Goal: Task Accomplishment & Management: Use online tool/utility

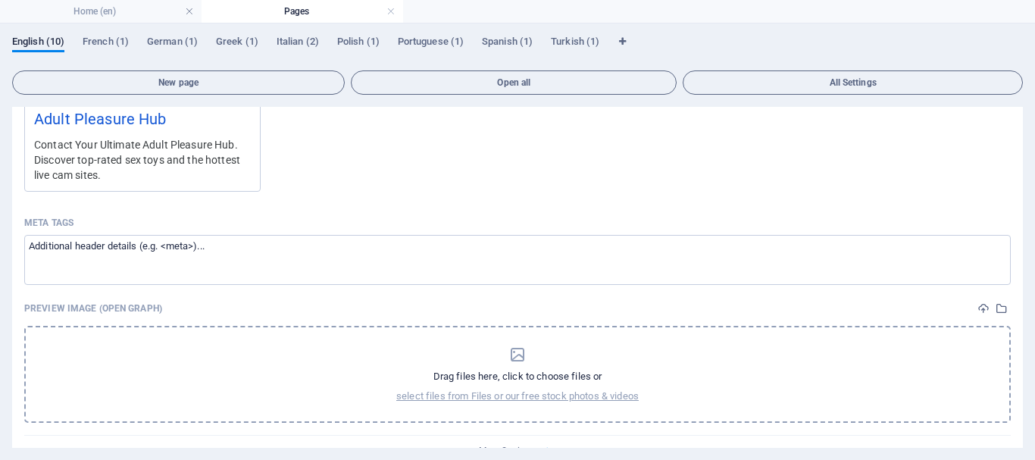
scroll to position [682, 0]
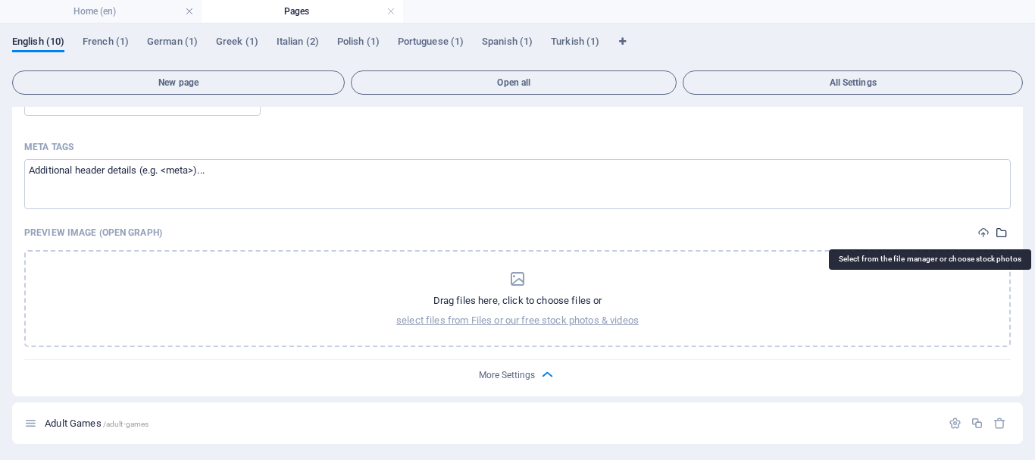
click at [996, 230] on icon "select-media" at bounding box center [1002, 233] width 12 height 12
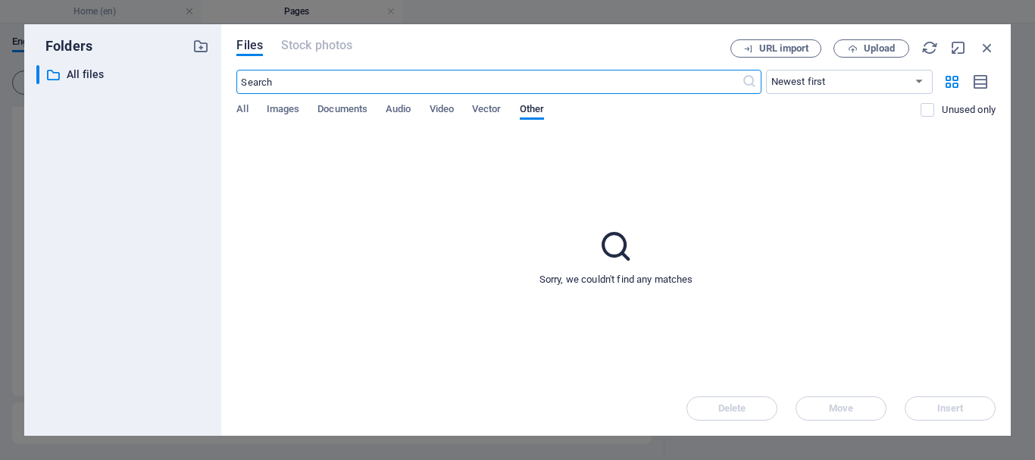
click at [236, 102] on div "Files Stock photos URL import Upload ​ Newest first Oldest first Name (A-Z) Nam…" at bounding box center [615, 229] width 789 height 411
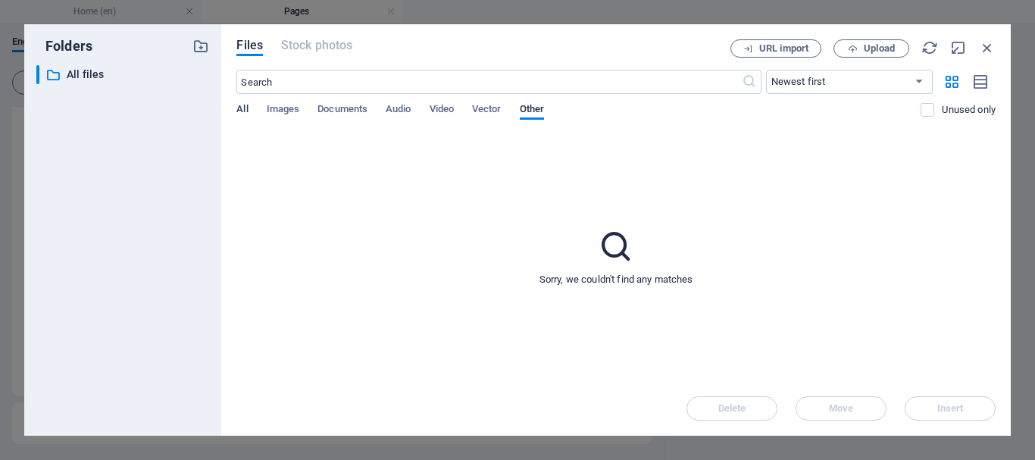
click at [244, 107] on span "All" at bounding box center [241, 110] width 11 height 21
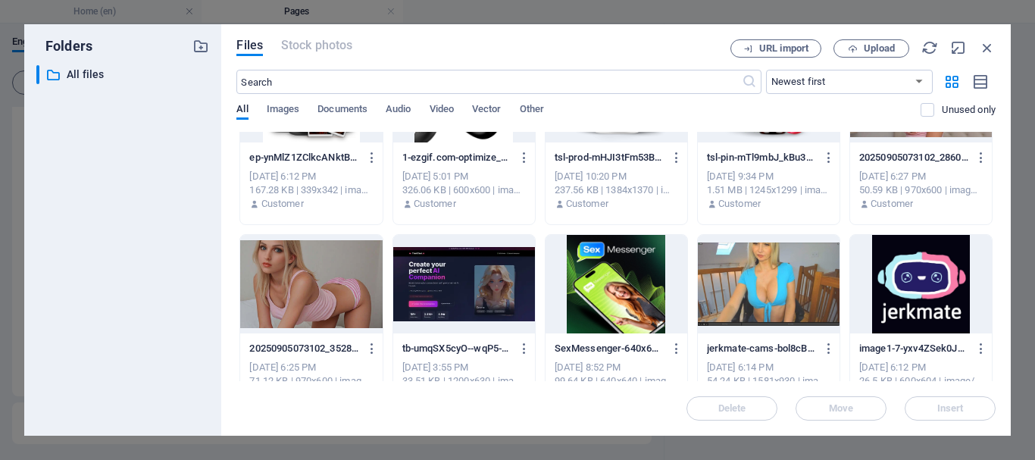
scroll to position [1061, 0]
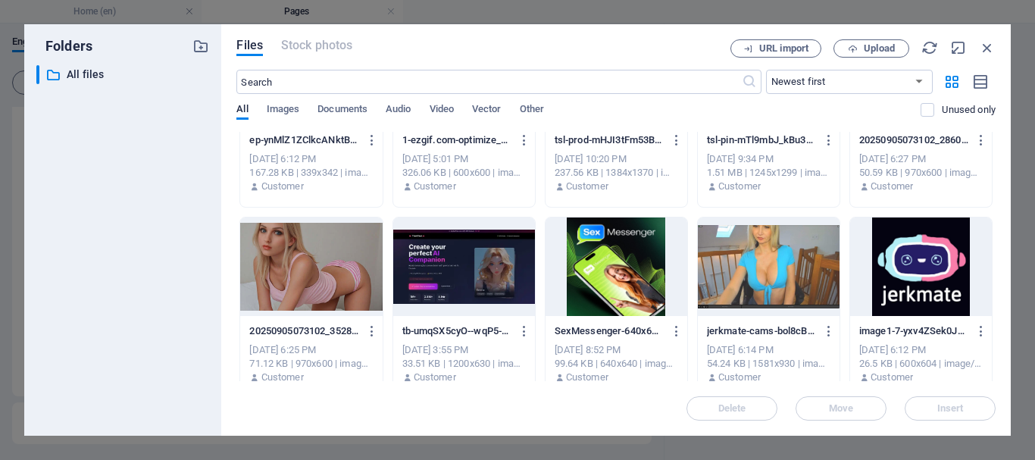
click at [752, 274] on div at bounding box center [769, 266] width 142 height 98
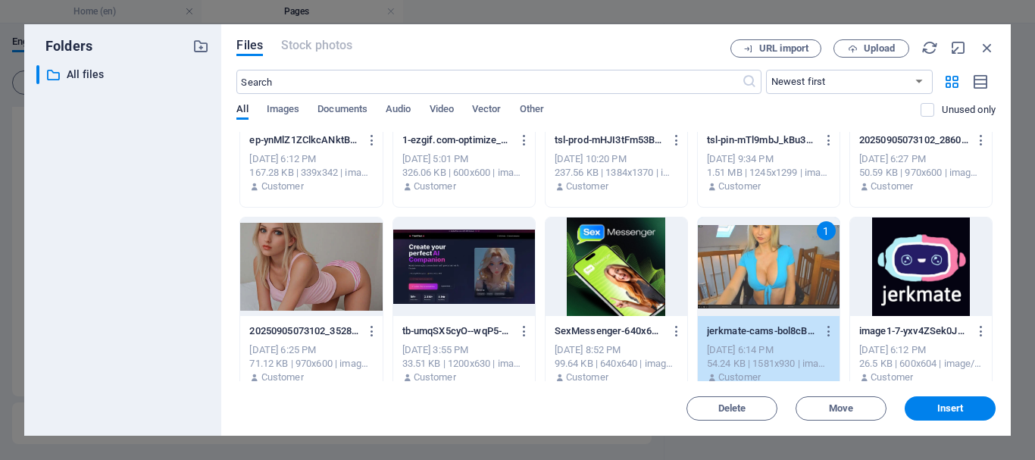
click at [963, 401] on button "Insert" at bounding box center [950, 408] width 91 height 24
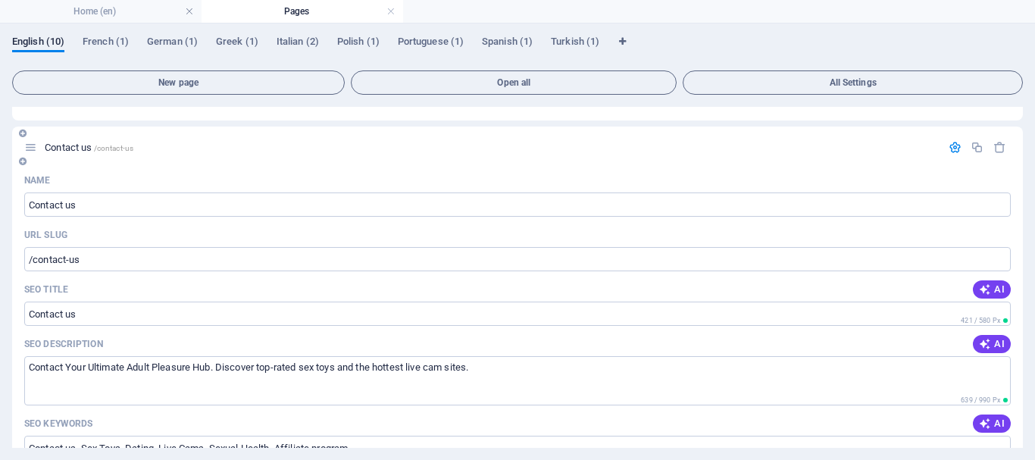
scroll to position [0, 0]
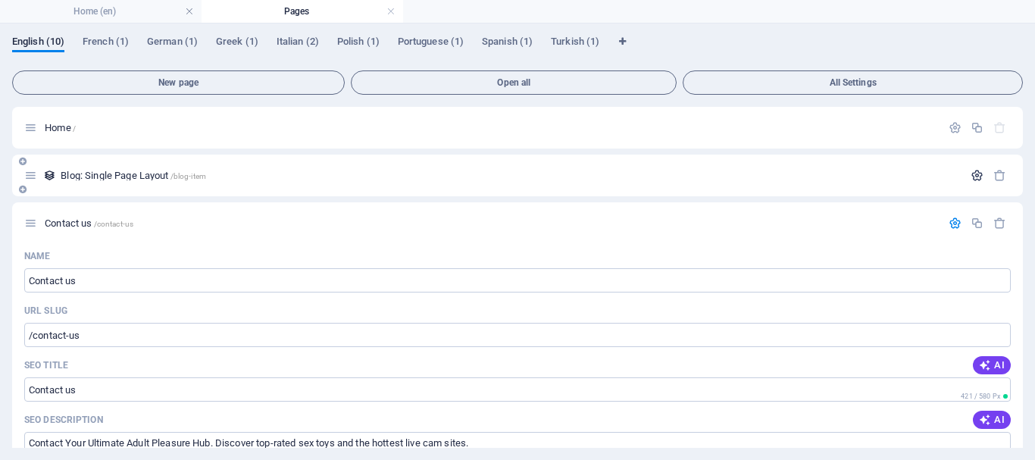
click at [971, 174] on icon "button" at bounding box center [977, 175] width 13 height 13
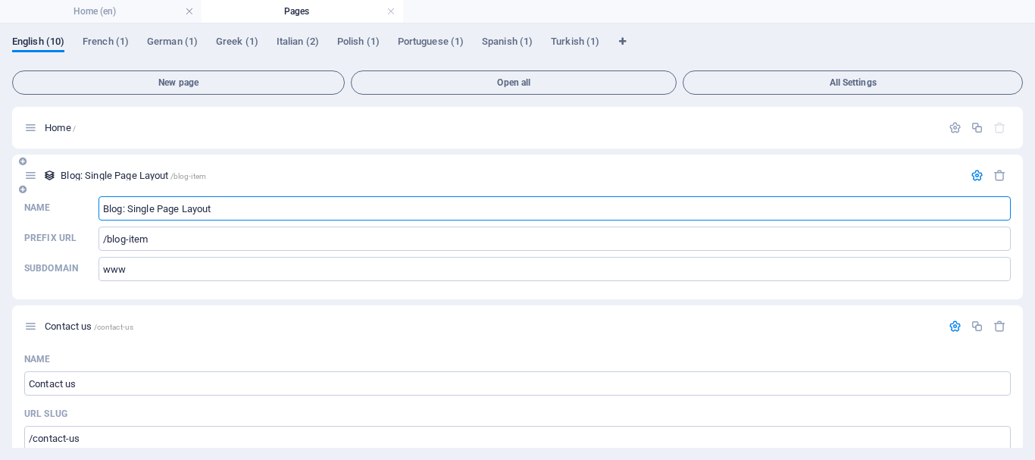
click at [974, 170] on icon "button" at bounding box center [977, 175] width 13 height 13
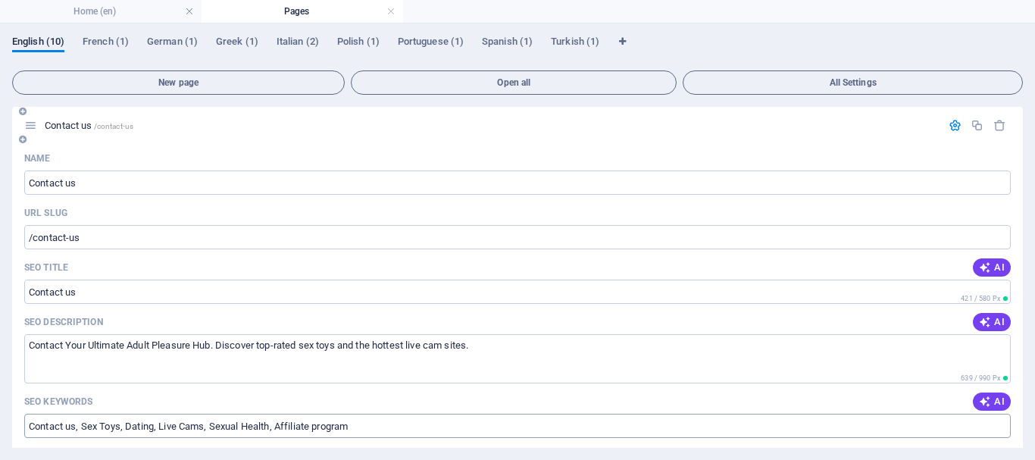
scroll to position [76, 0]
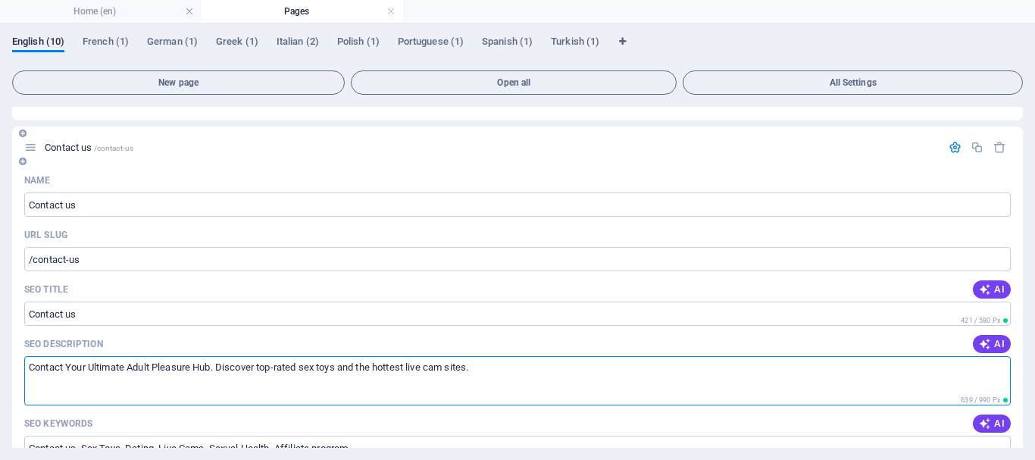
click at [68, 367] on textarea "Contact Your Ultimate Adult Pleasure Hub. Discover top-rated sex toys and the h…" at bounding box center [517, 380] width 986 height 49
drag, startPoint x: 83, startPoint y: 367, endPoint x: 233, endPoint y: 367, distance: 150.0
click at [233, 367] on textarea "Contact us. Your Ultimate Adult Pleasure Hub. Discover top-rated sex toys and t…" at bounding box center [517, 380] width 986 height 49
paste textarea "– Sex Toys, [MEDICAL_DATA], [MEDICAL_DATA] & Live Cams"
click at [345, 366] on textarea "Contact us. Your Ultimate Adult Pleasure Hub – Sex Toys, [MEDICAL_DATA], [MEDIC…" at bounding box center [517, 380] width 986 height 49
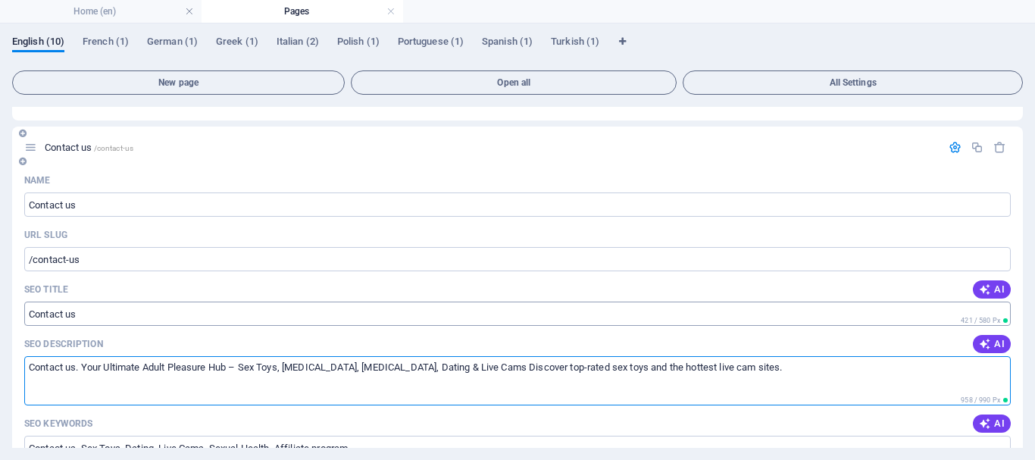
type textarea "Contact us. Your Ultimate Adult Pleasure Hub – Sex Toys, [MEDICAL_DATA], [MEDIC…"
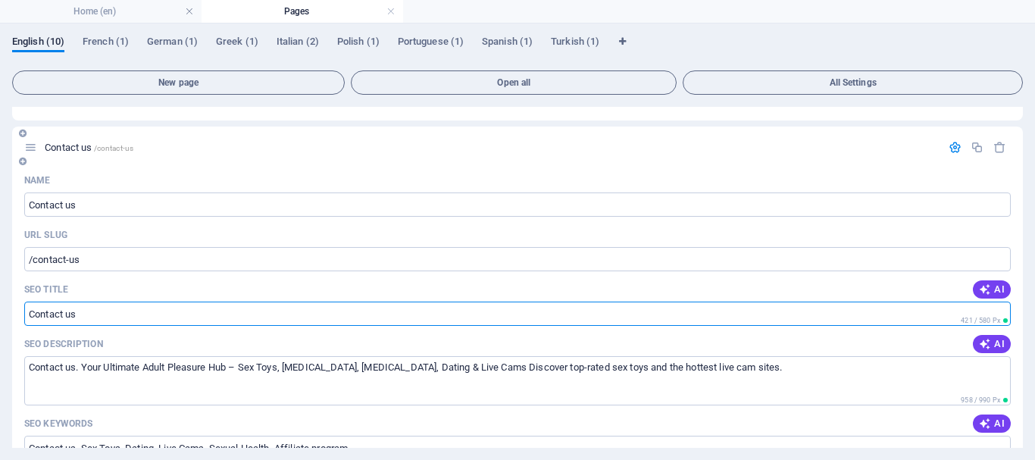
drag, startPoint x: 68, startPoint y: 313, endPoint x: 83, endPoint y: 313, distance: 14.4
click at [83, 313] on input "Contact us" at bounding box center [517, 314] width 986 height 24
paste input "Your Ultimate Adult Pleasure Hub – Sex Toys, [MEDICAL_DATA], [MEDICAL_DATA] & L…"
drag, startPoint x: 215, startPoint y: 312, endPoint x: 412, endPoint y: 319, distance: 197.1
click at [412, 319] on input "Contact Your Ultimate Adult Pleasure Hub – Sex Toys, [MEDICAL_DATA], [MEDICAL_D…" at bounding box center [517, 314] width 986 height 24
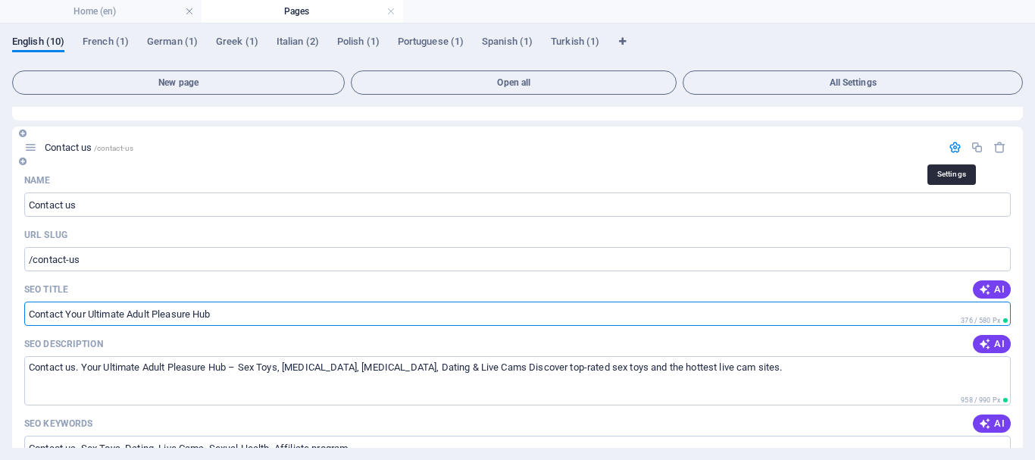
type input "Contact Your Ultimate Adult Pleasure Hub"
click at [949, 148] on icon "button" at bounding box center [955, 147] width 13 height 13
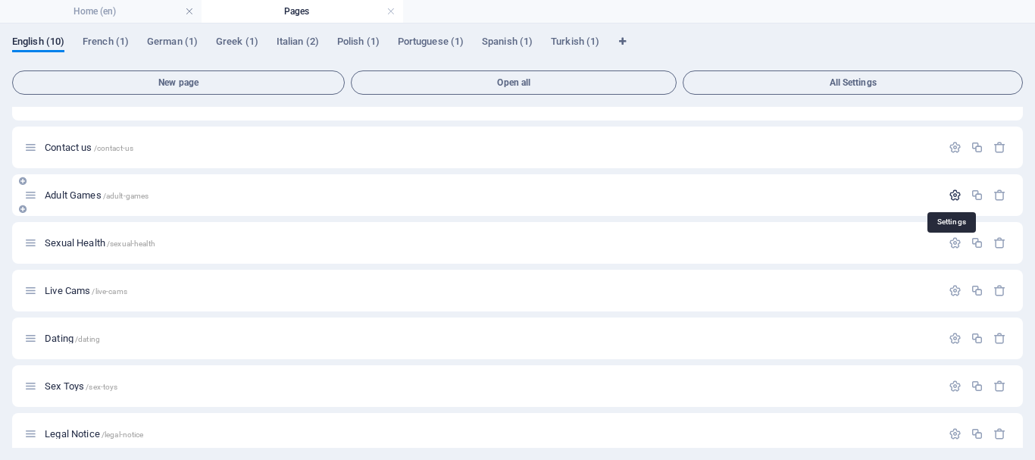
click at [952, 189] on icon "button" at bounding box center [955, 195] width 13 height 13
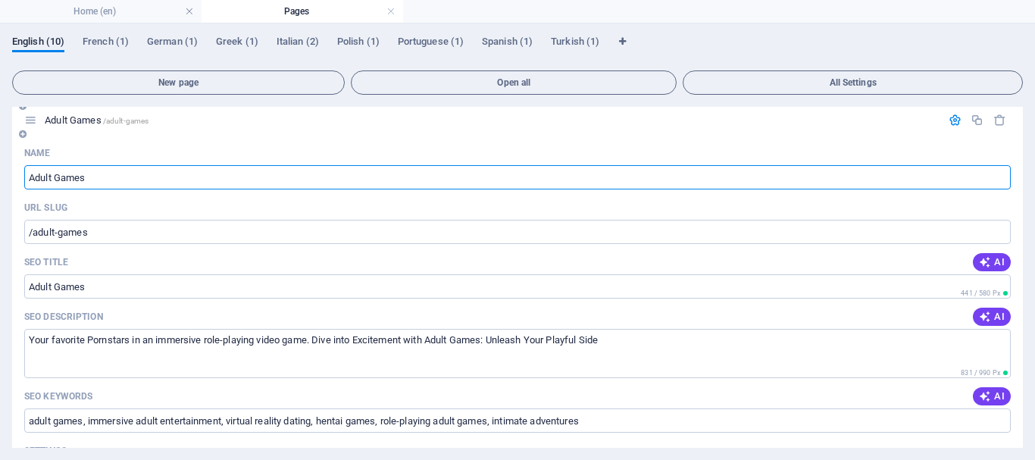
scroll to position [152, 0]
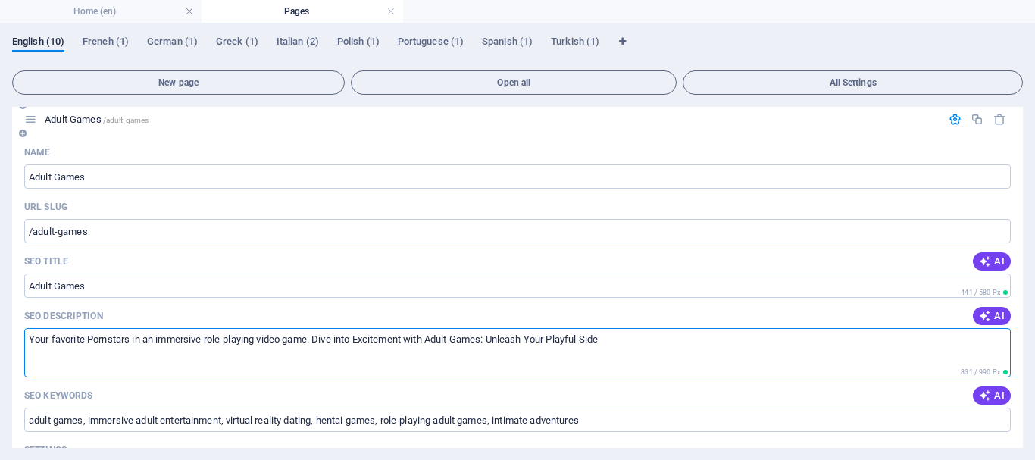
click at [620, 339] on textarea "Your favorite Pornstars in an immersive role-playing video game. Dive into Exci…" at bounding box center [517, 352] width 986 height 49
paste textarea "Your Ultimate Adult Pleasure Hub – Sex Toys, [MEDICAL_DATA], [MEDICAL_DATA] & L…"
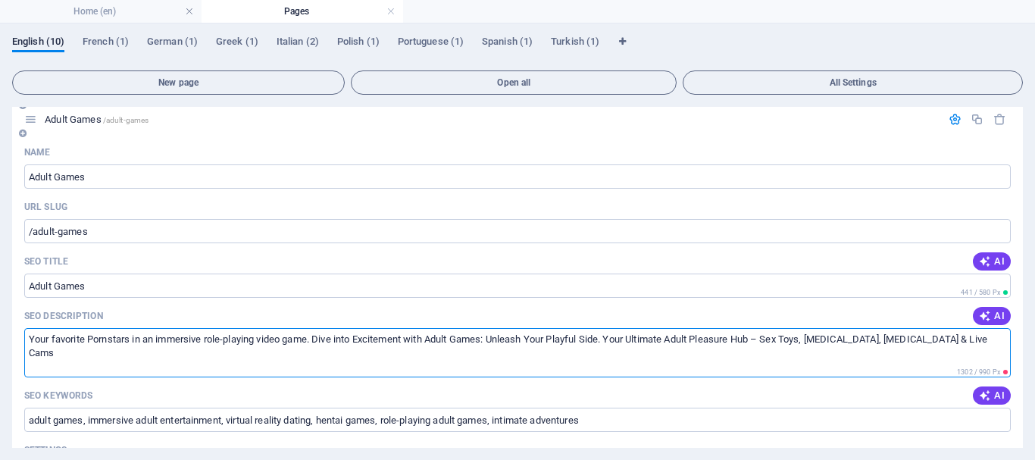
drag, startPoint x: 767, startPoint y: 339, endPoint x: 948, endPoint y: 352, distance: 180.8
click at [948, 352] on textarea "Your favorite Pornstars in an immersive role-playing video game. Dive into Exci…" at bounding box center [517, 352] width 986 height 49
click at [823, 345] on textarea "Your favorite Pornstars in an immersive role-playing video game. Dive into Exci…" at bounding box center [517, 352] width 986 height 49
click at [655, 336] on textarea "Your favorite Pornstars in an immersive role-playing video game. Dive into Exci…" at bounding box center [517, 352] width 986 height 49
type textarea "Your favorite Pornstars in an immersive role-playing video game. Dive into Exci…"
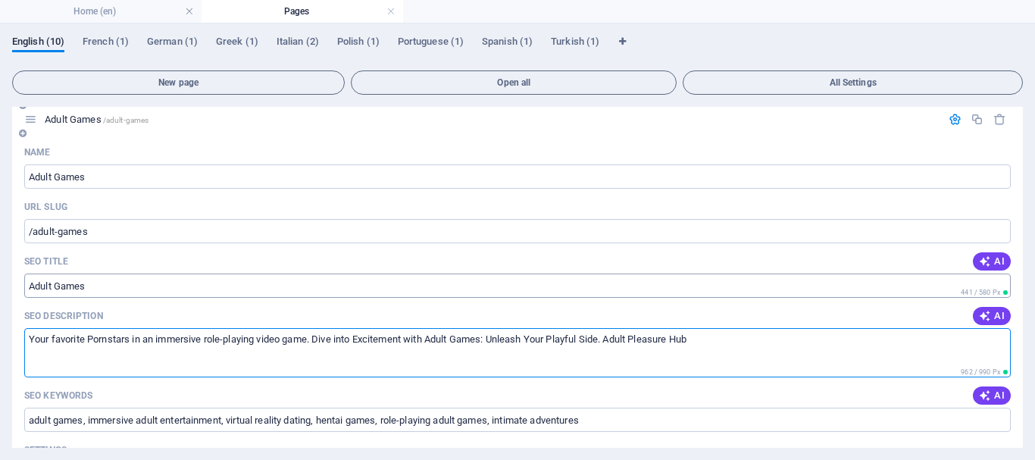
click at [115, 285] on input "Adult Games" at bounding box center [517, 286] width 986 height 24
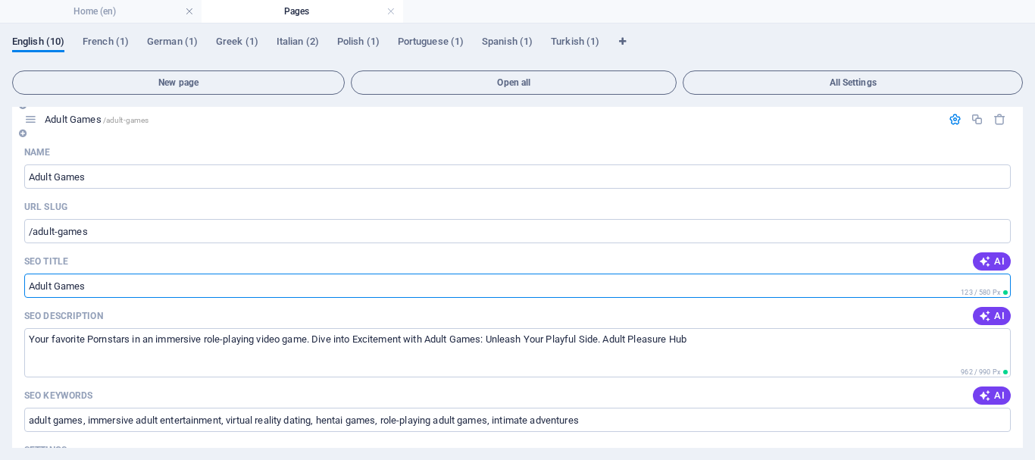
paste input "Your Ultimate Adult Pleasure Hub – Sex Toys, [MEDICAL_DATA], [MEDICAL_DATA] & L…"
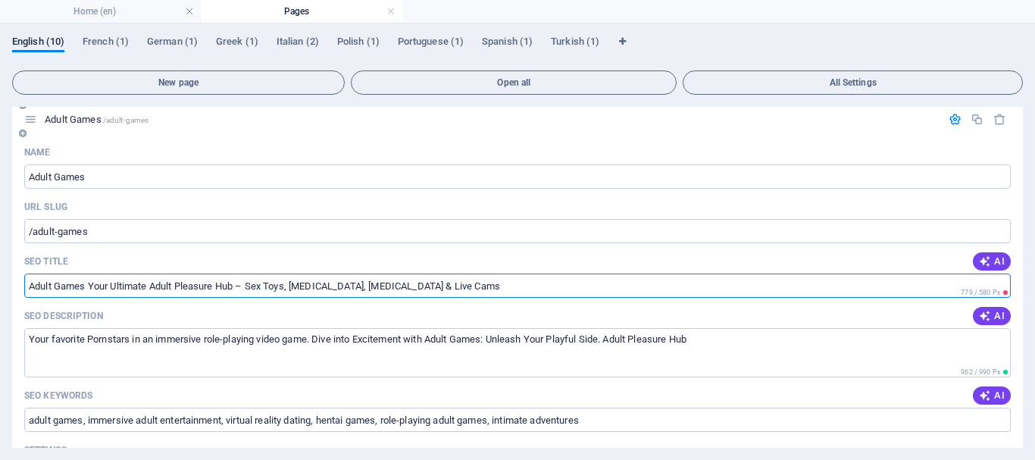
drag, startPoint x: 239, startPoint y: 283, endPoint x: 436, endPoint y: 298, distance: 197.5
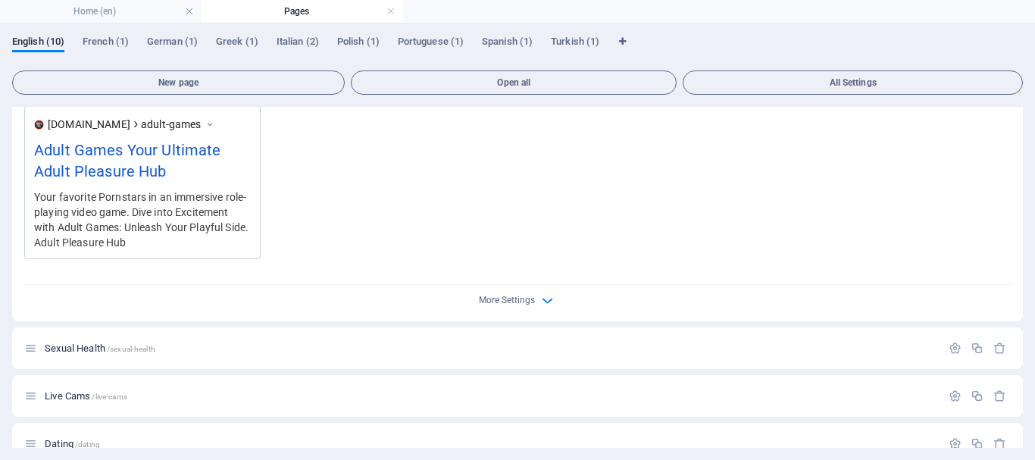
scroll to position [606, 0]
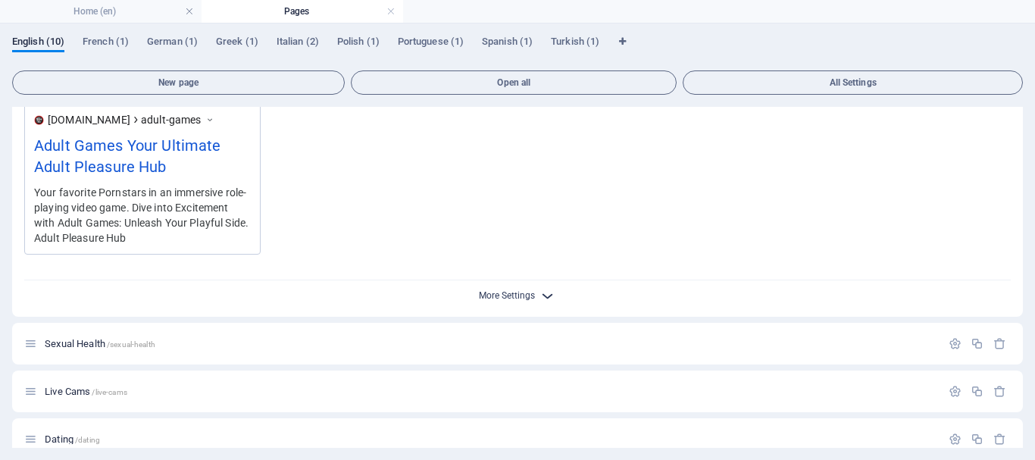
type input "Adult Games Your Ultimate Adult Pleasure Hub"
click at [533, 299] on span "More Settings" at bounding box center [507, 295] width 56 height 11
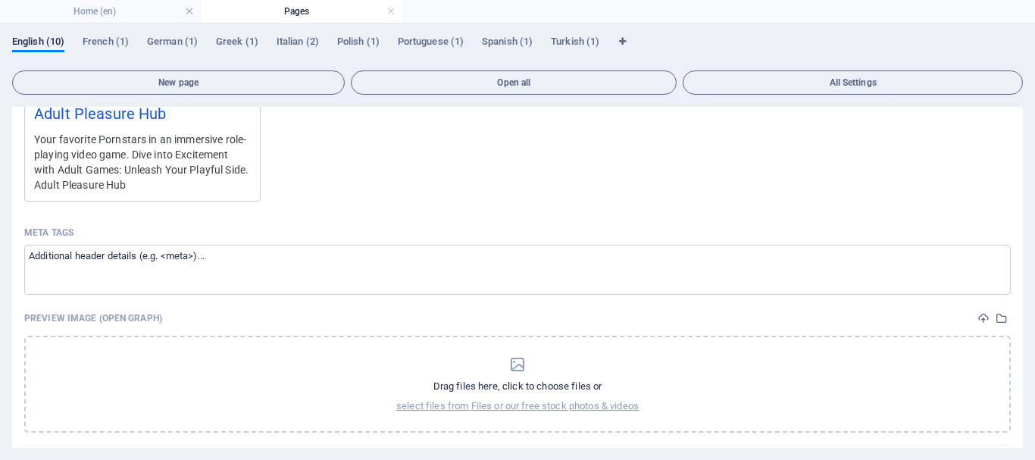
scroll to position [758, 0]
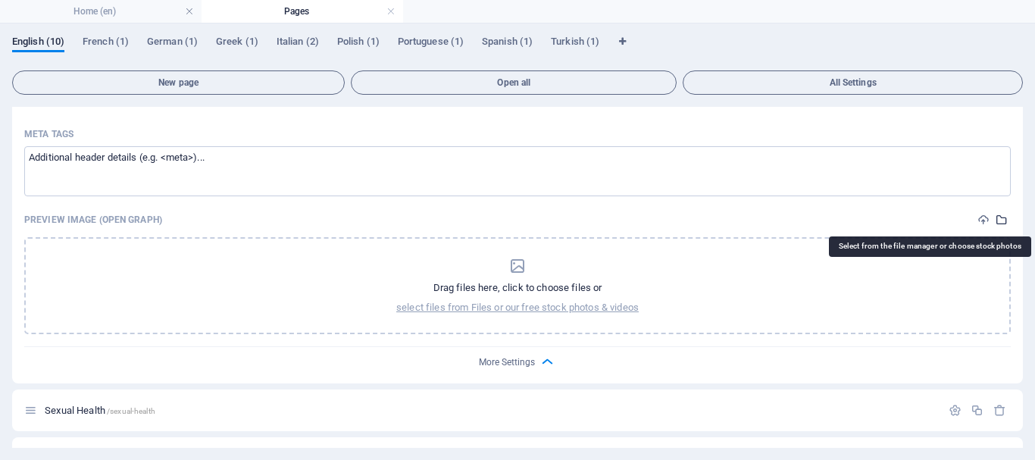
click at [998, 217] on icon "select-media" at bounding box center [1002, 220] width 12 height 12
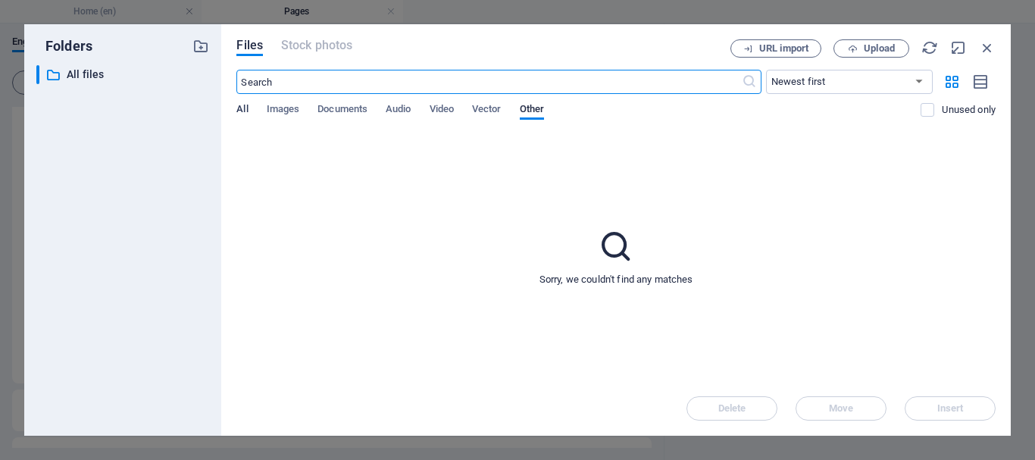
click at [245, 107] on span "All" at bounding box center [241, 110] width 11 height 21
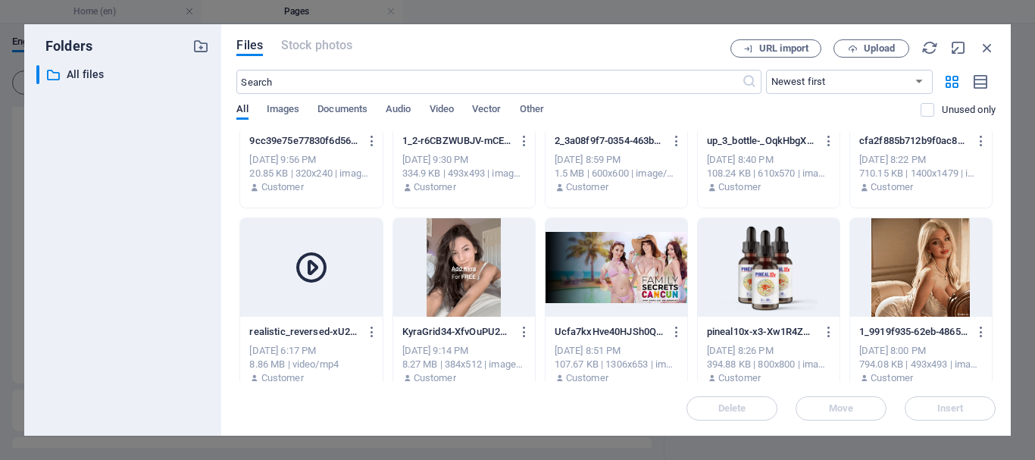
scroll to position [76, 0]
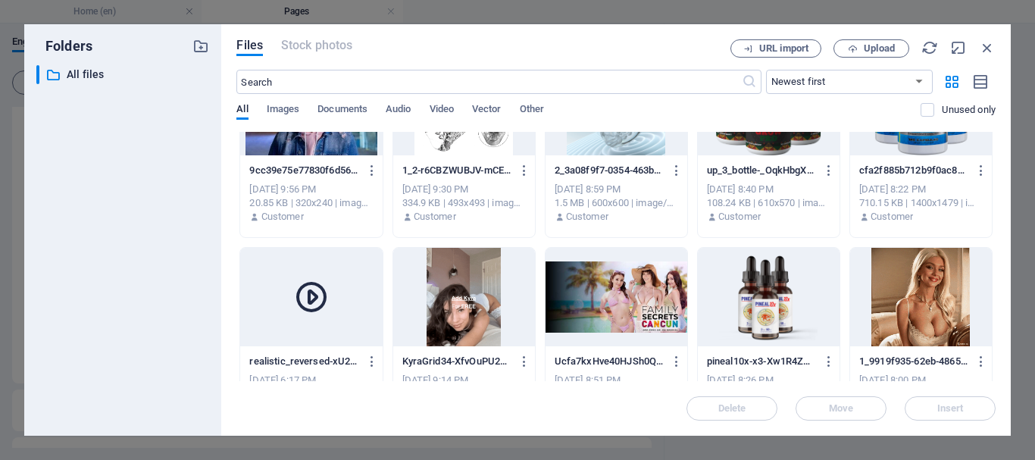
click at [621, 295] on div at bounding box center [617, 297] width 142 height 98
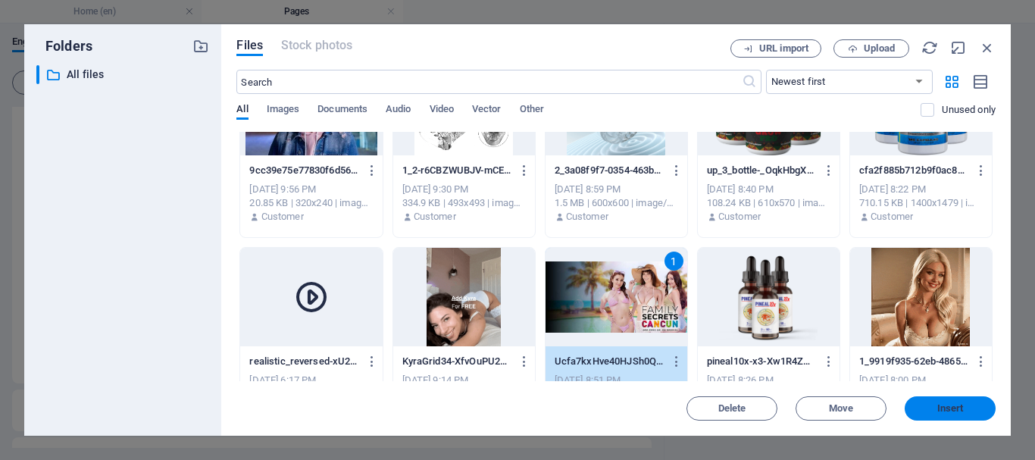
click at [947, 404] on span "Insert" at bounding box center [950, 408] width 27 height 9
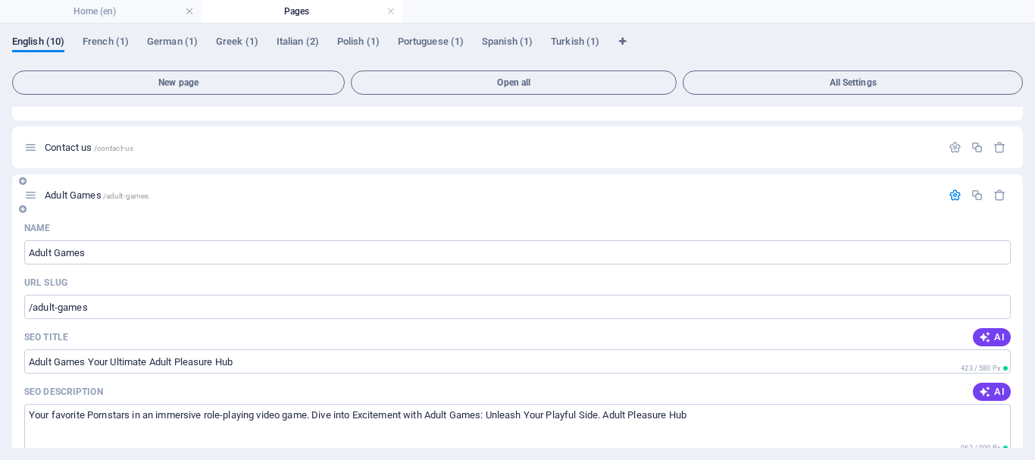
scroll to position [0, 0]
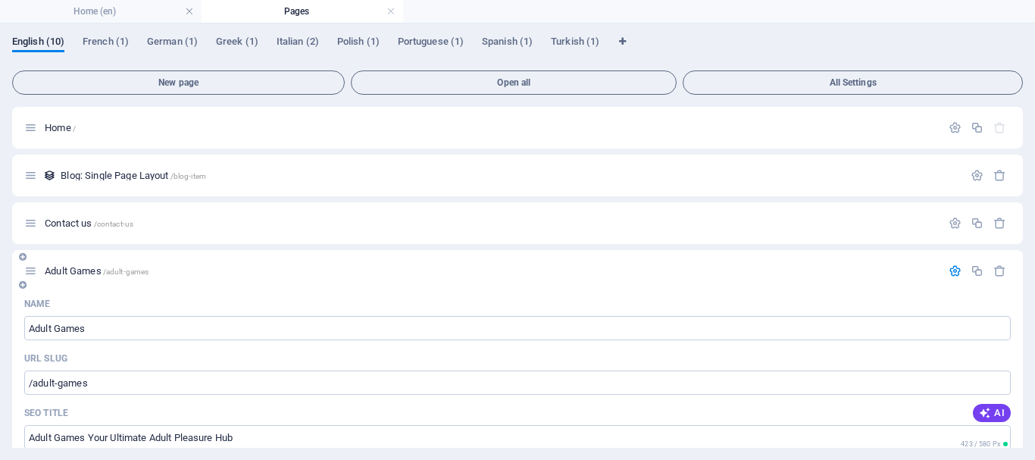
click at [950, 270] on icon "button" at bounding box center [955, 270] width 13 height 13
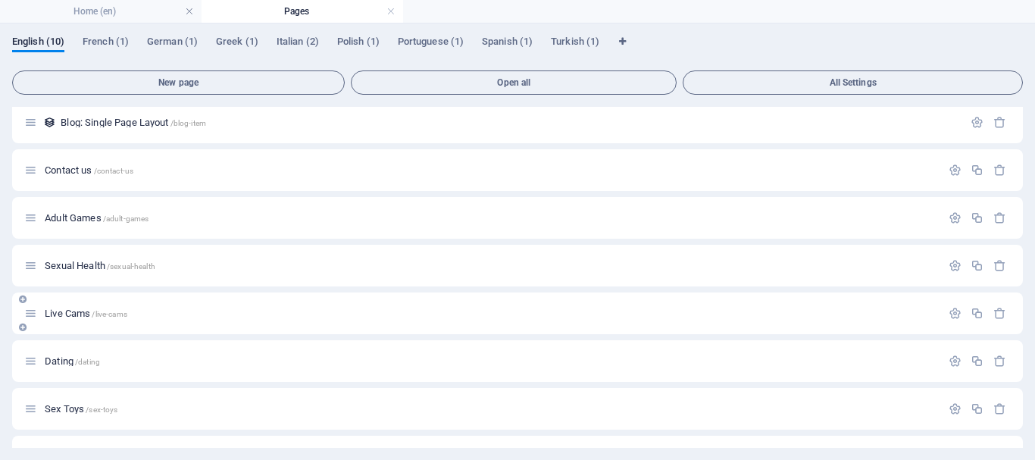
scroll to position [76, 0]
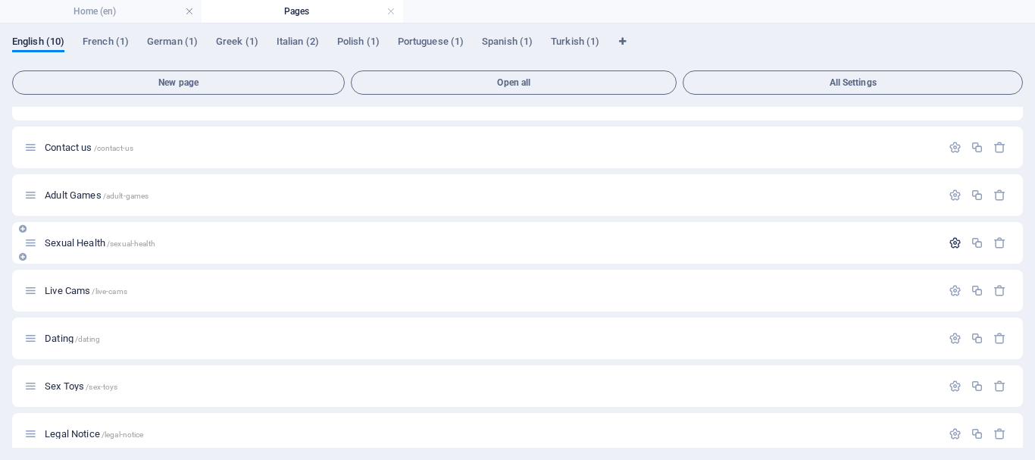
click at [952, 238] on icon "button" at bounding box center [955, 242] width 13 height 13
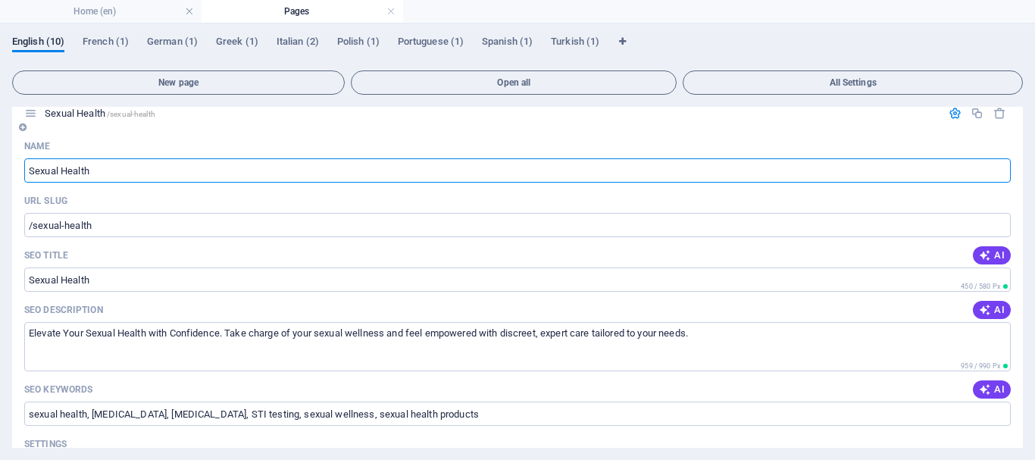
scroll to position [227, 0]
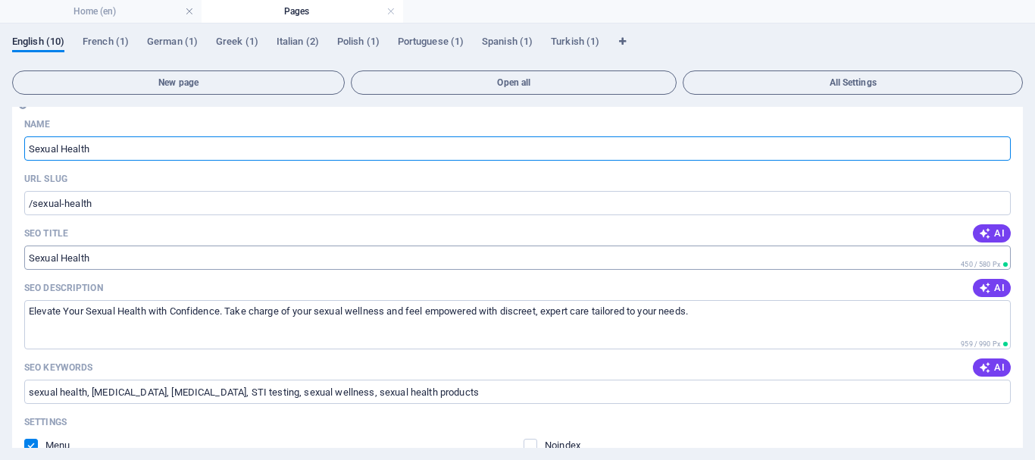
click at [178, 258] on input "Sexual Health" at bounding box center [517, 257] width 986 height 24
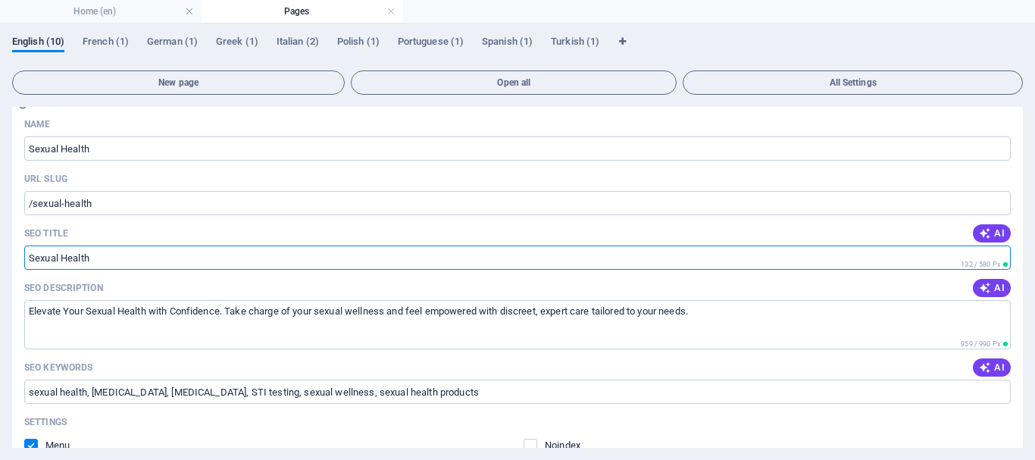
paste input "Buy [MEDICAL_DATA] & [MEDICAL_DATA] Online"
type input "Sexual Health Buy [MEDICAL_DATA] & [MEDICAL_DATA] Online"
click at [716, 310] on textarea "Elevate Your Sexual Health with Confidence. Take charge of your sexual wellness…" at bounding box center [517, 324] width 986 height 49
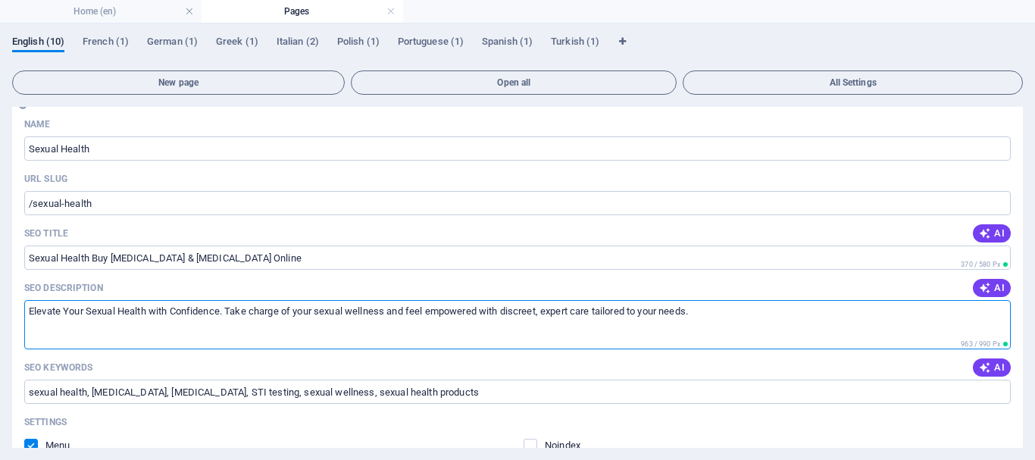
paste textarea "Buy [MEDICAL_DATA] & [MEDICAL_DATA] Online – Trusted Sexual Health Medications"
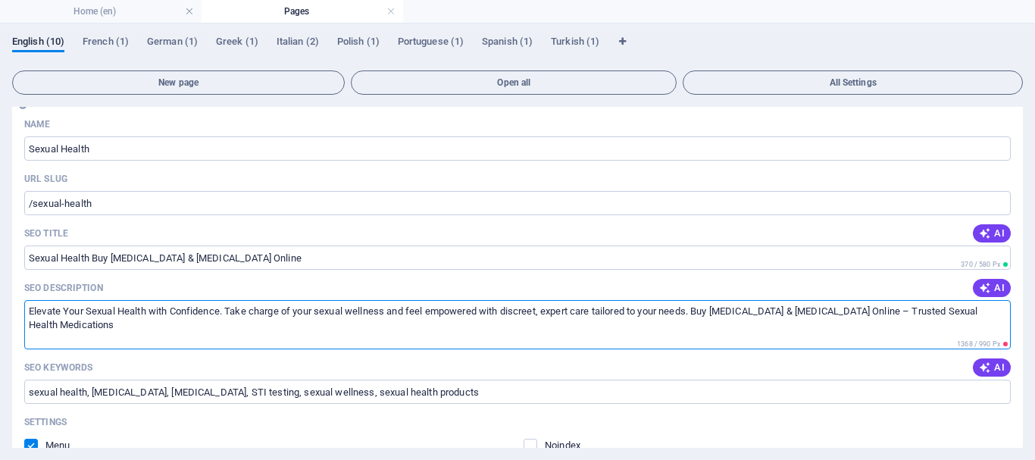
drag, startPoint x: 819, startPoint y: 309, endPoint x: 993, endPoint y: 308, distance: 173.5
click at [993, 308] on textarea "Elevate Your Sexual Health with Confidence. Take charge of your sexual wellness…" at bounding box center [517, 324] width 986 height 49
click at [231, 308] on textarea "Elevate Your Sexual Health with Confidence. Take charge of your sexual wellness…" at bounding box center [517, 324] width 986 height 49
click at [256, 310] on textarea "Elevate Your Sexual Health with Confidence. Take charge of your sexual wellness…" at bounding box center [517, 324] width 986 height 49
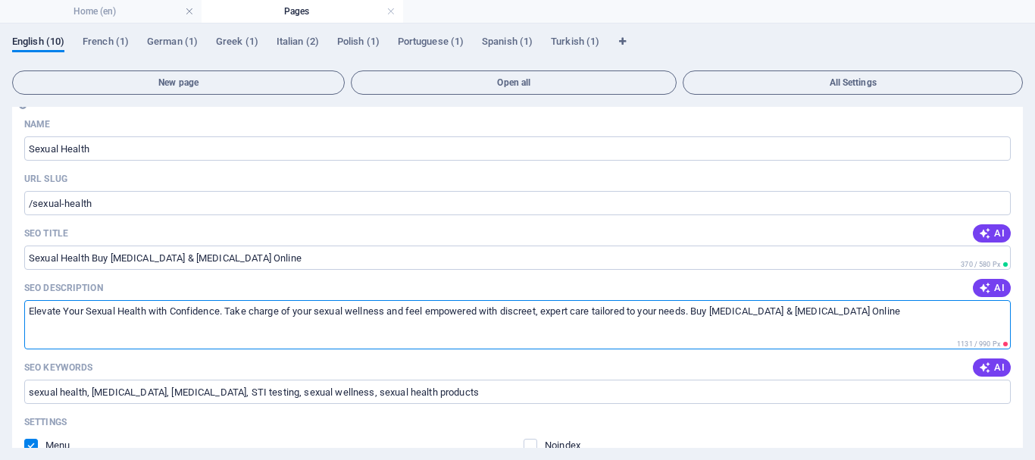
click at [307, 327] on textarea "Elevate Your Sexual Health with Confidence. Take charge of your sexual wellness…" at bounding box center [517, 324] width 986 height 49
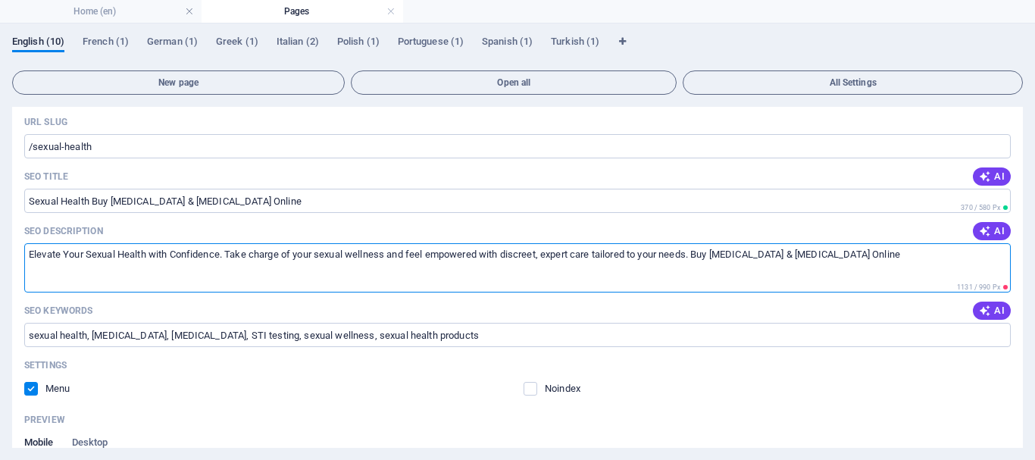
scroll to position [303, 0]
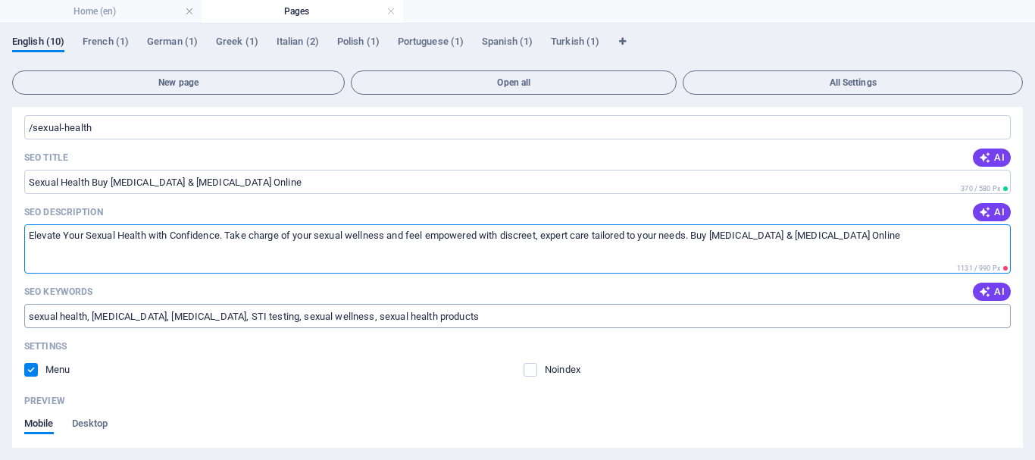
type textarea "Elevate Your Sexual Health with Confidence. Take charge of your sexual wellness…"
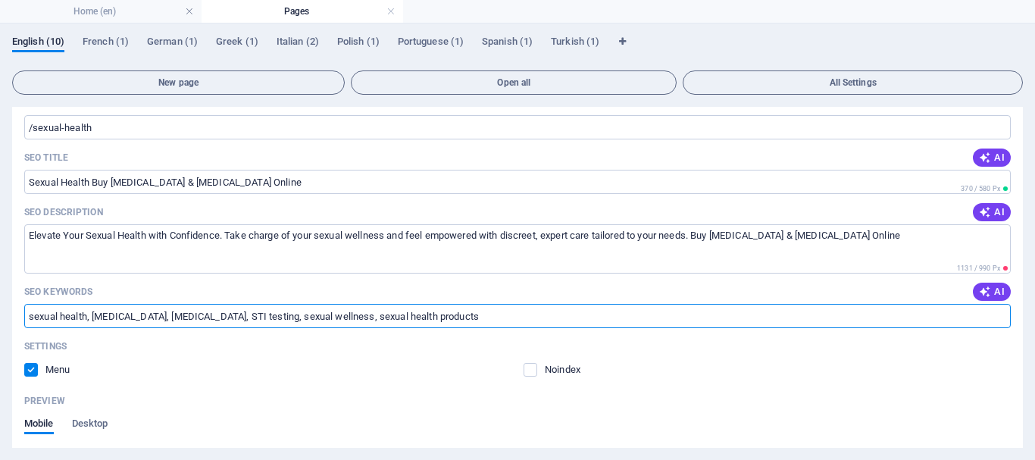
click at [398, 311] on input "sexual health, [MEDICAL_DATA], [MEDICAL_DATA], STI testing, sexual wellness, se…" at bounding box center [517, 316] width 986 height 24
paste input "Buy [MEDICAL_DATA] & [MEDICAL_DATA] Online – Trusted Sexual Health Medications"
click at [514, 314] on input "sexual health, [MEDICAL_DATA], [MEDICAL_DATA], STI testing, sexual wellness, se…" at bounding box center [517, 316] width 986 height 24
click at [517, 313] on input "sexual health, [MEDICAL_DATA], [MEDICAL_DATA], STI testing, sexual wellness, se…" at bounding box center [517, 316] width 986 height 24
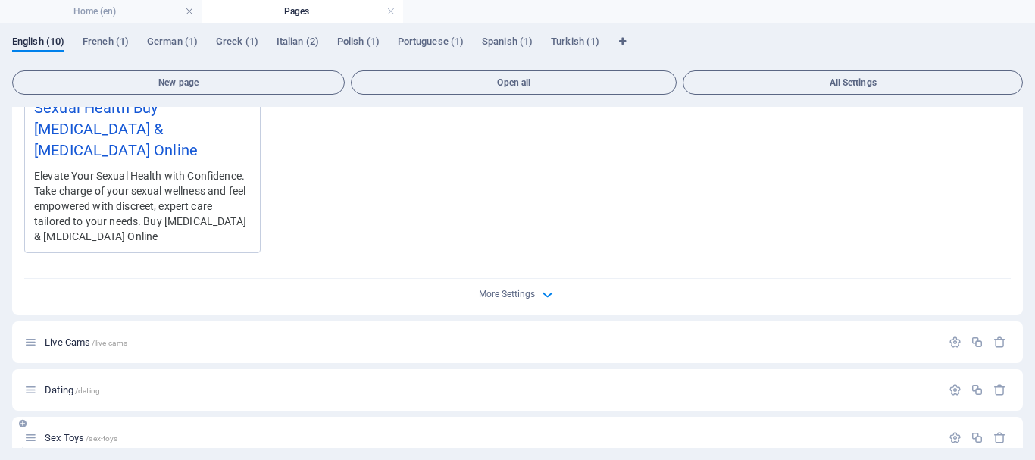
scroll to position [758, 0]
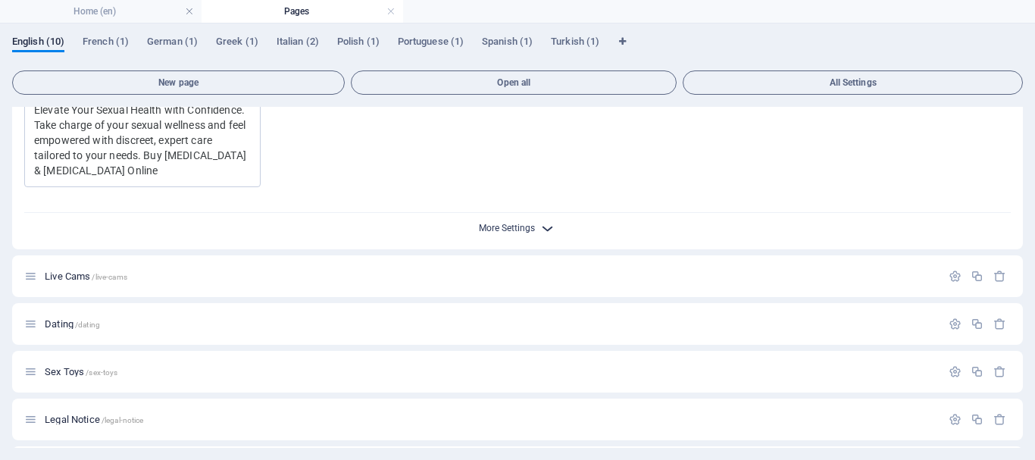
type input "sexual health, [MEDICAL_DATA], [MEDICAL_DATA], STI testing, sexual wellness, se…"
click at [523, 223] on span "More Settings" at bounding box center [507, 228] width 56 height 11
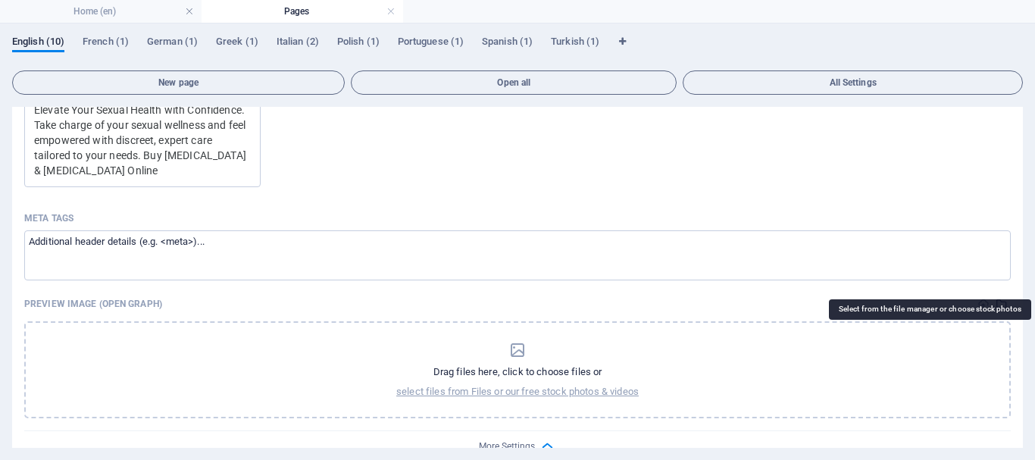
click at [997, 295] on button "select-media" at bounding box center [1002, 304] width 18 height 18
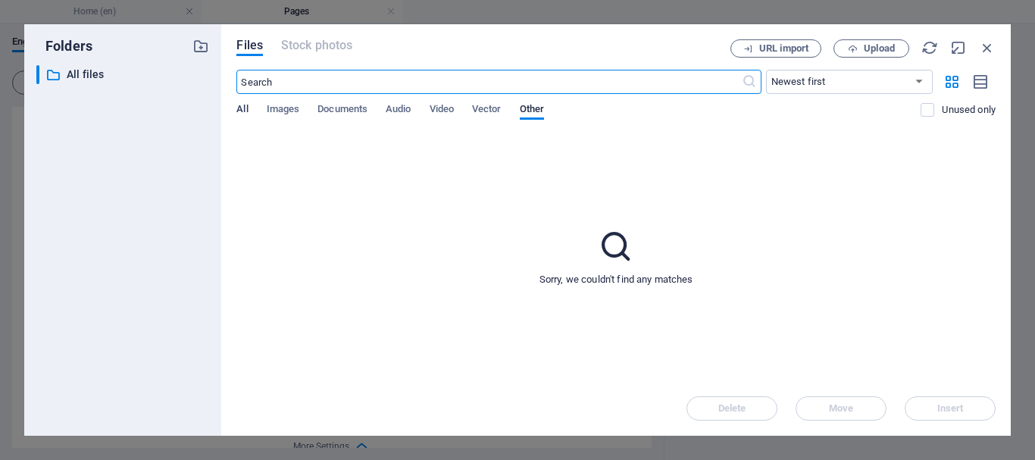
click at [243, 108] on span "All" at bounding box center [241, 110] width 11 height 21
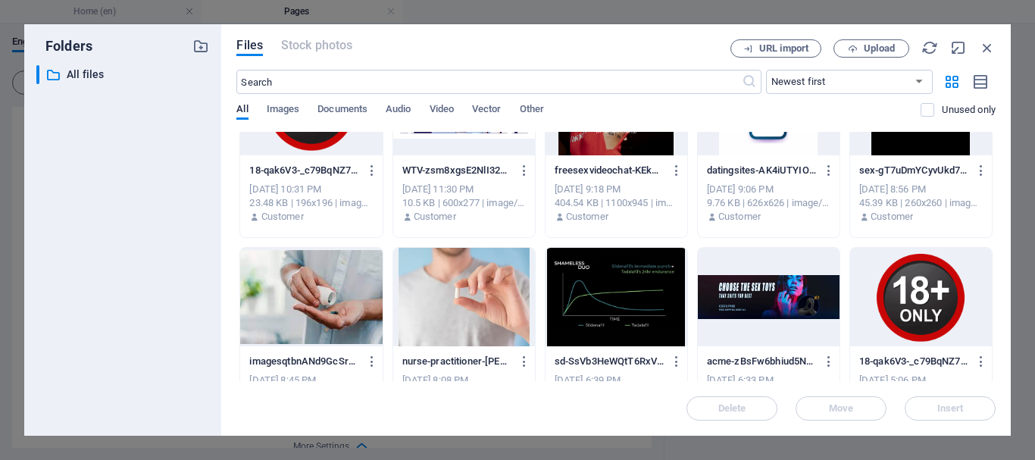
scroll to position [1440, 0]
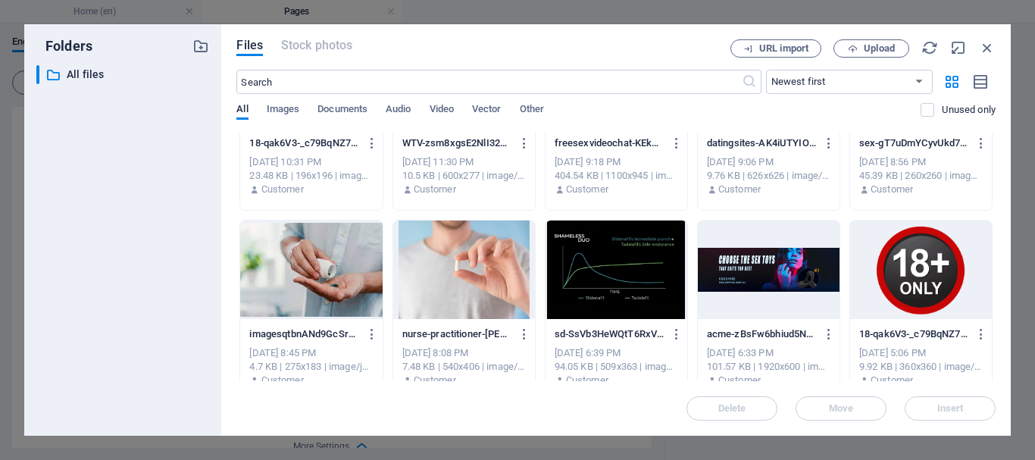
click at [469, 281] on div at bounding box center [464, 269] width 142 height 98
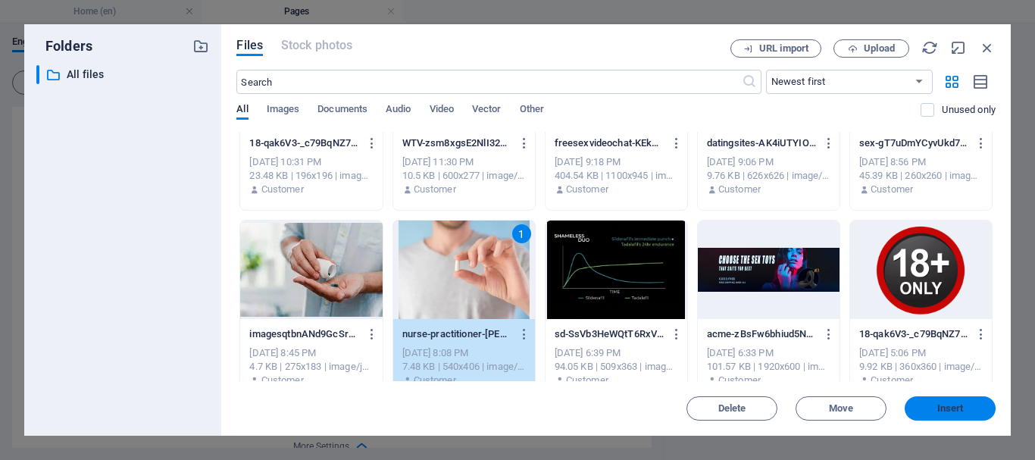
click at [957, 408] on span "Insert" at bounding box center [950, 408] width 27 height 9
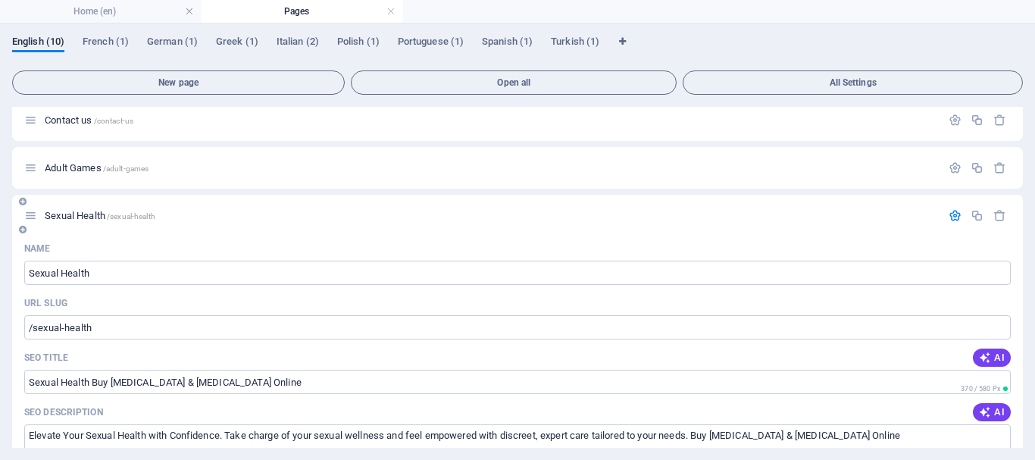
scroll to position [76, 0]
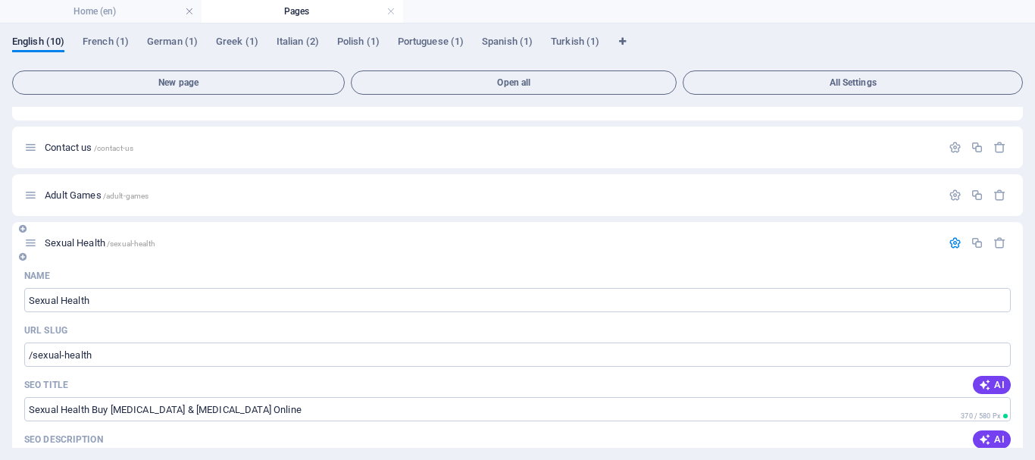
click at [951, 239] on icon "button" at bounding box center [955, 242] width 13 height 13
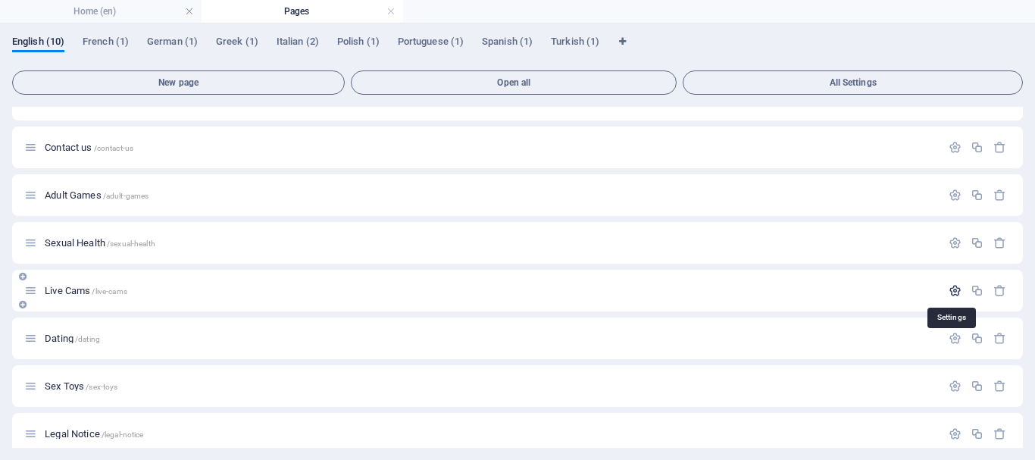
click at [952, 289] on icon "button" at bounding box center [955, 290] width 13 height 13
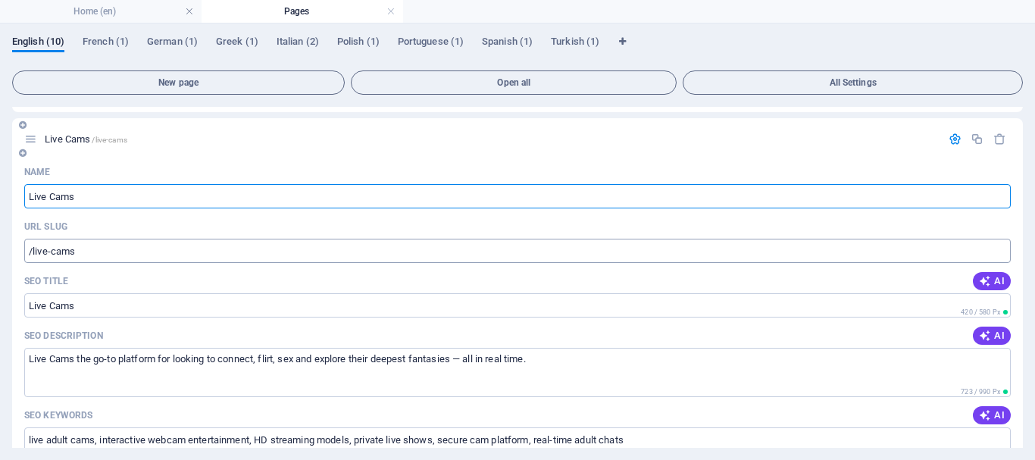
scroll to position [303, 0]
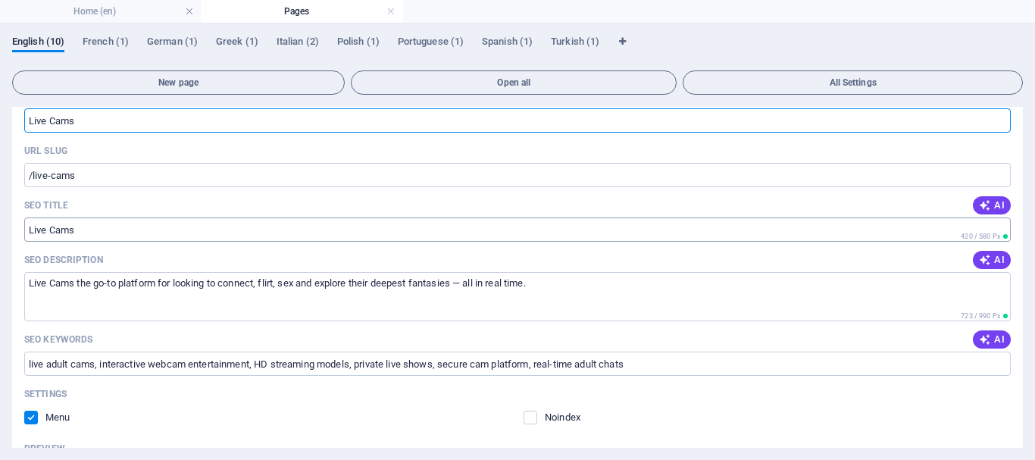
click at [160, 228] on input "Live Cams" at bounding box center [517, 229] width 986 height 24
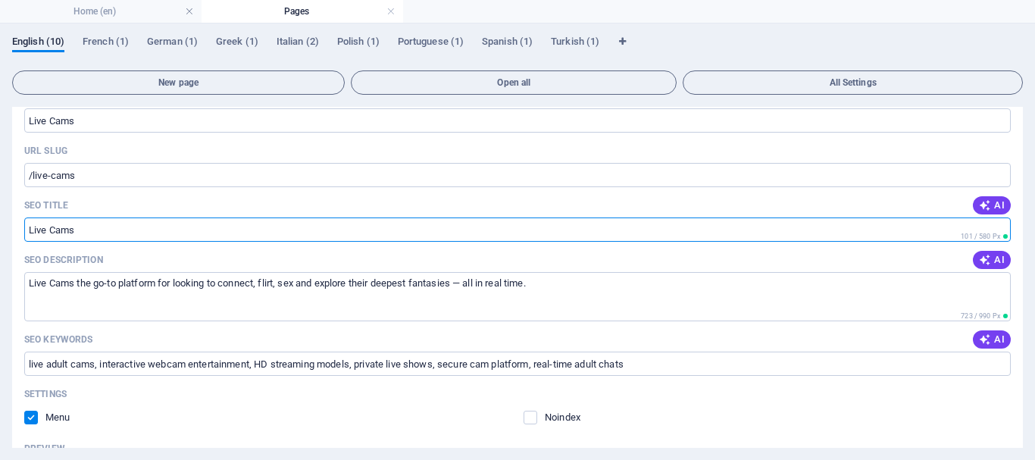
paste input "Explore Adult Cams & Dating Sites"
type input "Live Cams Explore Adult Cams & Dating Sites"
click at [130, 301] on textarea "Live Cams the go-to platform for looking to connect, flirt, sex and explore the…" at bounding box center [517, 296] width 986 height 49
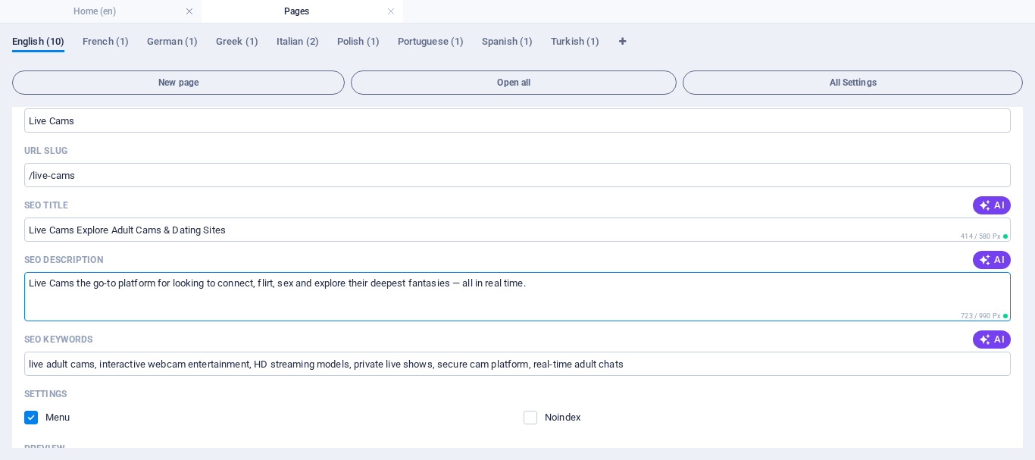
click at [552, 284] on textarea "Live Cams the go-to platform for looking to connect, flirt, sex and explore the…" at bounding box center [517, 296] width 986 height 49
paste textarea "Explore Adult Cams & Dating Sites"
click at [577, 281] on textarea "Live Cams the go-to platform for looking to connect, flirt, sex and explore the…" at bounding box center [517, 296] width 986 height 49
click at [759, 284] on textarea "Live Cams the go-to platform for looking to connect, flirt, sex and explore the…" at bounding box center [517, 296] width 986 height 49
paste textarea "Chat live, watch steamy shows"
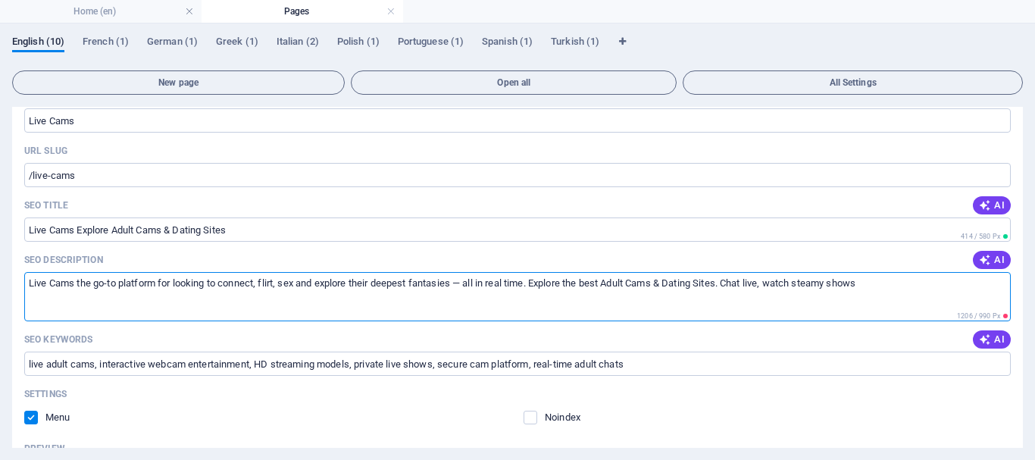
drag, startPoint x: 776, startPoint y: 282, endPoint x: 881, endPoint y: 288, distance: 105.5
click at [881, 288] on textarea "Live Cams the go-to platform for looking to connect, flirt, sex and explore the…" at bounding box center [517, 296] width 986 height 49
click at [731, 282] on textarea "Live Cams the go-to platform for looking to connect, flirt, sex and explore the…" at bounding box center [517, 296] width 986 height 49
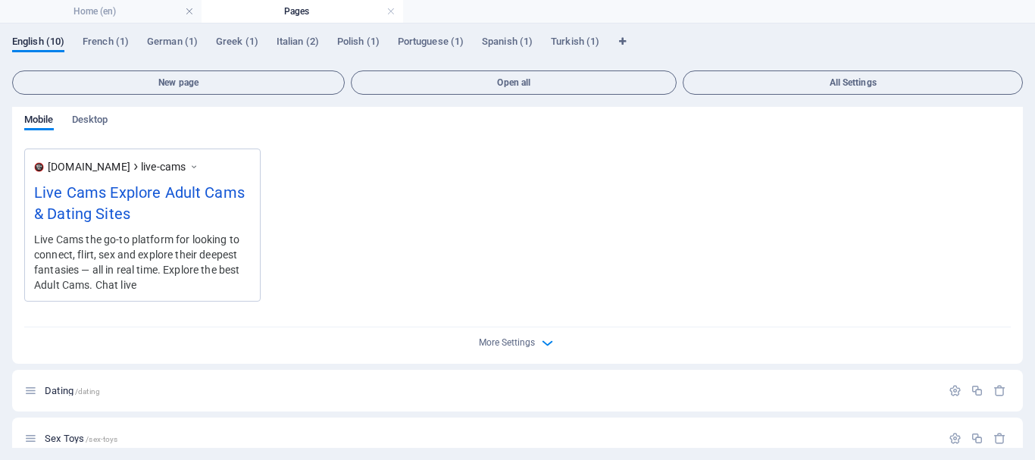
scroll to position [682, 0]
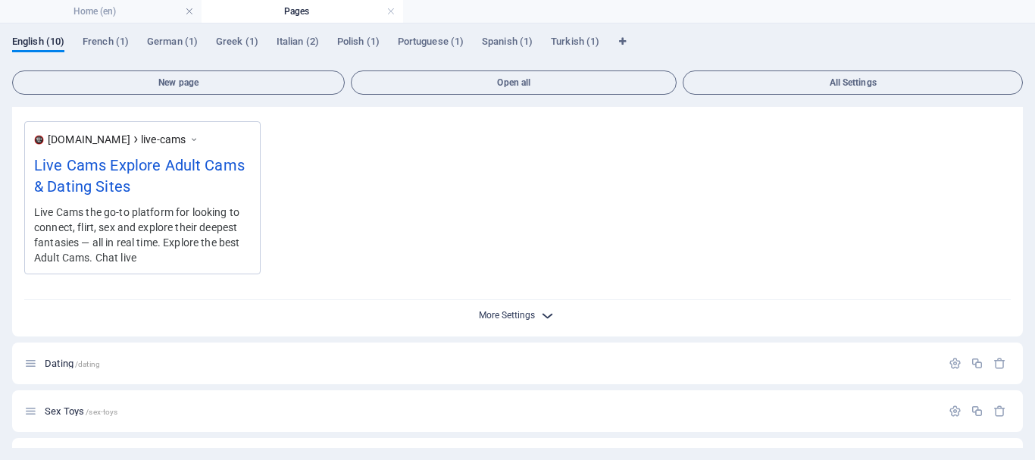
type textarea "Live Cams the go-to platform for looking to connect, flirt, sex and explore the…"
click at [522, 311] on span "More Settings" at bounding box center [507, 315] width 56 height 11
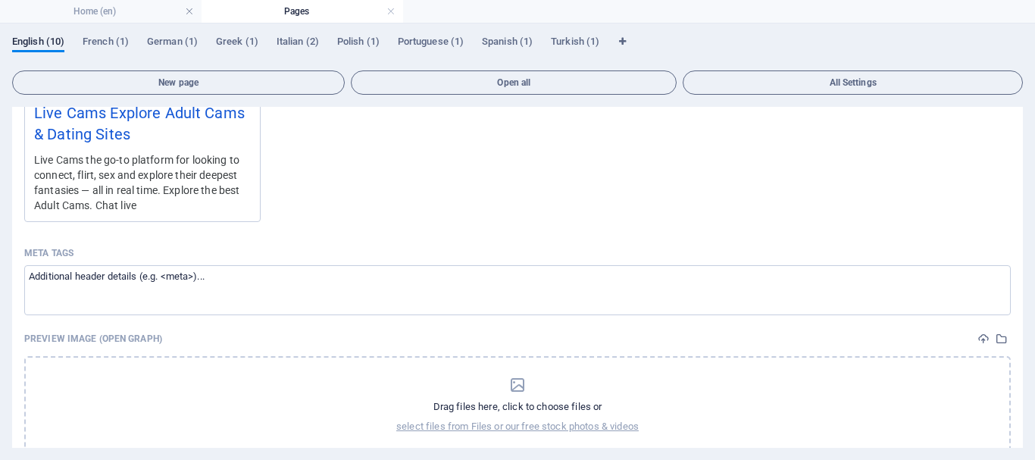
scroll to position [758, 0]
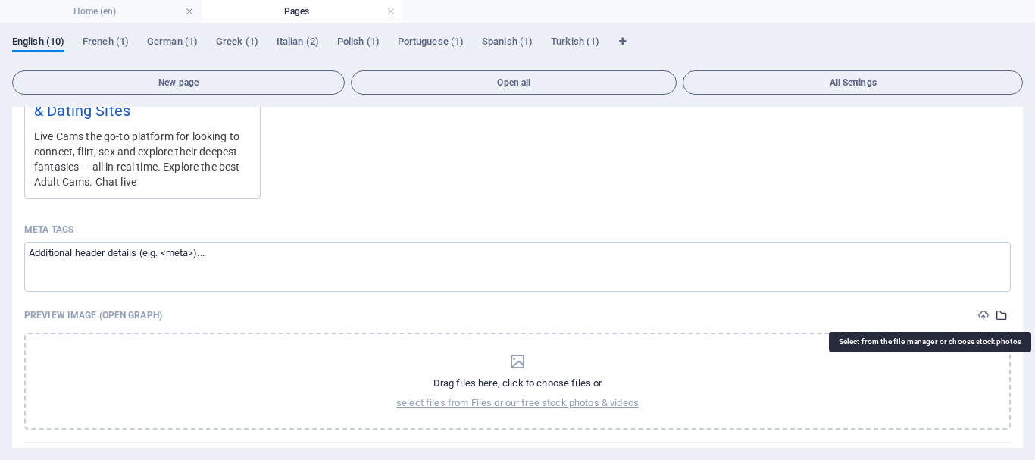
click at [998, 315] on icon "select-media" at bounding box center [1002, 315] width 12 height 12
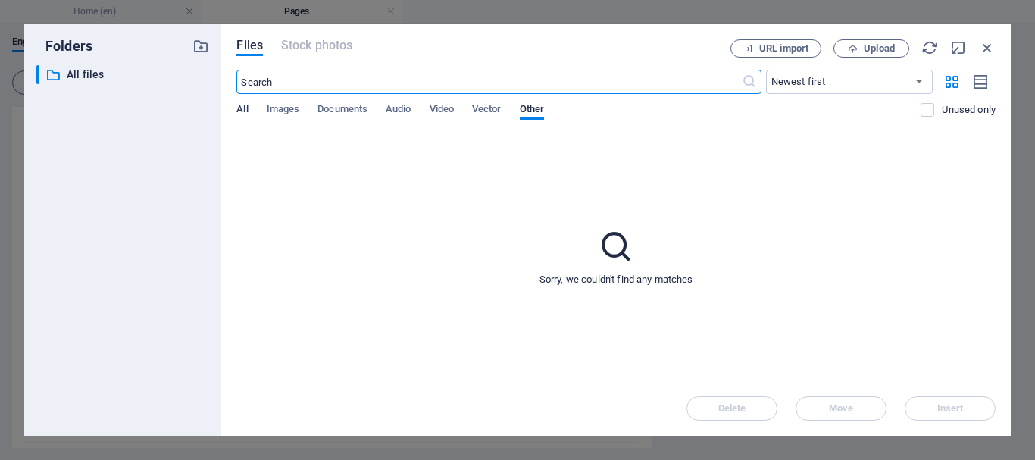
click at [244, 106] on span "All" at bounding box center [241, 110] width 11 height 21
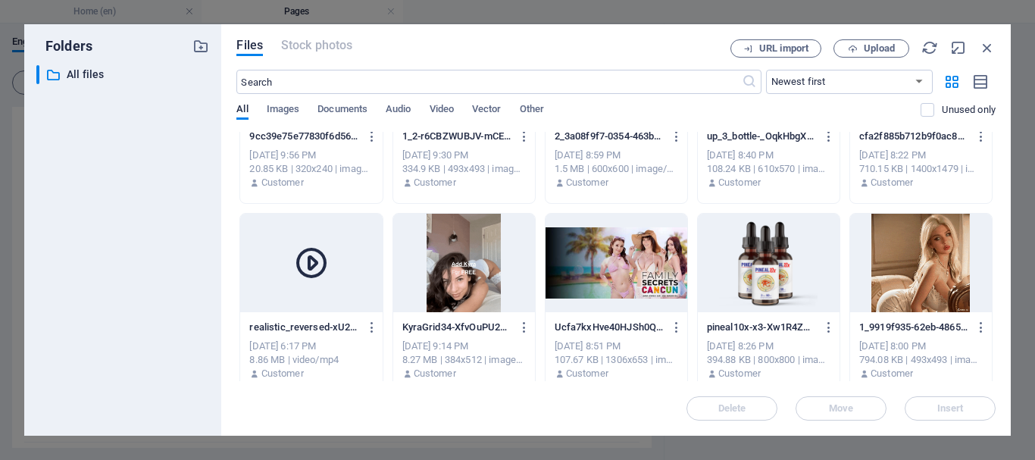
scroll to position [76, 0]
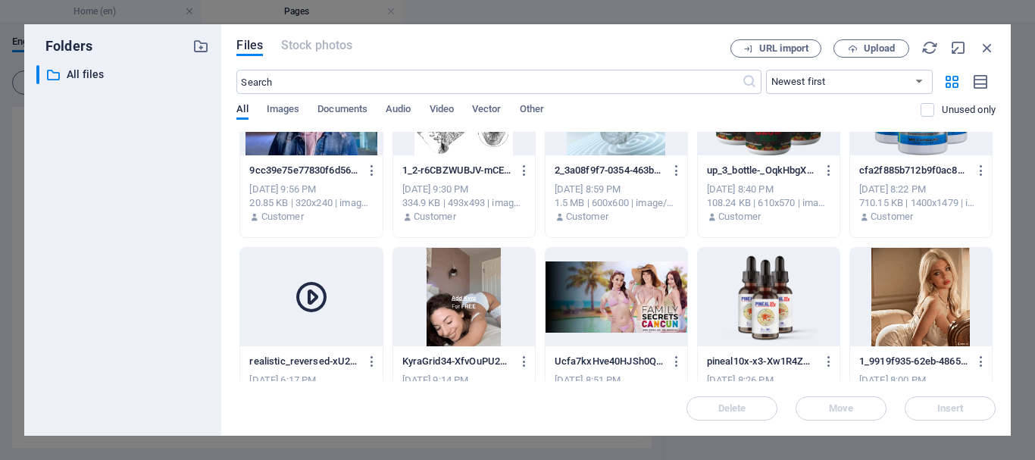
click at [477, 289] on div at bounding box center [464, 297] width 142 height 98
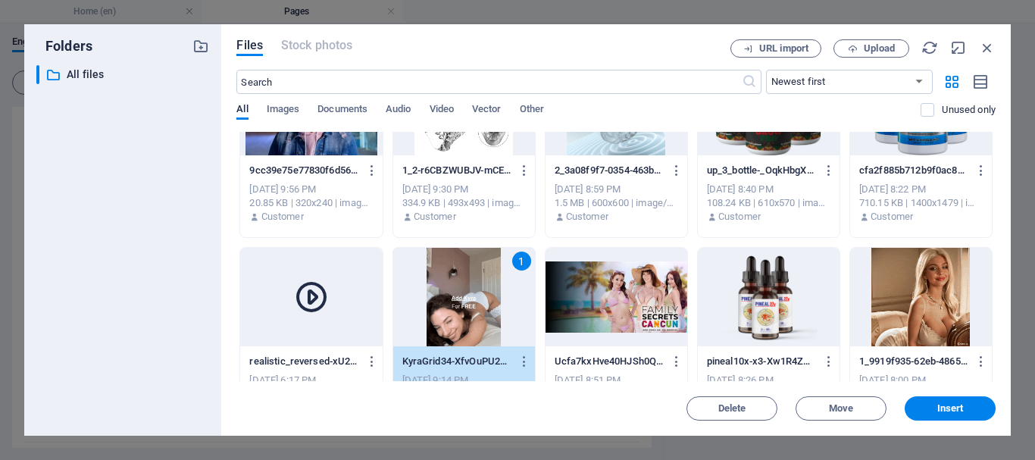
click at [949, 405] on span "Insert" at bounding box center [950, 408] width 27 height 9
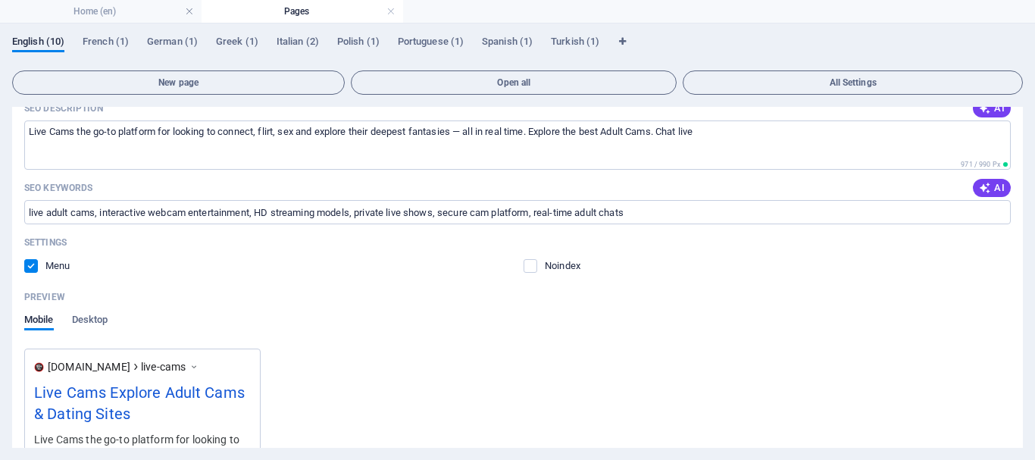
scroll to position [379, 0]
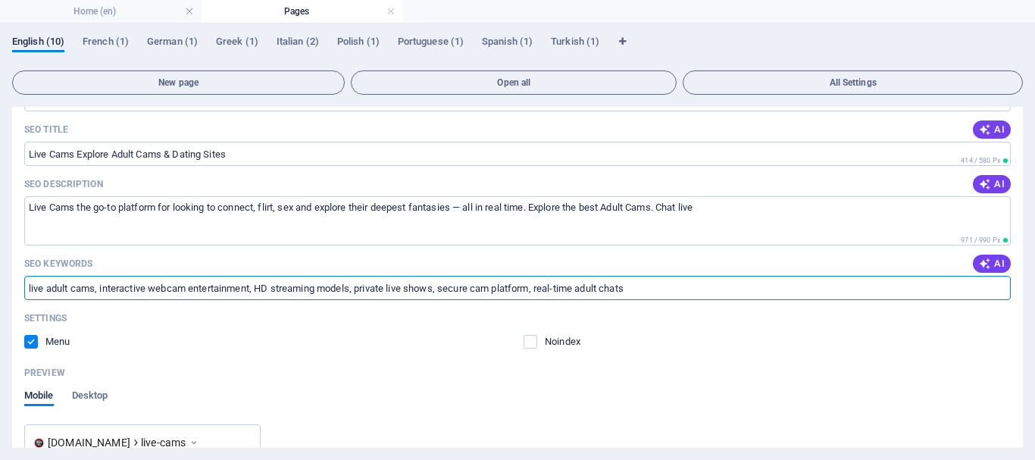
click at [639, 287] on input "live adult cams, interactive webcam entertainment, HD streaming models, private…" at bounding box center [517, 288] width 986 height 24
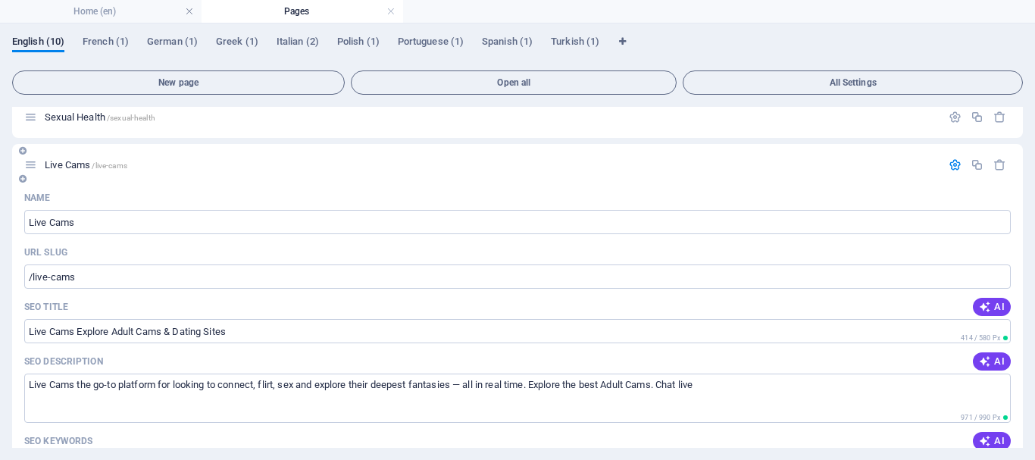
scroll to position [152, 0]
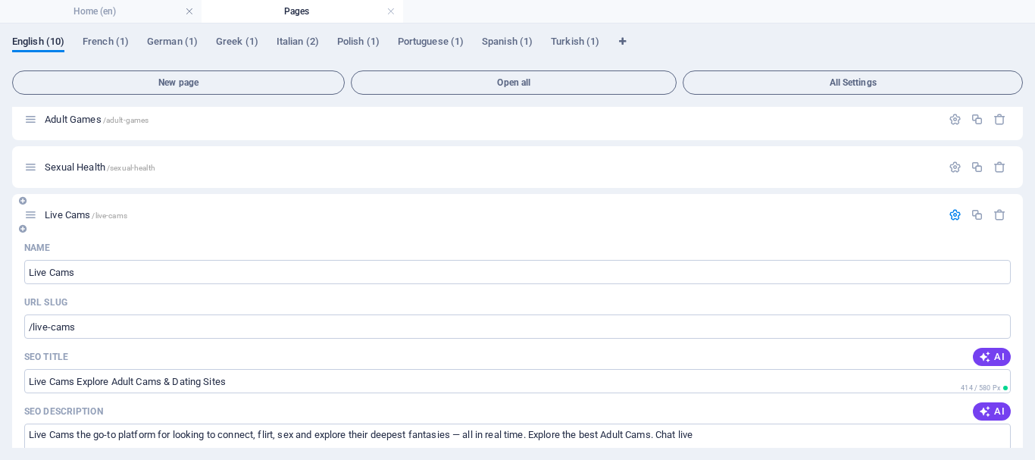
click at [952, 214] on icon "button" at bounding box center [955, 214] width 13 height 13
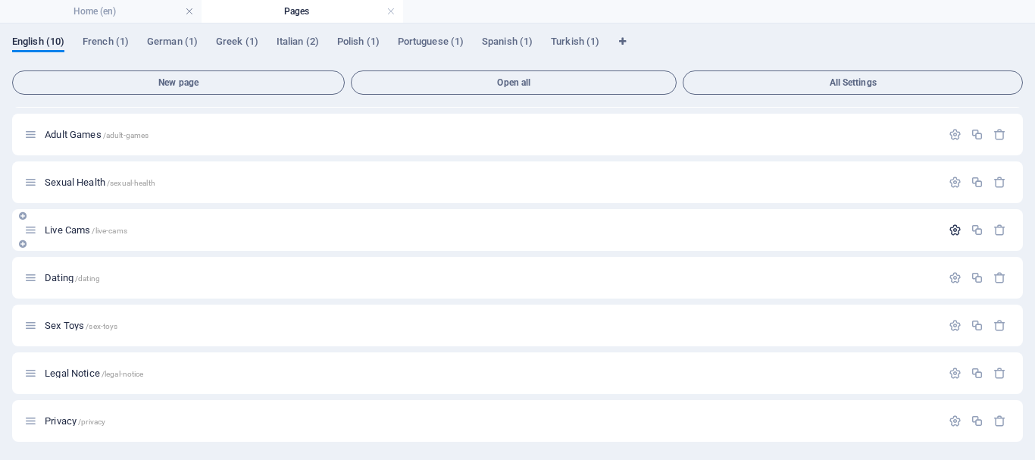
scroll to position [136, 0]
click at [949, 274] on icon "button" at bounding box center [955, 277] width 13 height 13
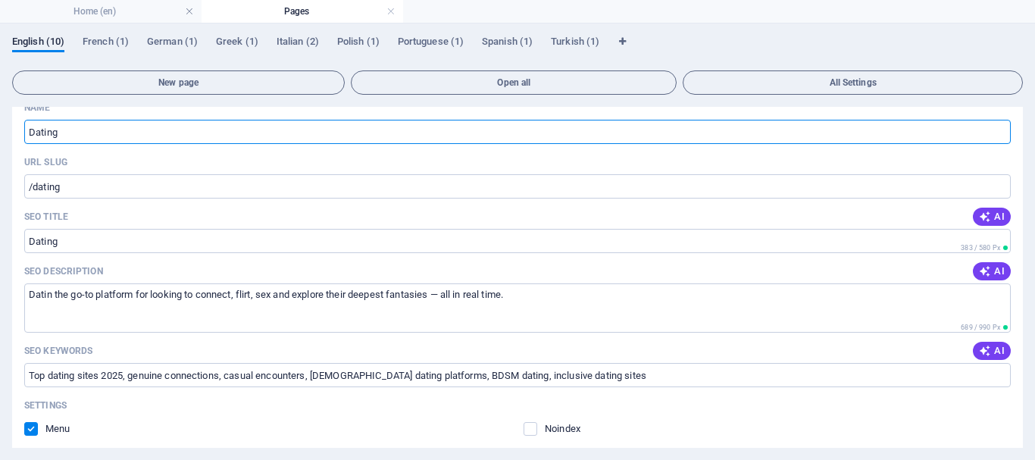
scroll to position [364, 0]
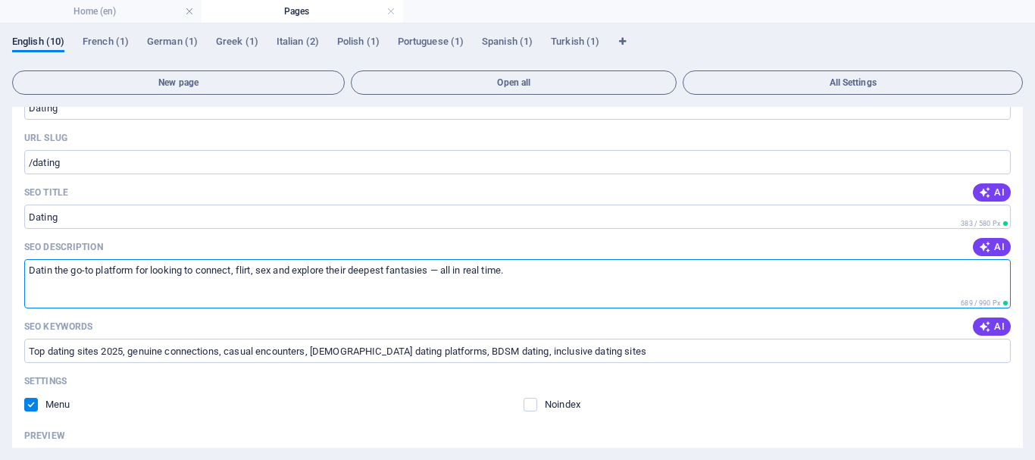
click at [27, 270] on textarea "Datin the go-to platform for looking to connect, flirt, sex and explore their d…" at bounding box center [517, 283] width 986 height 49
paste textarea "Join the hottest adult cam platforms and dating sites. Chat live, watch steamy …"
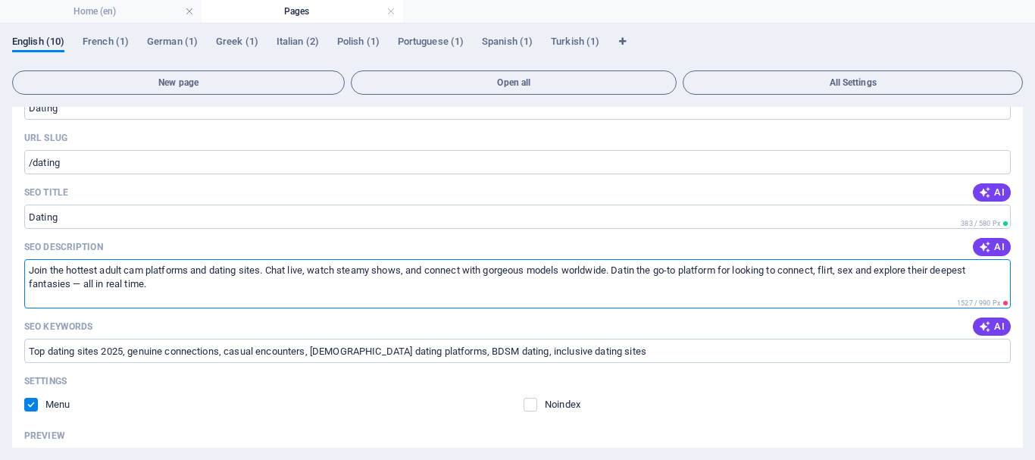
click at [647, 269] on textarea "Join the hottest adult cam platforms and dating sites. Chat live, watch steamy …" at bounding box center [517, 283] width 986 height 49
drag, startPoint x: 655, startPoint y: 267, endPoint x: 808, endPoint y: 277, distance: 153.4
click at [808, 277] on textarea "Join the hottest adult cam platforms and dating sites. Chat live, watch steamy …" at bounding box center [517, 283] width 986 height 49
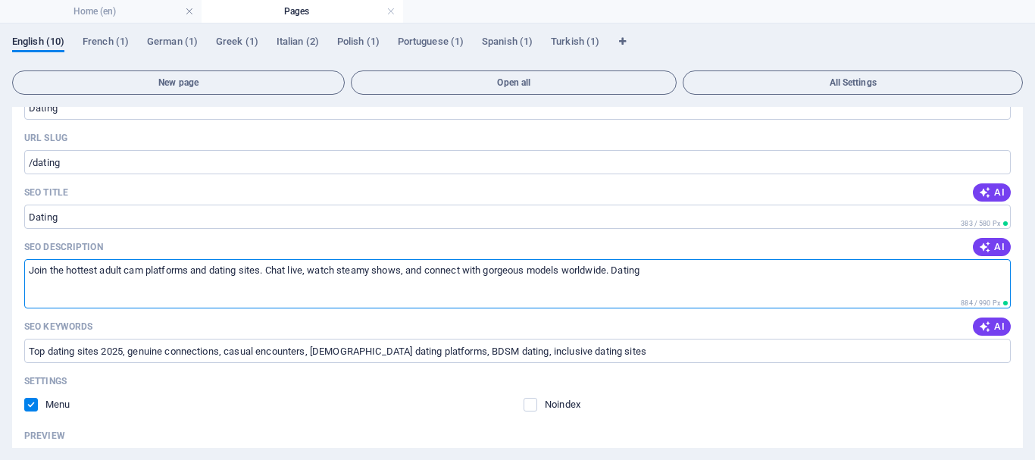
drag, startPoint x: 273, startPoint y: 268, endPoint x: 408, endPoint y: 274, distance: 135.7
click at [408, 274] on textarea "Join the hottest adult cam platforms and dating sites. Chat live, watch steamy …" at bounding box center [517, 283] width 986 height 49
type textarea "Join the hottest adult cam platforms and dating sites. Chat live, watch steamy …"
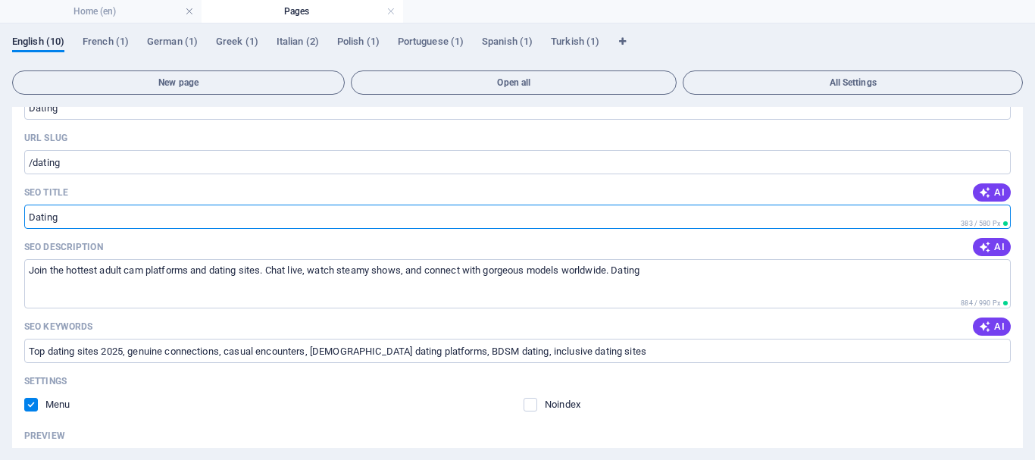
click at [220, 214] on input "Dating" at bounding box center [517, 217] width 986 height 24
paste input "Chat live, watch steamy shows"
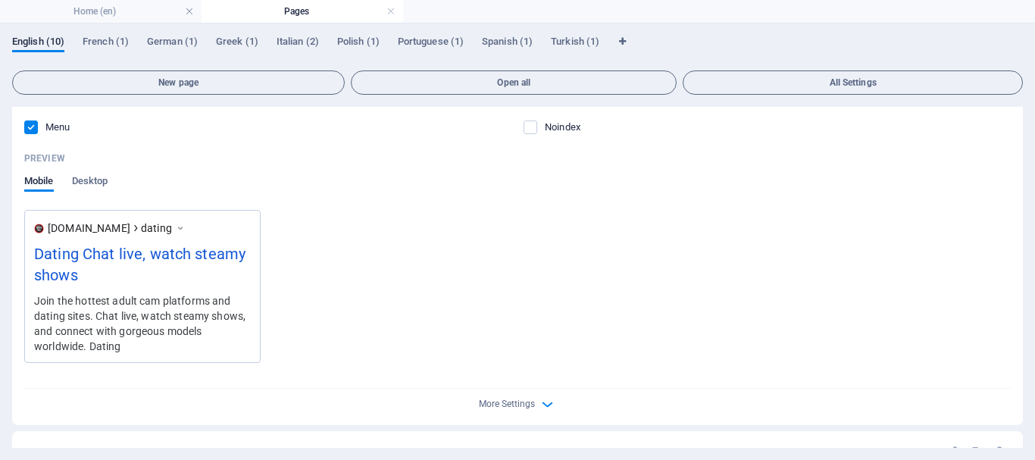
scroll to position [667, 0]
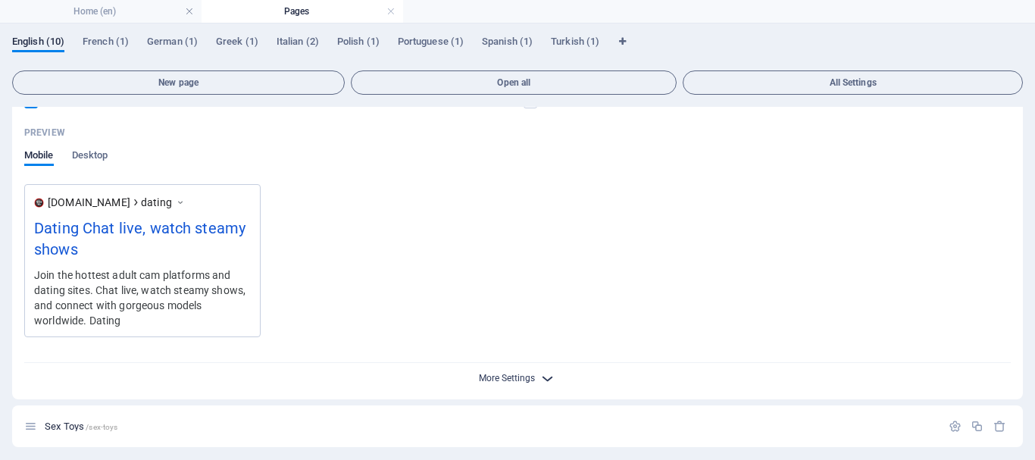
type input "Dating Chat live, watch steamy shows"
click at [511, 376] on span "More Settings" at bounding box center [507, 378] width 56 height 11
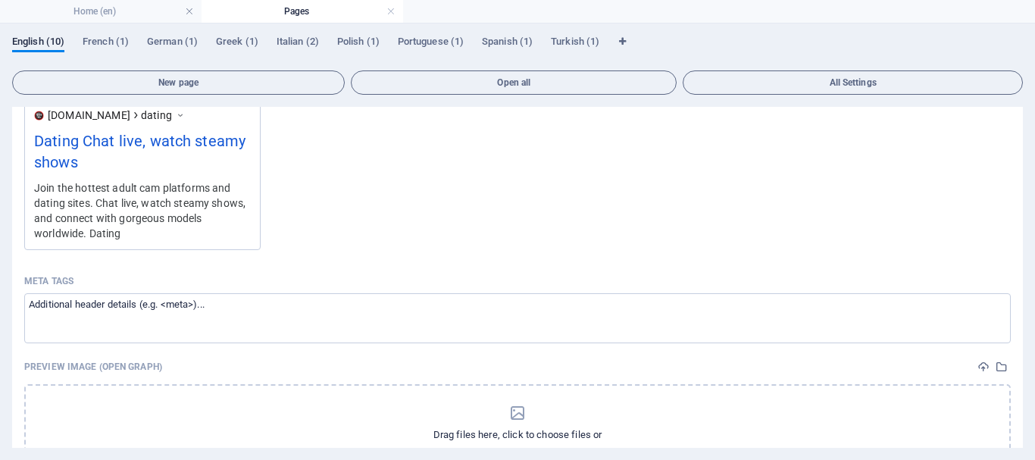
scroll to position [818, 0]
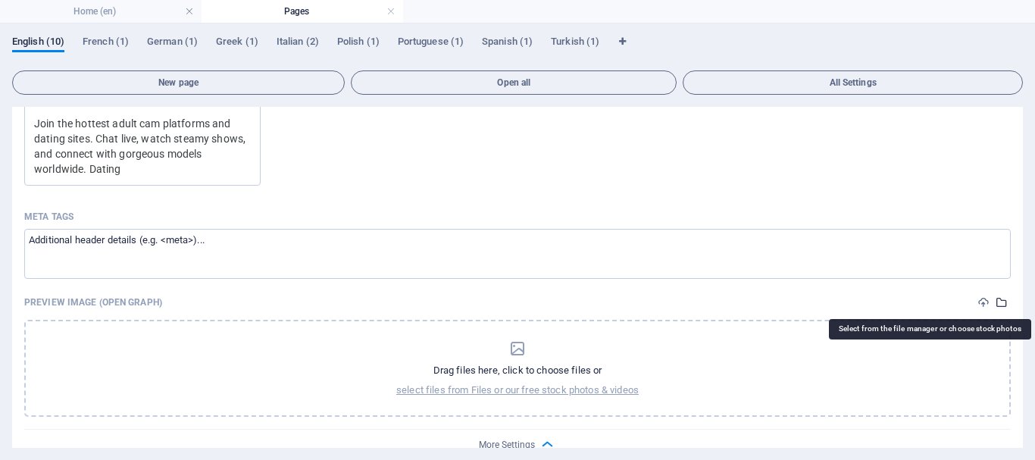
click at [999, 299] on icon "select-media" at bounding box center [1002, 302] width 12 height 12
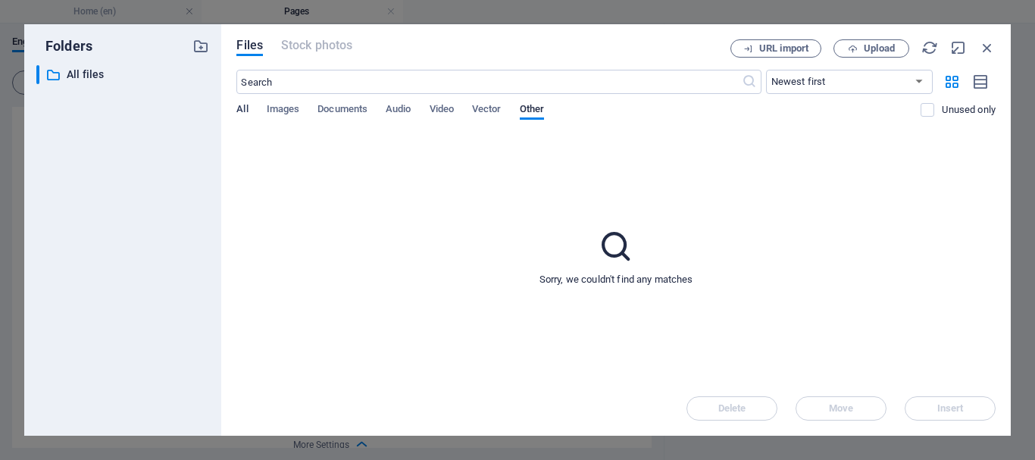
click at [241, 108] on span "All" at bounding box center [241, 110] width 11 height 21
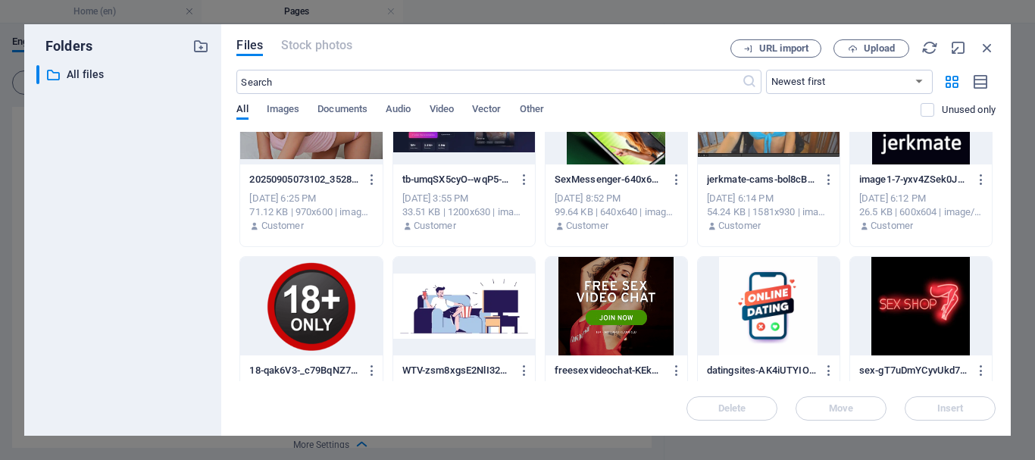
scroll to position [1136, 0]
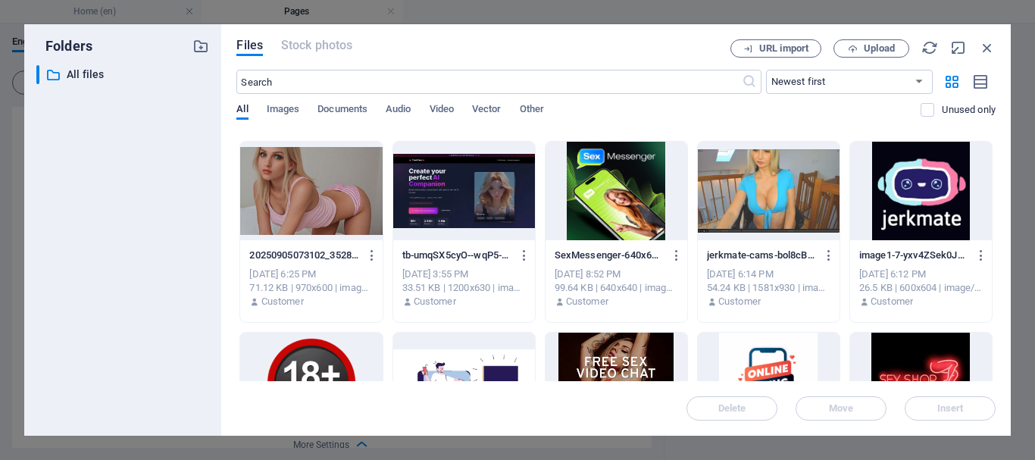
click at [618, 195] on div at bounding box center [617, 191] width 142 height 98
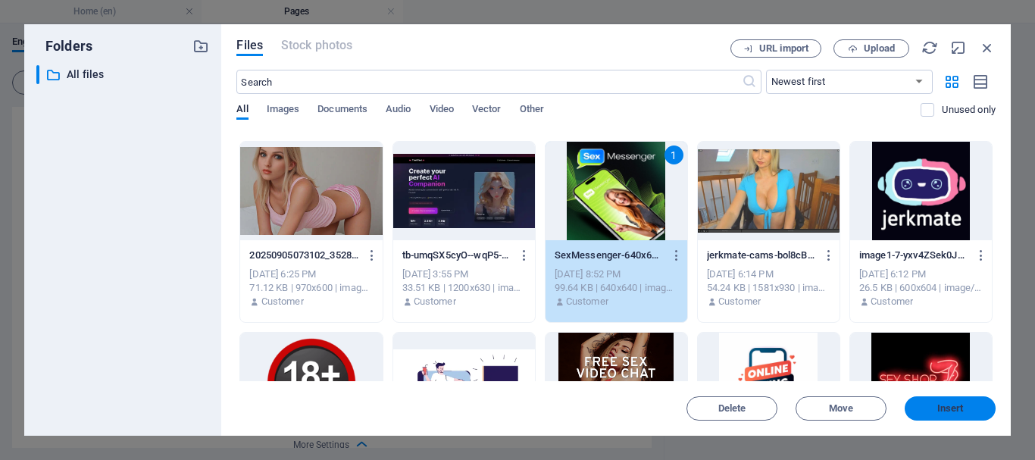
click at [946, 404] on span "Insert" at bounding box center [950, 408] width 27 height 9
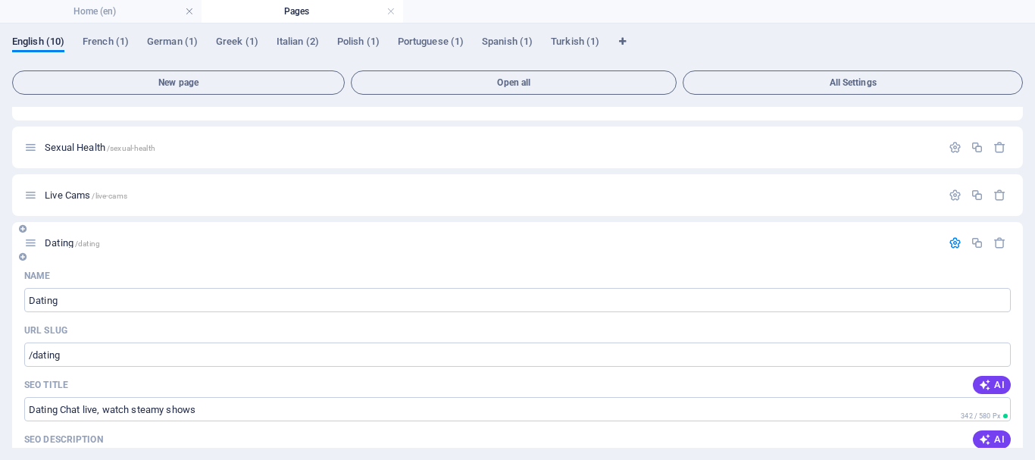
scroll to position [136, 0]
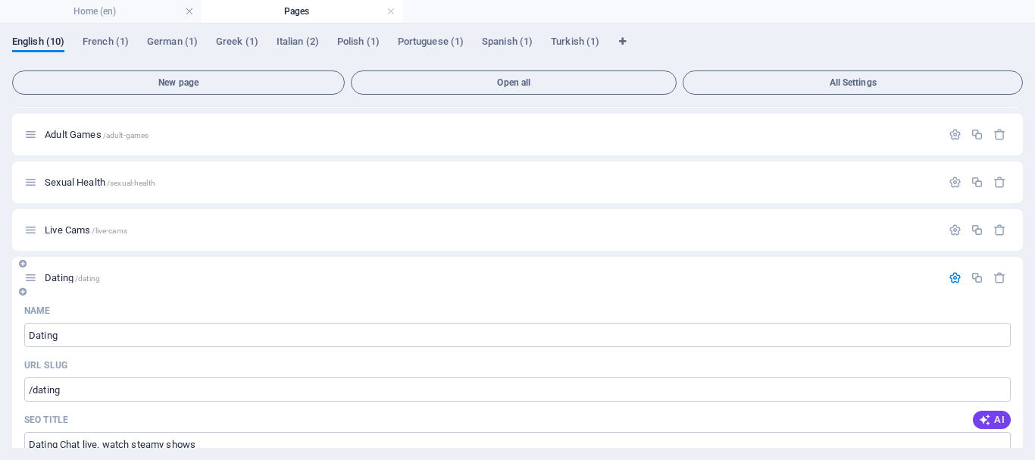
click at [952, 277] on icon "button" at bounding box center [955, 277] width 13 height 13
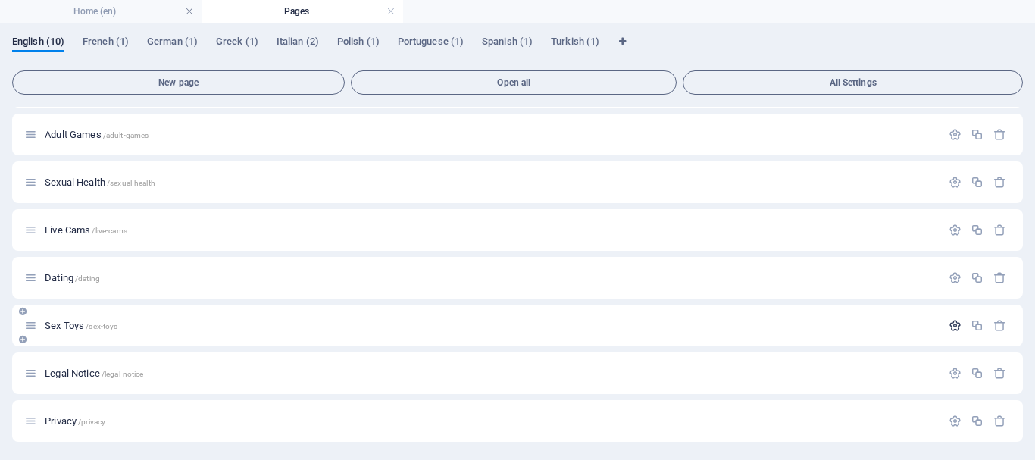
click at [950, 324] on icon "button" at bounding box center [955, 325] width 13 height 13
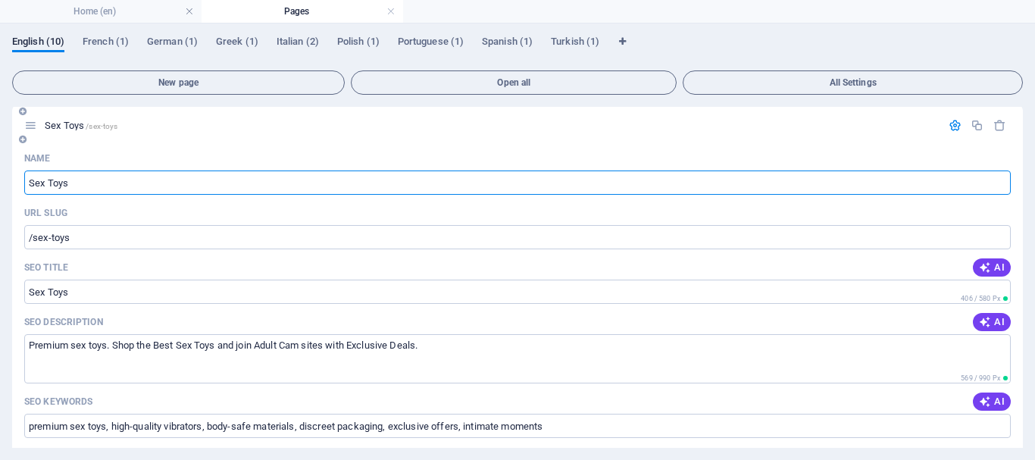
scroll to position [364, 0]
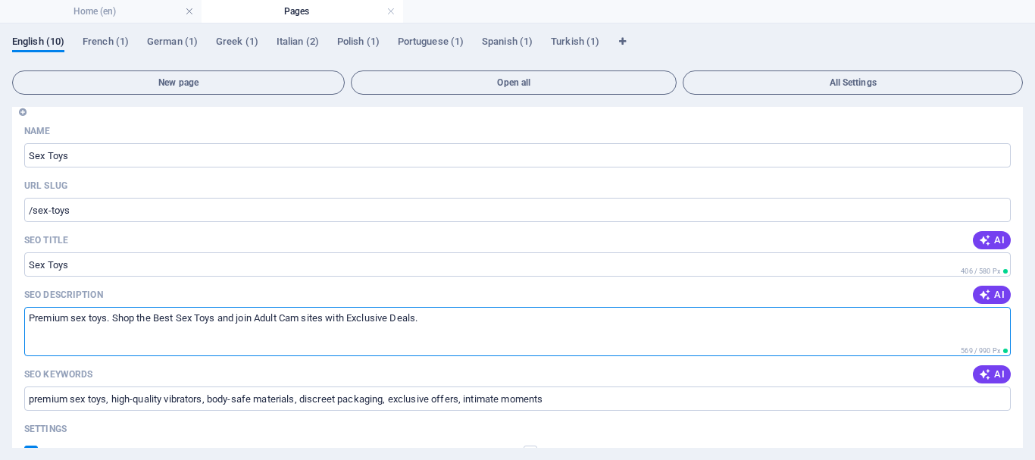
drag, startPoint x: 447, startPoint y: 319, endPoint x: 20, endPoint y: 319, distance: 426.6
click at [20, 319] on div "Name Sex Toys ​ URL SLUG /sex-toys ​ SEO Title AI Sex Toys ​ 406 / 580 Px SEO D…" at bounding box center [517, 427] width 1011 height 616
click at [134, 325] on textarea "Premium sex toys. Shop the Best Sex Toys and join Adult Cam sites with Exclusiv…" at bounding box center [517, 331] width 986 height 49
drag, startPoint x: 115, startPoint y: 315, endPoint x: 470, endPoint y: 320, distance: 354.6
click at [470, 320] on textarea "Premium sex toys. Shop the Best Sex Toys and join Adult Cam sites with Exclusiv…" at bounding box center [517, 331] width 986 height 49
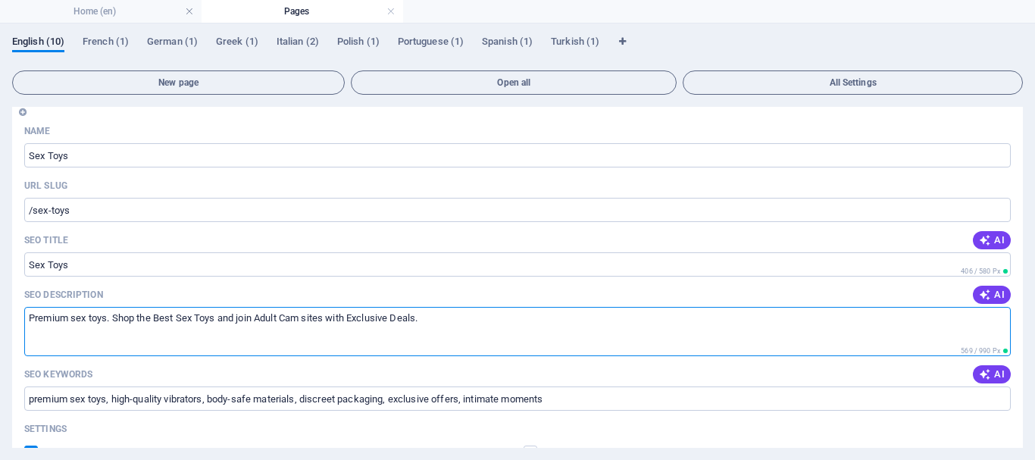
paste textarea "Discover vibrators, dildos, anal toys, and couple’s essentials. Read reviews, f…"
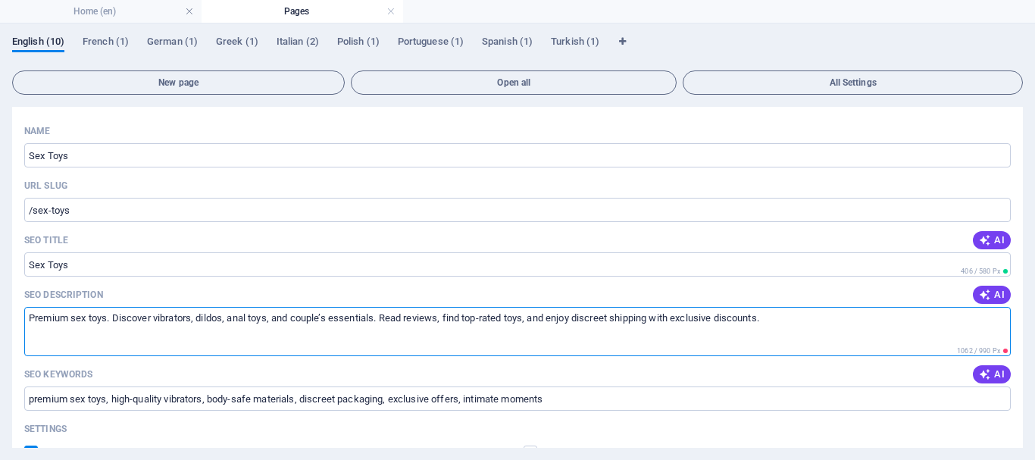
type textarea "Premium sex toys. Discover vibrators, dildos, anal toys, and couple’s essential…"
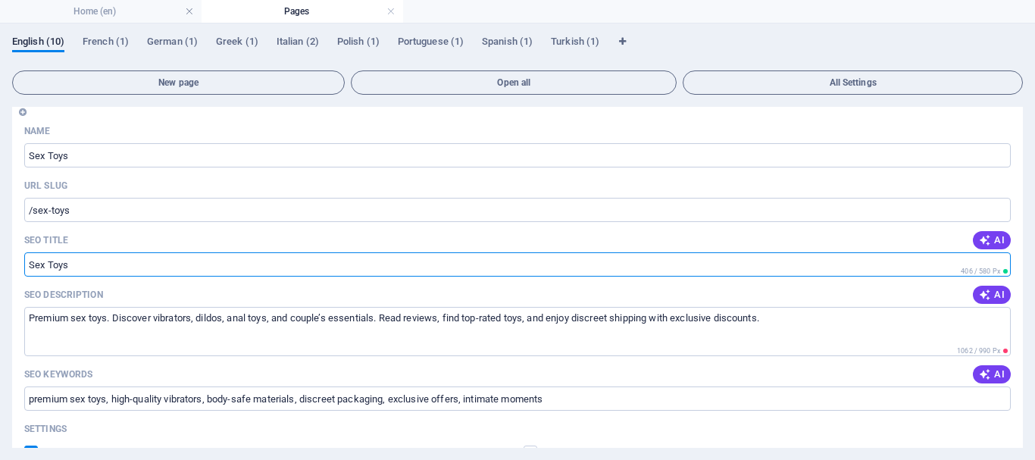
drag, startPoint x: 71, startPoint y: 261, endPoint x: 24, endPoint y: 265, distance: 47.1
click at [24, 265] on input "Sex Toys" at bounding box center [517, 264] width 986 height 24
paste input "hop the Best Sex Toys Online"
type input "Shop the Best Sex Toys Online"
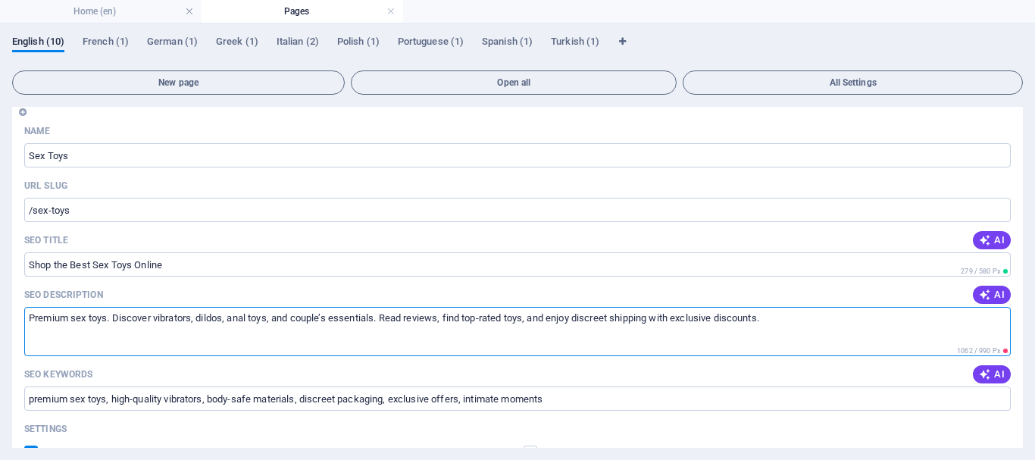
drag, startPoint x: 149, startPoint y: 317, endPoint x: 27, endPoint y: 320, distance: 122.0
click at [27, 320] on textarea "Premium sex toys. Discover vibrators, dildos, anal toys, and couple’s essential…" at bounding box center [517, 331] width 986 height 49
paste textarea "Shop the Best Sex Toys Onlin"
click at [307, 317] on textarea "Shop the Best Sex Toys Online vibrators, dildos, anal toys, and couple’s essent…" at bounding box center [517, 331] width 986 height 49
click at [405, 319] on textarea "Shop the Best Sex Toys Online vibrators, dildos, anal toys, couple’s essentials…" at bounding box center [517, 331] width 986 height 49
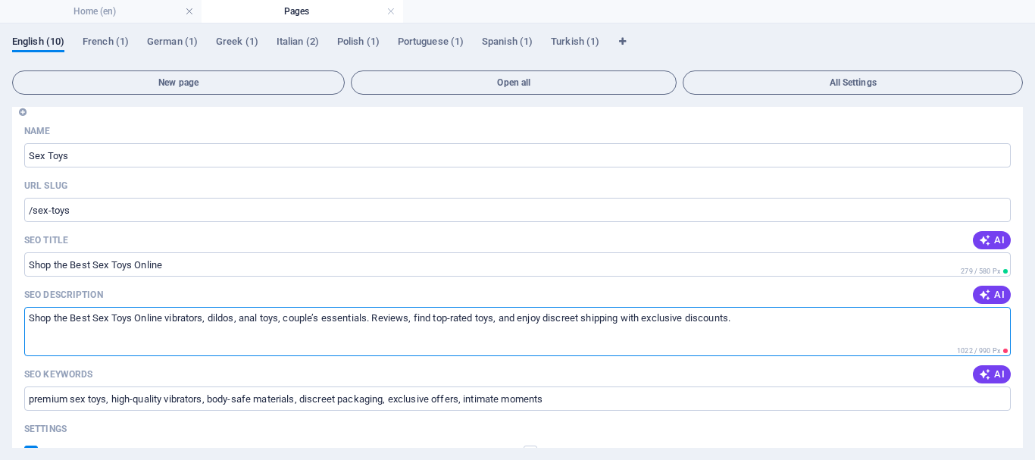
click at [418, 338] on textarea "Shop the Best Sex Toys Online vibrators, dildos, anal toys, couple’s essentials…" at bounding box center [517, 331] width 986 height 49
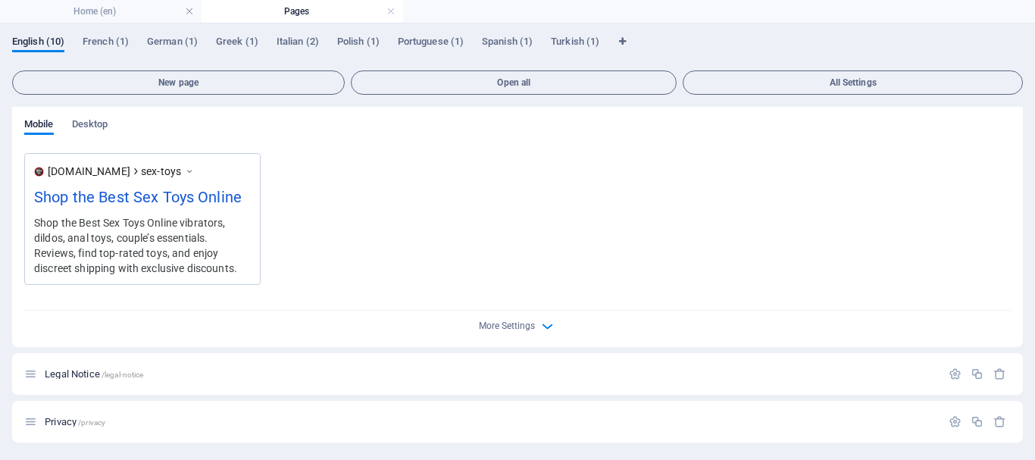
scroll to position [746, 0]
type textarea "Shop the Best Sex Toys Online vibrators, dildos, anal toys, couple’s essentials…"
click at [505, 325] on span "More Settings" at bounding box center [507, 325] width 56 height 11
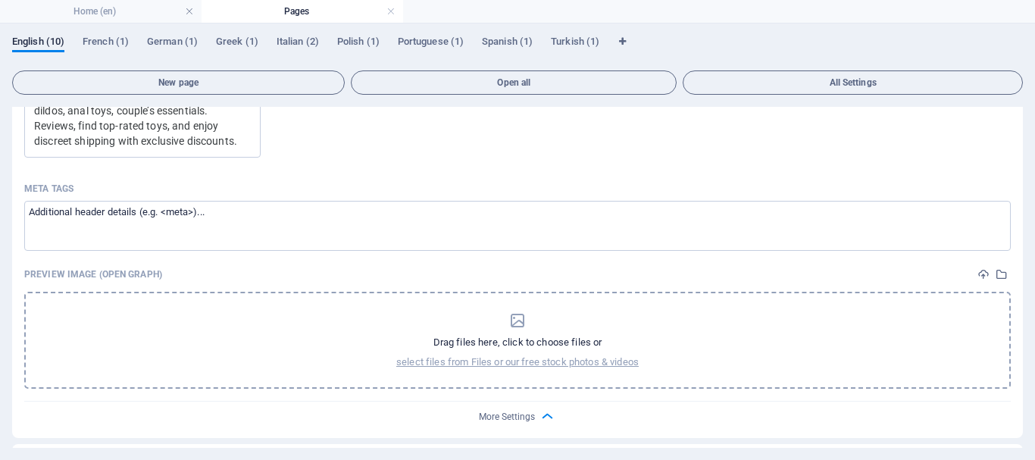
scroll to position [898, 0]
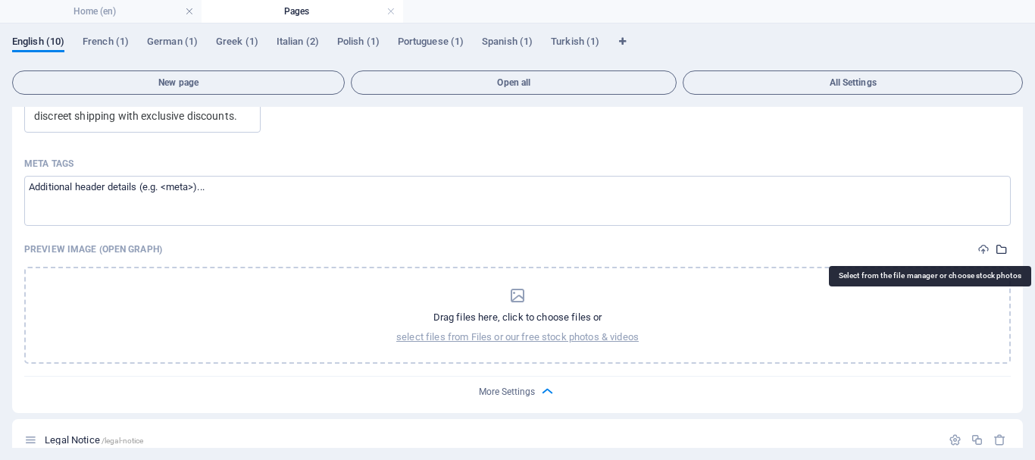
click at [996, 247] on icon "select-media" at bounding box center [1002, 249] width 12 height 12
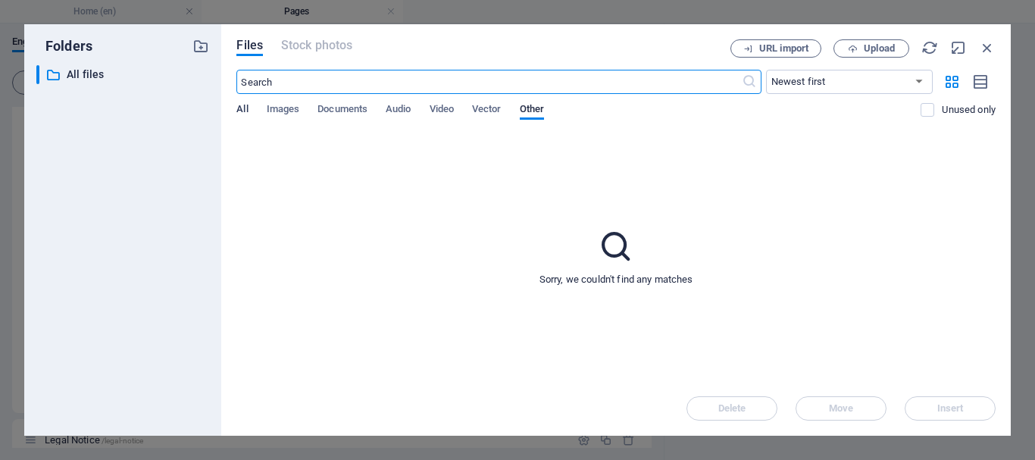
click at [242, 107] on span "All" at bounding box center [241, 110] width 11 height 21
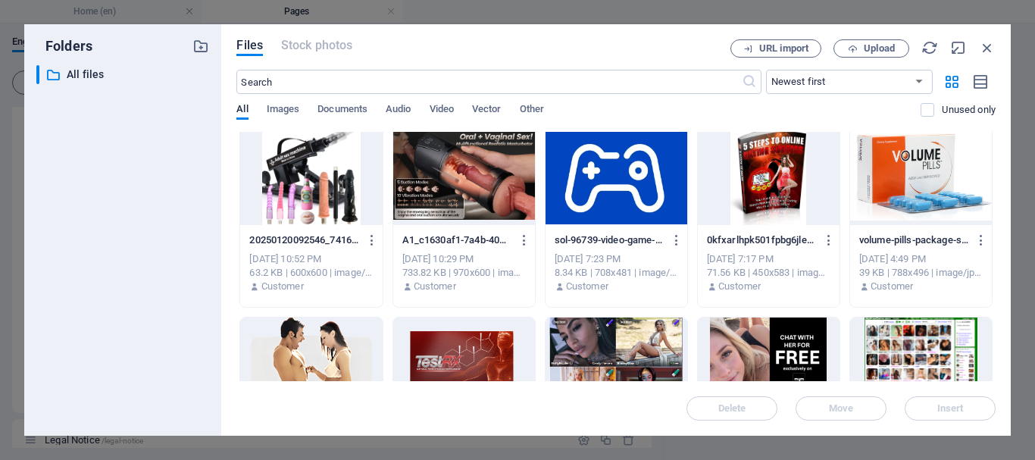
scroll to position [551, 0]
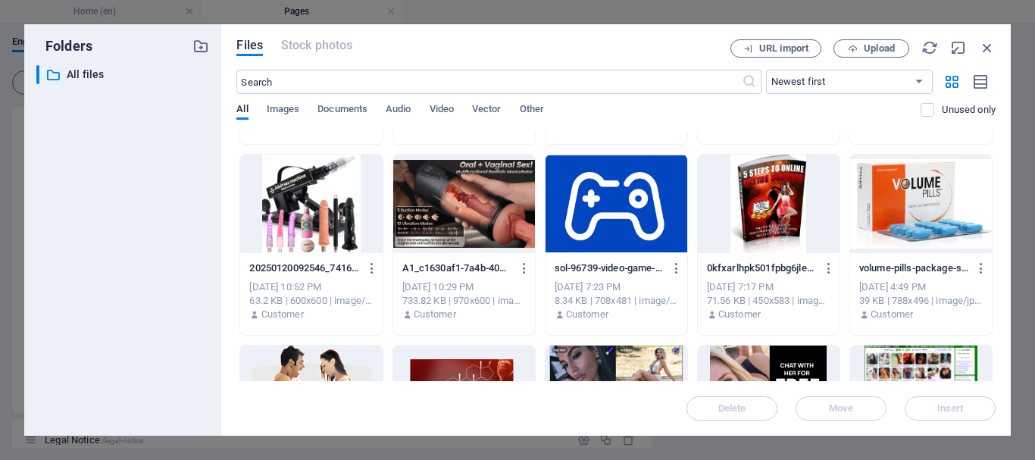
click at [301, 205] on div at bounding box center [311, 204] width 142 height 98
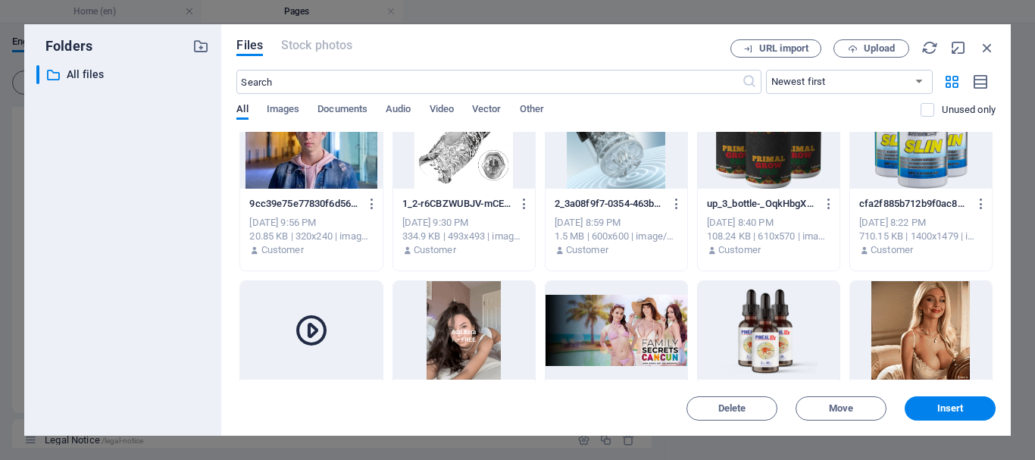
scroll to position [0, 0]
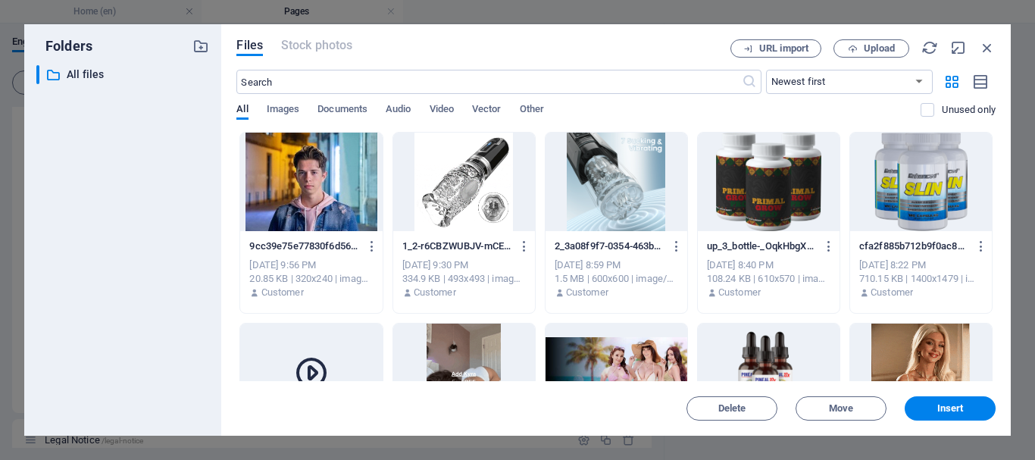
click at [592, 196] on div at bounding box center [617, 182] width 142 height 98
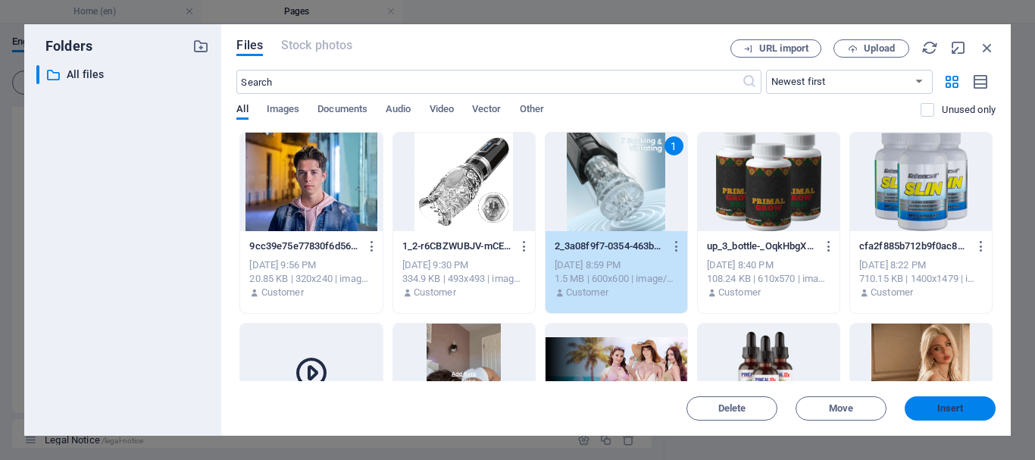
click at [939, 404] on span "Insert" at bounding box center [950, 408] width 27 height 9
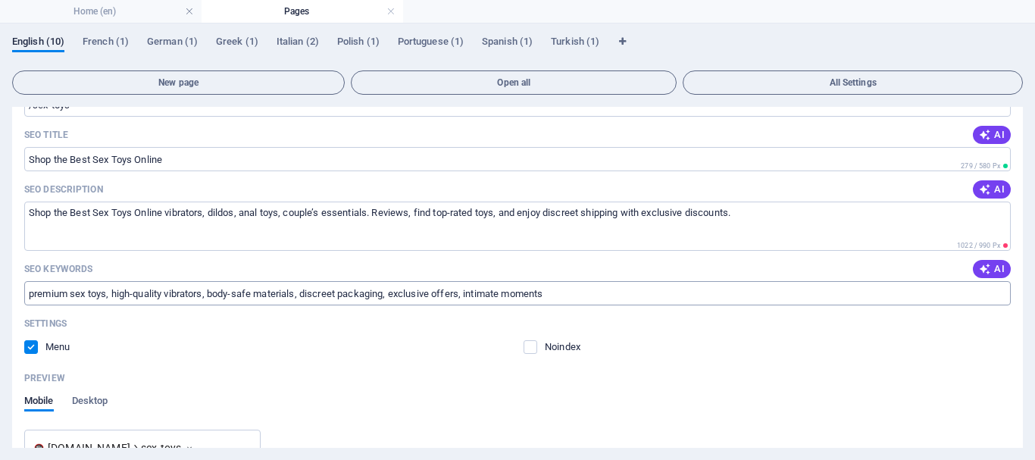
scroll to position [443, 0]
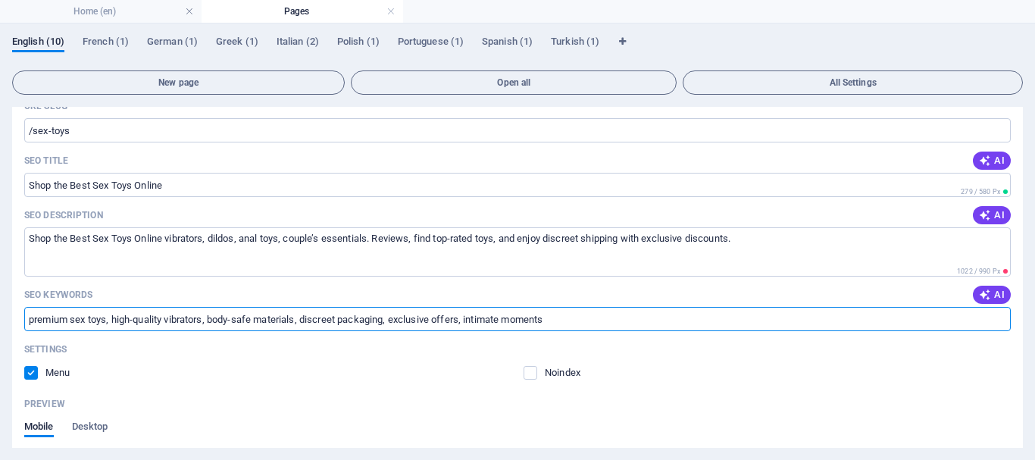
click at [555, 318] on input "premium sex toys, high-quality vibrators, body-safe materials, discreet packagi…" at bounding box center [517, 319] width 986 height 24
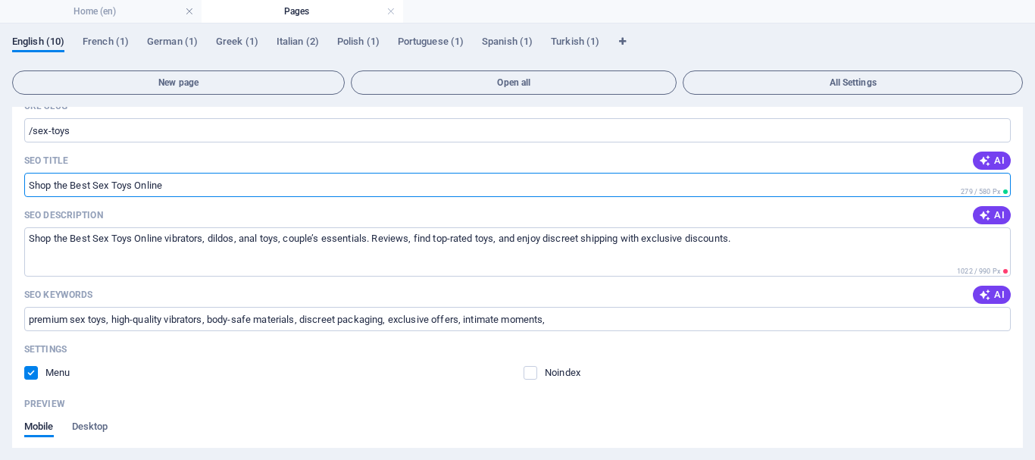
drag, startPoint x: 170, startPoint y: 186, endPoint x: 22, endPoint y: 187, distance: 147.7
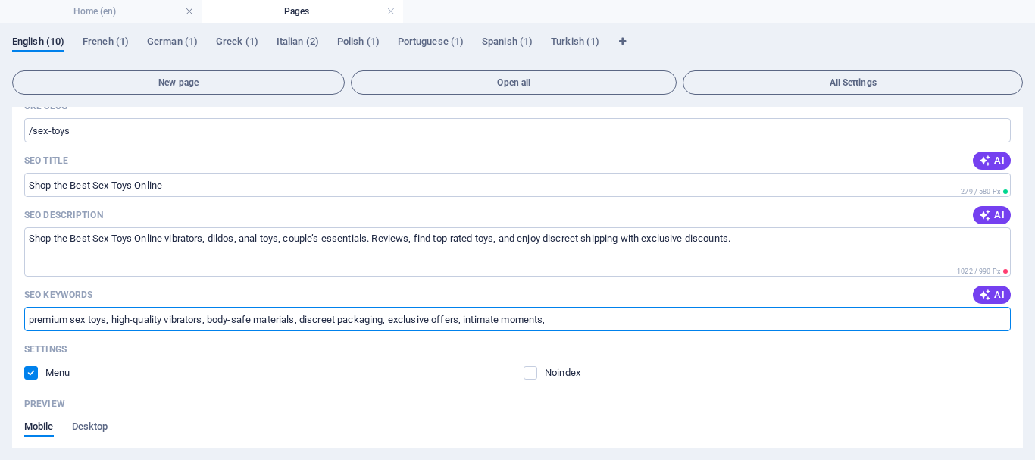
click at [574, 320] on input "premium sex toys, high-quality vibrators, body-safe materials, discreet packagi…" at bounding box center [517, 319] width 986 height 24
paste input "Shop the Best Sex Toys Online"
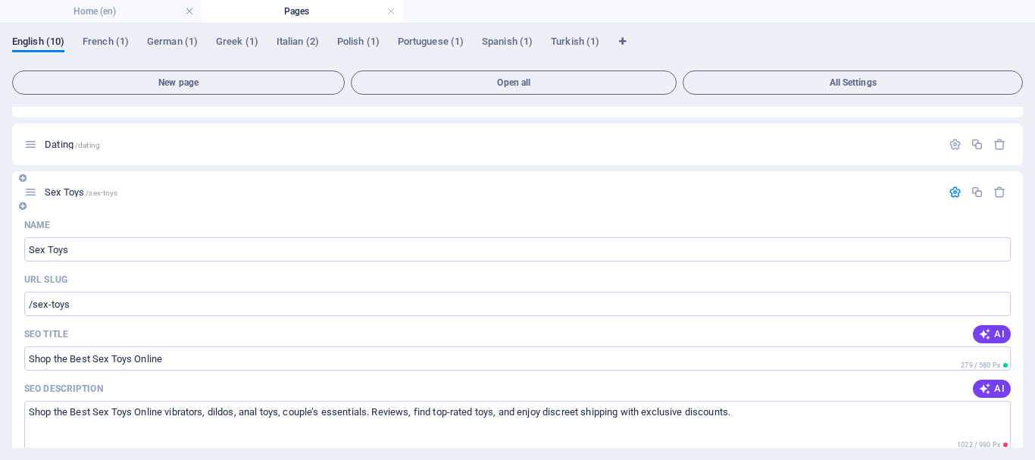
scroll to position [292, 0]
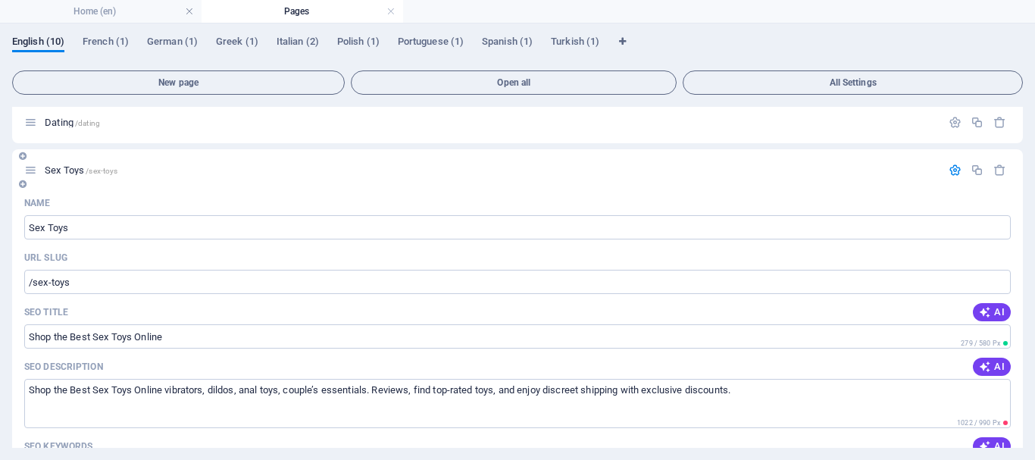
type input "premium sex toys, high-quality vibrators, body-safe materials, discreet packagi…"
click at [952, 170] on icon "button" at bounding box center [955, 170] width 13 height 13
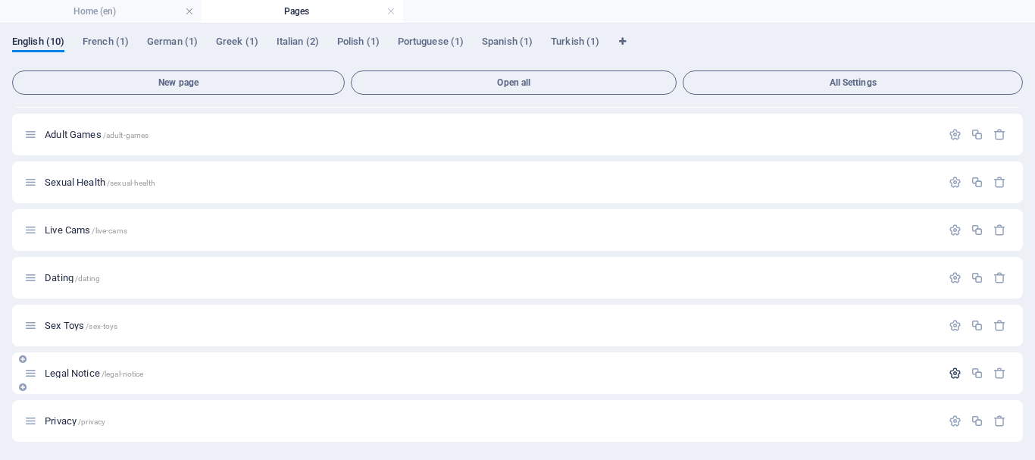
click at [952, 374] on icon "button" at bounding box center [955, 373] width 13 height 13
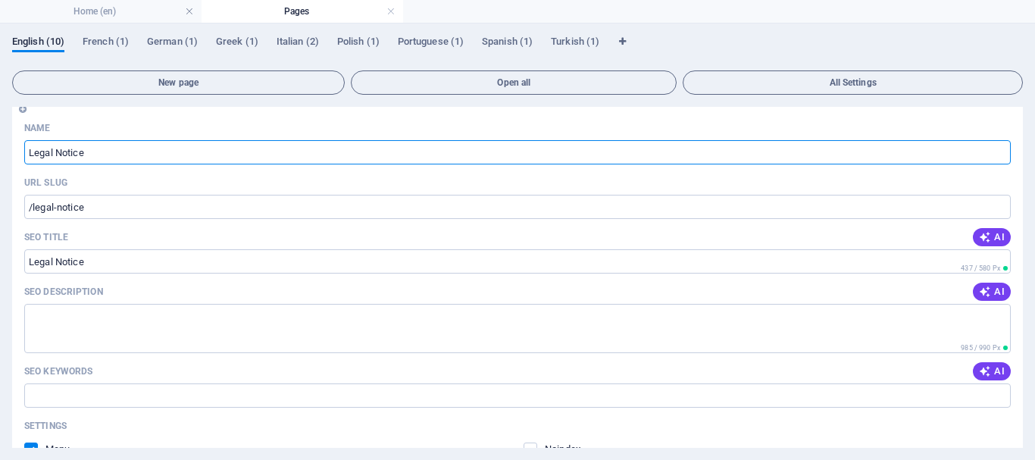
scroll to position [439, 0]
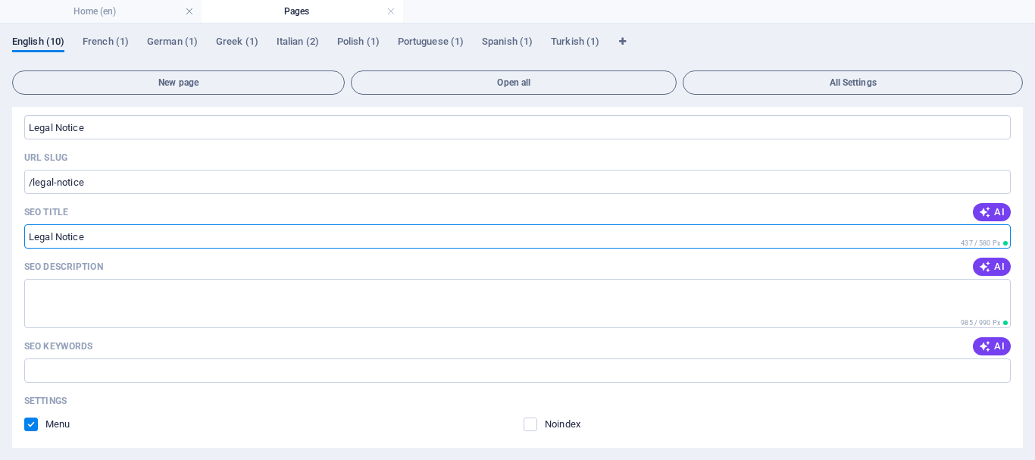
drag, startPoint x: 89, startPoint y: 234, endPoint x: 23, endPoint y: 235, distance: 65.9
click at [23, 235] on div "Name Legal Notice ​ URL SLUG /legal-notice ​ SEO Title AI Legal Notice ​ 437 / …" at bounding box center [517, 414] width 1011 height 646
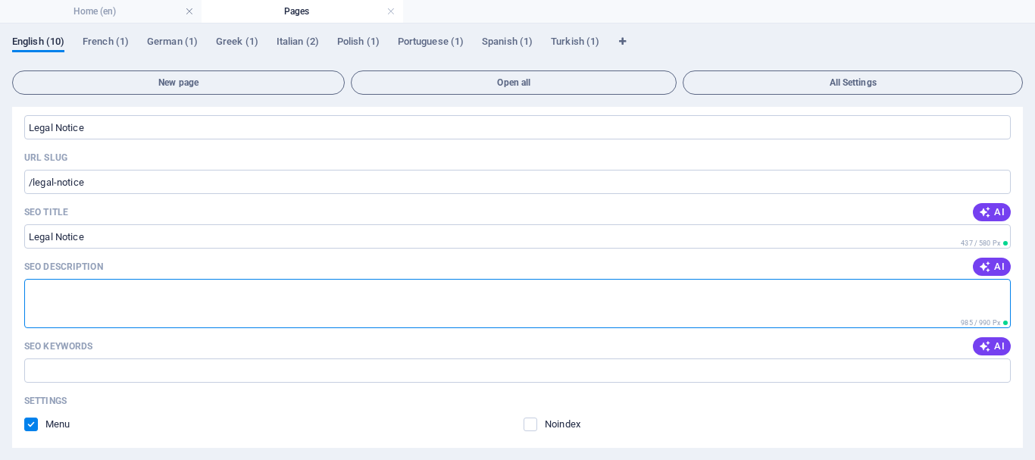
click at [48, 297] on textarea "SEO Description" at bounding box center [517, 303] width 986 height 49
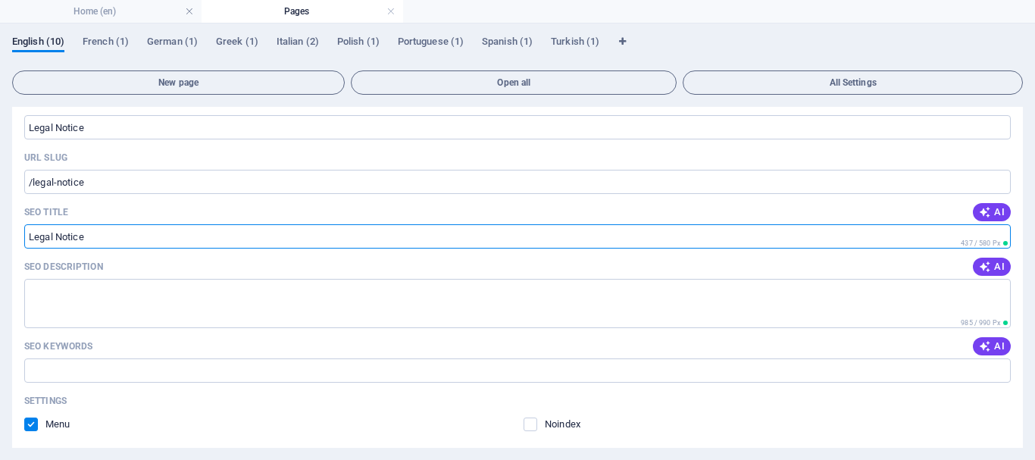
drag, startPoint x: 92, startPoint y: 236, endPoint x: 18, endPoint y: 229, distance: 73.9
click at [17, 229] on div "Name Legal Notice ​ URL SLUG /legal-notice ​ SEO Title AI Legal Notice ​ 437 / …" at bounding box center [517, 414] width 1011 height 646
click at [42, 292] on textarea "SEO Description" at bounding box center [517, 303] width 986 height 49
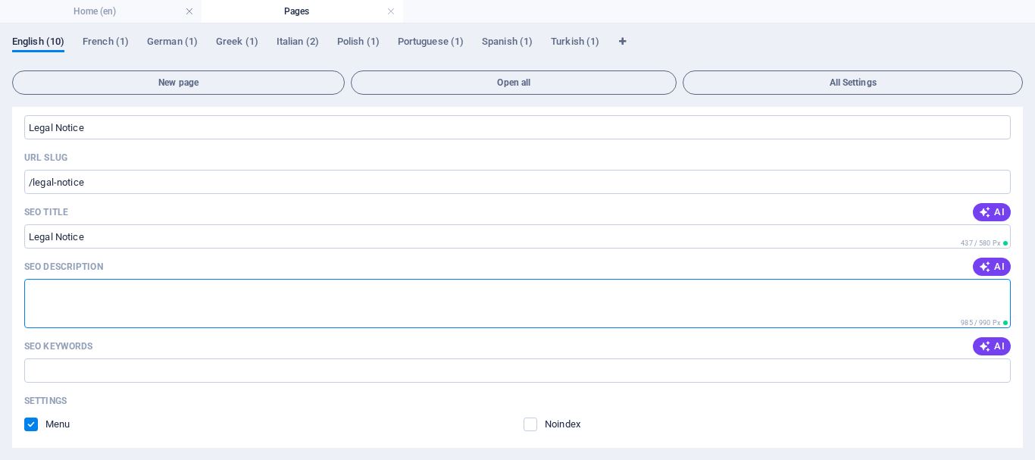
paste textarea "Legal Notice"
paste textarea "Your Ultimate Adult Pleasure Hub – Sex Toys, [MEDICAL_DATA], [MEDICAL_DATA] & L…"
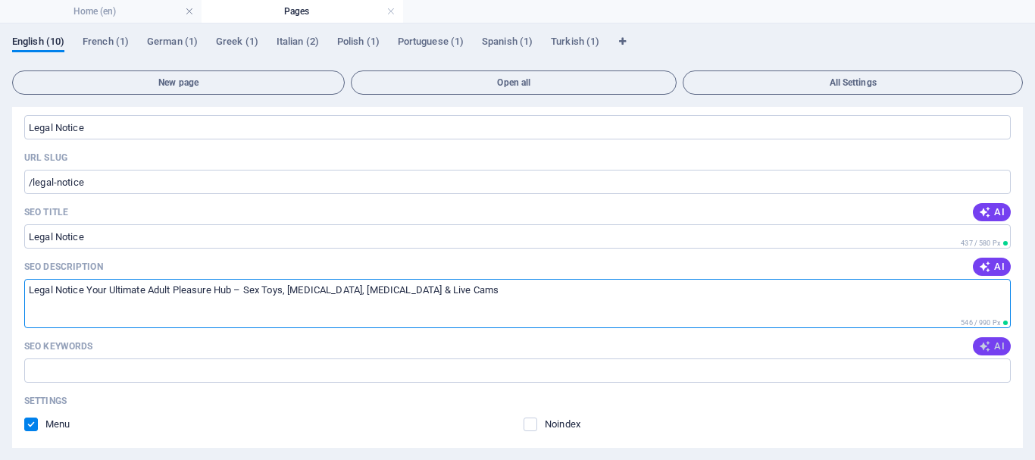
type textarea "Legal Notice Your Ultimate Adult Pleasure Hub – Sex Toys, [MEDICAL_DATA], [MEDI…"
click at [994, 344] on span "AI" at bounding box center [992, 346] width 26 height 12
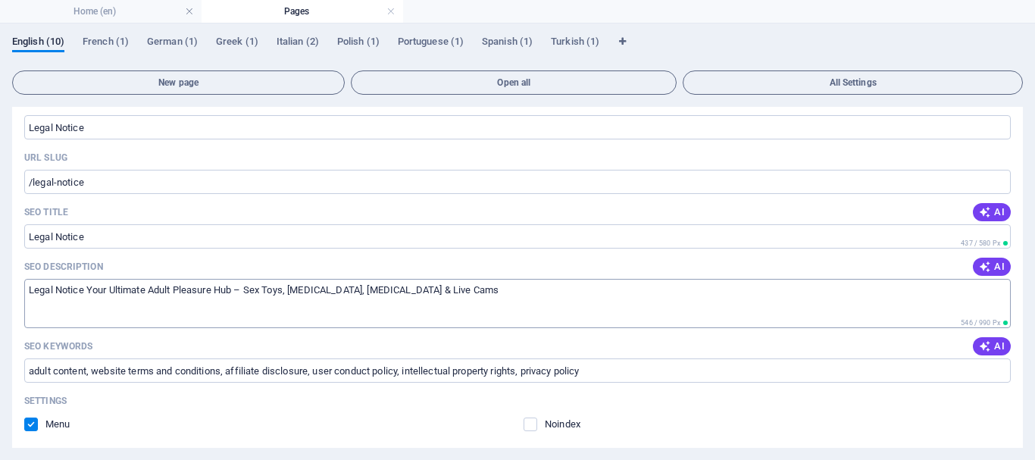
type input "adult content, website terms and conditions, affiliate disclosure, user conduct…"
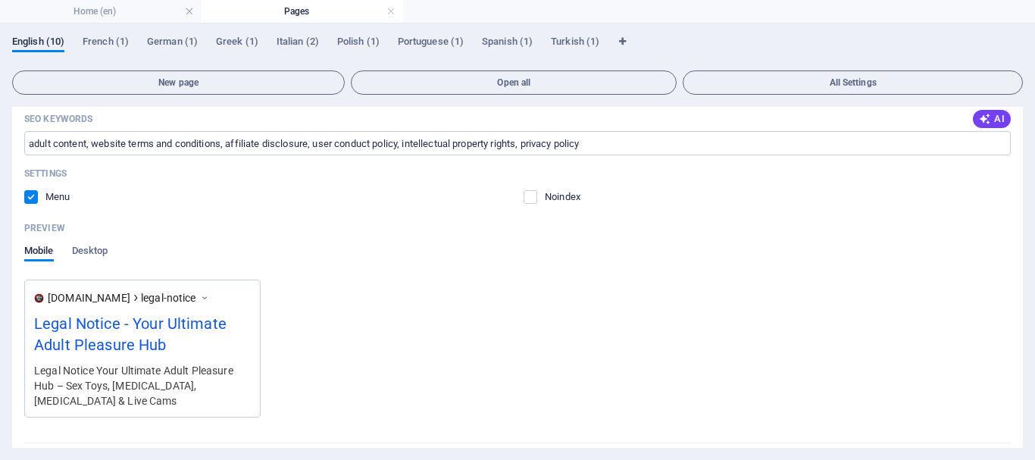
scroll to position [737, 0]
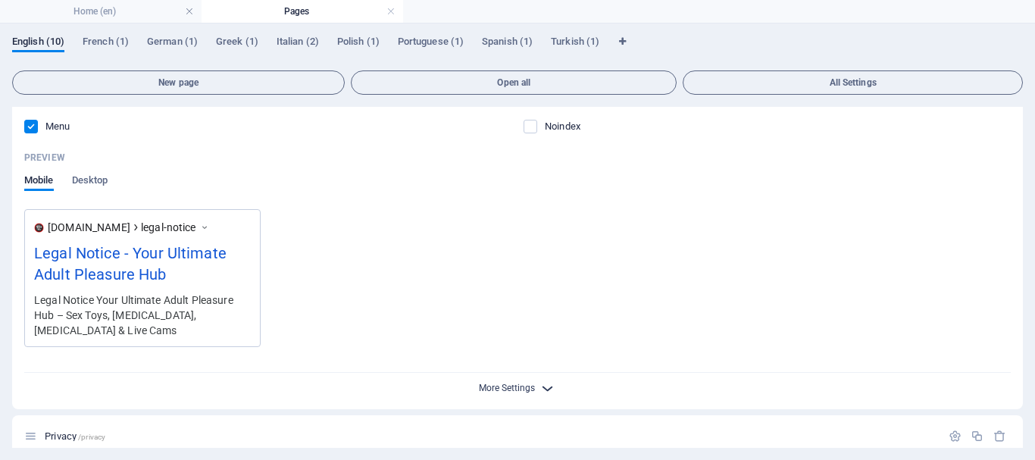
click at [519, 383] on span "More Settings" at bounding box center [507, 388] width 56 height 11
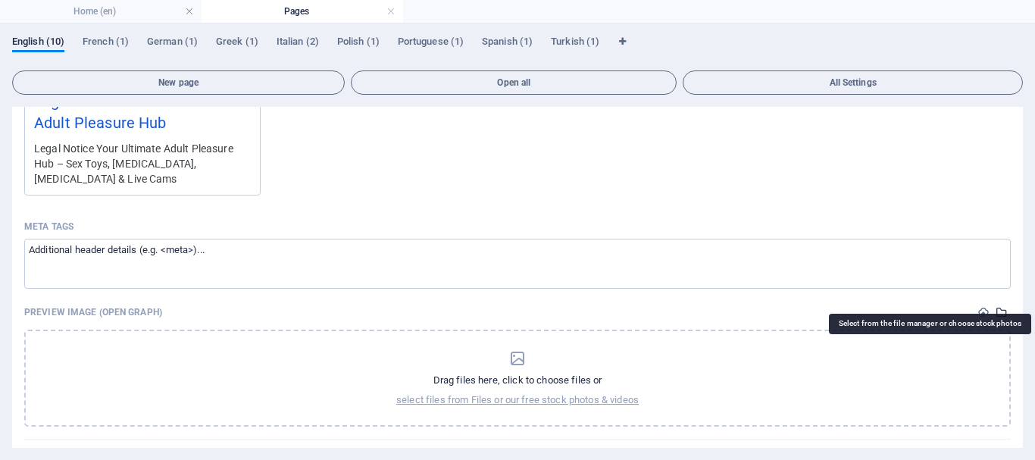
click at [996, 306] on icon "select-media" at bounding box center [1002, 312] width 12 height 12
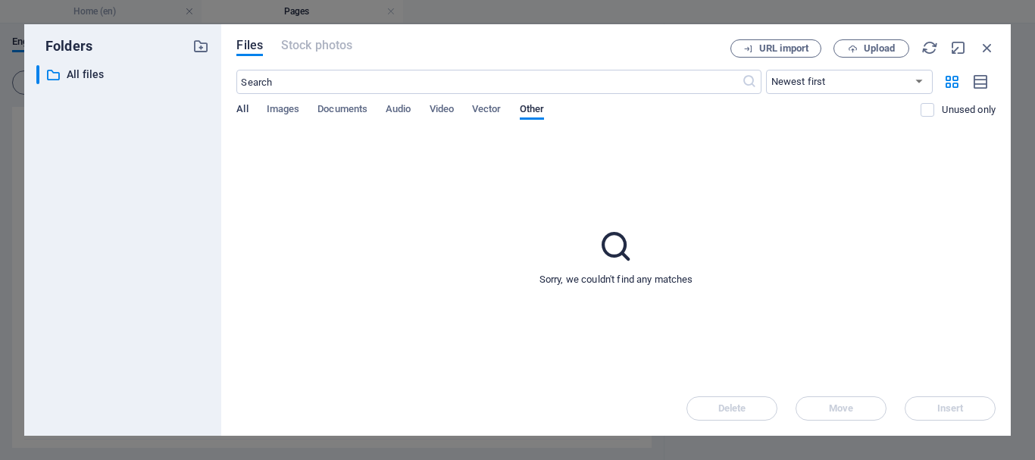
click at [242, 107] on span "All" at bounding box center [241, 110] width 11 height 21
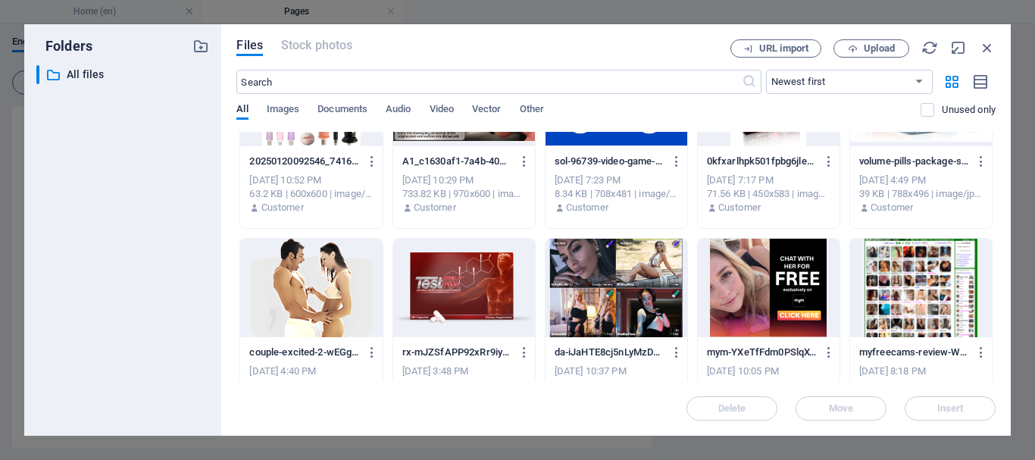
scroll to position [682, 0]
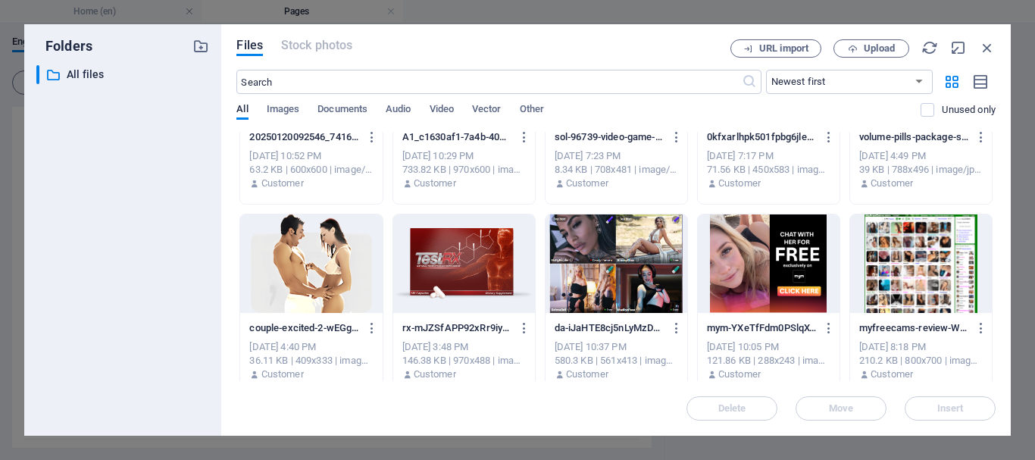
click at [325, 280] on div at bounding box center [311, 263] width 142 height 98
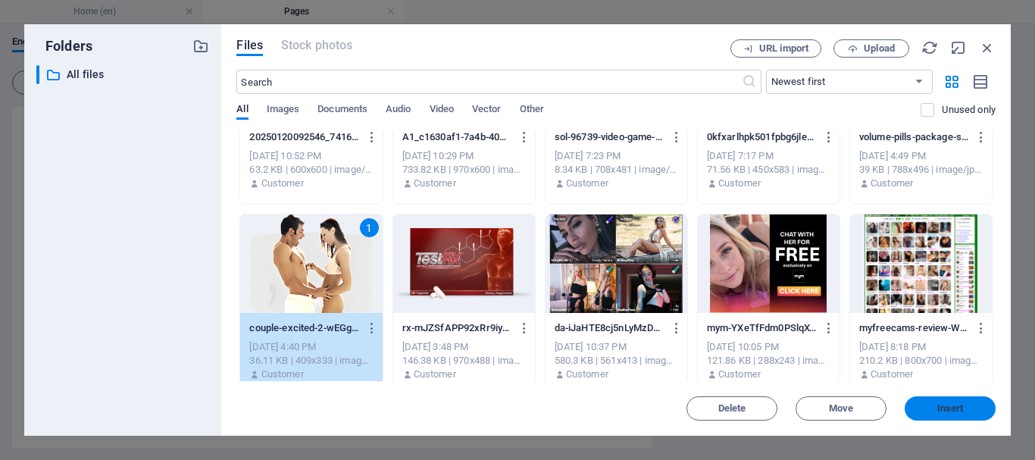
click at [932, 406] on span "Insert" at bounding box center [950, 408] width 79 height 9
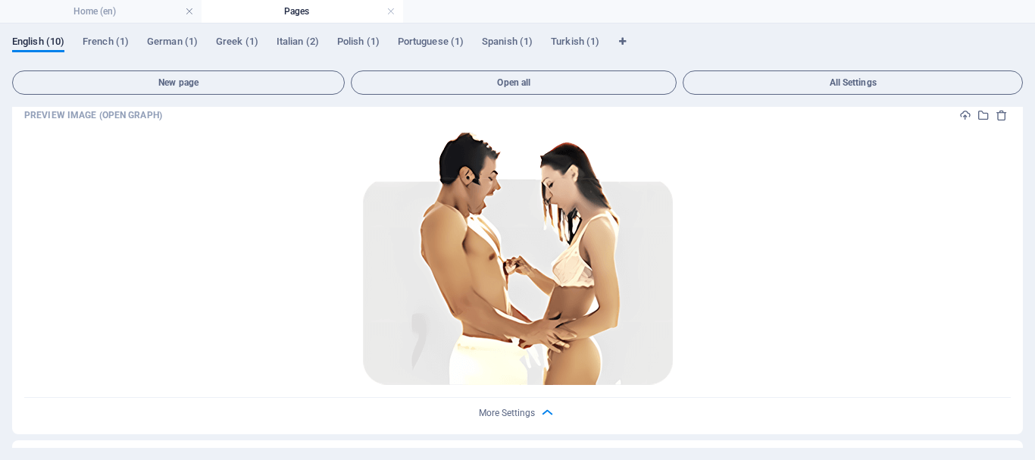
scroll to position [1111, 0]
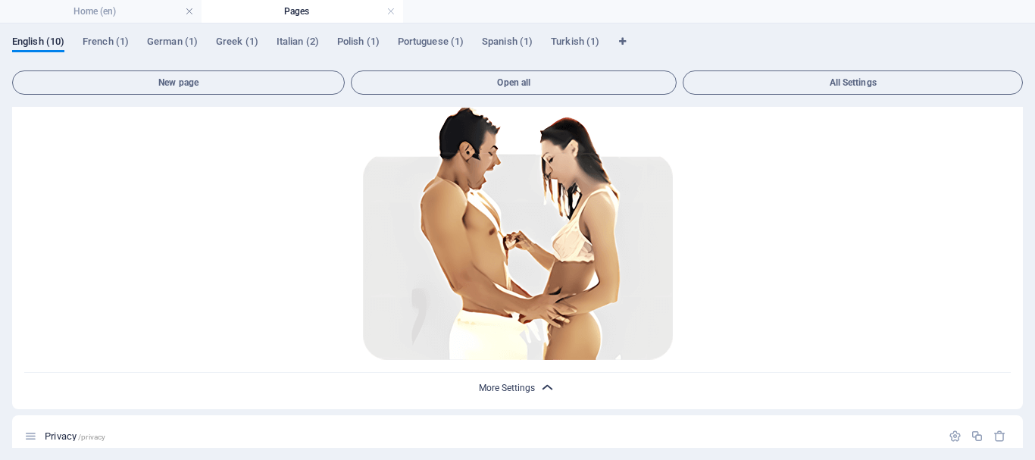
click at [527, 383] on span "More Settings" at bounding box center [507, 388] width 56 height 11
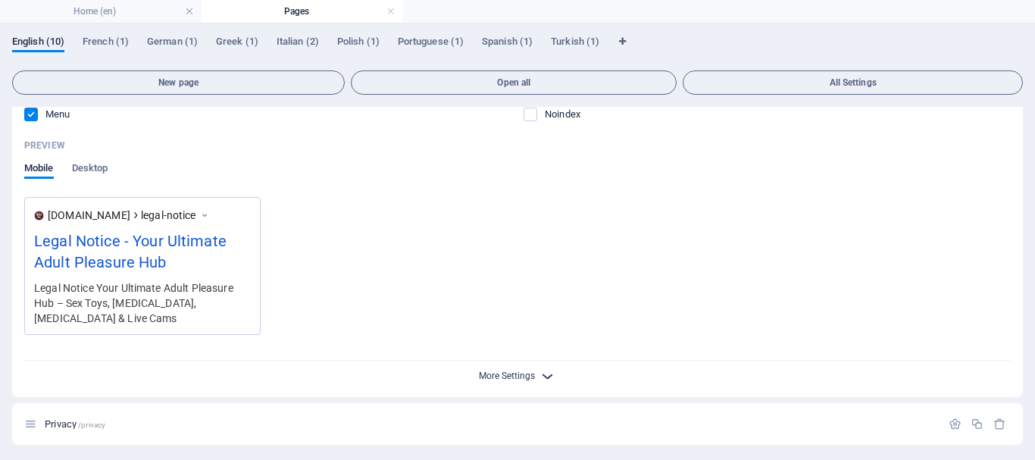
scroll to position [737, 0]
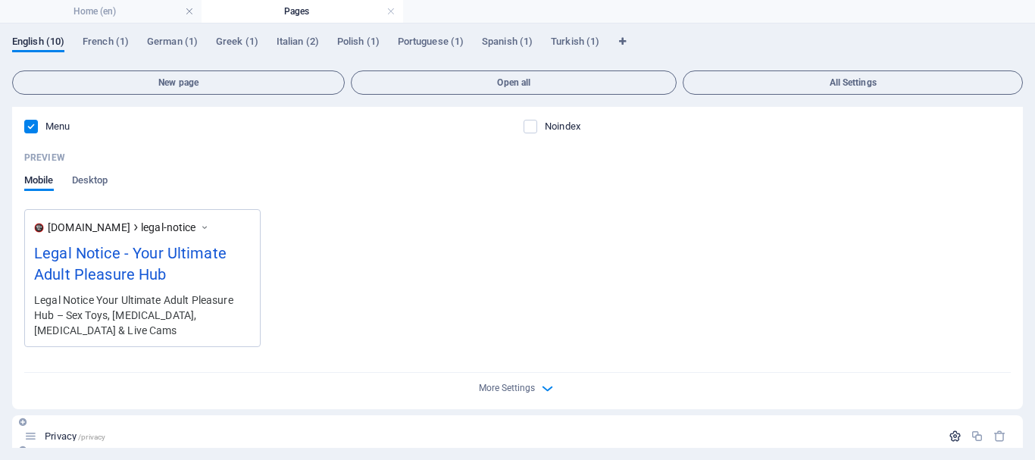
click at [952, 430] on icon "button" at bounding box center [955, 436] width 13 height 13
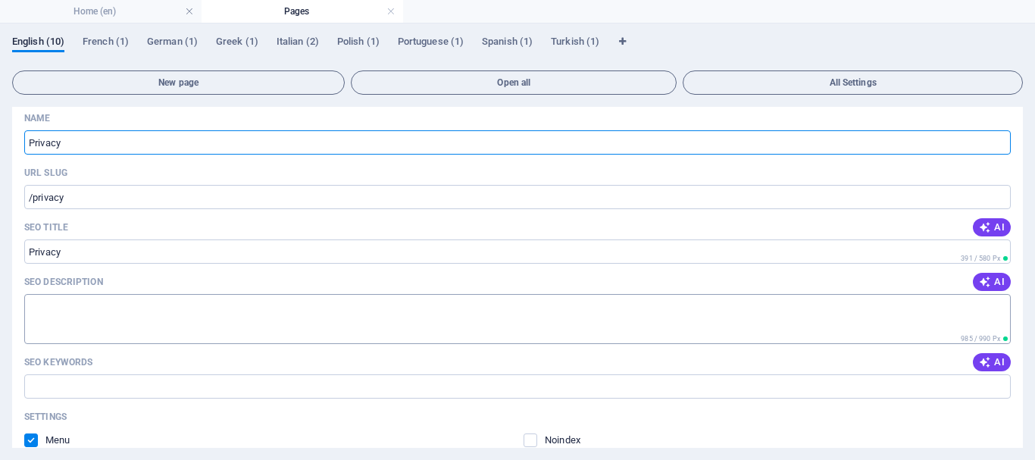
scroll to position [1089, 0]
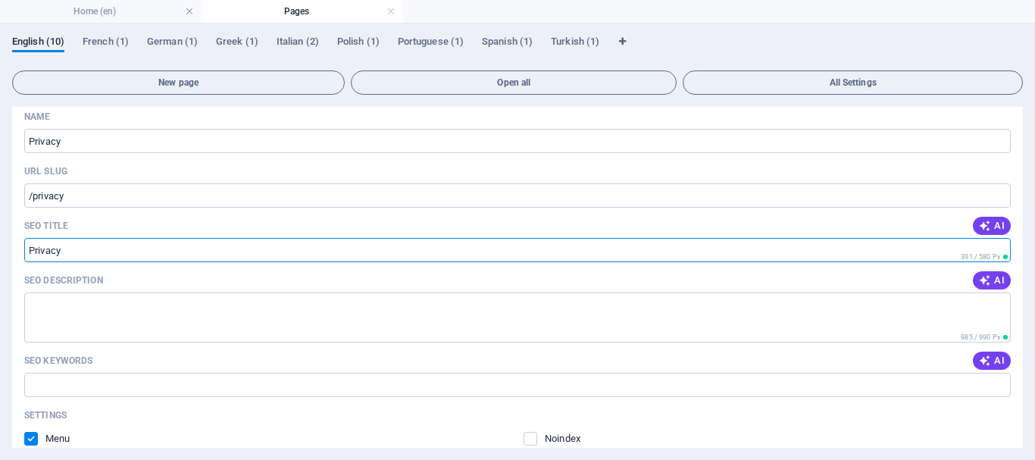
drag, startPoint x: 70, startPoint y: 234, endPoint x: 39, endPoint y: 235, distance: 30.3
click at [39, 238] on input "Privacy" at bounding box center [517, 250] width 986 height 24
click at [81, 292] on textarea "SEO Description" at bounding box center [517, 316] width 986 height 49
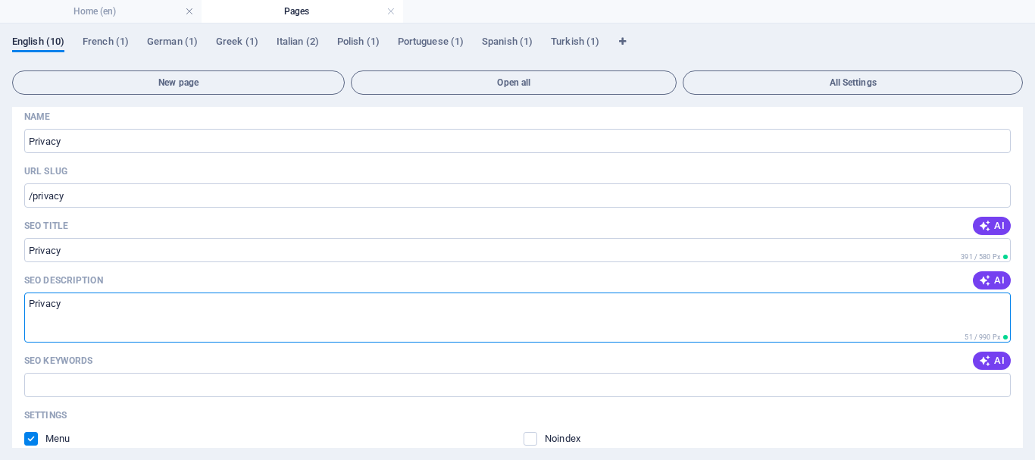
paste textarea "Your Ultimate Adult Pleasure Hub – Sex Toys, [MEDICAL_DATA], [MEDICAL_DATA] & L…"
type textarea "Privacy Your Ultimate Adult Pleasure Hub – Sex Toys, [MEDICAL_DATA], [MEDICAL_D…"
click at [993, 355] on span "AI" at bounding box center [992, 361] width 26 height 12
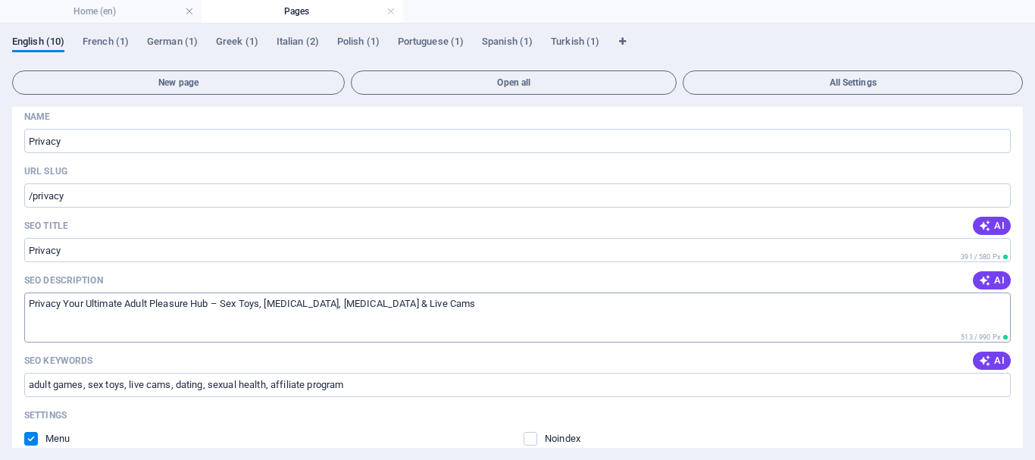
type input "adult games, sex toys, live cams, dating, sexual health, affiliate program"
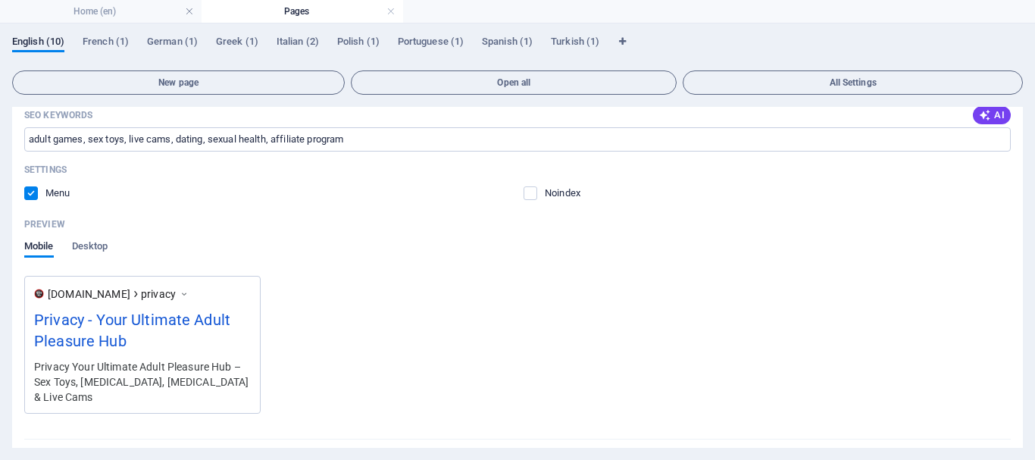
scroll to position [1339, 0]
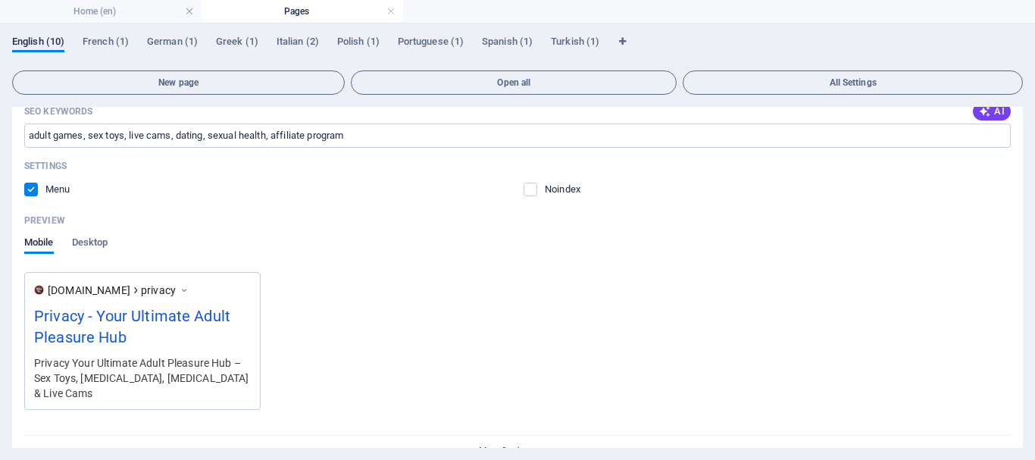
click at [528, 445] on span "More Settings" at bounding box center [507, 450] width 56 height 11
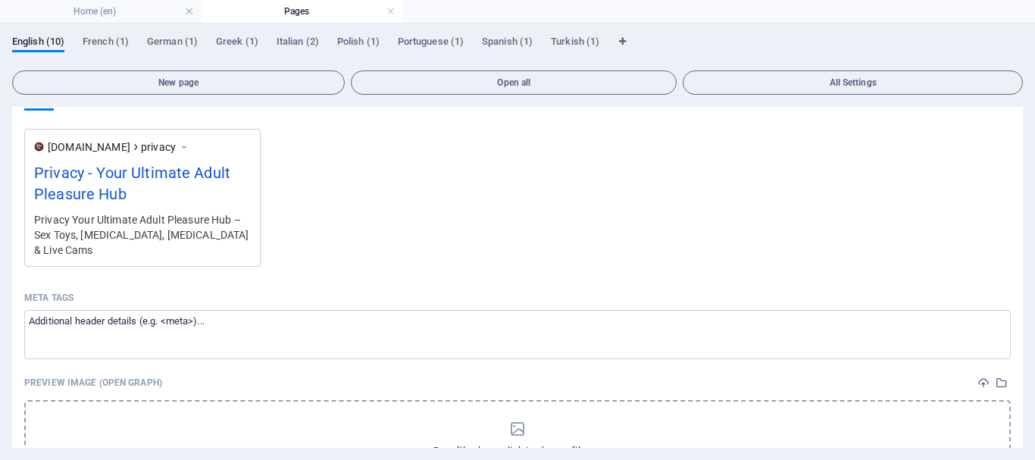
scroll to position [1490, 0]
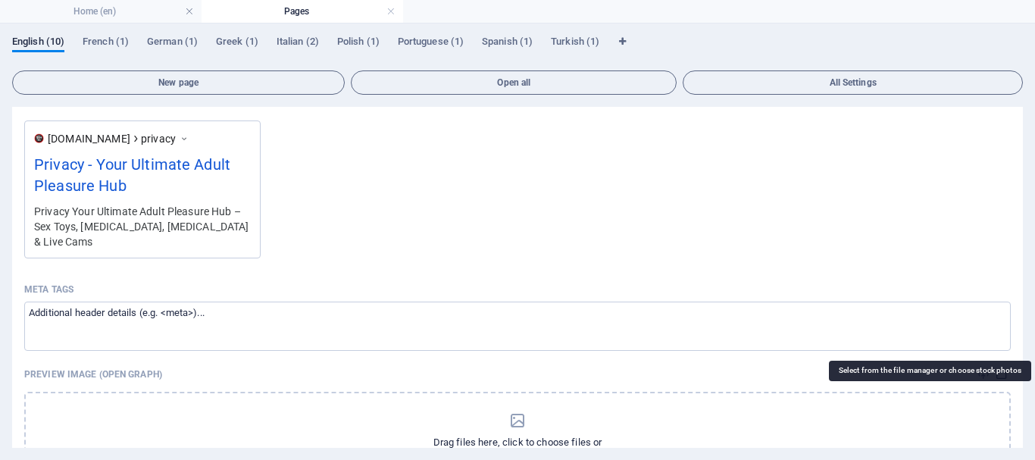
click at [999, 368] on icon "select-media" at bounding box center [1002, 374] width 12 height 12
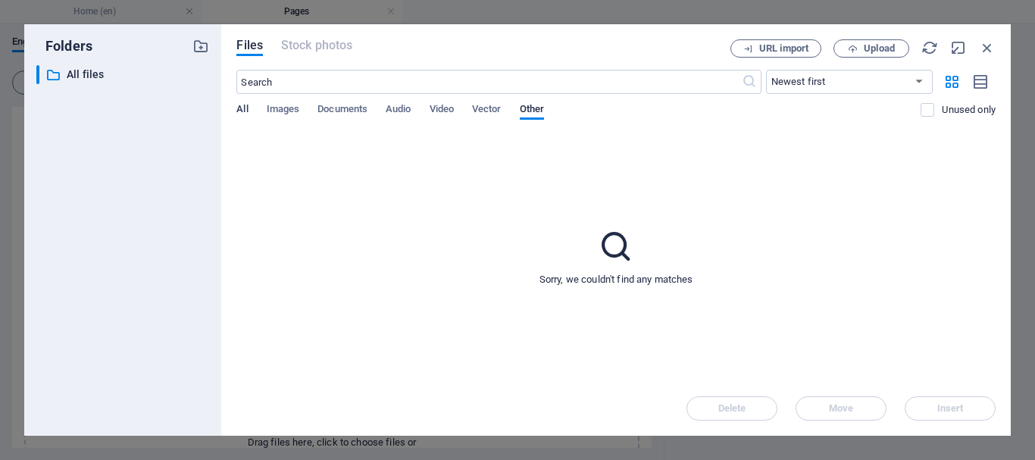
click at [239, 109] on span "All" at bounding box center [241, 110] width 11 height 21
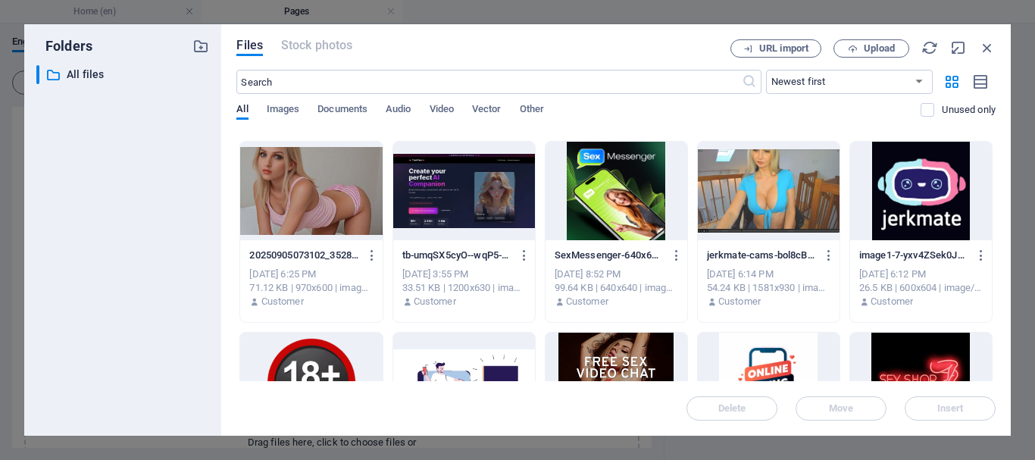
scroll to position [1212, 0]
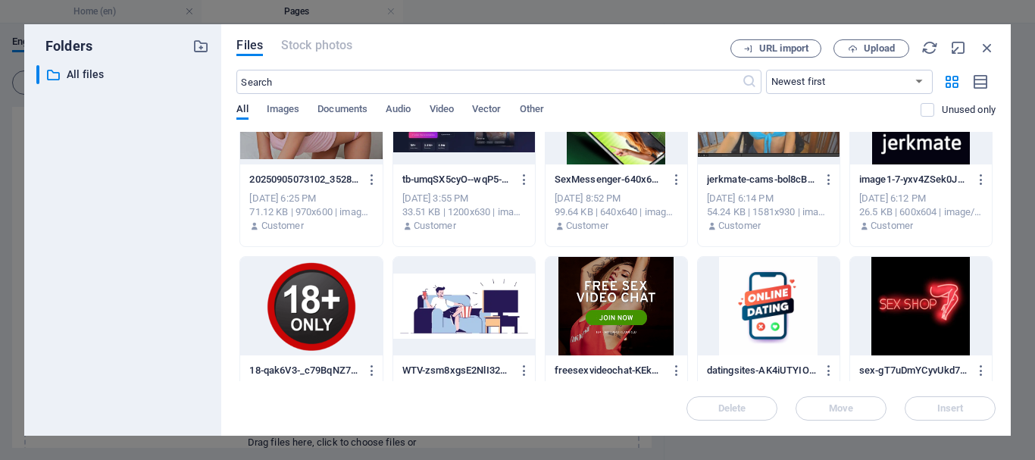
click at [311, 302] on div at bounding box center [311, 306] width 142 height 98
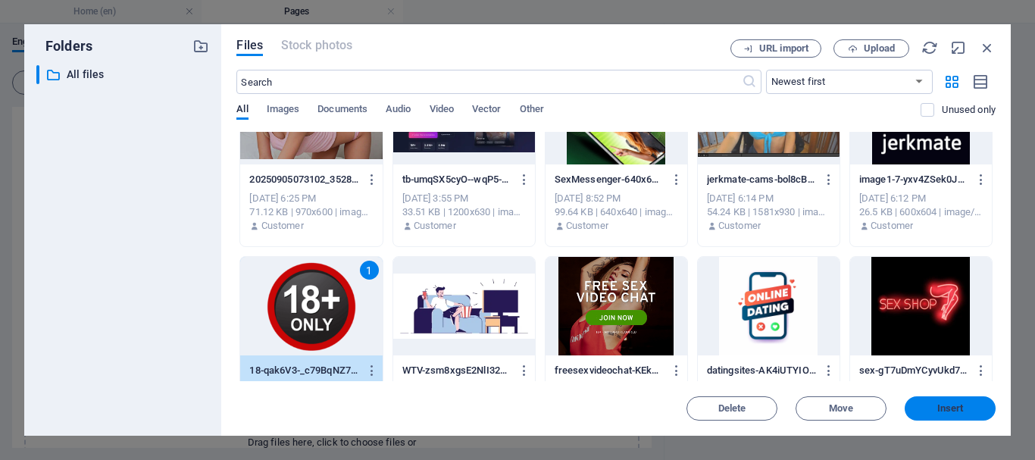
click at [937, 406] on span "Insert" at bounding box center [950, 408] width 27 height 9
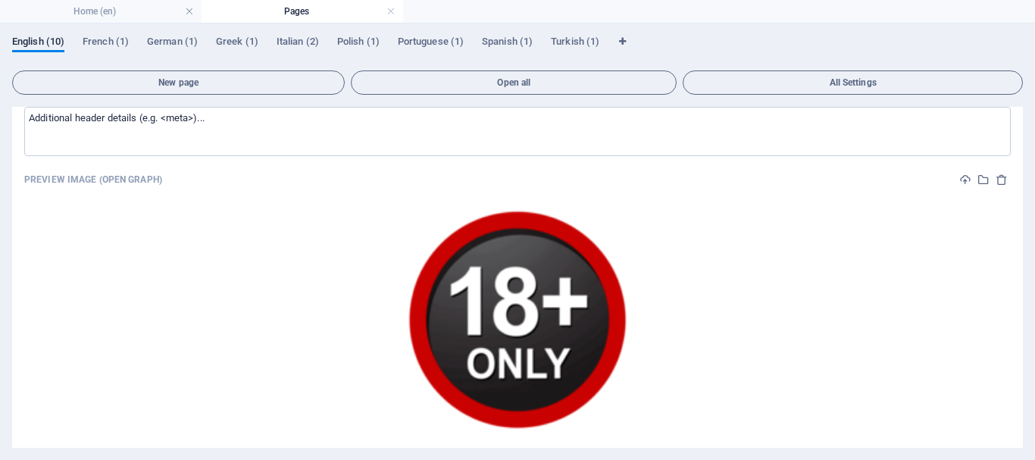
scroll to position [1702, 0]
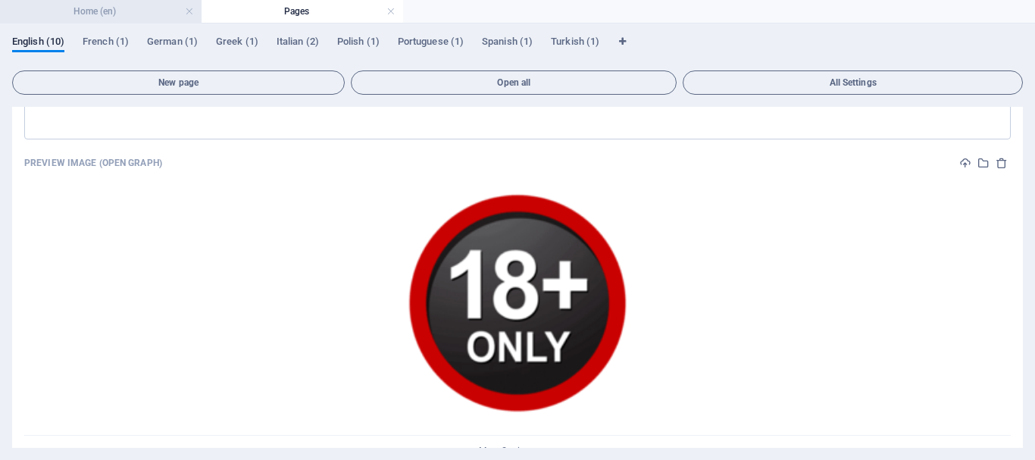
click at [98, 8] on h4 "Home (en)" at bounding box center [101, 11] width 202 height 17
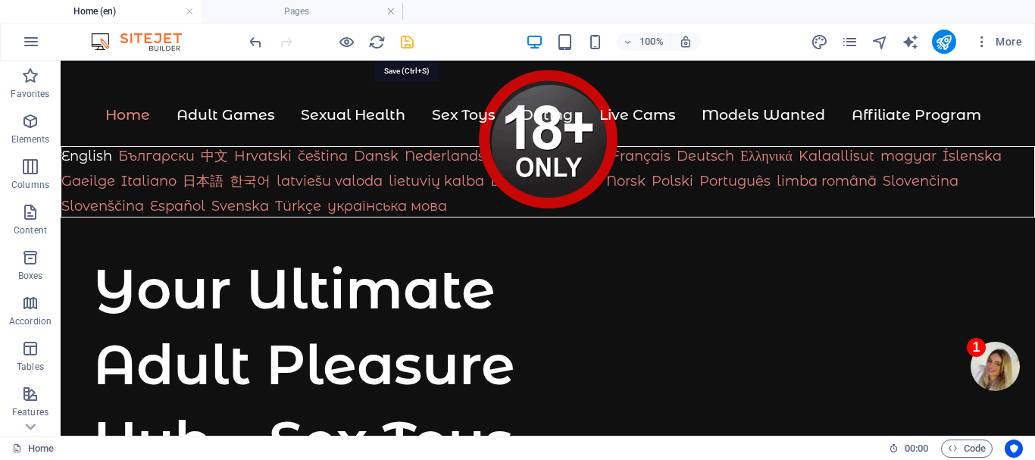
click at [403, 39] on icon "save" at bounding box center [407, 41] width 17 height 17
click at [853, 40] on icon "pages" at bounding box center [849, 41] width 17 height 17
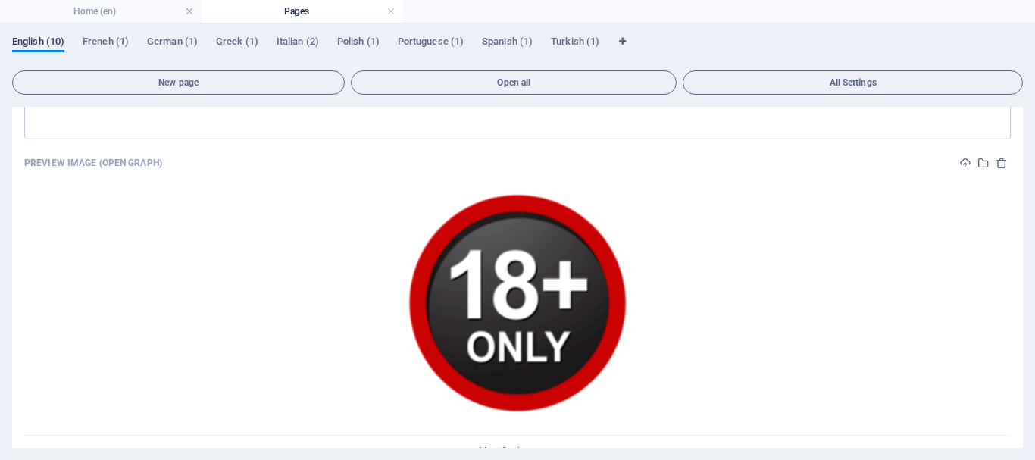
click at [35, 39] on span "English (10)" at bounding box center [38, 43] width 52 height 21
click at [111, 9] on h4 "Home (en)" at bounding box center [101, 11] width 202 height 17
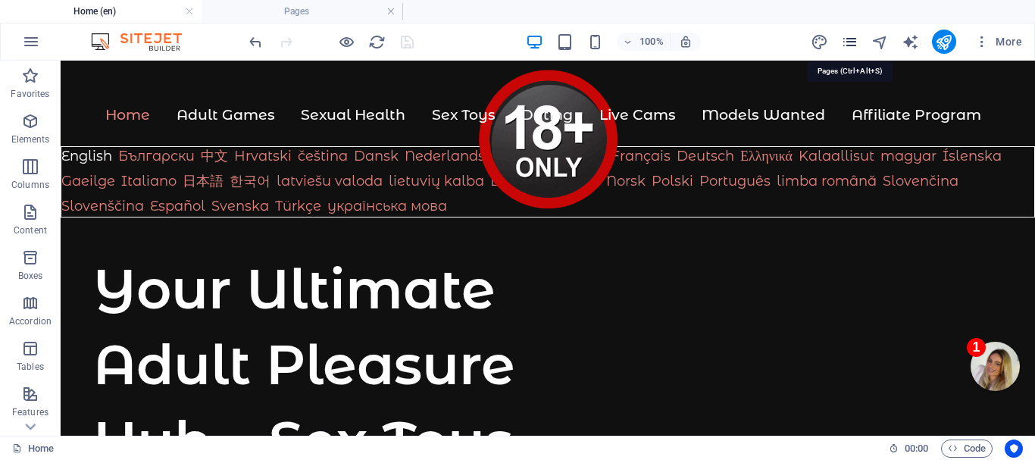
click at [852, 39] on icon "pages" at bounding box center [849, 41] width 17 height 17
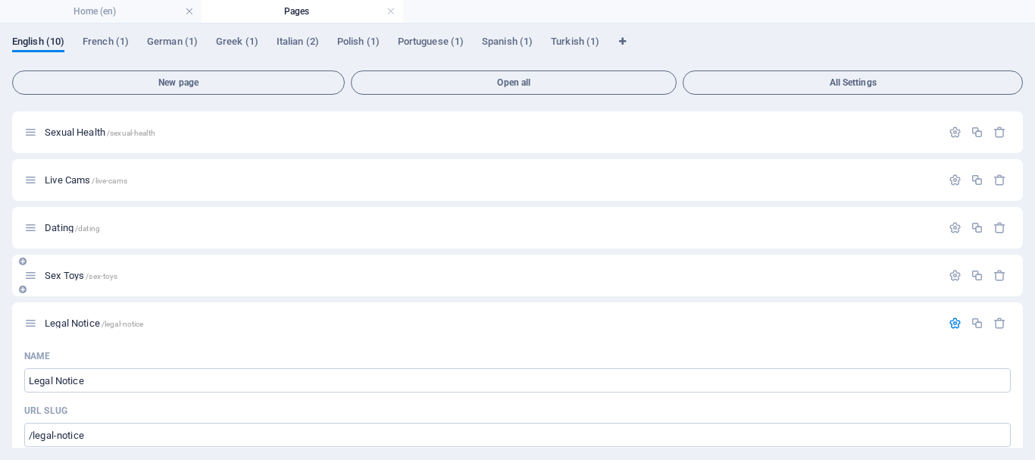
scroll to position [0, 0]
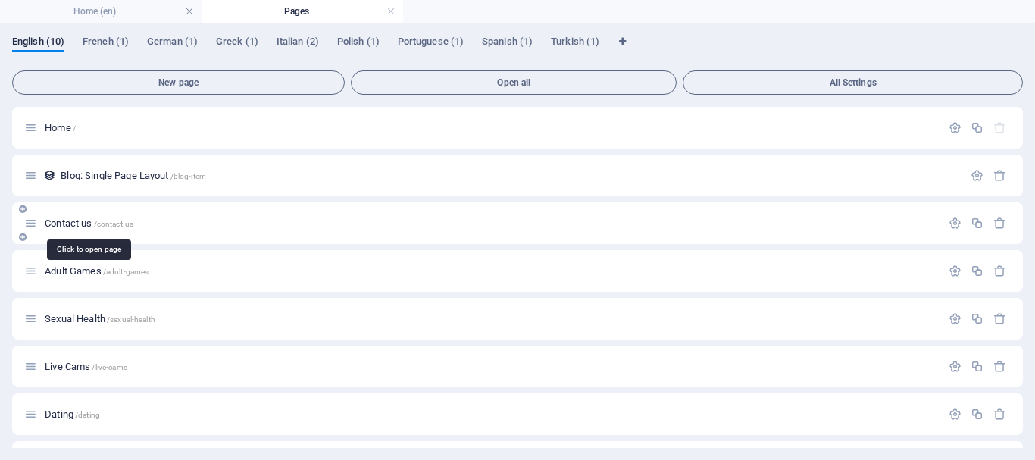
click at [64, 222] on span "Contact us /contact-us" at bounding box center [89, 222] width 89 height 11
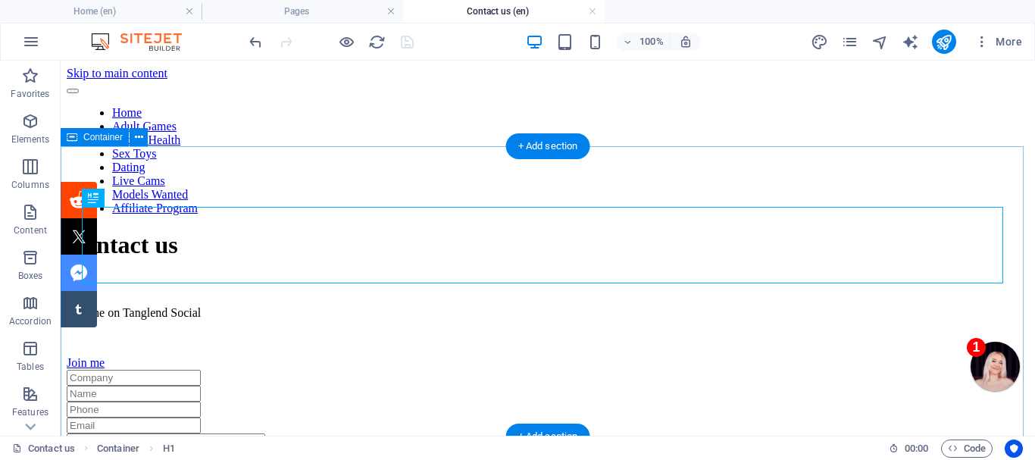
scroll to position [76, 0]
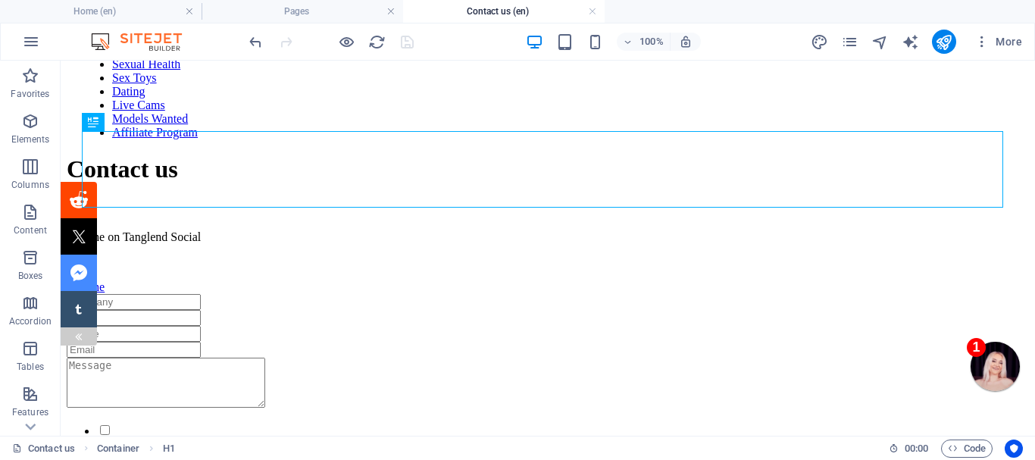
click at [70, 334] on div at bounding box center [79, 336] width 36 height 18
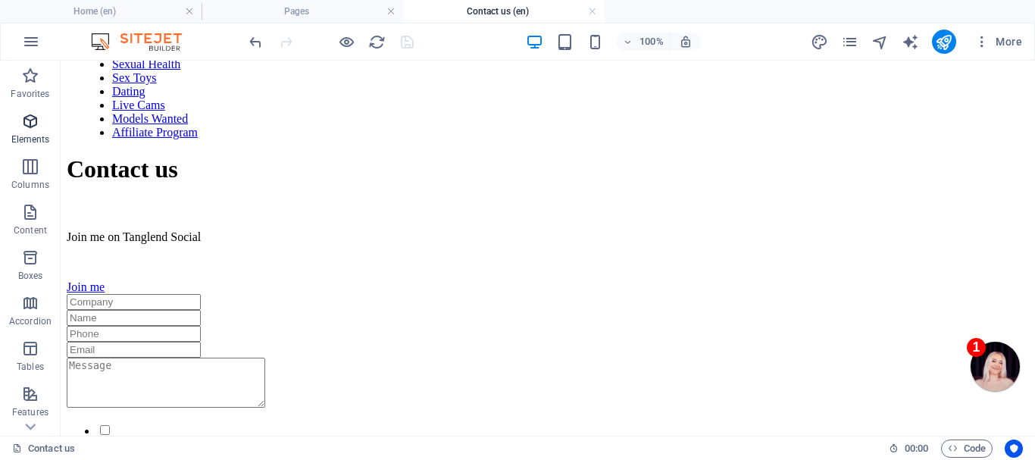
click at [25, 119] on icon "button" at bounding box center [30, 121] width 18 height 18
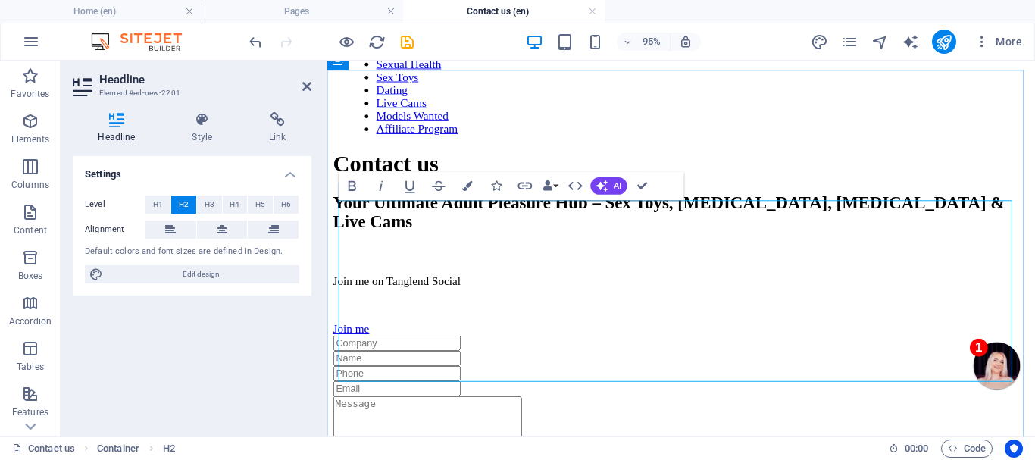
scroll to position [152, 0]
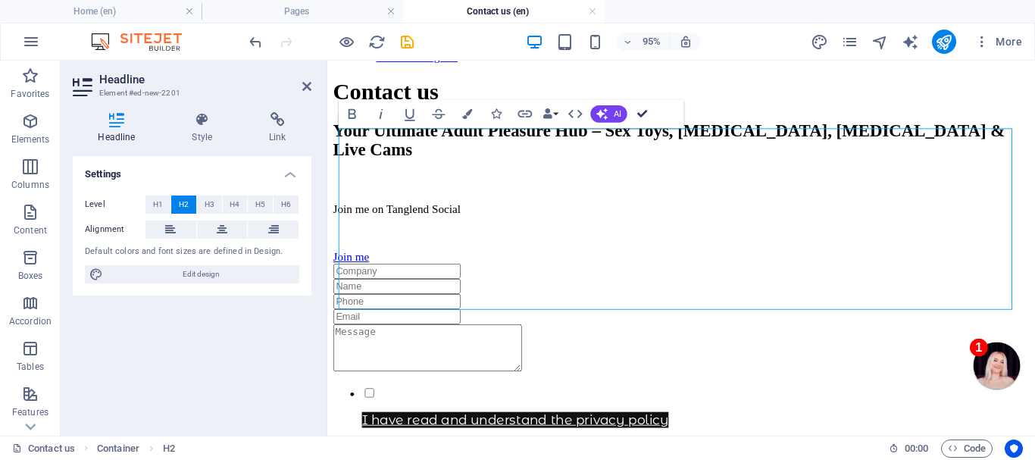
drag, startPoint x: 644, startPoint y: 114, endPoint x: 583, endPoint y: 55, distance: 84.7
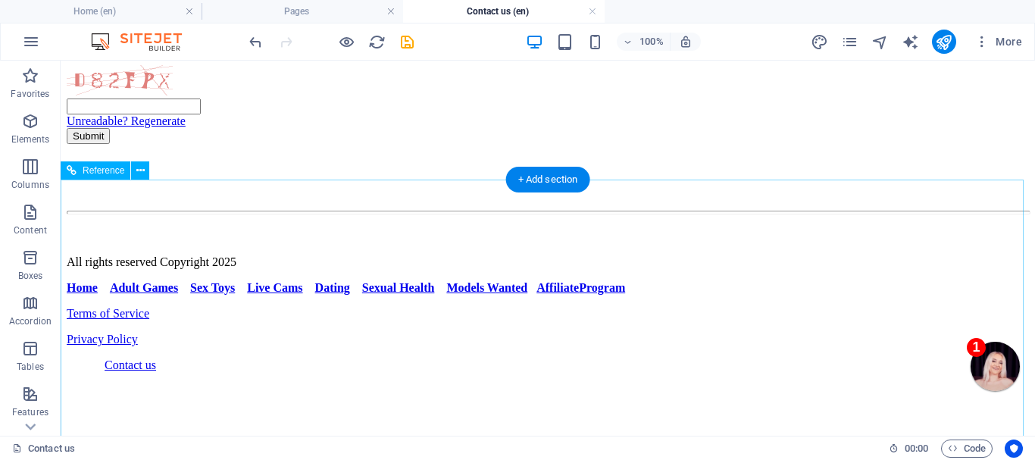
scroll to position [795, 0]
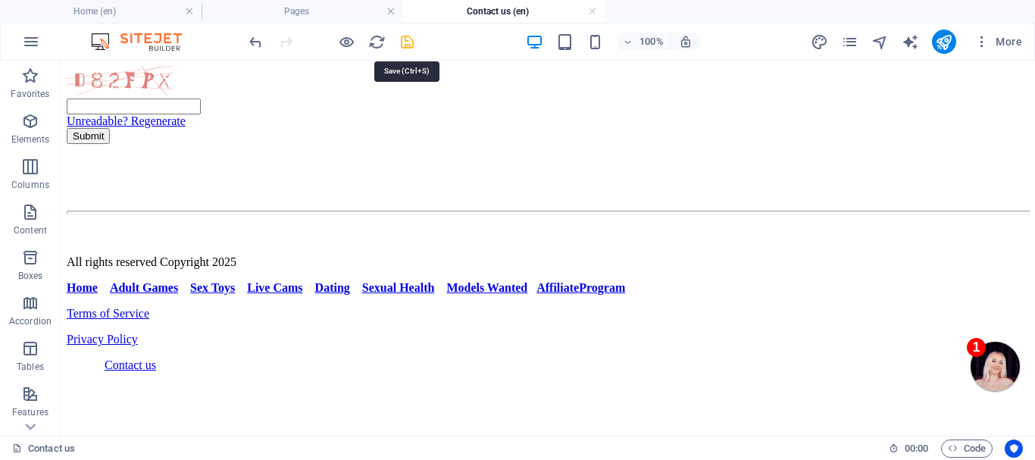
click at [406, 38] on icon "save" at bounding box center [407, 41] width 17 height 17
checkbox input "false"
click at [592, 8] on link at bounding box center [592, 12] width 9 height 14
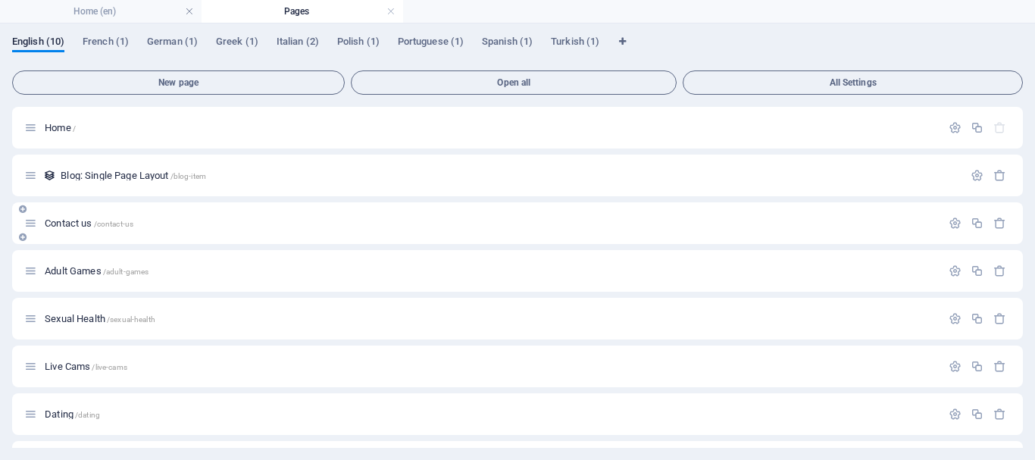
scroll to position [76, 0]
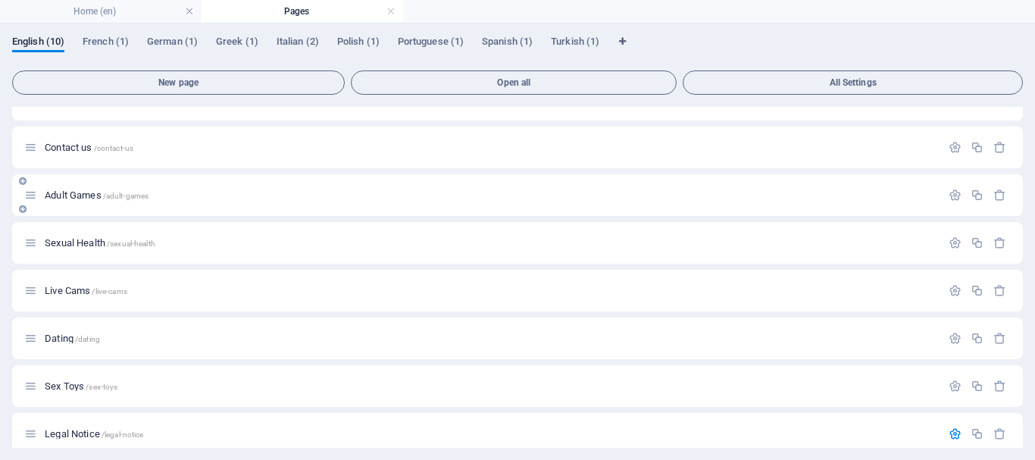
click at [73, 195] on span "Adult Games /adult-games" at bounding box center [97, 194] width 104 height 11
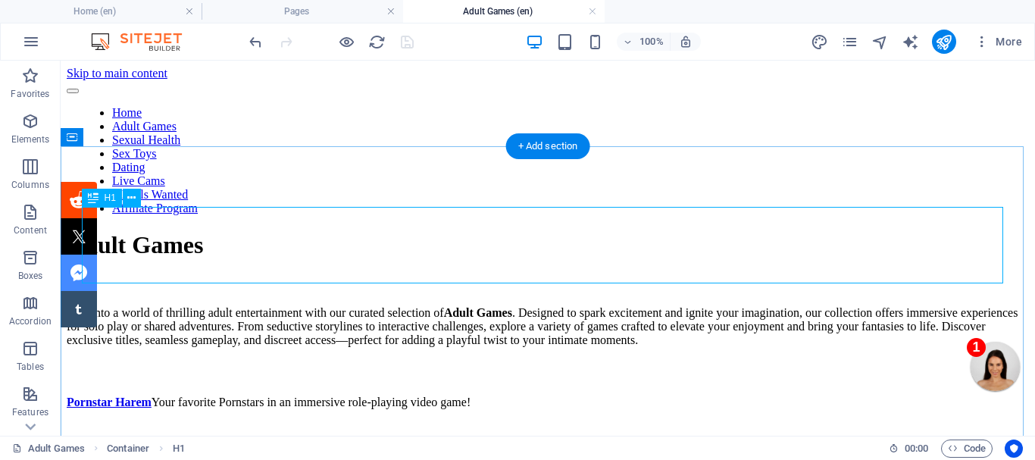
scroll to position [0, 0]
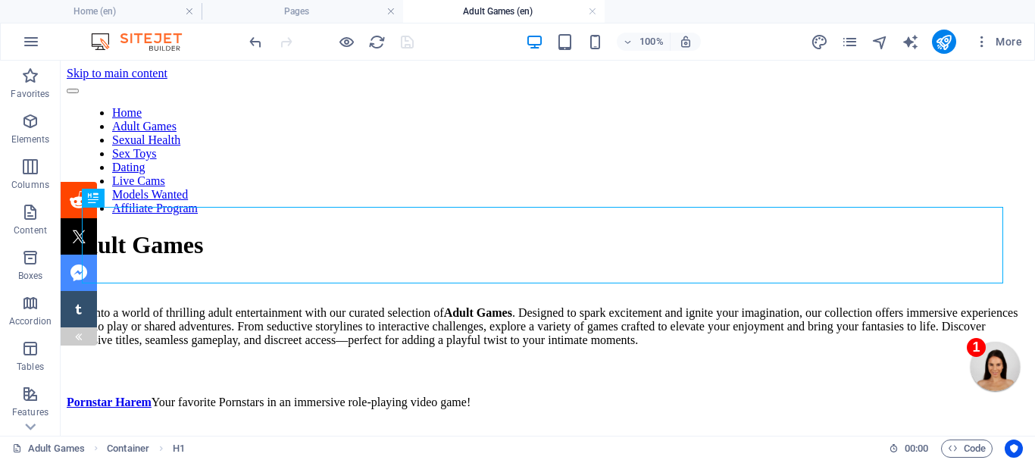
click at [76, 331] on div at bounding box center [79, 336] width 12 height 18
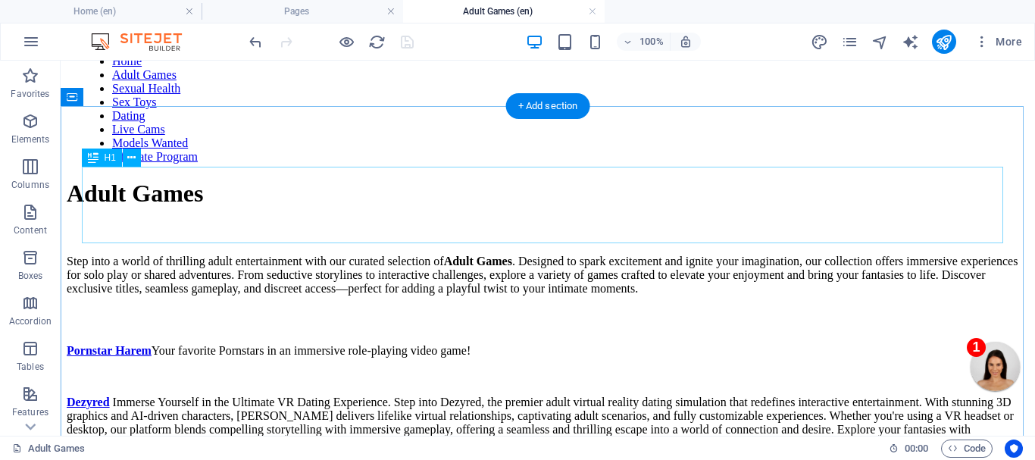
scroll to position [76, 0]
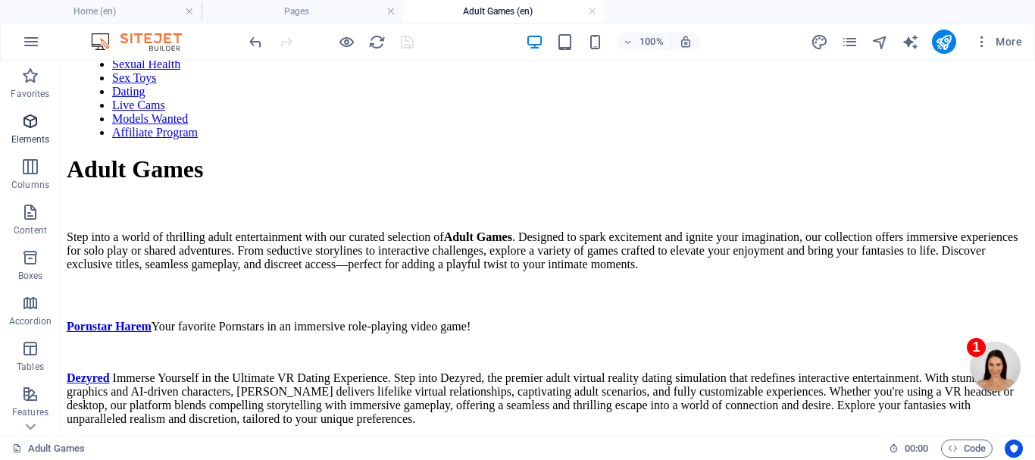
click at [28, 117] on icon "button" at bounding box center [30, 121] width 18 height 18
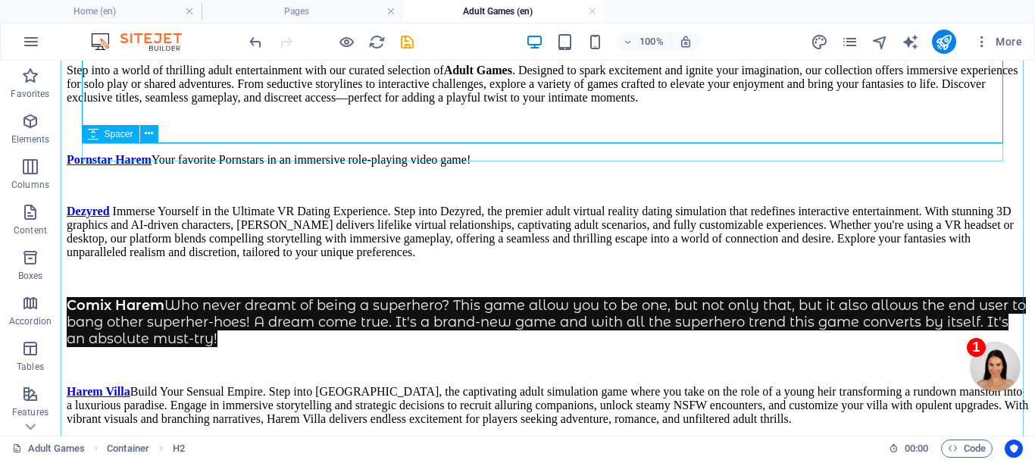
scroll to position [303, 0]
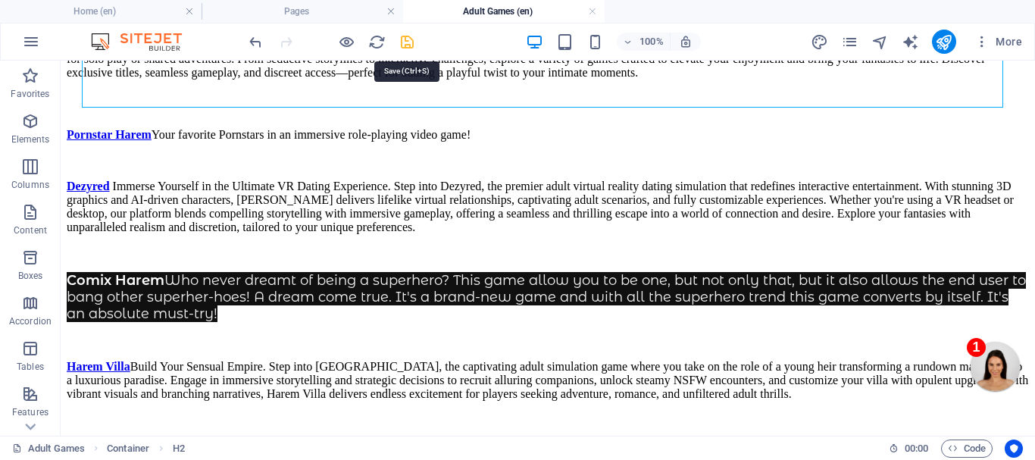
click at [405, 41] on icon "save" at bounding box center [407, 41] width 17 height 17
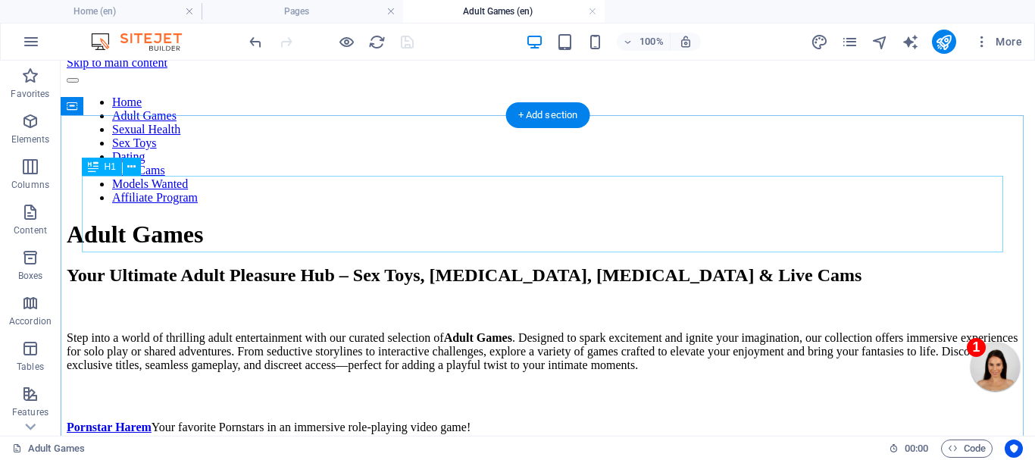
scroll to position [0, 0]
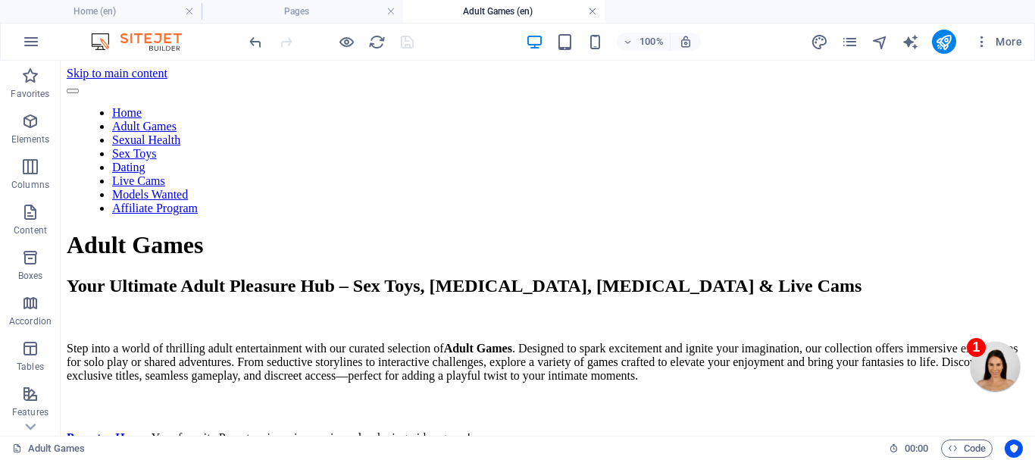
click at [590, 9] on link at bounding box center [592, 12] width 9 height 14
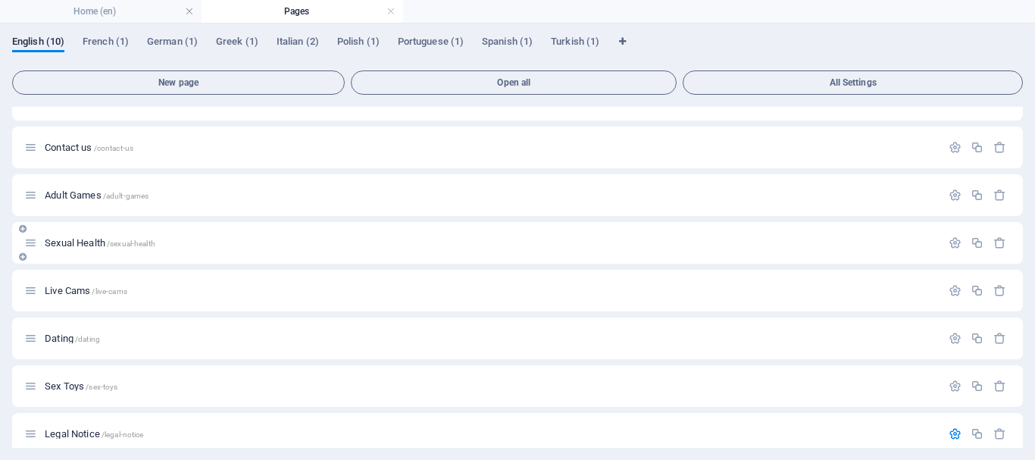
click at [77, 239] on span "Sexual Health /sexual-health" at bounding box center [100, 242] width 111 height 11
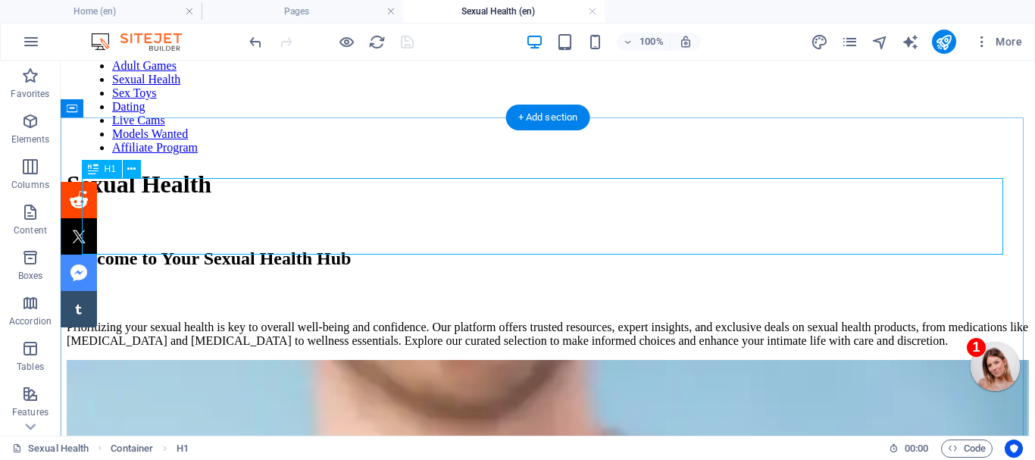
scroll to position [76, 0]
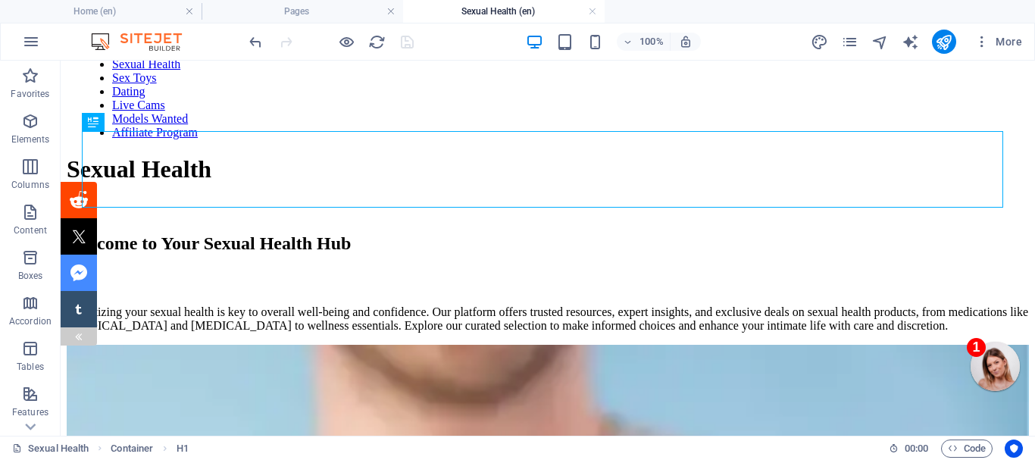
click at [77, 335] on img at bounding box center [79, 336] width 12 height 12
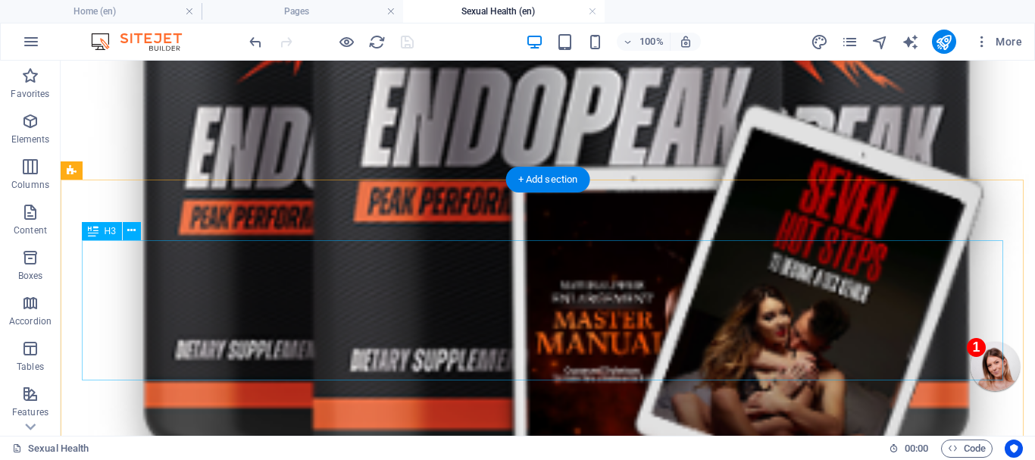
scroll to position [2879, 0]
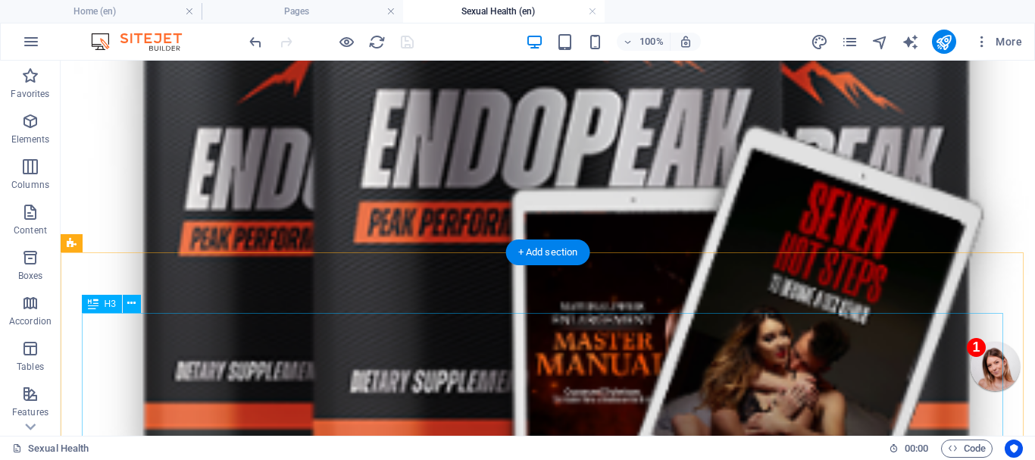
drag, startPoint x: 110, startPoint y: 94, endPoint x: 128, endPoint y: 320, distance: 226.5
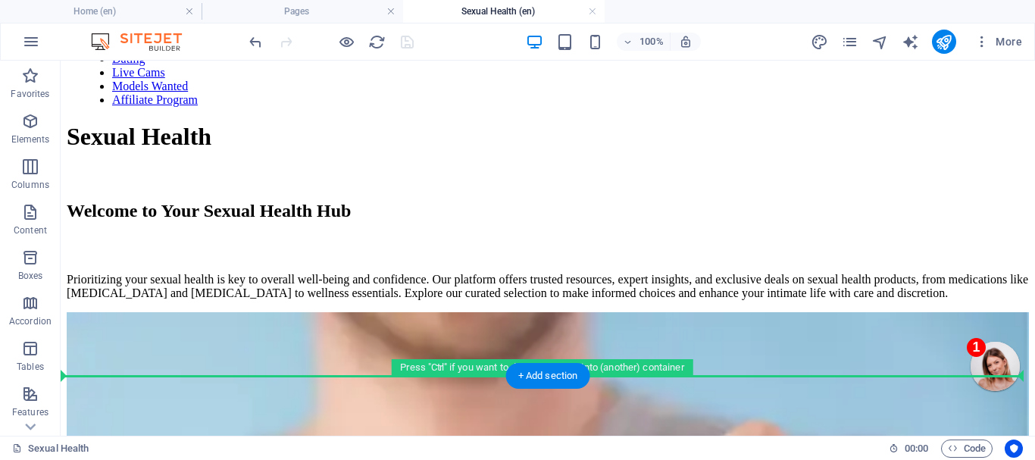
scroll to position [131, 0]
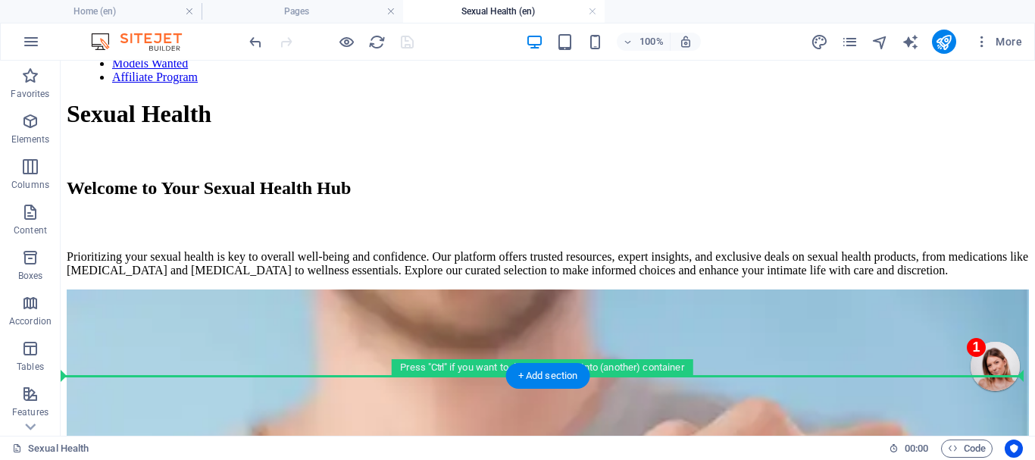
drag, startPoint x: 182, startPoint y: 230, endPoint x: 128, endPoint y: 376, distance: 155.8
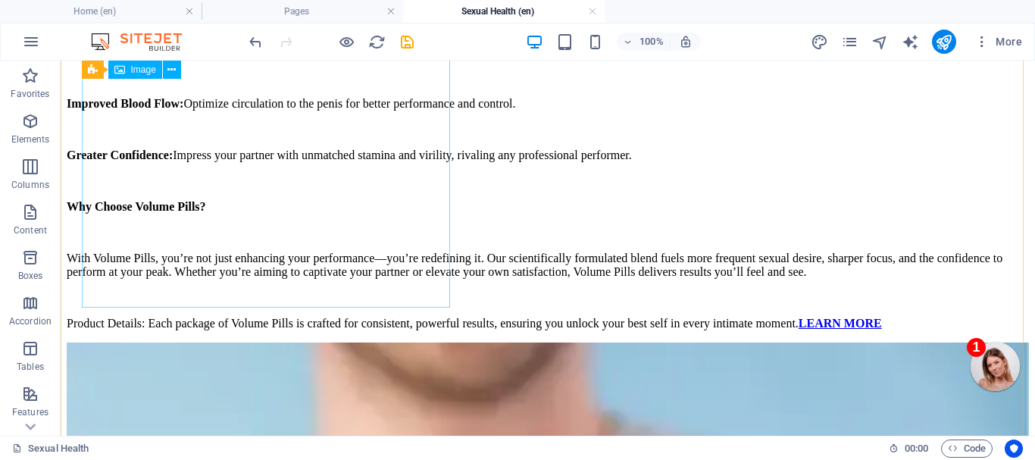
scroll to position [1116, 0]
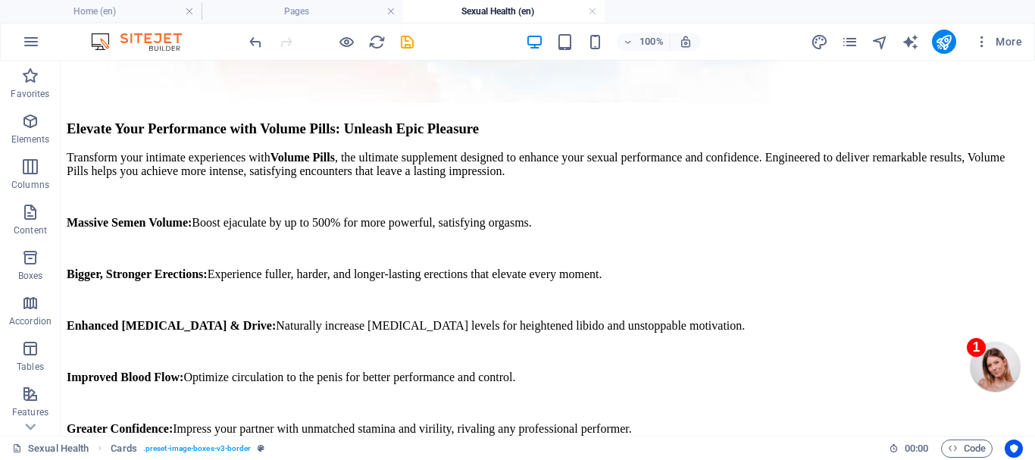
scroll to position [894, 0]
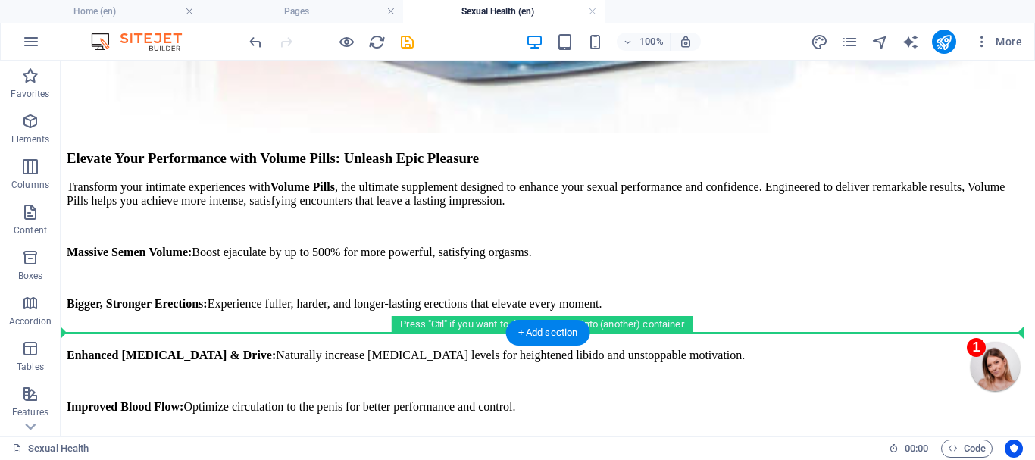
drag, startPoint x: 155, startPoint y: 247, endPoint x: 130, endPoint y: 323, distance: 79.5
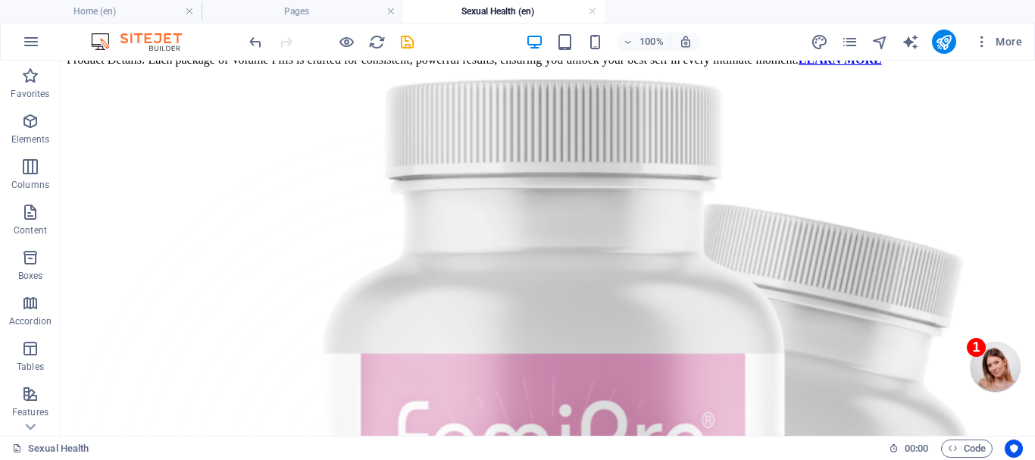
scroll to position [1452, 0]
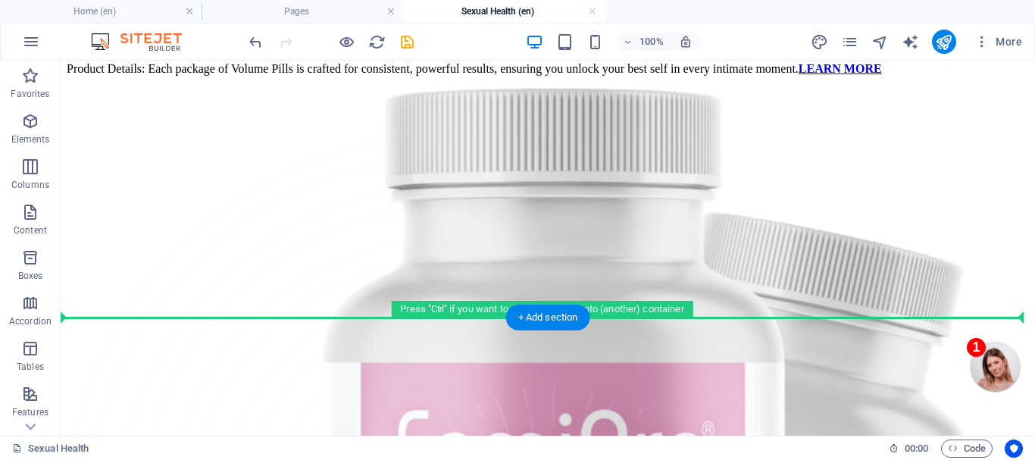
drag, startPoint x: 180, startPoint y: 386, endPoint x: 235, endPoint y: 302, distance: 100.2
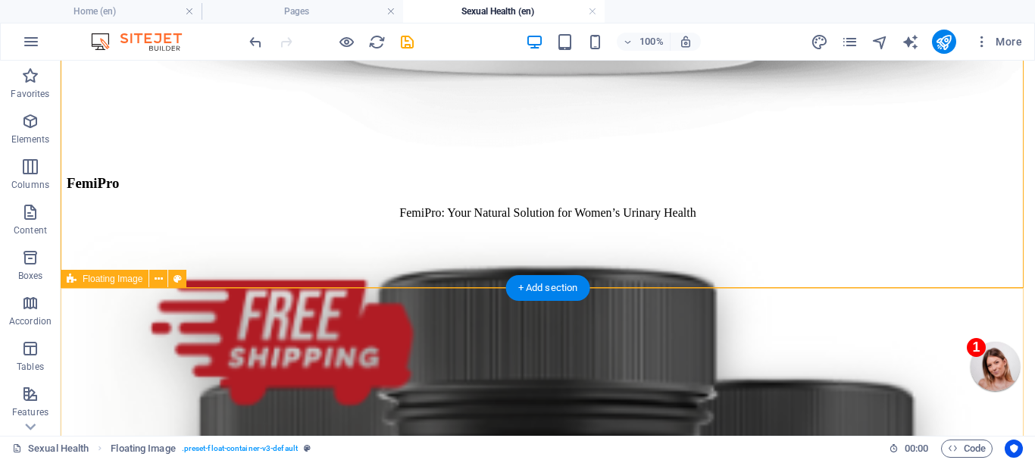
scroll to position [2361, 0]
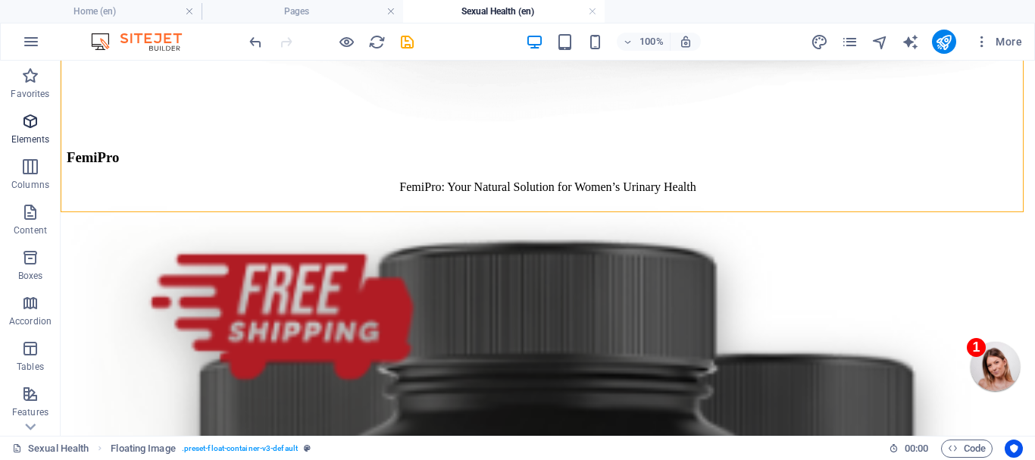
click at [27, 116] on icon "button" at bounding box center [30, 121] width 18 height 18
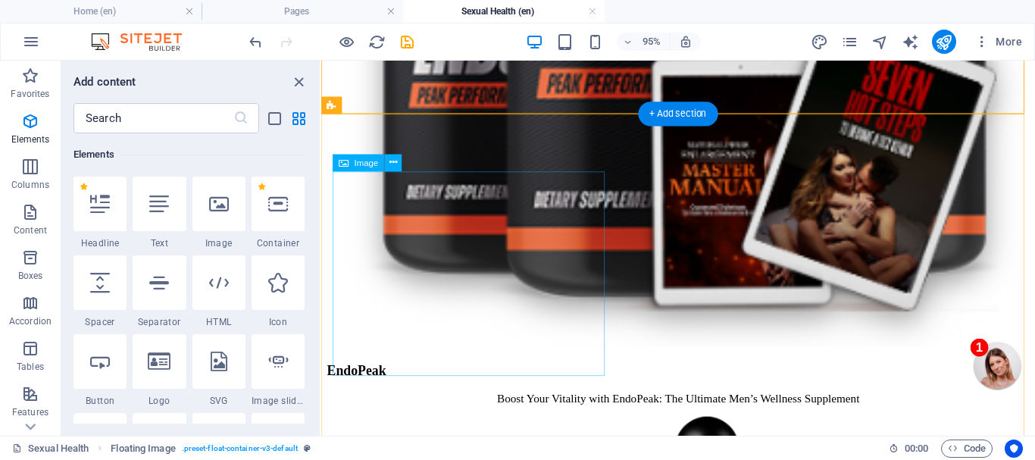
scroll to position [2668, 0]
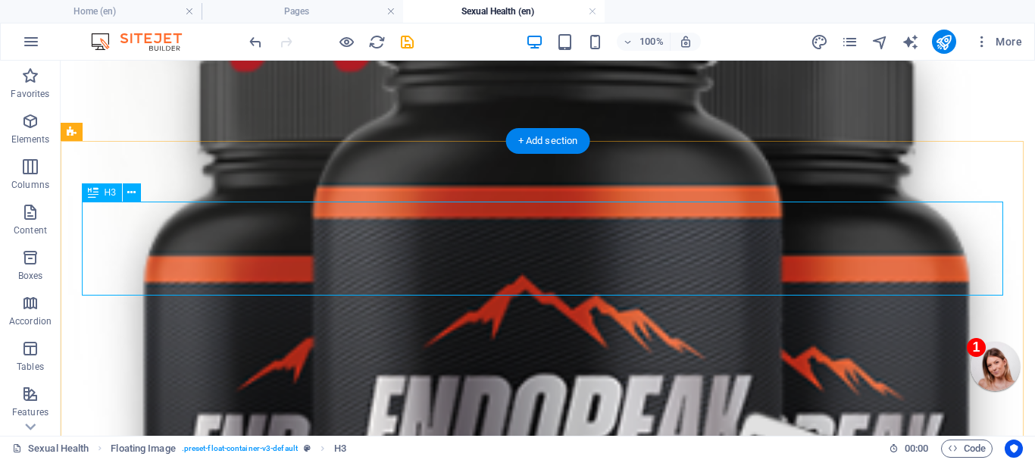
scroll to position [2432, 0]
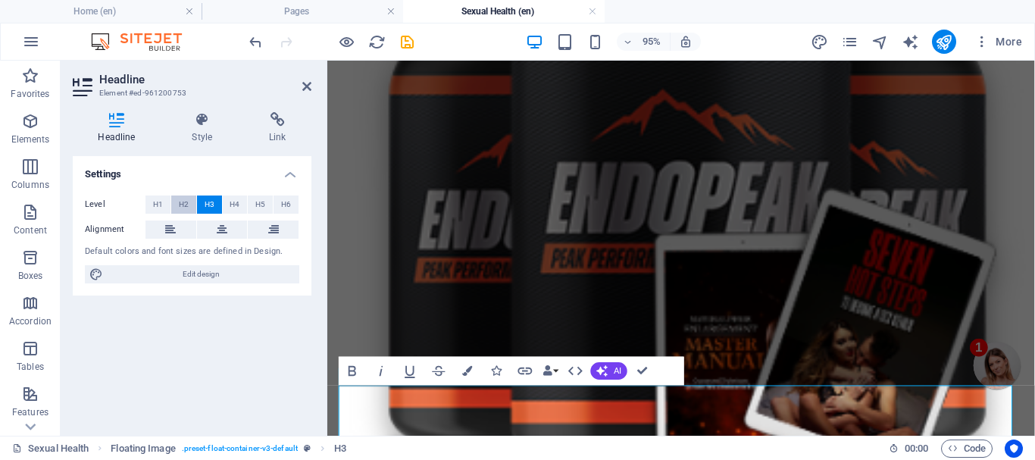
click at [185, 200] on span "H2" at bounding box center [184, 204] width 10 height 18
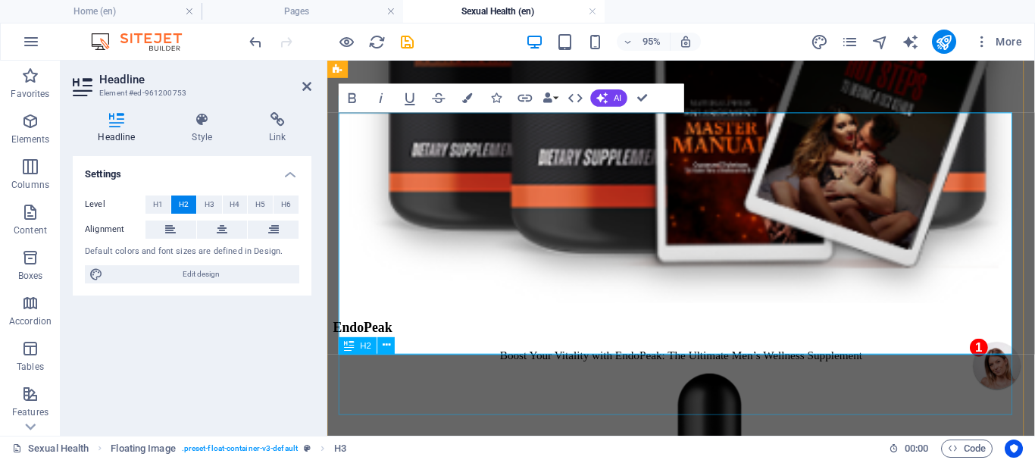
scroll to position [2735, 0]
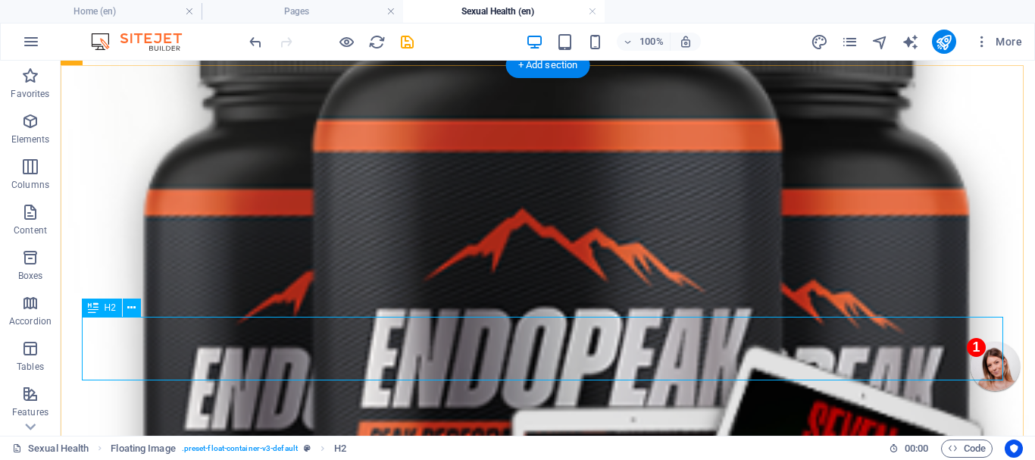
scroll to position [2508, 0]
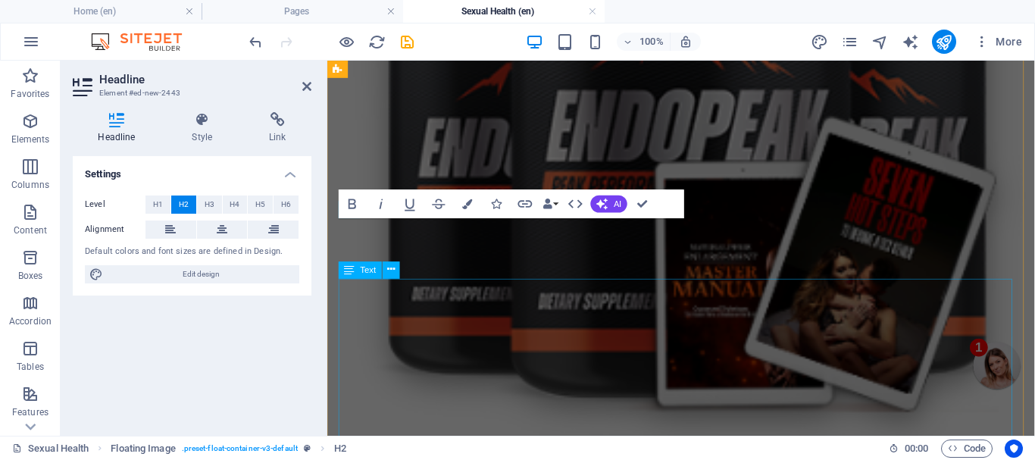
scroll to position [2862, 0]
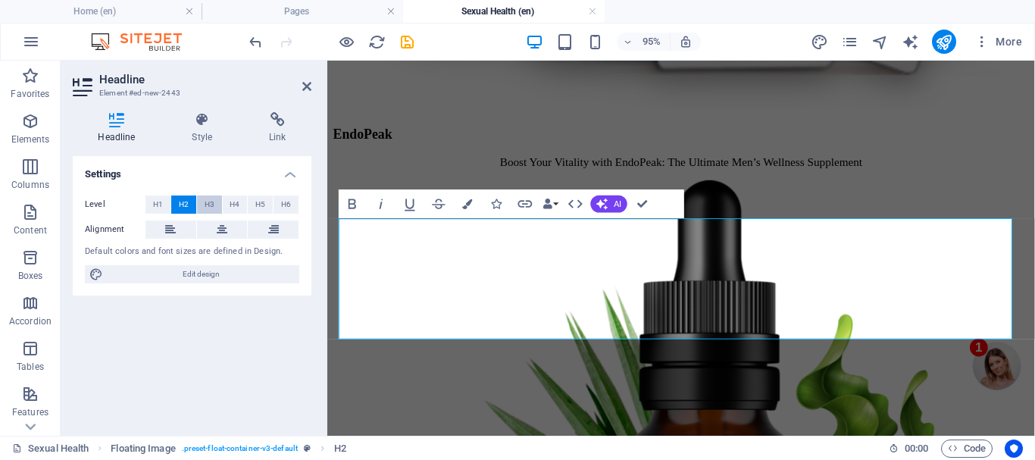
click at [211, 197] on span "H3" at bounding box center [210, 204] width 10 height 18
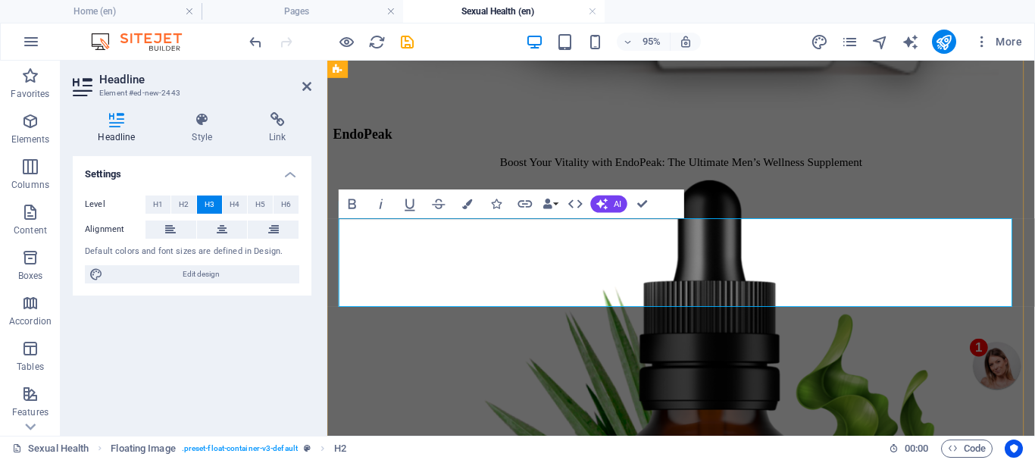
drag, startPoint x: 633, startPoint y: 252, endPoint x: 456, endPoint y: 245, distance: 177.4
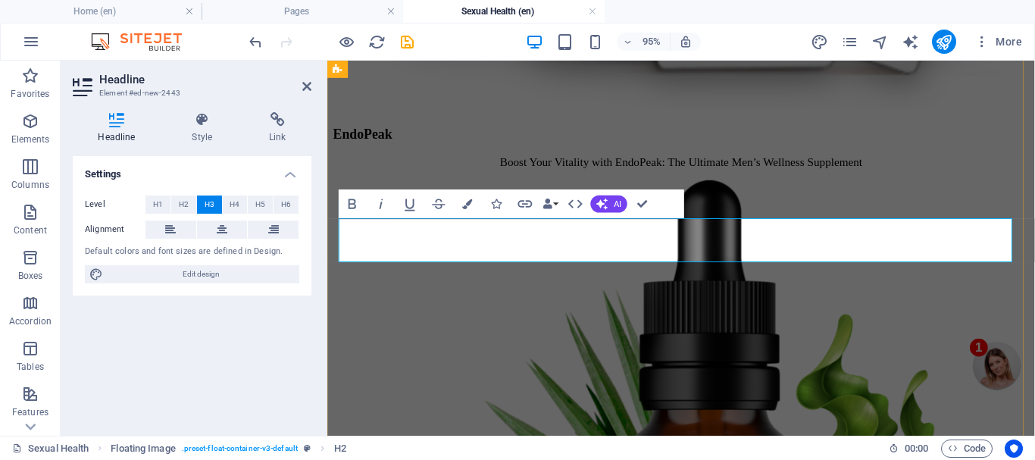
drag, startPoint x: 932, startPoint y: 259, endPoint x: 765, endPoint y: 242, distance: 167.6
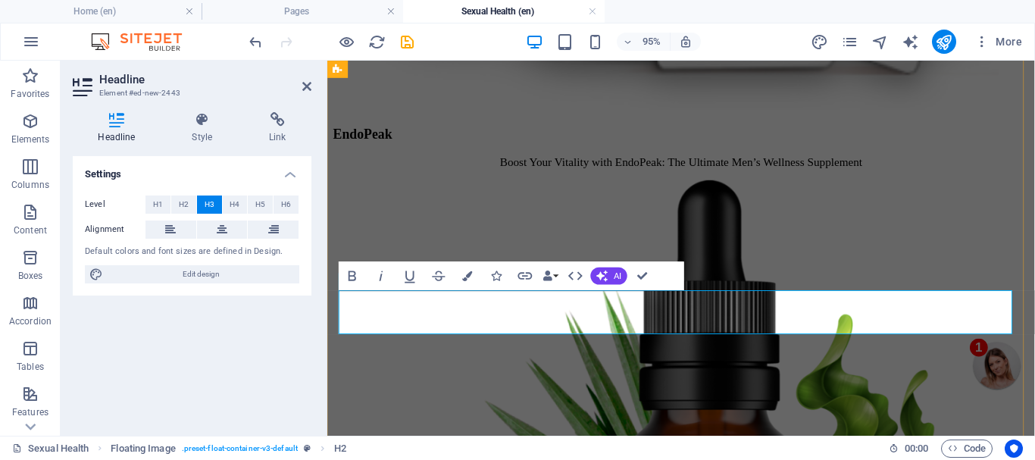
scroll to position [2787, 0]
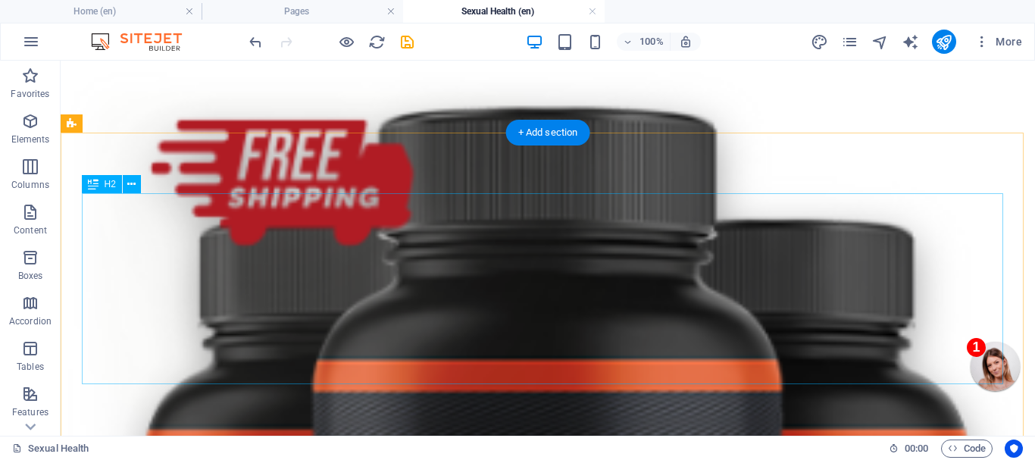
scroll to position [2516, 0]
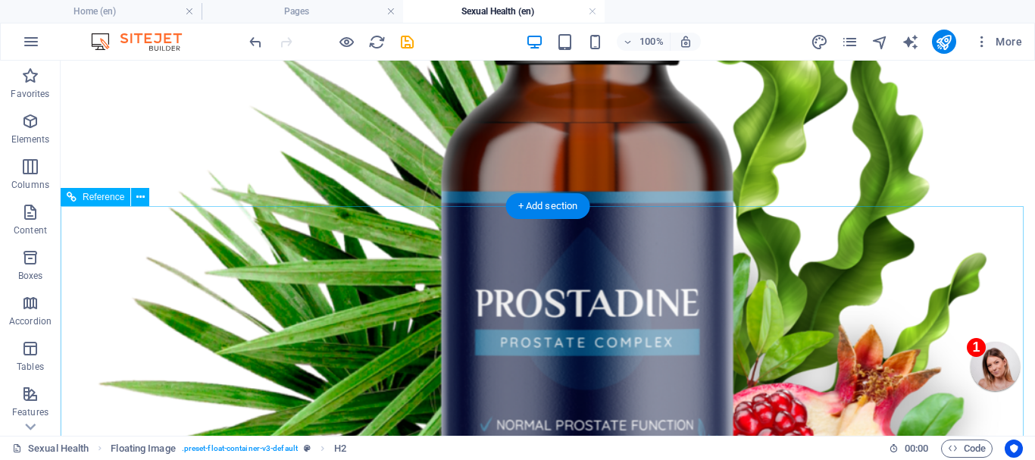
scroll to position [3880, 0]
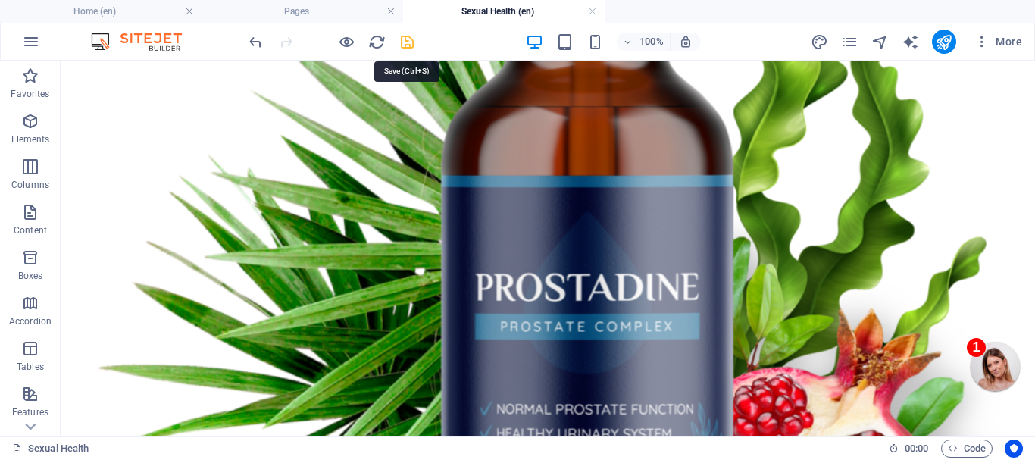
click at [402, 38] on icon "save" at bounding box center [407, 41] width 17 height 17
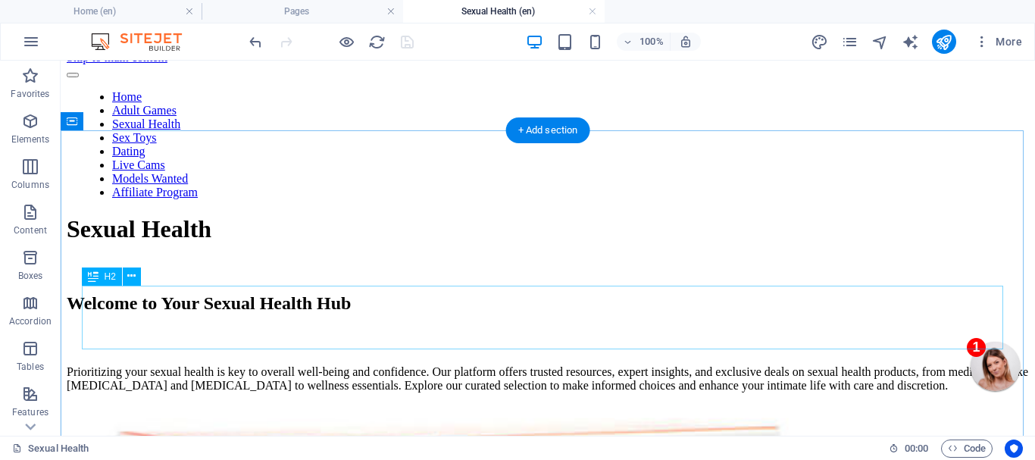
scroll to position [0, 0]
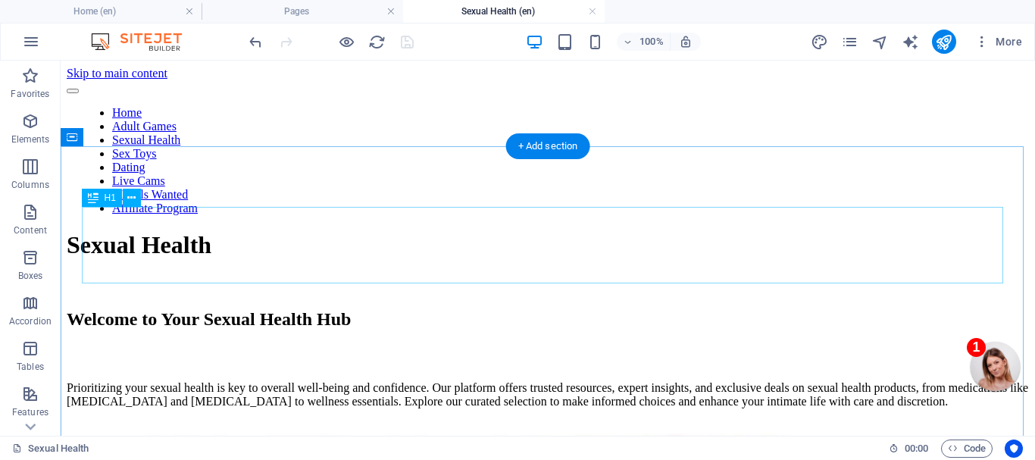
click at [347, 246] on div "Sexual Health" at bounding box center [548, 245] width 962 height 28
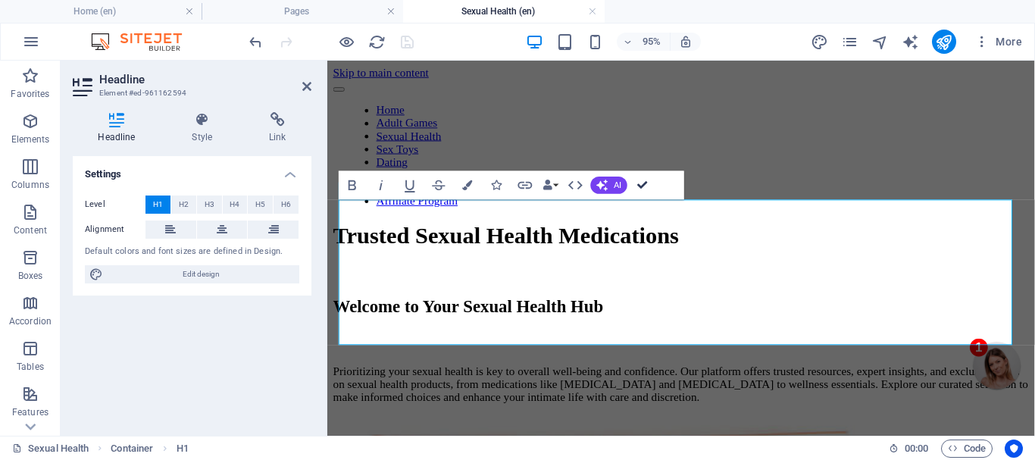
drag, startPoint x: 641, startPoint y: 186, endPoint x: 580, endPoint y: 125, distance: 85.7
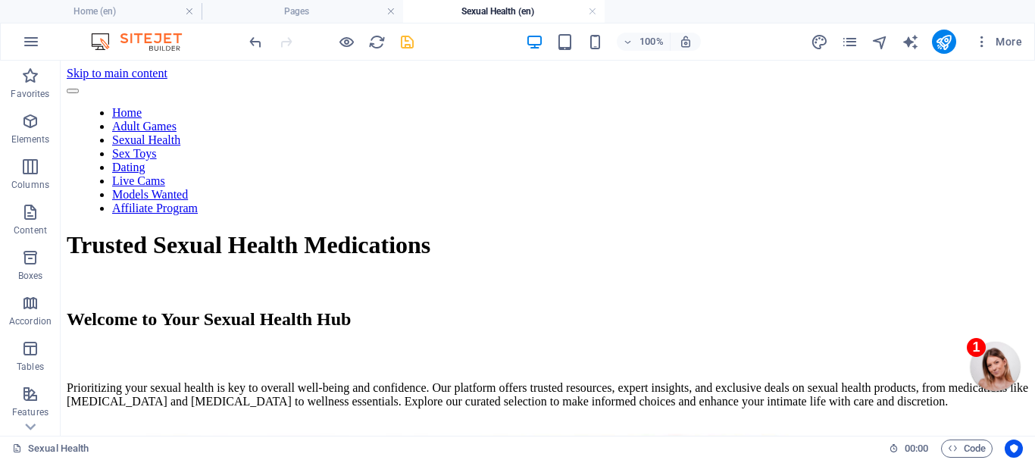
click at [407, 39] on icon "save" at bounding box center [407, 41] width 17 height 17
click at [590, 8] on link at bounding box center [592, 12] width 9 height 14
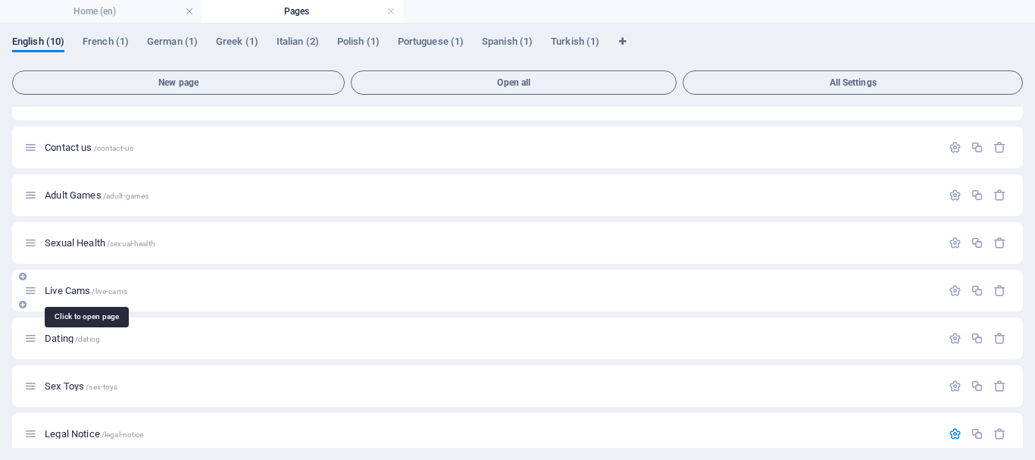
click at [67, 287] on span "Live Cams /live-cams" at bounding box center [86, 290] width 83 height 11
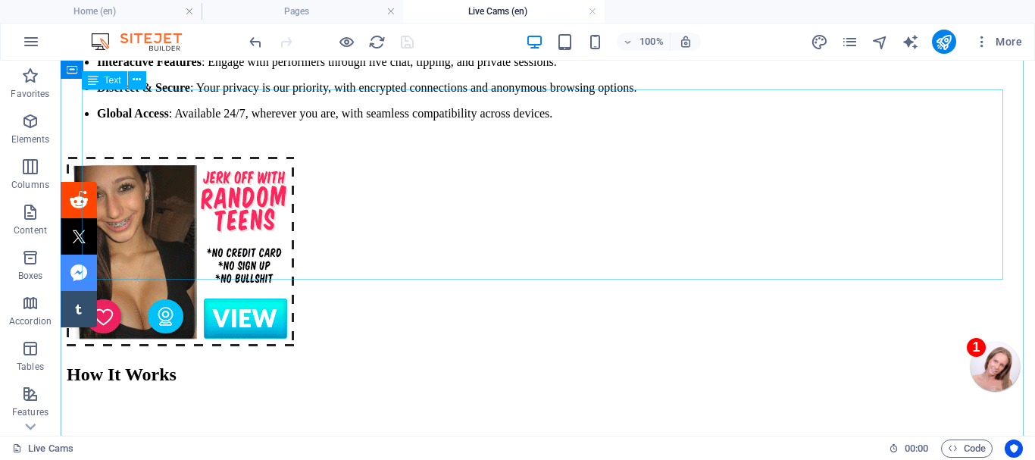
scroll to position [303, 0]
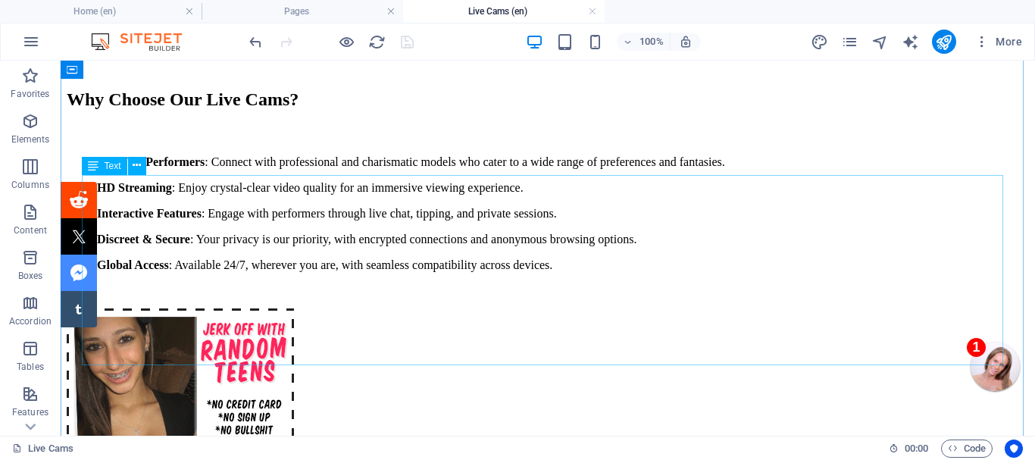
click at [452, 236] on div "Top-Tier Performers : Connect with professional and charismatic models who cate…" at bounding box center [548, 213] width 962 height 117
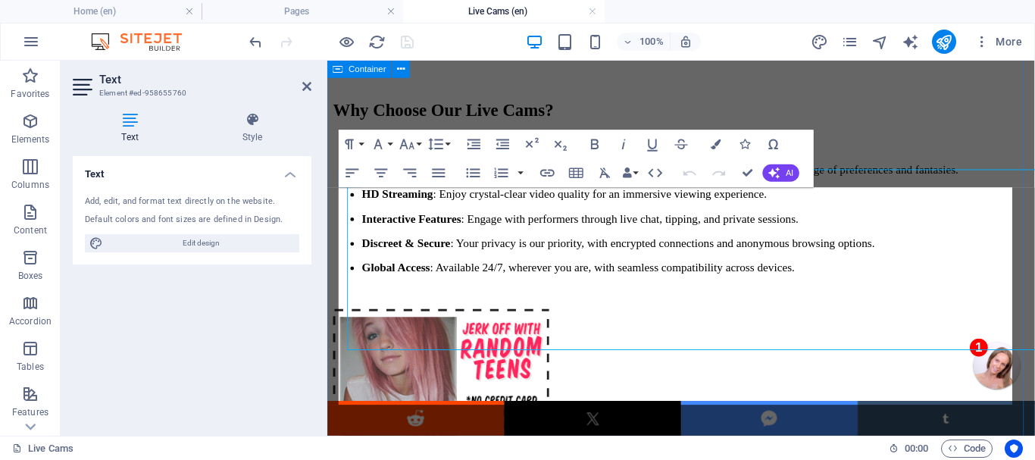
click at [401, 208] on p "HD Streaming : Enjoy crystal-clear video quality for an immersive viewing exper…" at bounding box center [715, 202] width 702 height 14
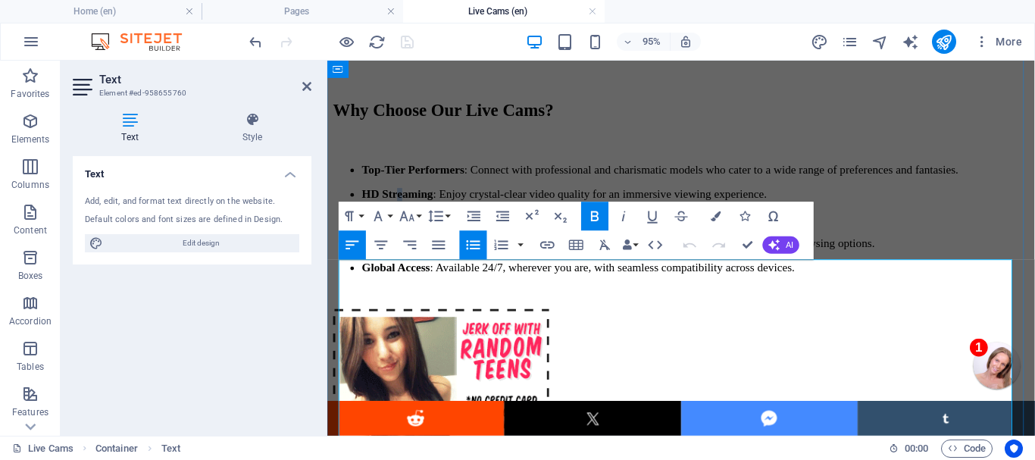
scroll to position [227, 0]
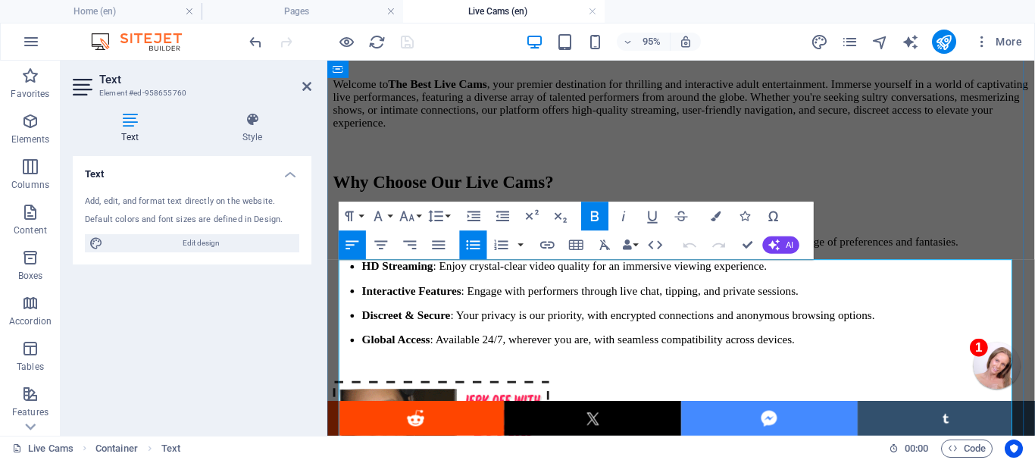
click at [350, 295] on ul "Top-Tier Performers : Connect with professional and charismatic models who cate…" at bounding box center [699, 303] width 733 height 117
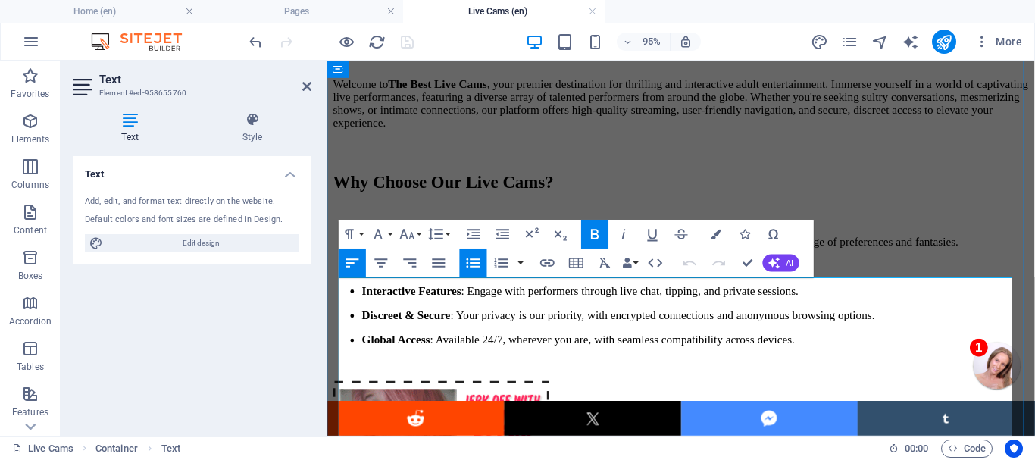
scroll to position [208, 0]
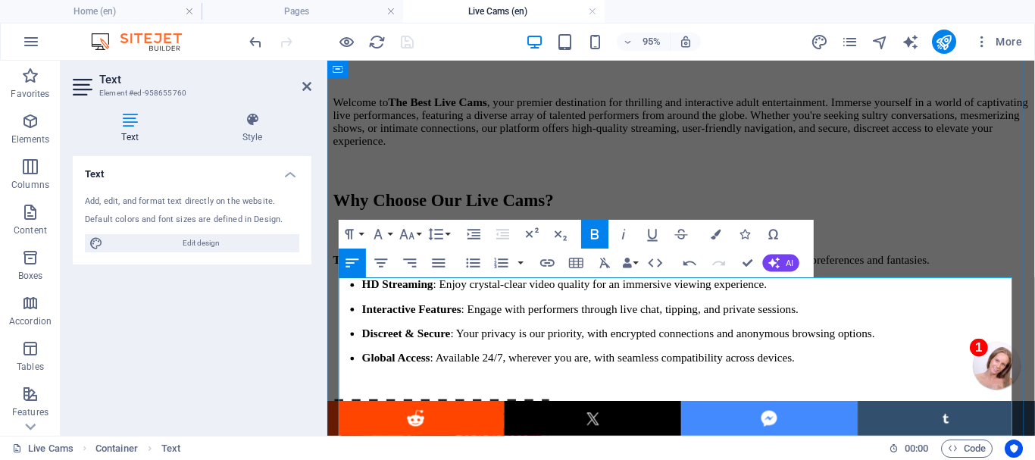
click at [364, 302] on strong "HD Streaming" at bounding box center [401, 295] width 75 height 13
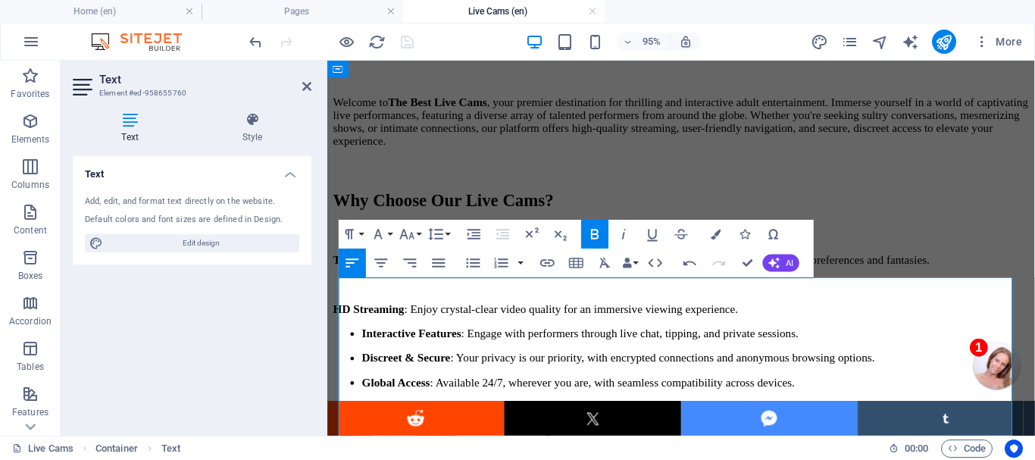
click at [364, 354] on strong "Interactive Features" at bounding box center [416, 347] width 105 height 13
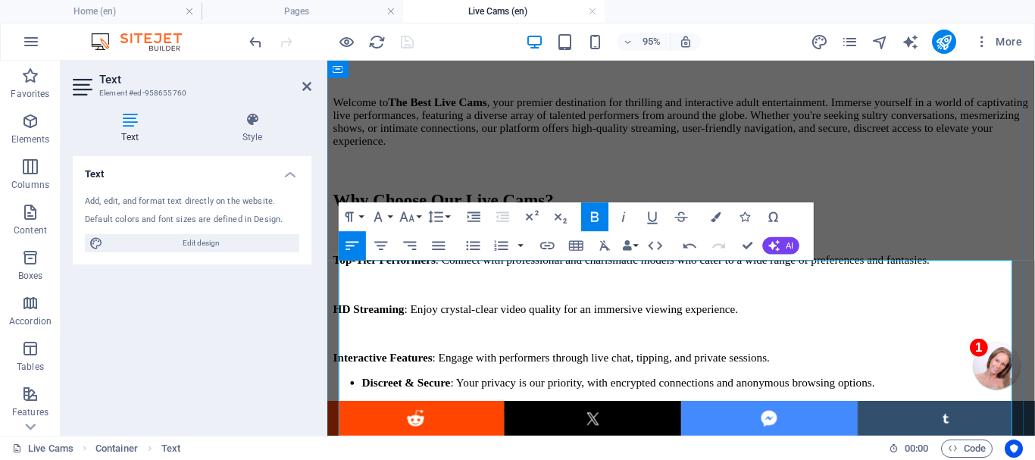
scroll to position [284, 0]
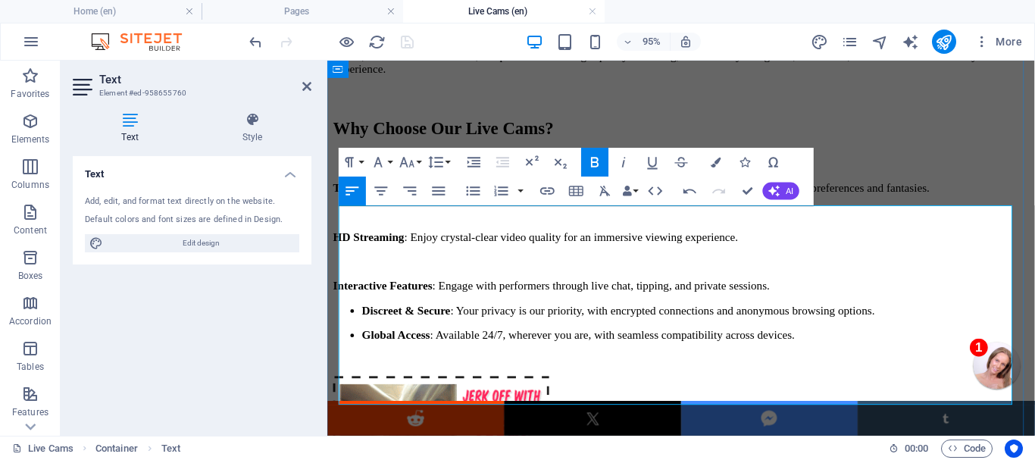
click at [364, 330] on strong "Discreet & Secure" at bounding box center [410, 323] width 93 height 13
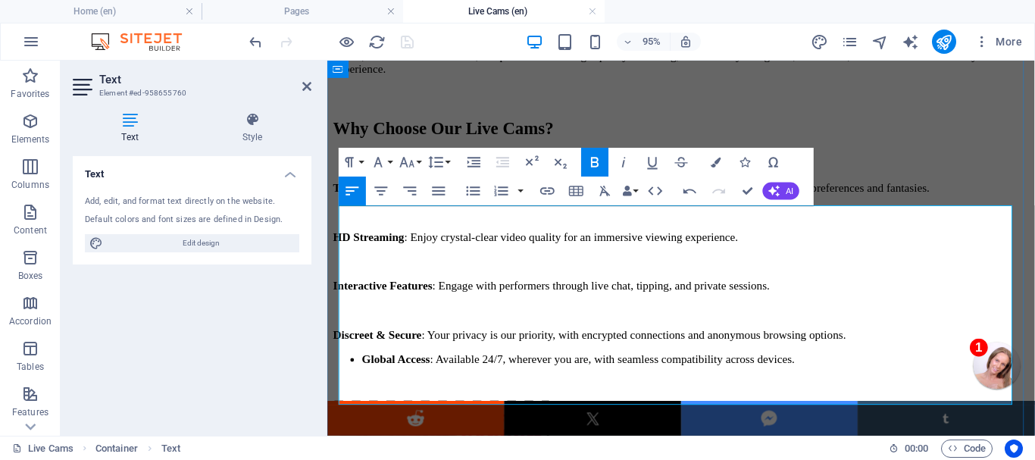
click at [364, 381] on strong "Global Access" at bounding box center [400, 374] width 72 height 13
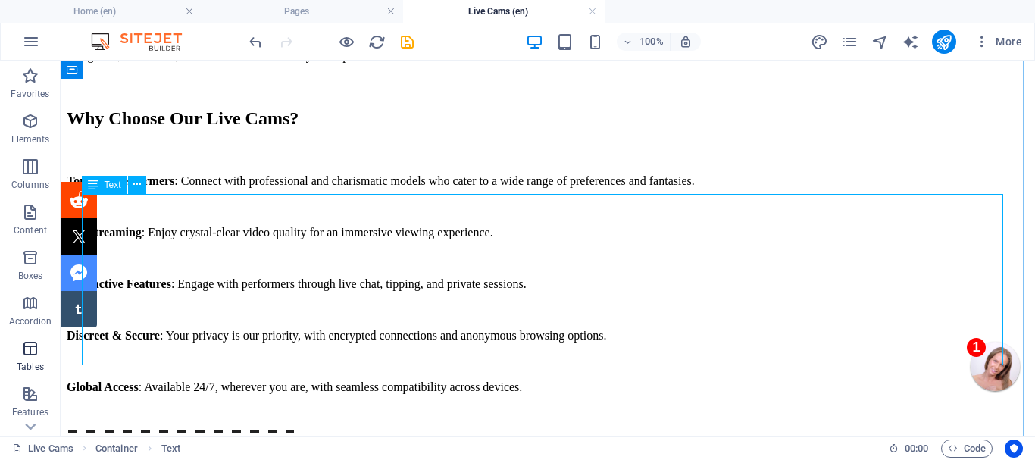
scroll to position [360, 0]
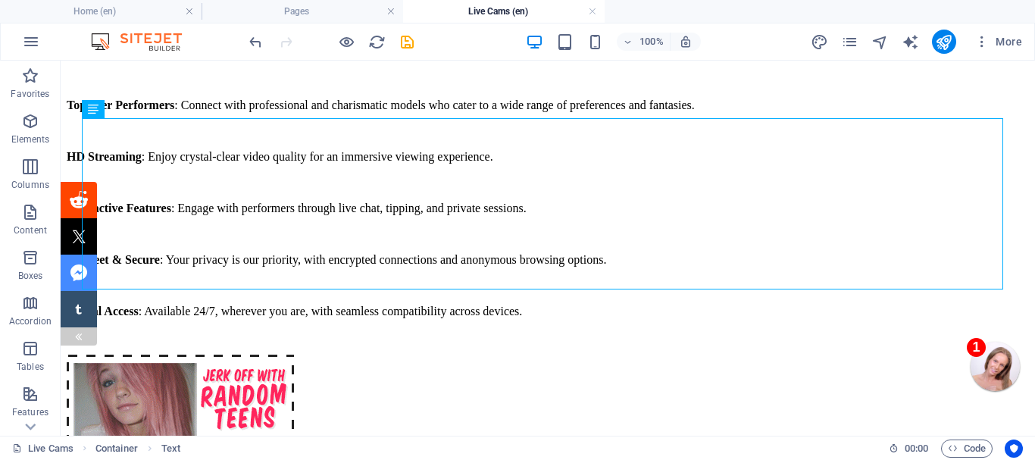
click at [68, 335] on div at bounding box center [79, 336] width 36 height 18
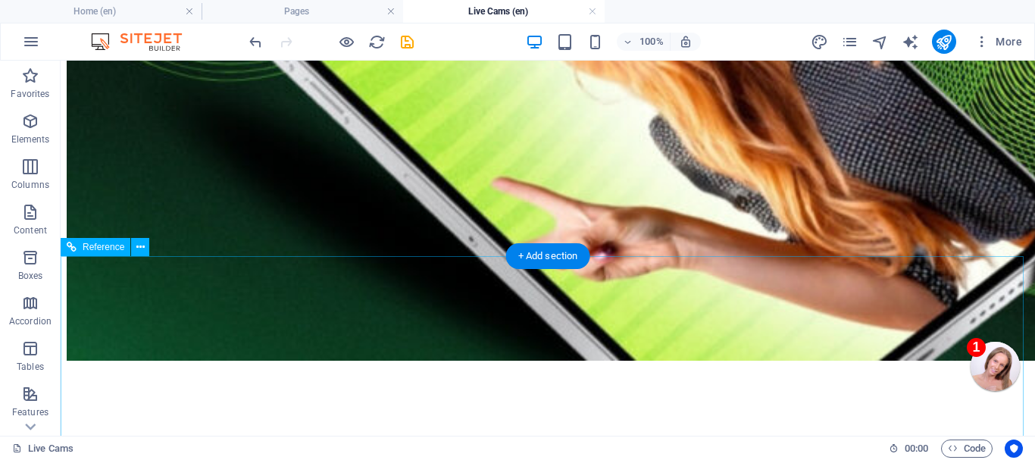
scroll to position [3163, 0]
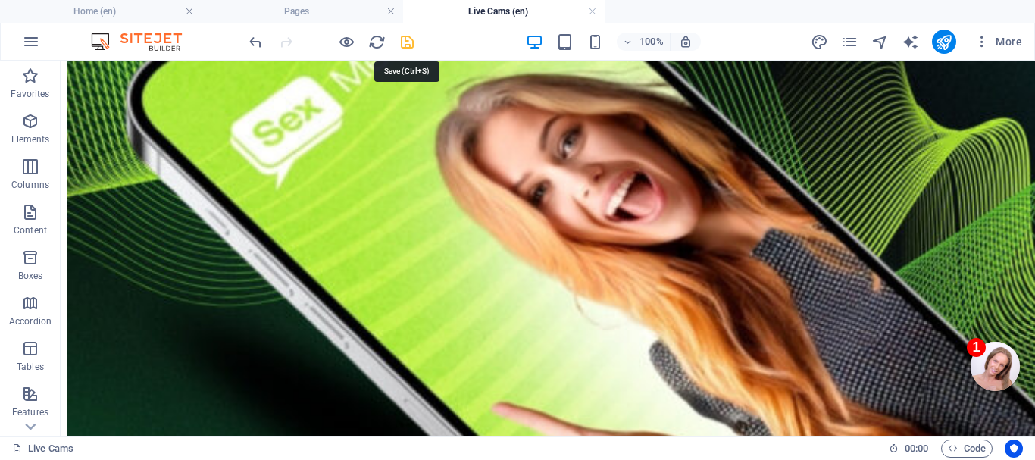
drag, startPoint x: 404, startPoint y: 40, endPoint x: 360, endPoint y: 71, distance: 53.8
click at [404, 40] on icon "save" at bounding box center [407, 41] width 17 height 17
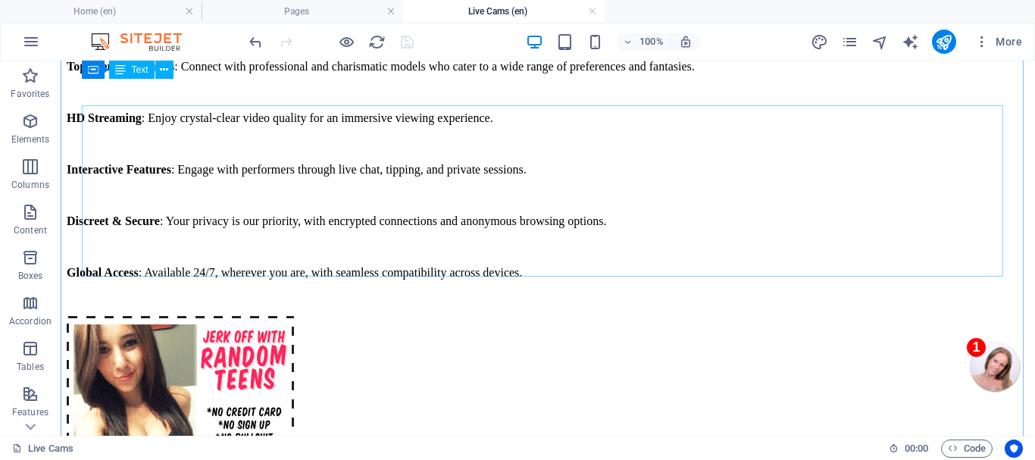
scroll to position [61, 0]
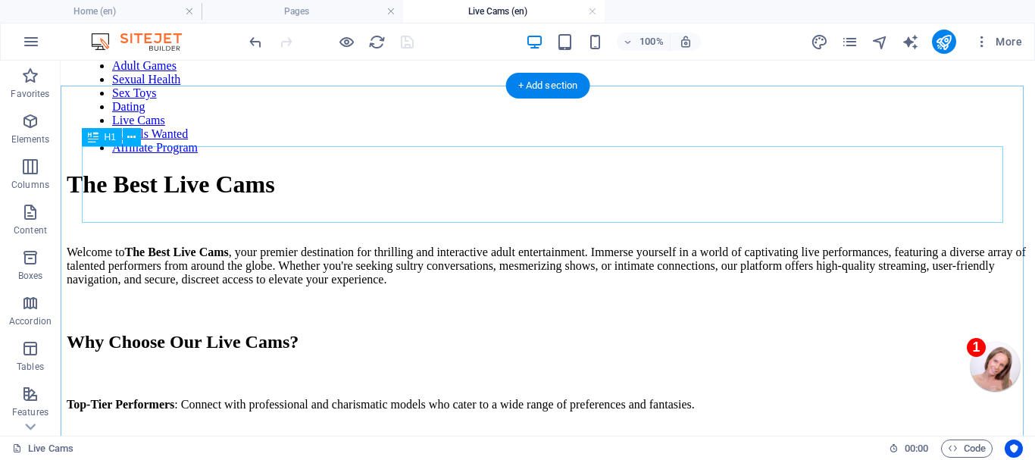
click at [367, 182] on div "The Best Live Cams" at bounding box center [548, 184] width 962 height 28
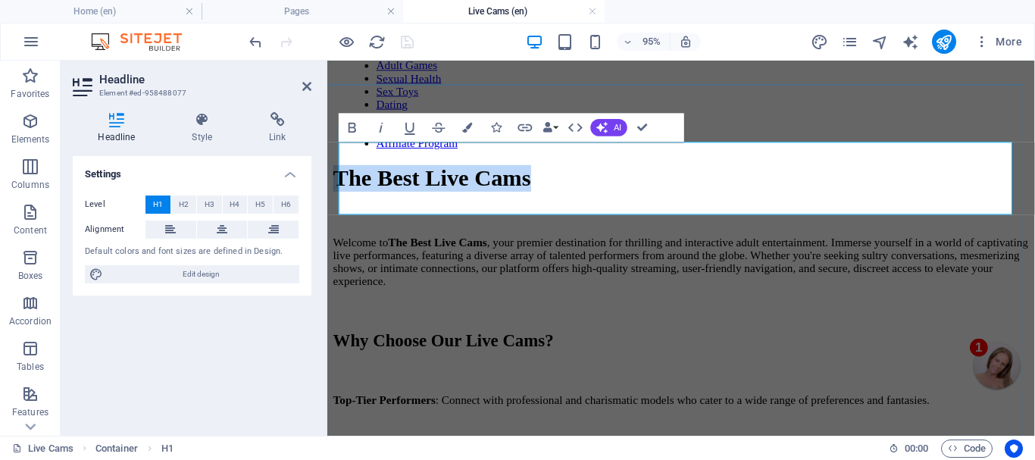
click at [601, 185] on h1 "The Best Live Cams" at bounding box center [699, 184] width 733 height 28
drag, startPoint x: 607, startPoint y: 183, endPoint x: 819, endPoint y: 186, distance: 212.2
click at [606, 183] on h1 "The Best Live Cams" at bounding box center [699, 184] width 733 height 28
click at [644, 183] on h1 "The Best Live Cams" at bounding box center [699, 184] width 733 height 28
click at [860, 180] on h1 "The Best Live Cams" at bounding box center [699, 184] width 733 height 28
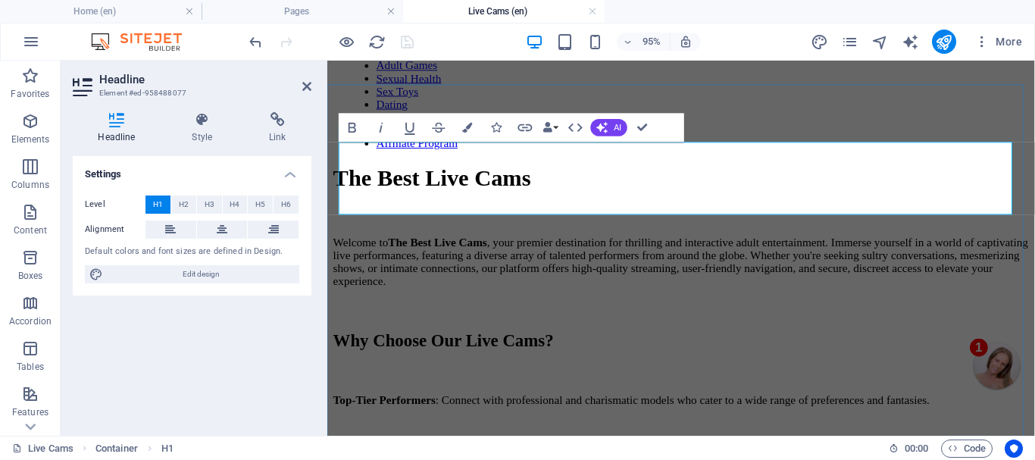
click at [602, 186] on h1 "The Best Live Cams" at bounding box center [699, 184] width 733 height 28
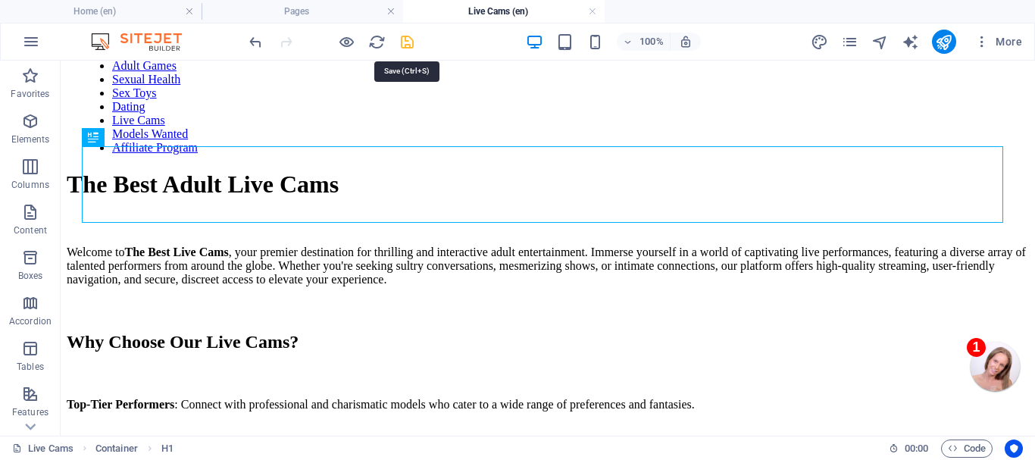
click at [405, 37] on icon "save" at bounding box center [407, 41] width 17 height 17
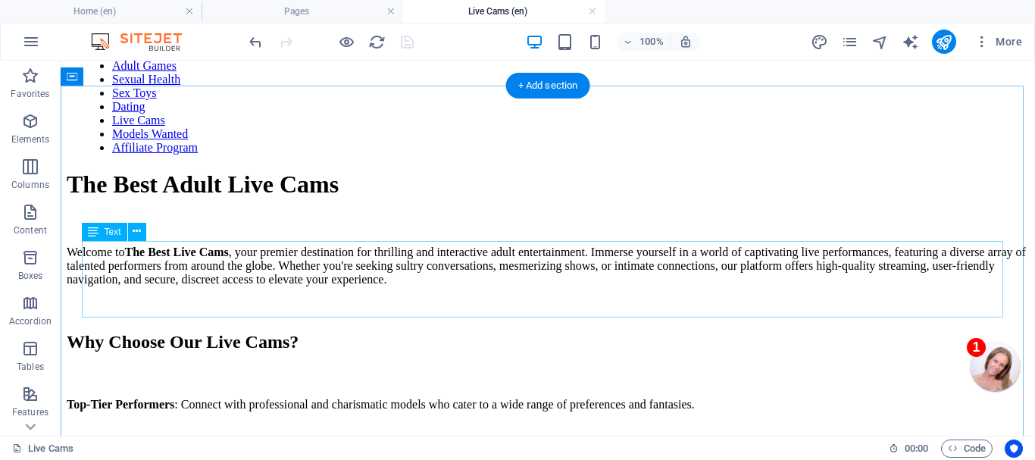
click at [251, 270] on div "Welcome to The Best Live Cams , your premier destination for thrilling and inte…" at bounding box center [548, 265] width 962 height 41
click at [250, 269] on div "Welcome to The Best Live Cams , your premier destination for thrilling and inte…" at bounding box center [548, 265] width 962 height 41
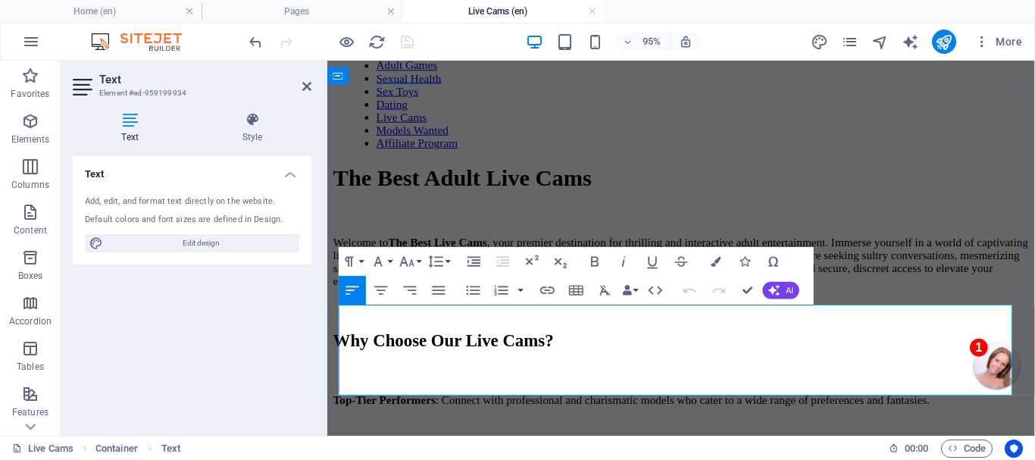
click at [492, 258] on strong "The Best Live Cams" at bounding box center [443, 251] width 104 height 13
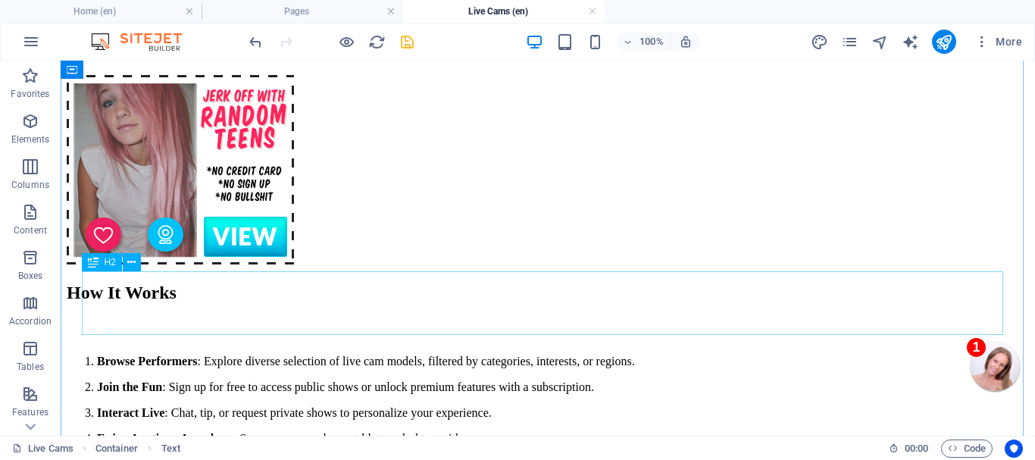
scroll to position [667, 0]
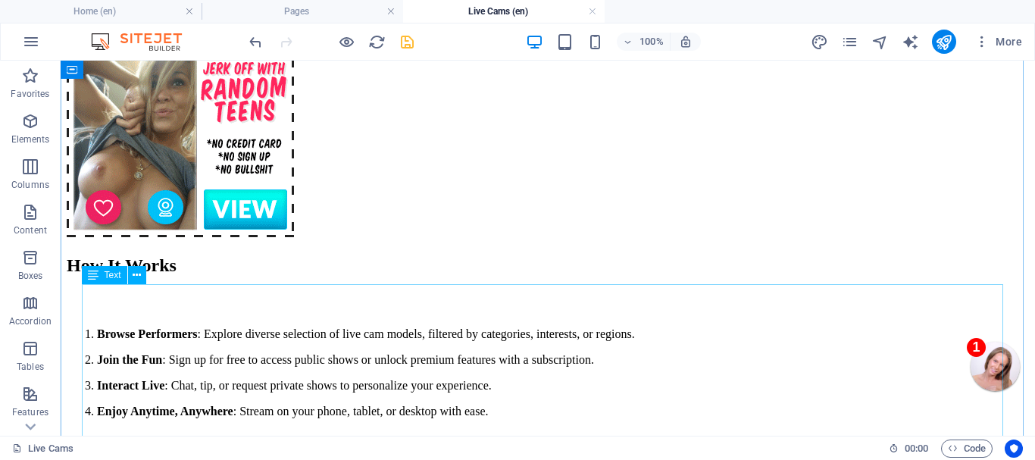
click at [305, 327] on div "Browse Performers : Explore diverse selection of live cam models, filtered by c…" at bounding box center [548, 385] width 962 height 117
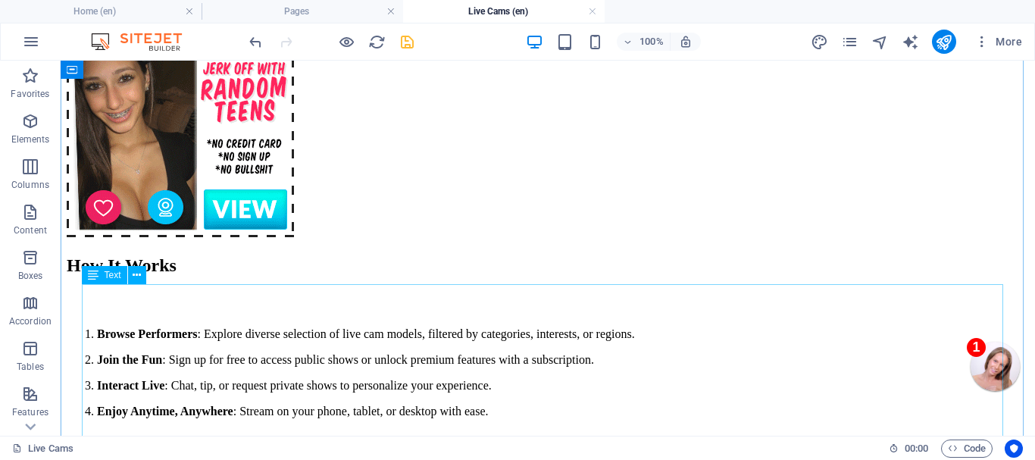
click at [304, 327] on div "Browse Performers : Explore diverse selection of live cam models, filtered by c…" at bounding box center [548, 385] width 962 height 117
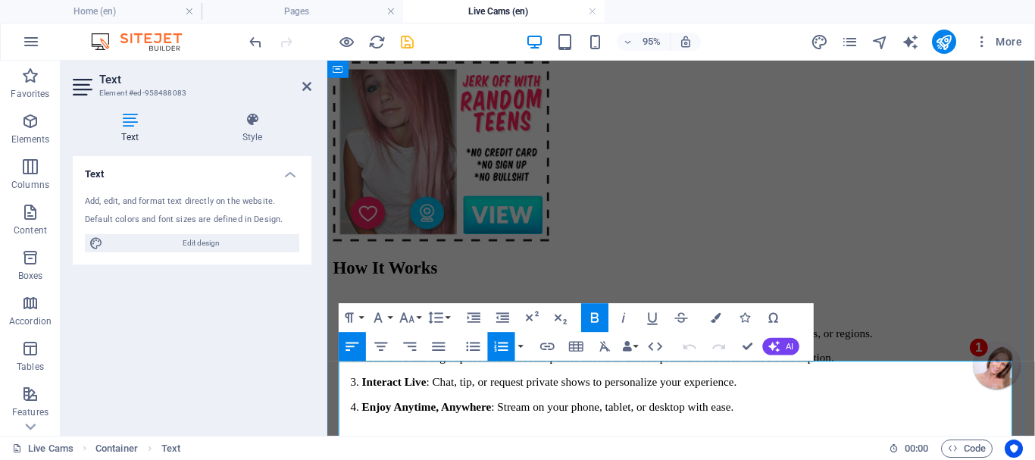
scroll to position [742, 0]
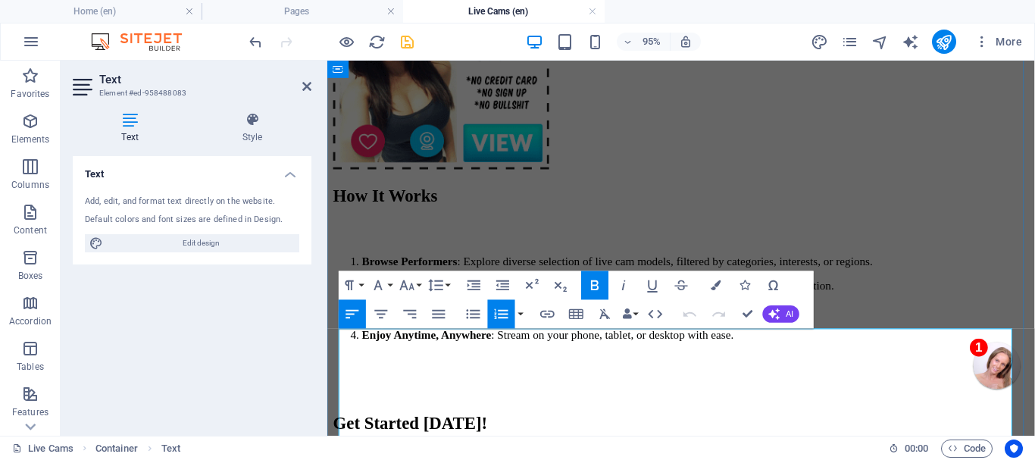
click at [372, 279] on li "Browse Performers : Explore diverse selection of live cam models, filtered by c…" at bounding box center [715, 272] width 702 height 14
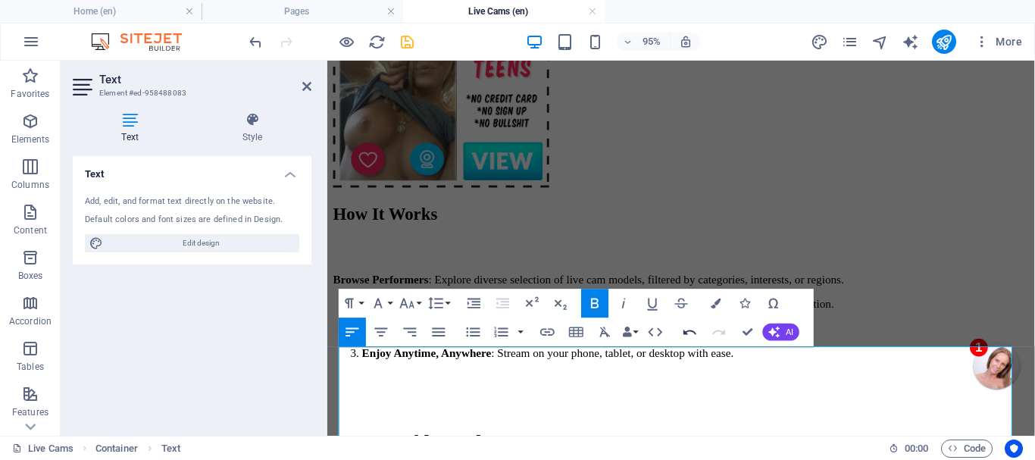
click at [688, 327] on icon "button" at bounding box center [689, 331] width 17 height 17
click at [380, 298] on li "Browse Performers : Explore diverse selection of live cam models, filtered by c…" at bounding box center [715, 291] width 702 height 14
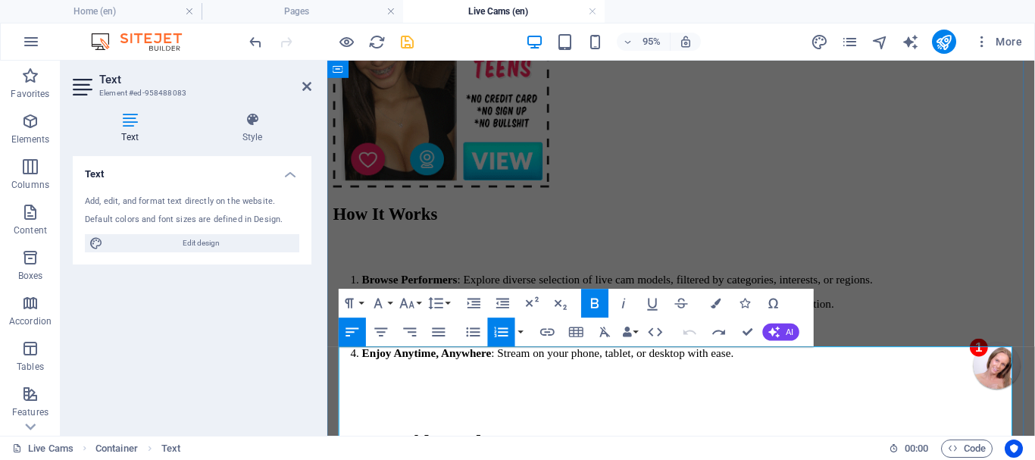
click at [364, 298] on li "Browse Performers : Explore diverse selection of live cam models, filtered by c…" at bounding box center [715, 291] width 702 height 14
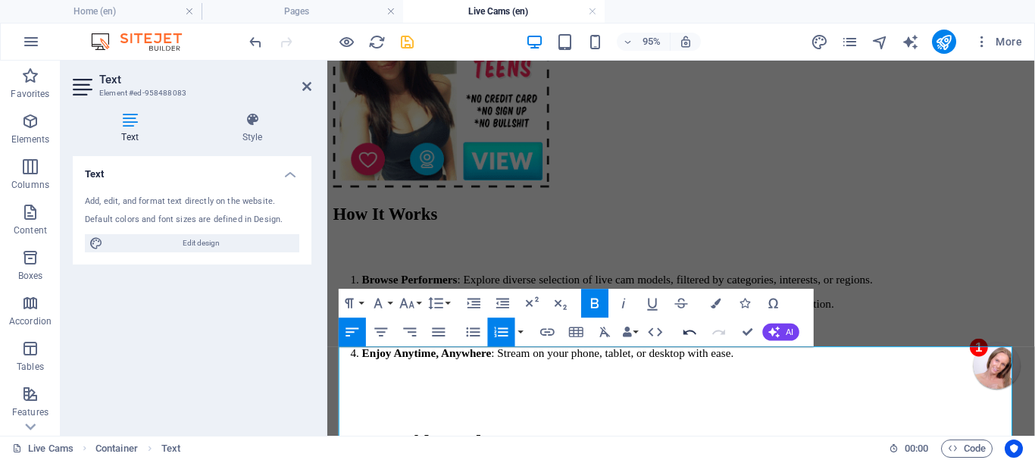
click at [686, 327] on icon "button" at bounding box center [689, 331] width 17 height 17
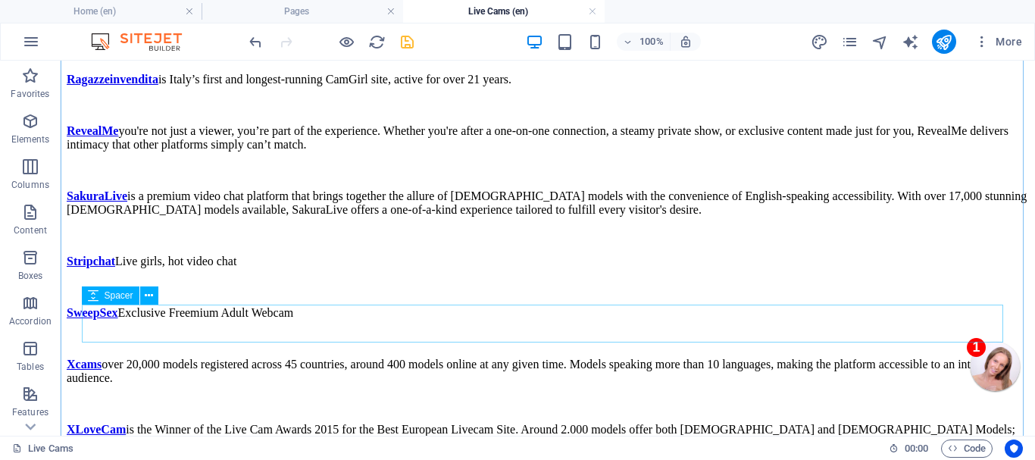
scroll to position [2273, 0]
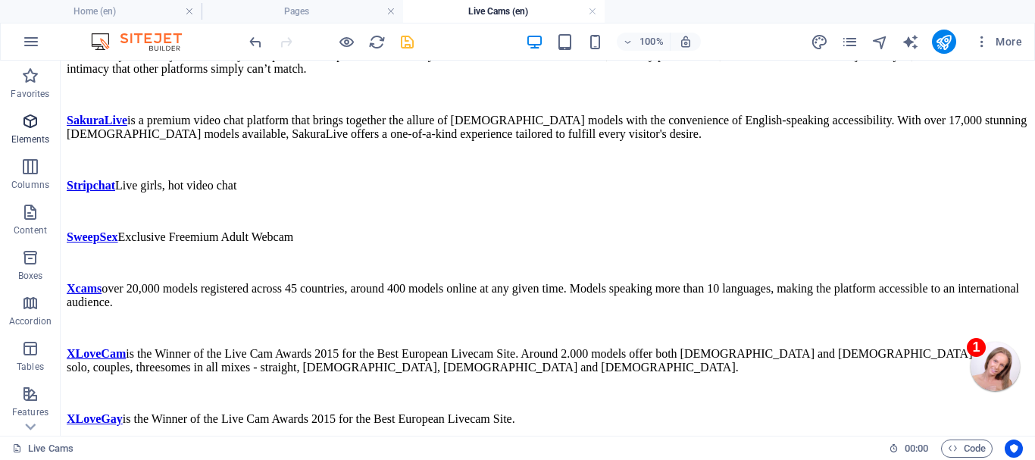
click at [28, 123] on icon "button" at bounding box center [30, 121] width 18 height 18
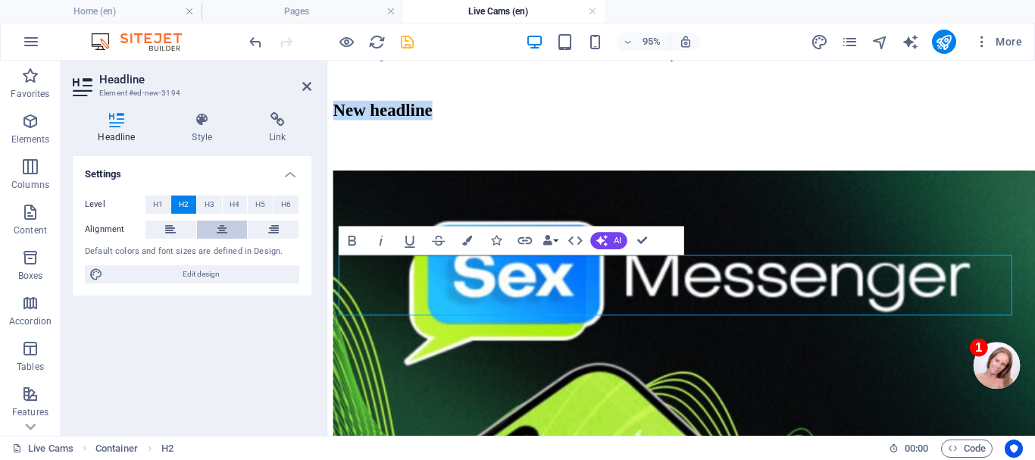
scroll to position [2668, 0]
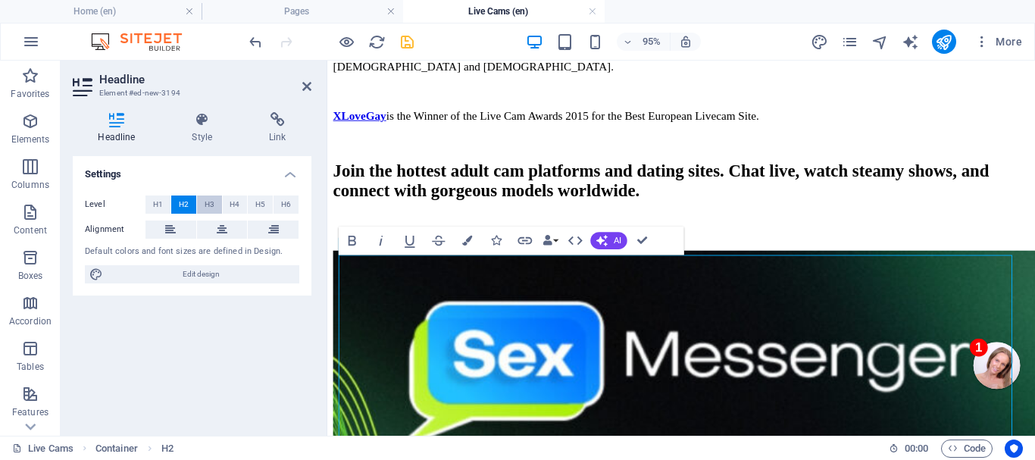
click at [208, 202] on span "H3" at bounding box center [210, 204] width 10 height 18
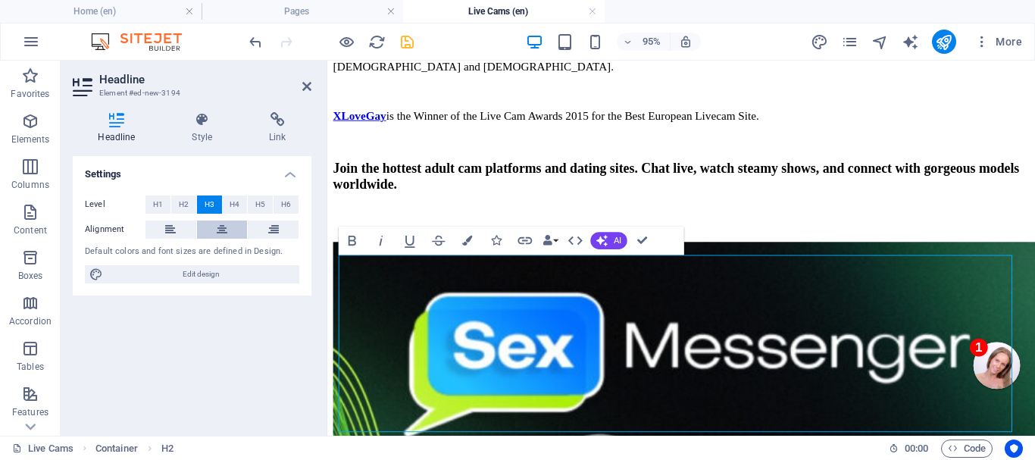
click at [221, 227] on icon at bounding box center [222, 229] width 11 height 18
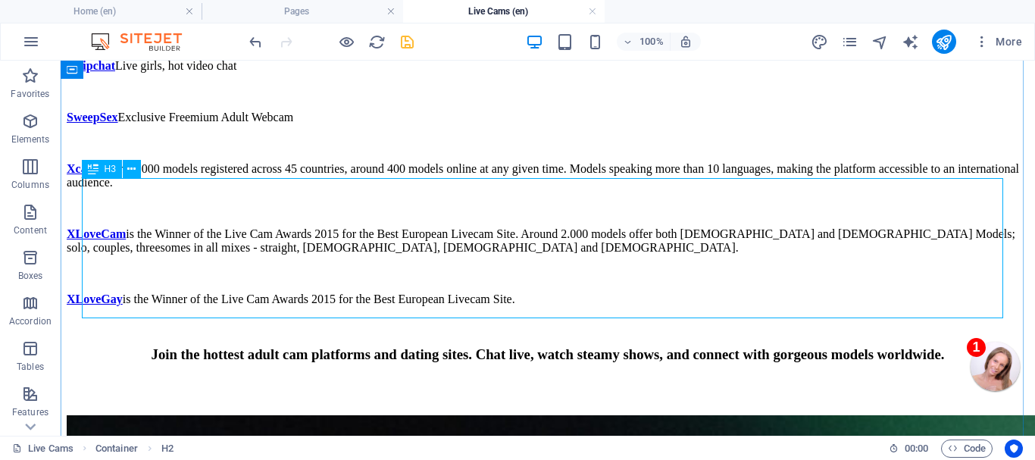
scroll to position [2317, 0]
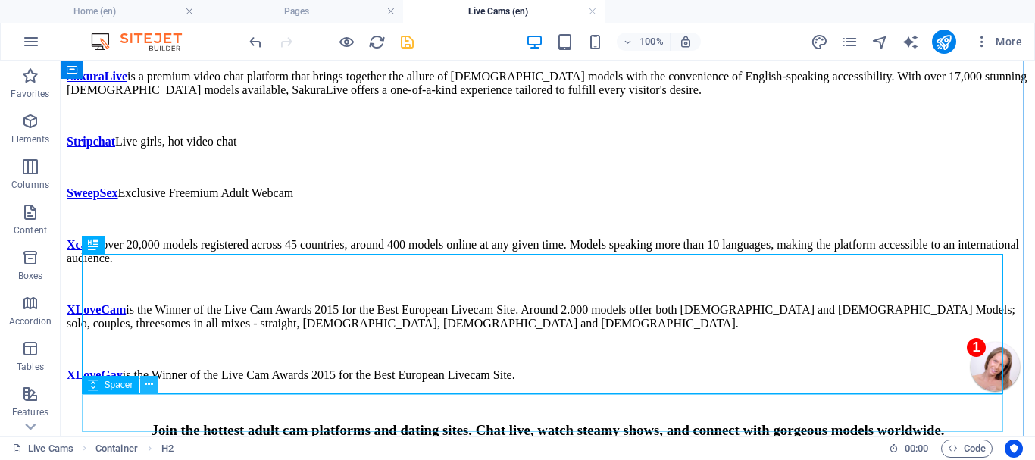
click at [153, 383] on icon at bounding box center [149, 385] width 8 height 16
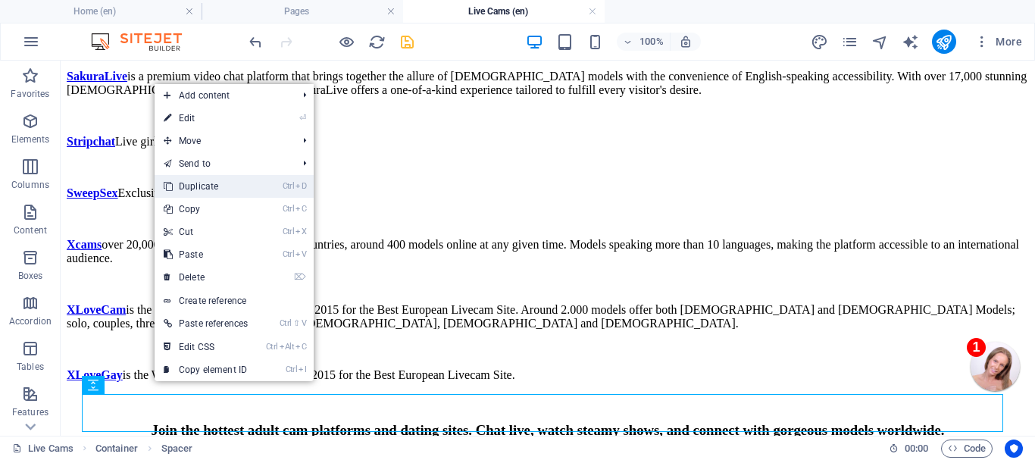
click at [218, 184] on link "Ctrl D Duplicate" at bounding box center [206, 186] width 102 height 23
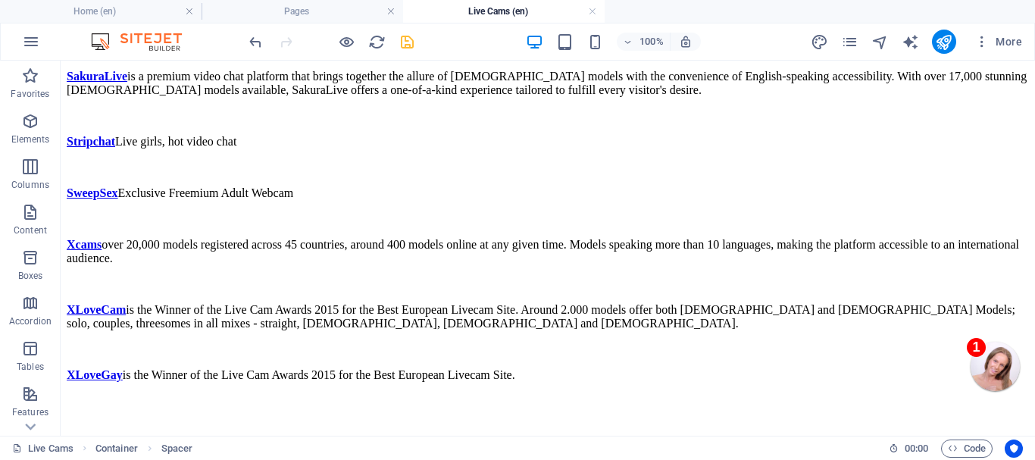
drag, startPoint x: 170, startPoint y: 450, endPoint x: 111, endPoint y: 294, distance: 167.2
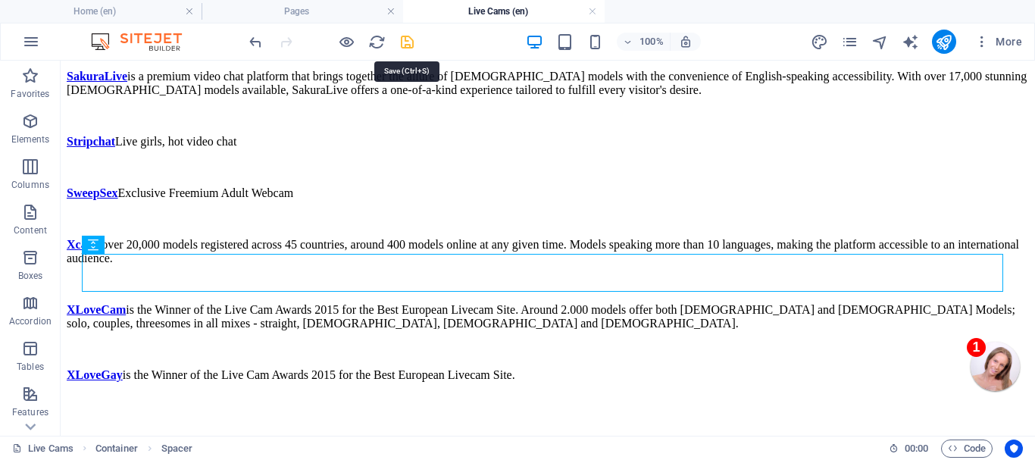
click at [405, 40] on icon "save" at bounding box center [407, 41] width 17 height 17
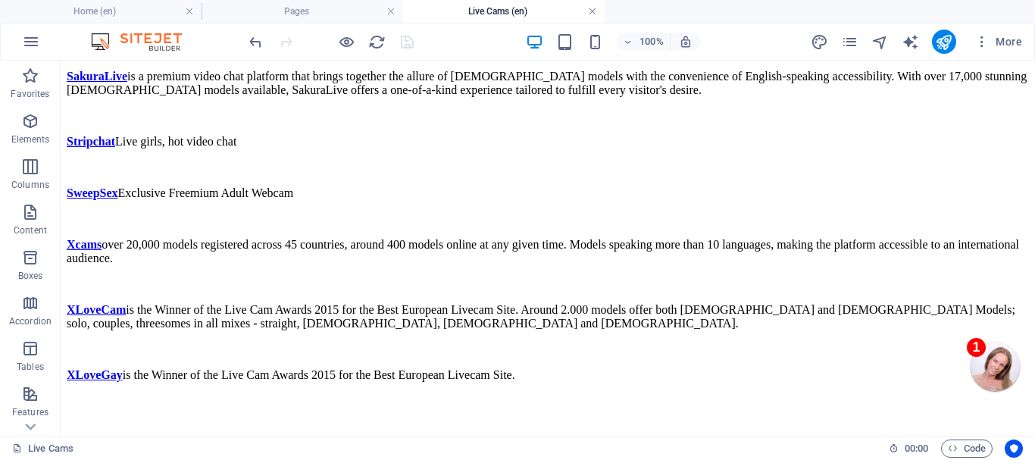
click at [592, 8] on link at bounding box center [592, 12] width 9 height 14
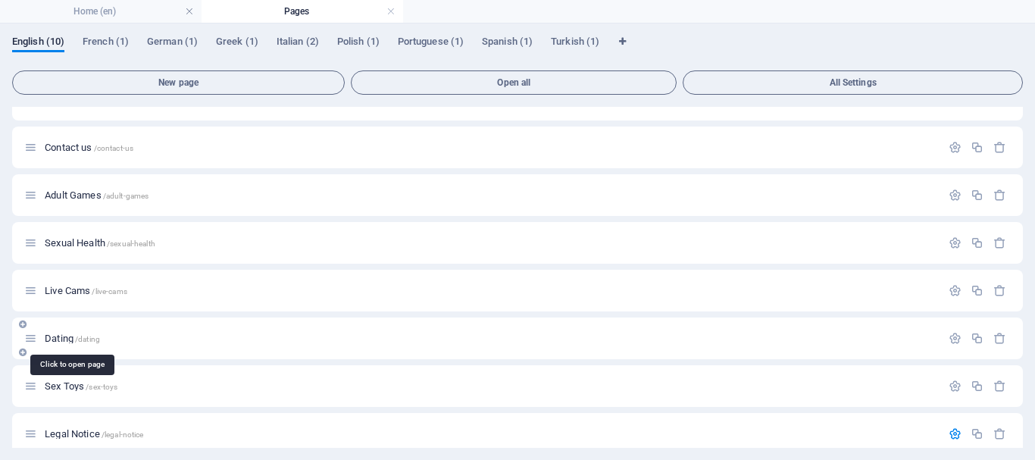
click at [59, 339] on span "Dating /dating" at bounding box center [72, 338] width 55 height 11
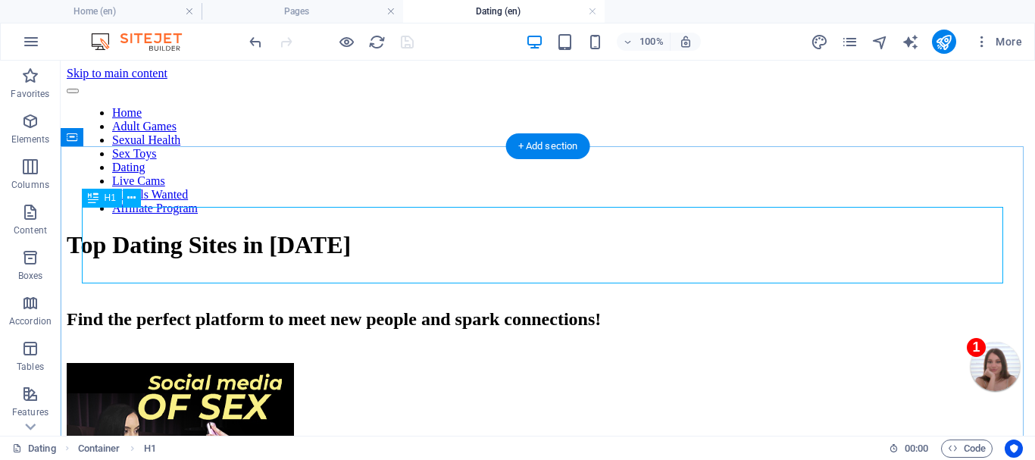
scroll to position [0, 0]
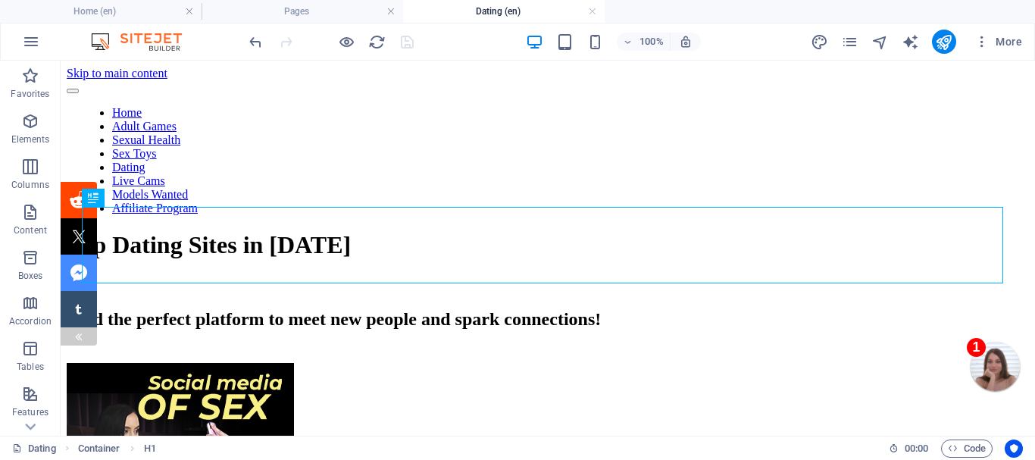
click at [70, 333] on div at bounding box center [79, 336] width 36 height 18
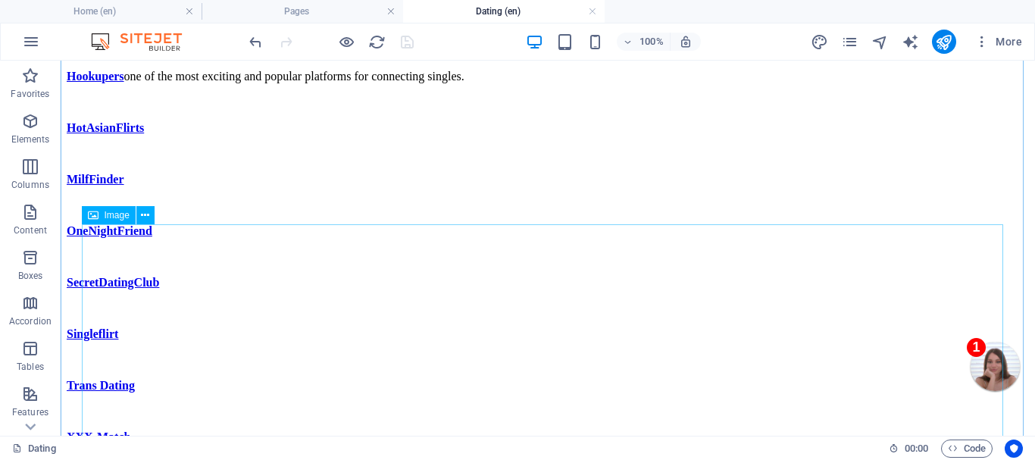
scroll to position [1440, 0]
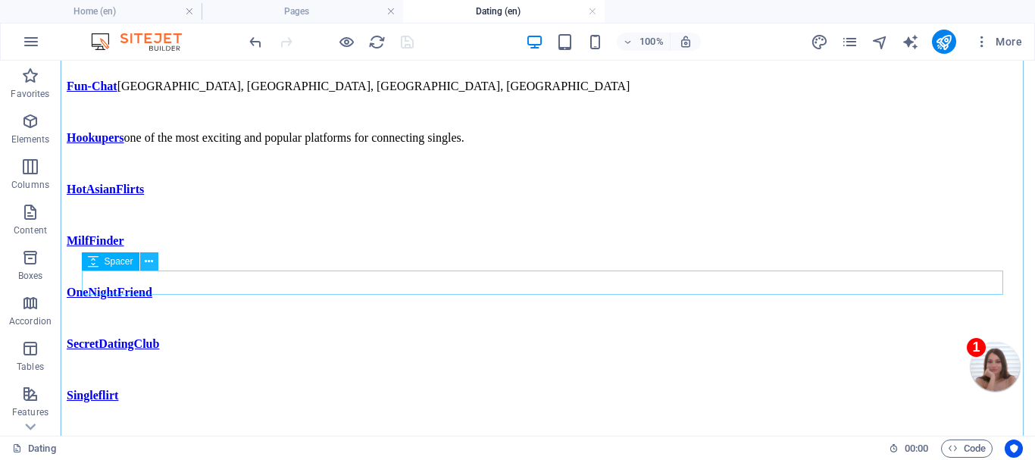
click at [147, 259] on icon at bounding box center [149, 262] width 8 height 16
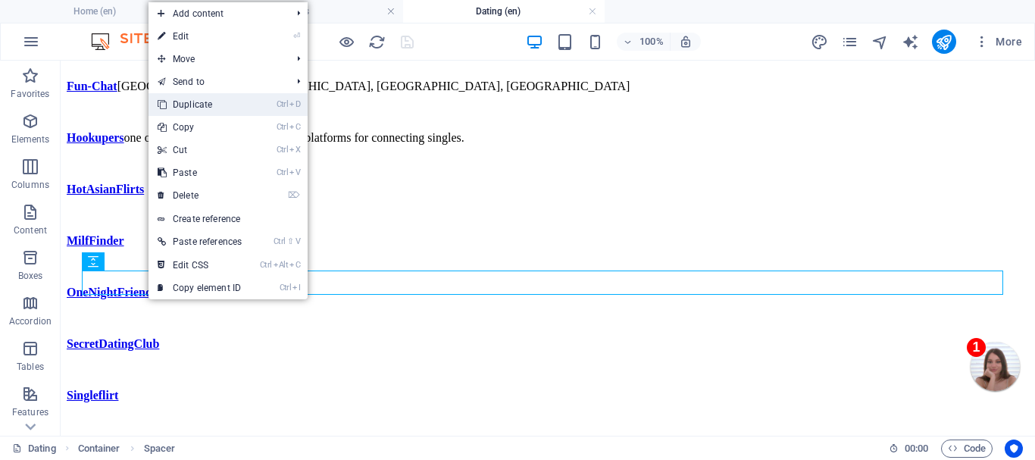
click at [190, 101] on link "Ctrl D Duplicate" at bounding box center [199, 104] width 102 height 23
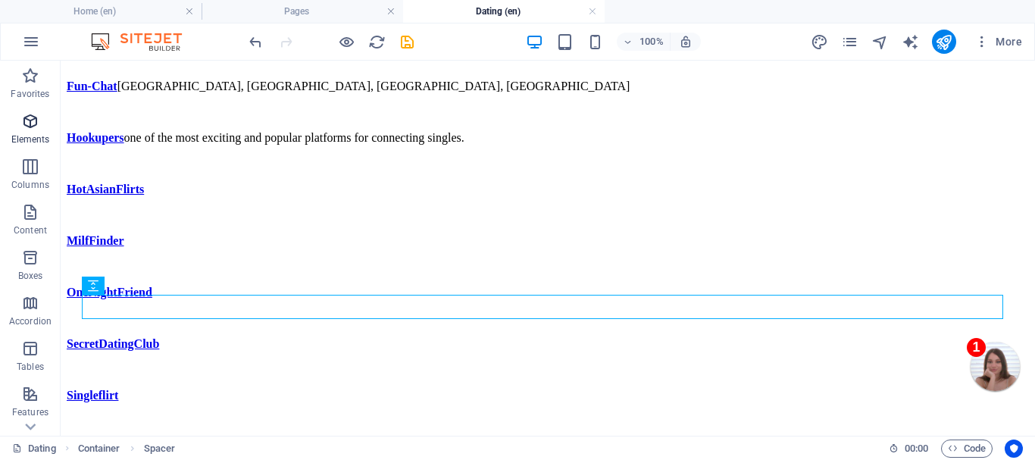
click at [30, 123] on icon "button" at bounding box center [30, 121] width 18 height 18
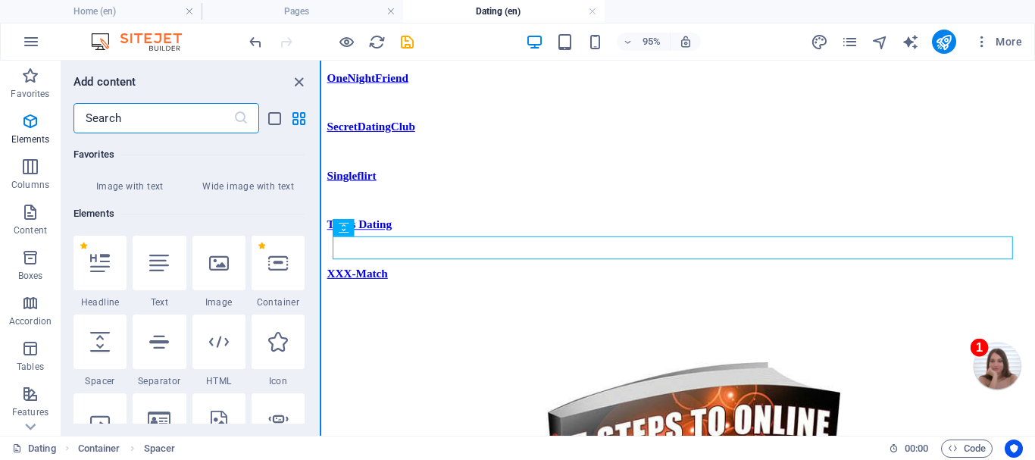
scroll to position [410, 0]
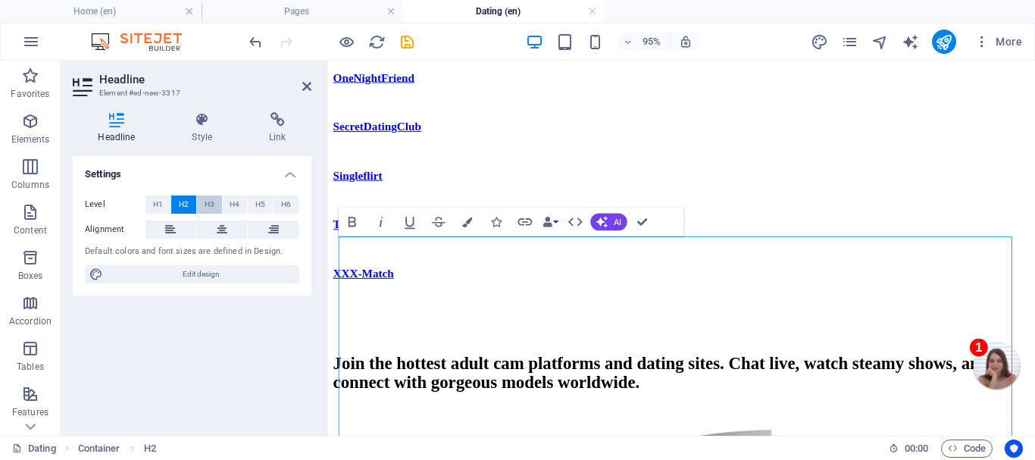
click at [208, 202] on span "H3" at bounding box center [210, 204] width 10 height 18
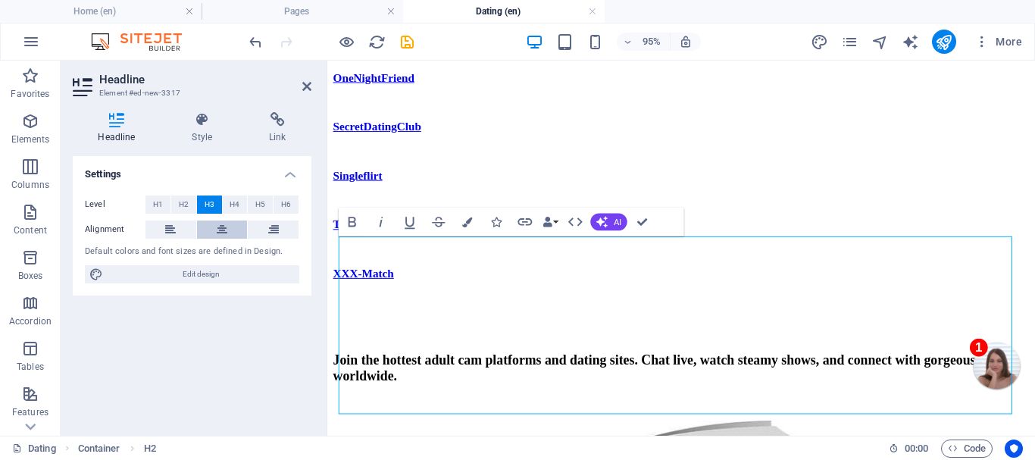
click at [220, 220] on icon at bounding box center [222, 229] width 11 height 18
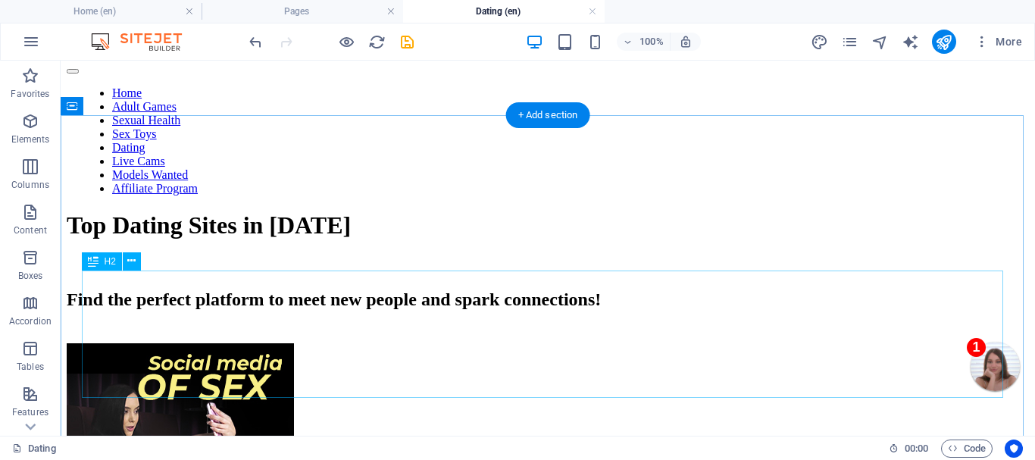
scroll to position [0, 0]
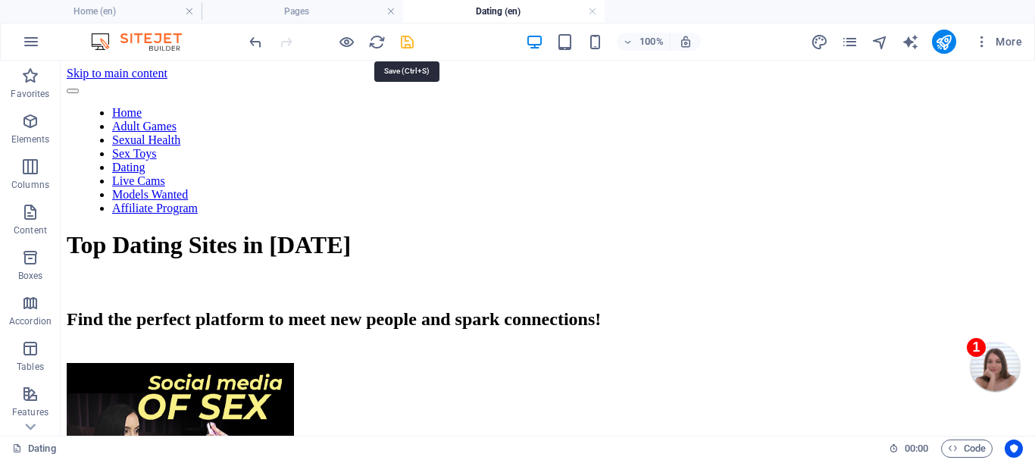
click at [405, 42] on icon "save" at bounding box center [407, 41] width 17 height 17
click at [592, 11] on link at bounding box center [592, 12] width 9 height 14
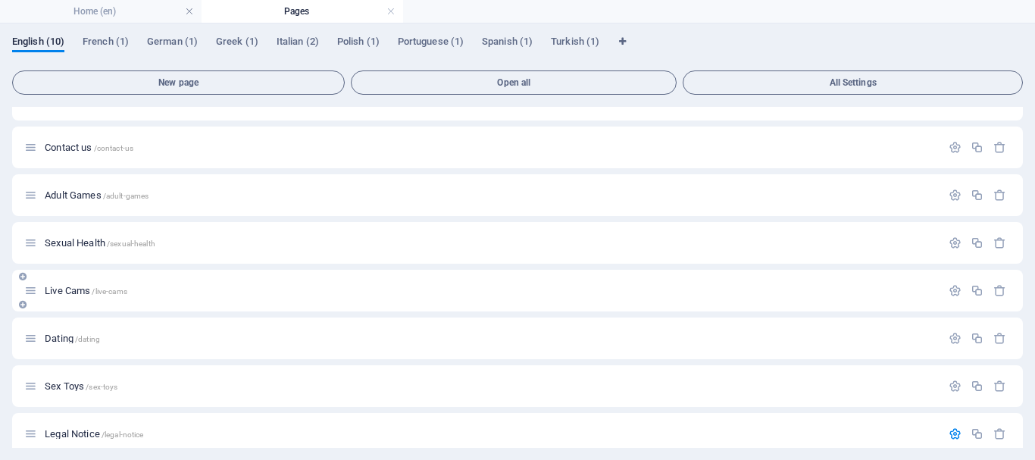
scroll to position [152, 0]
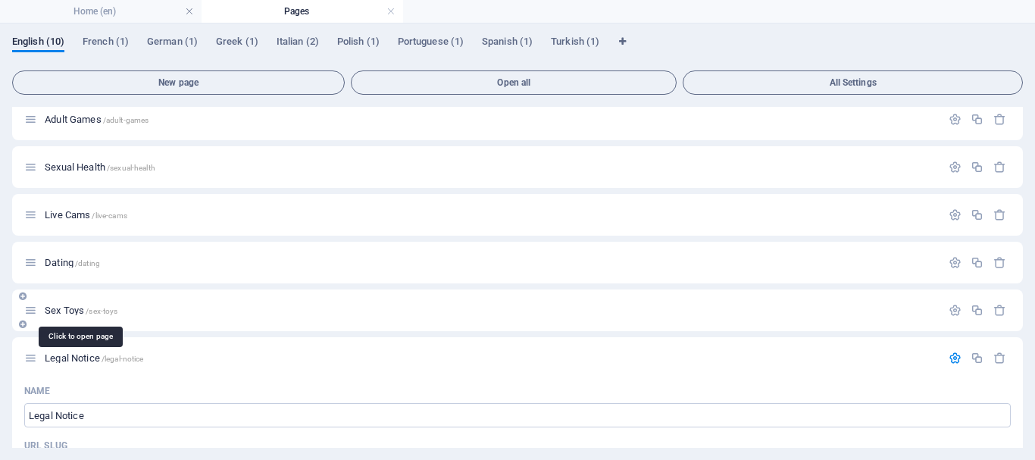
click at [64, 307] on span "Sex Toys /sex-toys" at bounding box center [81, 310] width 73 height 11
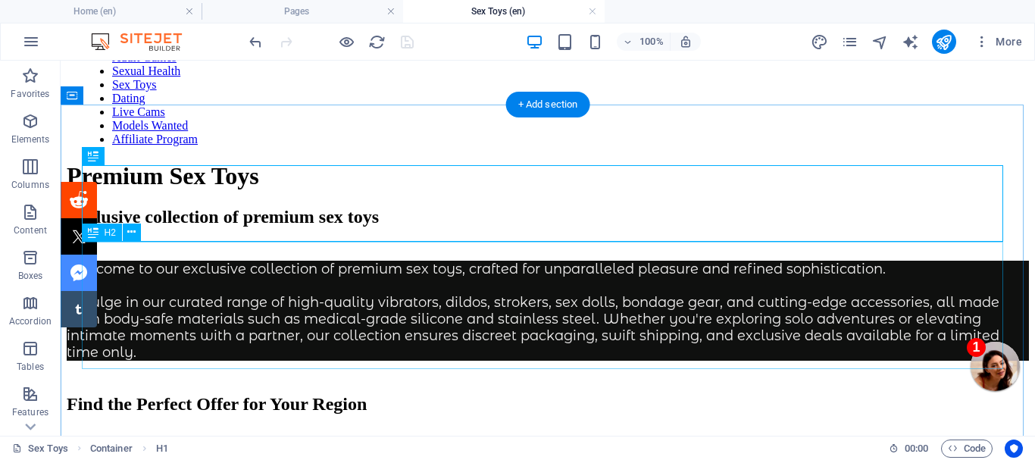
scroll to position [76, 0]
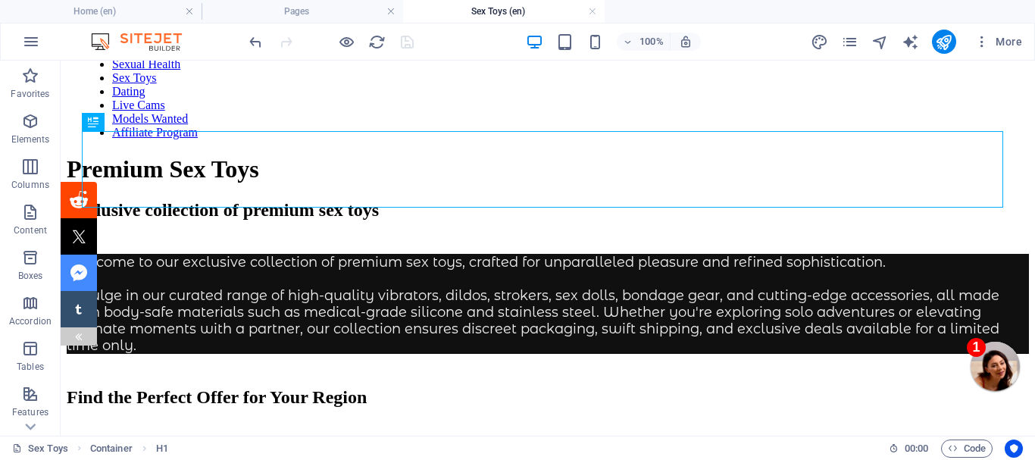
click at [70, 337] on div at bounding box center [79, 336] width 36 height 18
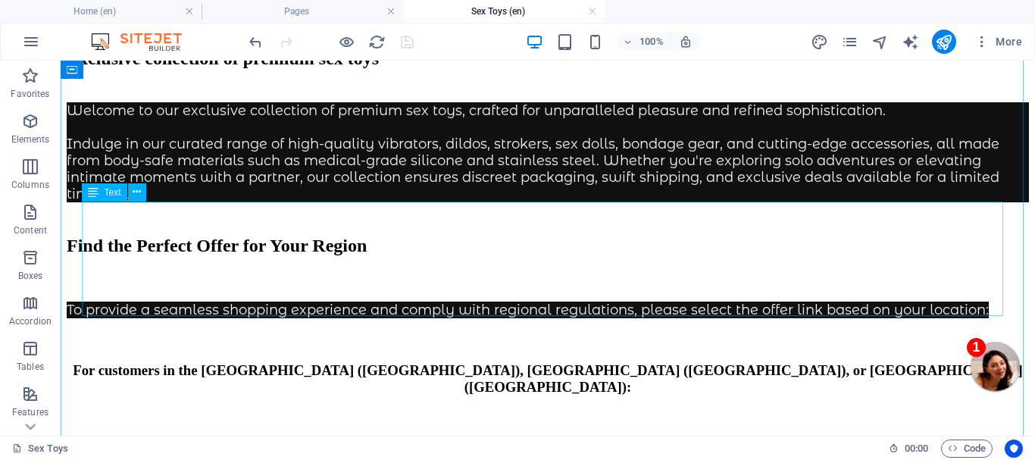
scroll to position [303, 0]
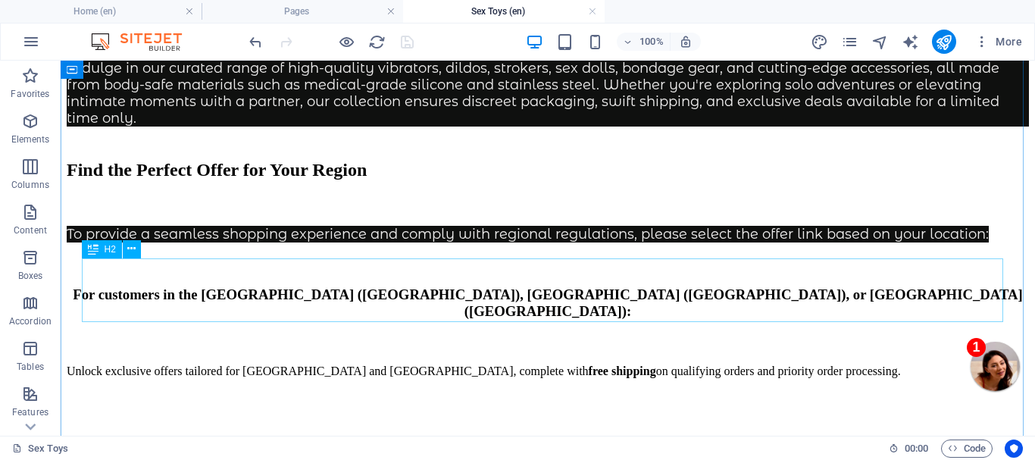
click at [310, 180] on div "Find the Perfect Offer for Your Region" at bounding box center [548, 170] width 962 height 20
click at [309, 180] on div "Find the Perfect Offer for Your Region" at bounding box center [548, 170] width 962 height 20
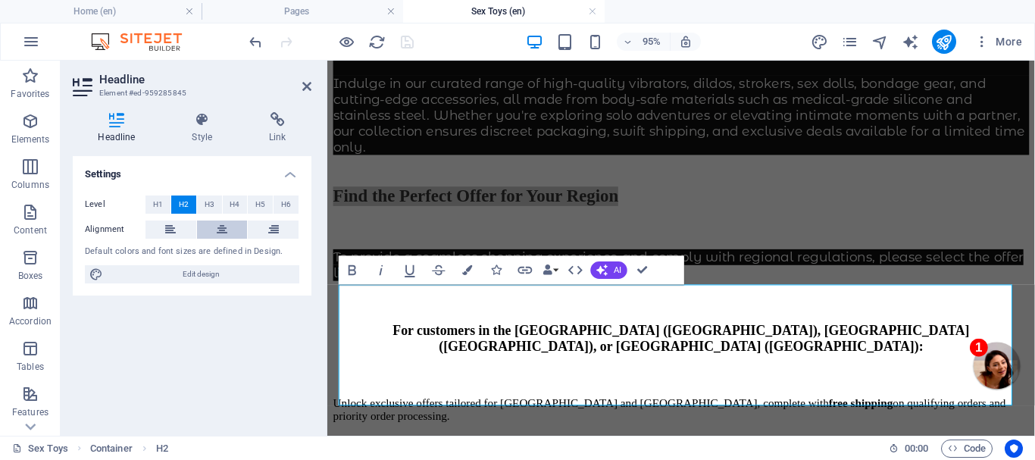
click at [221, 227] on icon at bounding box center [222, 229] width 11 height 18
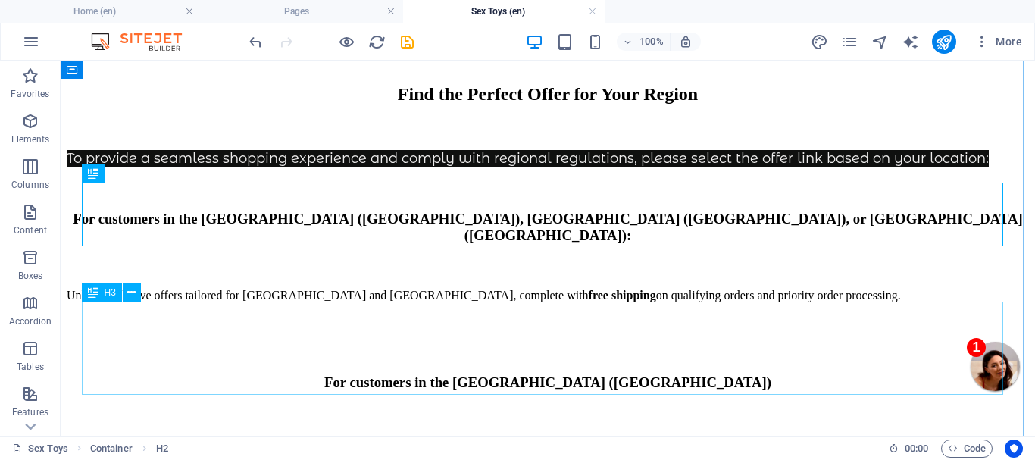
scroll to position [455, 0]
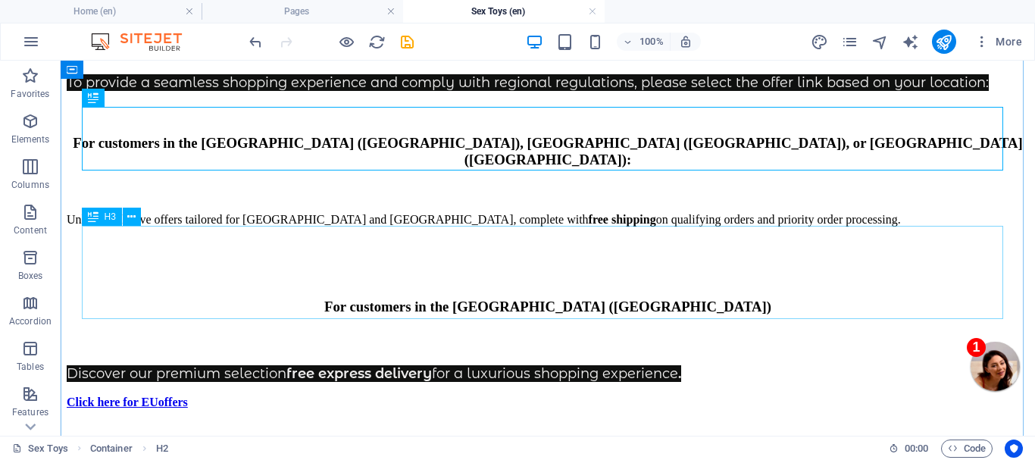
click at [542, 168] on div "For customers in the [GEOGRAPHIC_DATA] ([GEOGRAPHIC_DATA]), [GEOGRAPHIC_DATA] (…" at bounding box center [548, 151] width 962 height 33
drag, startPoint x: 542, startPoint y: 280, endPoint x: 285, endPoint y: 291, distance: 257.8
click at [542, 168] on div "For customers in the [GEOGRAPHIC_DATA] ([GEOGRAPHIC_DATA]), [GEOGRAPHIC_DATA] (…" at bounding box center [548, 151] width 962 height 33
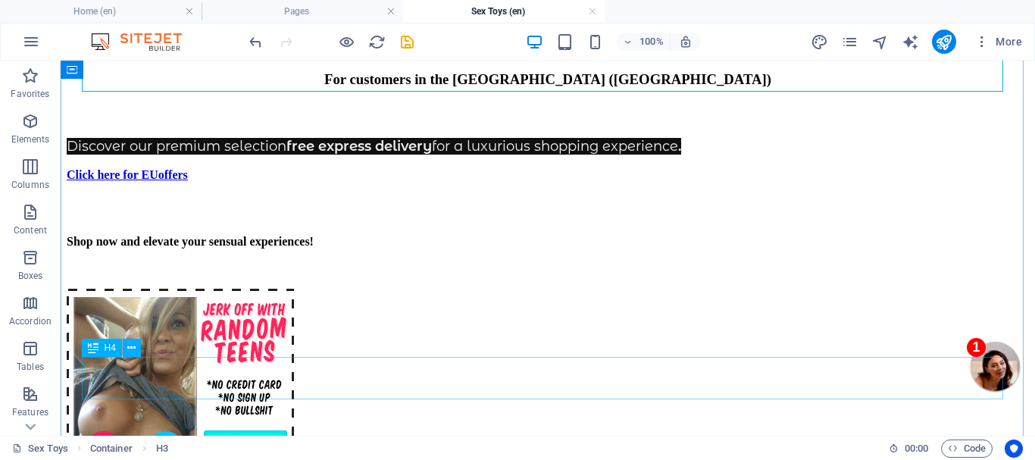
scroll to position [758, 0]
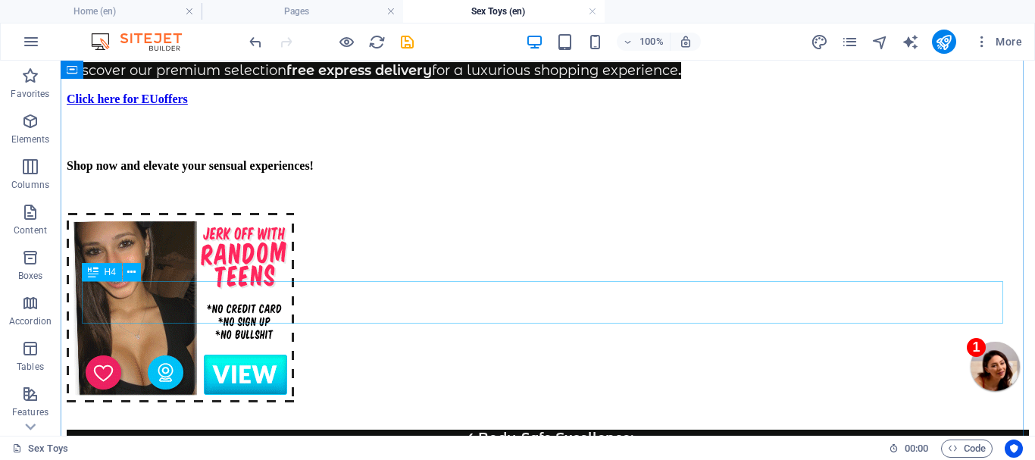
click at [539, 173] on div "Shop now and elevate your sensual experiences!" at bounding box center [548, 166] width 962 height 14
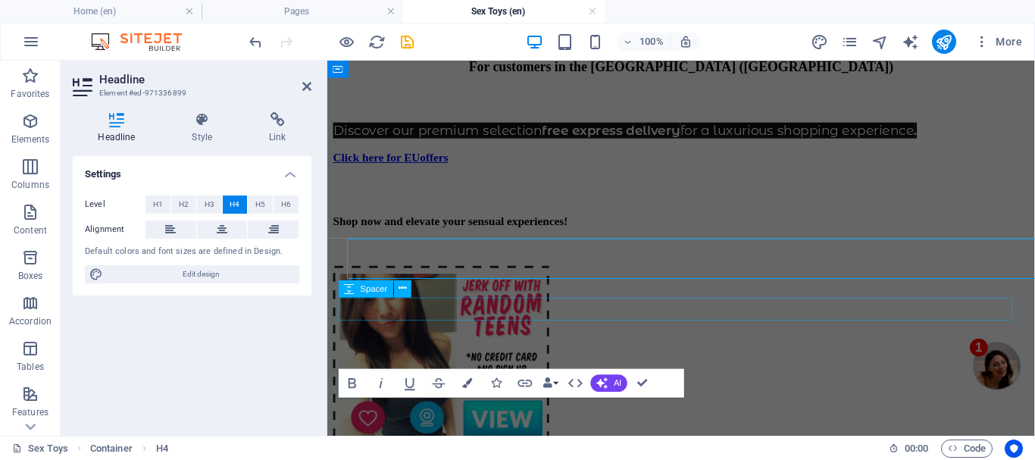
scroll to position [791, 0]
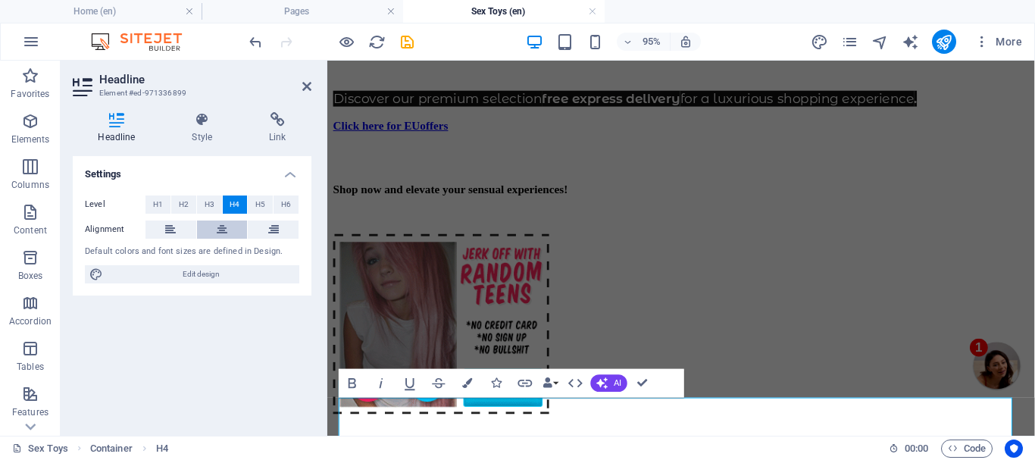
click at [218, 228] on icon at bounding box center [222, 229] width 11 height 18
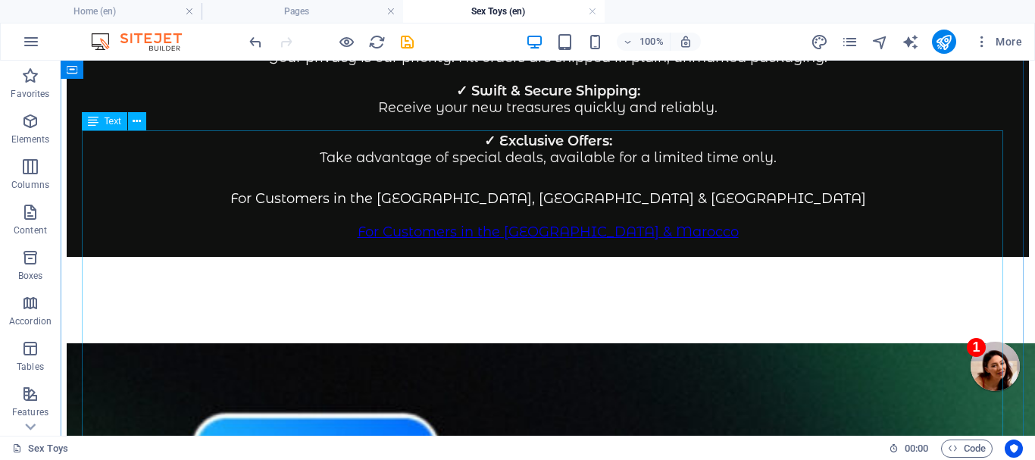
scroll to position [1246, 0]
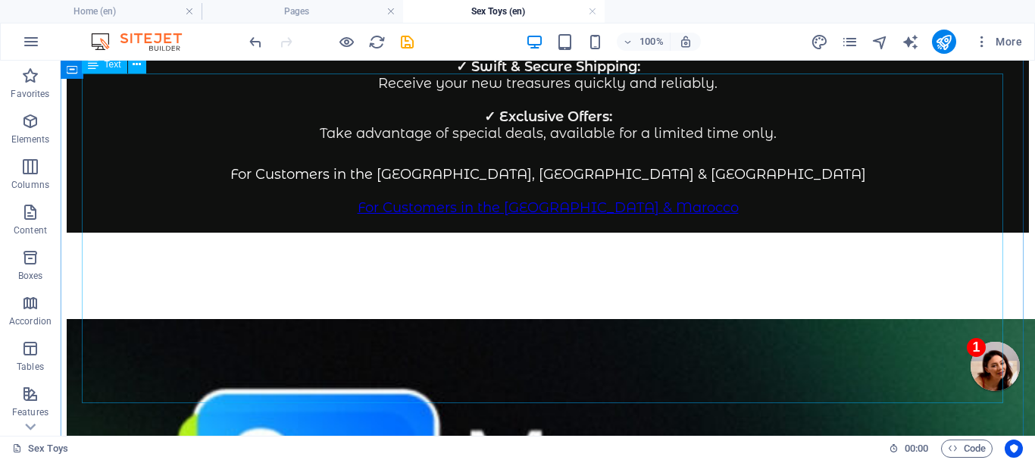
click at [595, 166] on div at bounding box center [548, 154] width 962 height 24
click at [594, 166] on div at bounding box center [548, 154] width 962 height 24
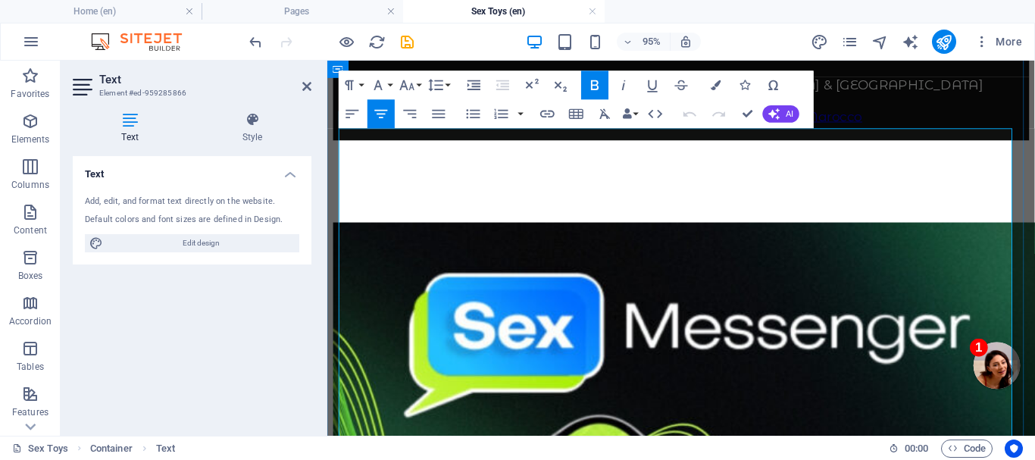
scroll to position [1473, 0]
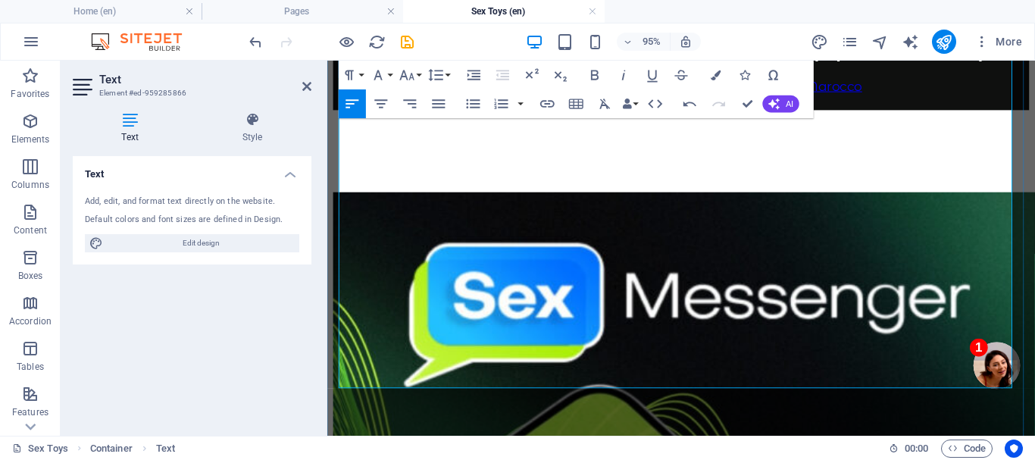
click at [702, 80] on p at bounding box center [699, 71] width 733 height 17
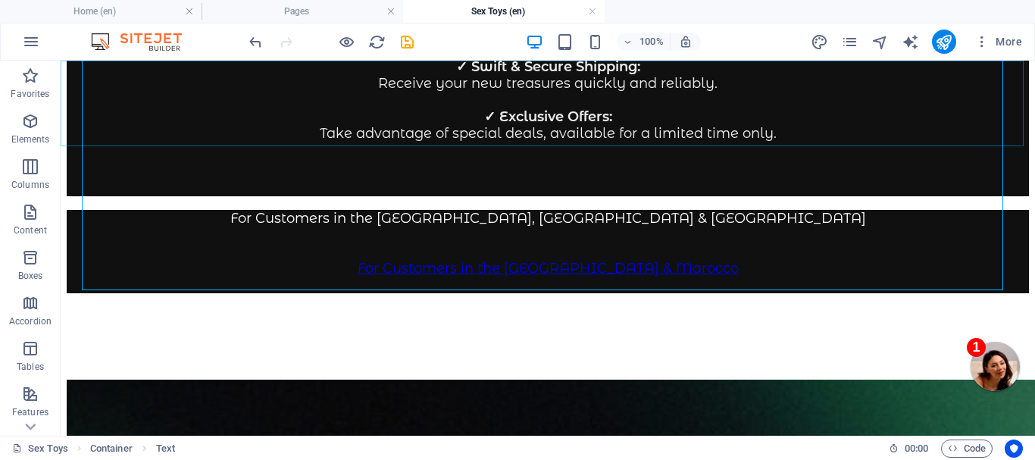
scroll to position [1397, 0]
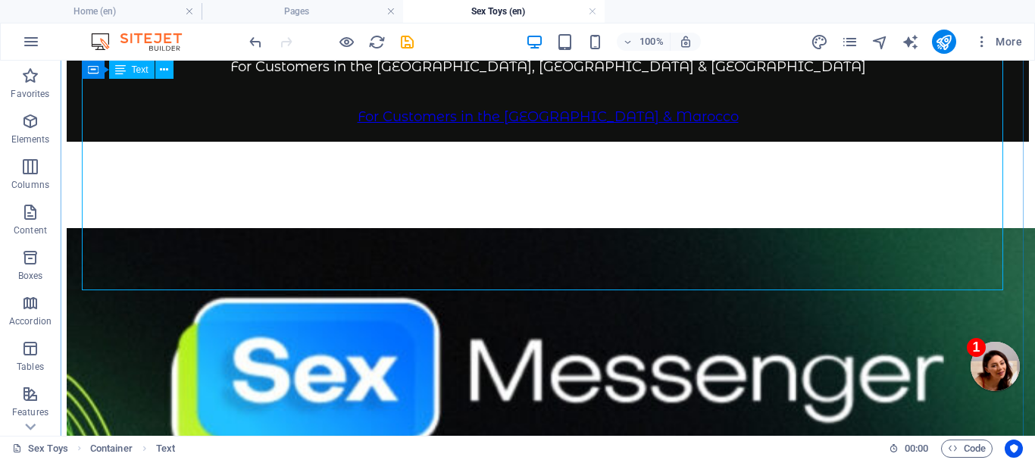
click at [539, 14] on div at bounding box center [548, 2] width 962 height 24
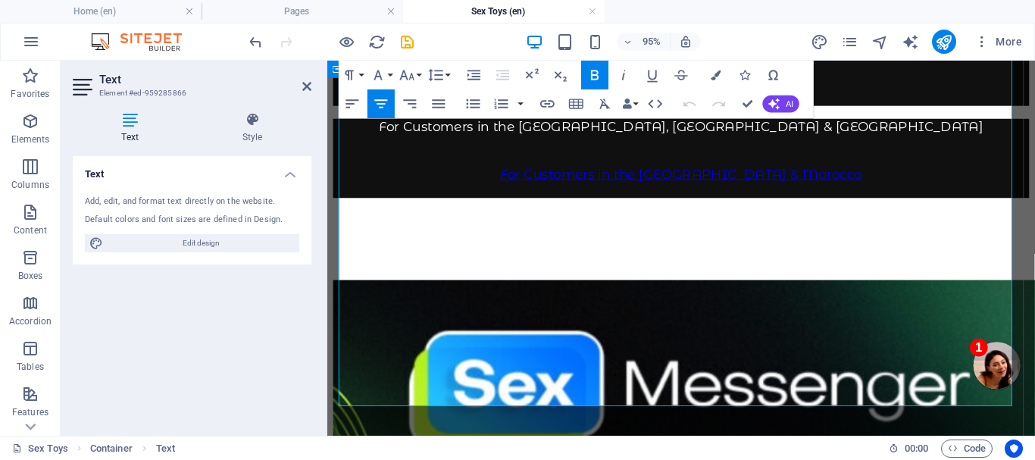
scroll to position [1473, 0]
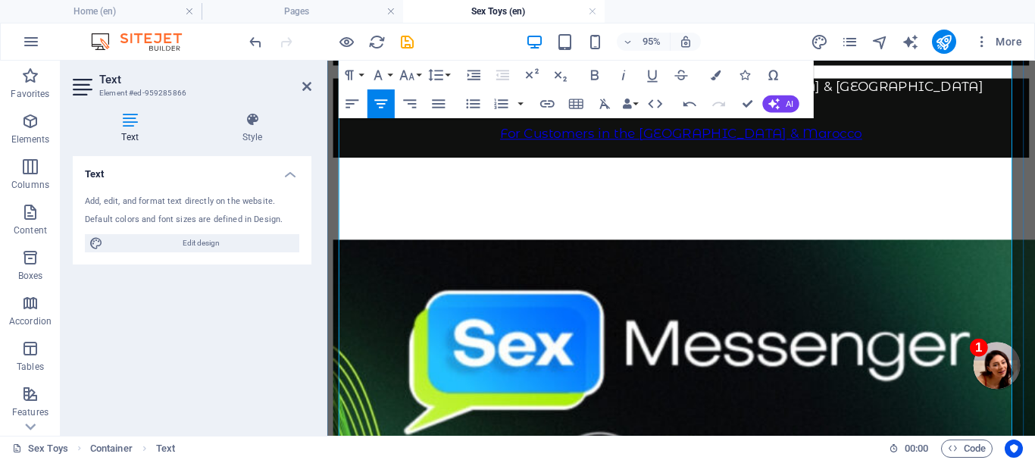
drag, startPoint x: 758, startPoint y: 315, endPoint x: 631, endPoint y: 311, distance: 127.3
click at [631, 11] on p "Shop the Best Sex Toys Online" at bounding box center [699, 3] width 733 height 17
drag, startPoint x: 548, startPoint y: 335, endPoint x: 342, endPoint y: 330, distance: 206.1
click at [342, 36] on div "Shop the Best Sex Toys Online" at bounding box center [699, 23] width 733 height 24
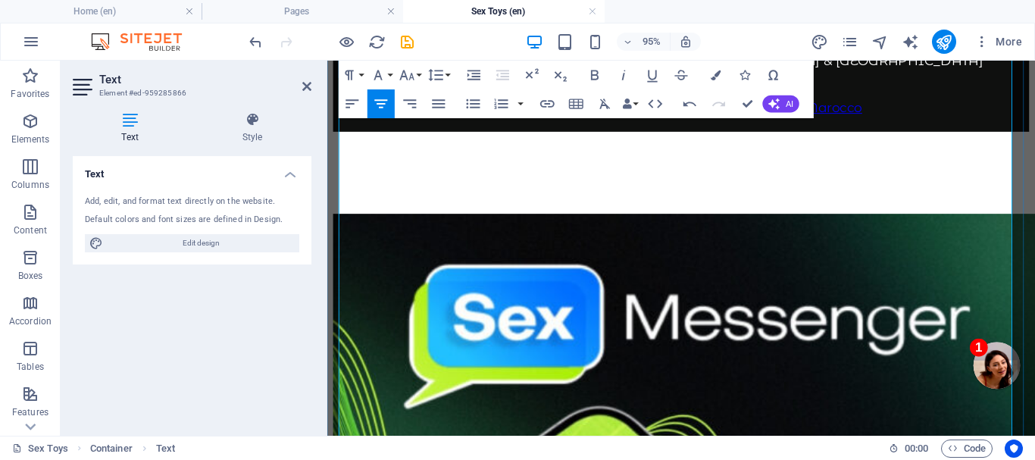
drag, startPoint x: 588, startPoint y: 330, endPoint x: 799, endPoint y: 336, distance: 210.7
click at [799, 28] on p "Shop the Best Sex Toys Online" at bounding box center [699, 19] width 733 height 17
click at [595, 71] on icon "button" at bounding box center [594, 75] width 17 height 17
click at [410, 72] on icon "button" at bounding box center [407, 75] width 17 height 17
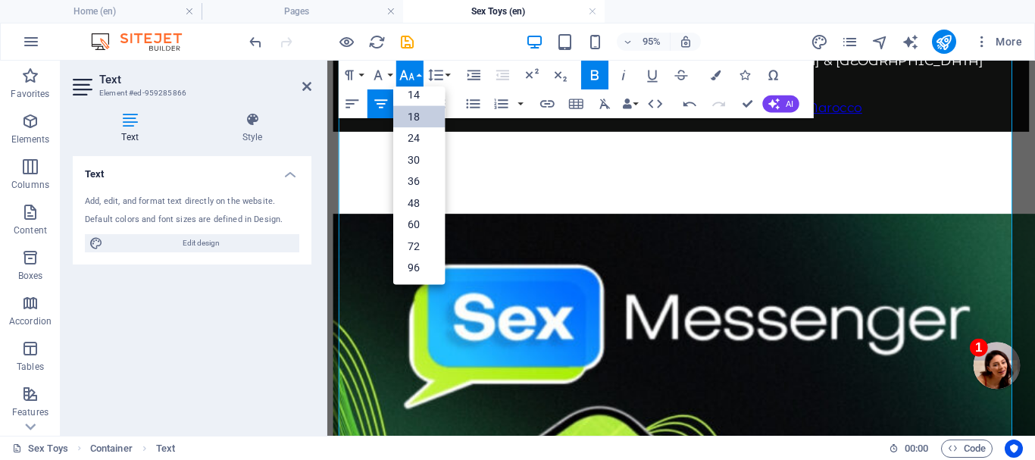
scroll to position [122, 0]
click at [422, 132] on link "24" at bounding box center [419, 138] width 52 height 22
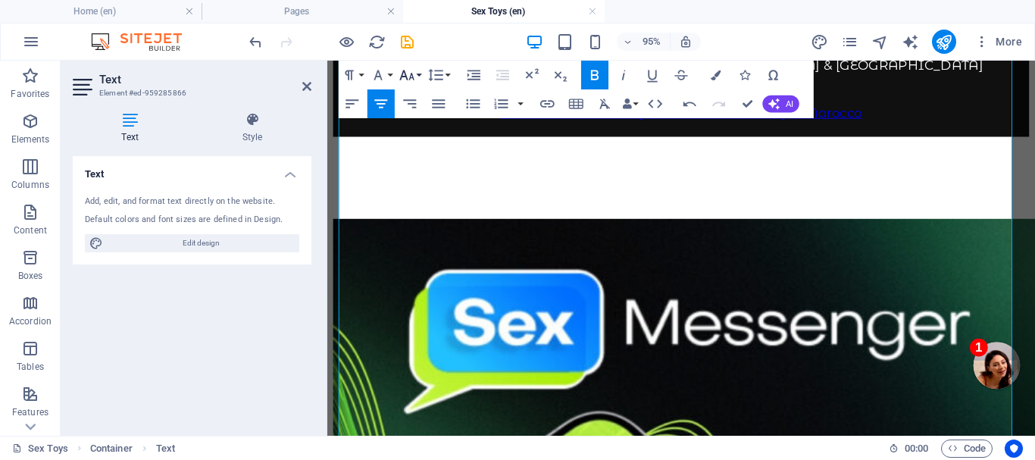
click at [406, 71] on icon "button" at bounding box center [407, 75] width 17 height 17
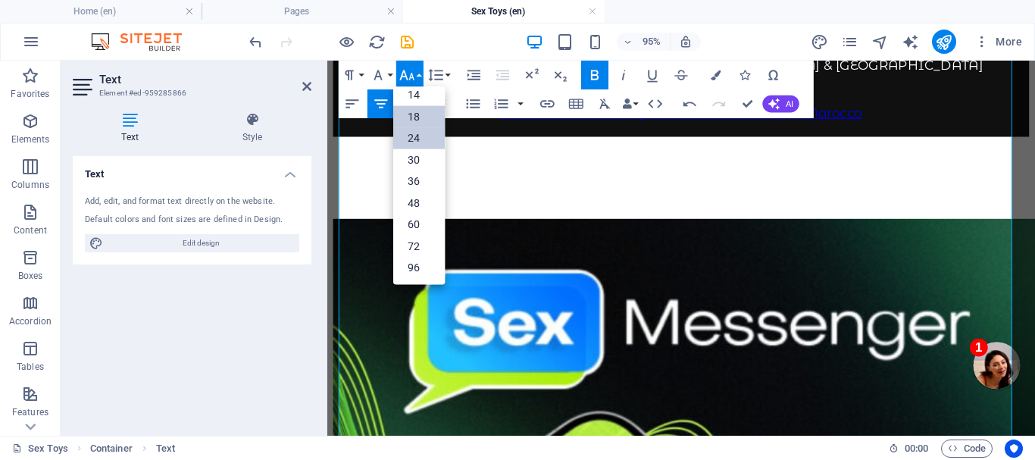
click at [415, 139] on link "24" at bounding box center [419, 138] width 52 height 22
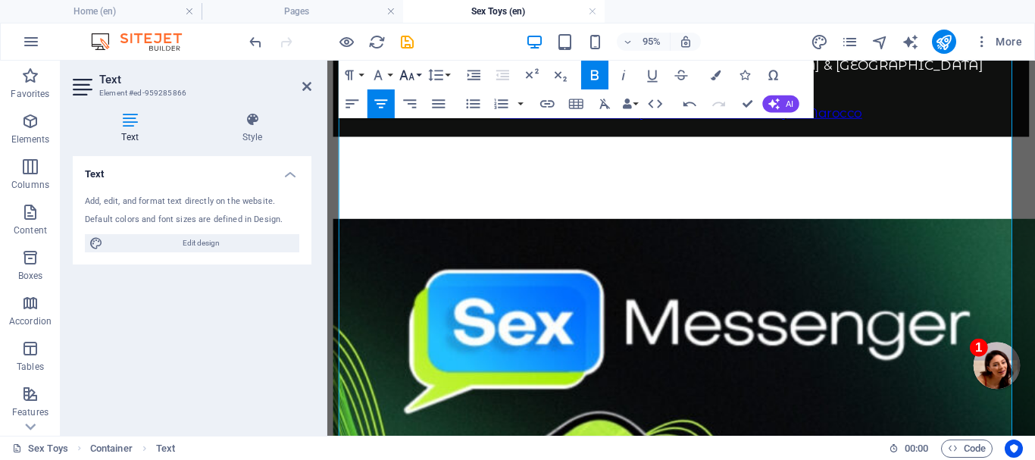
click at [411, 70] on icon "button" at bounding box center [407, 75] width 17 height 17
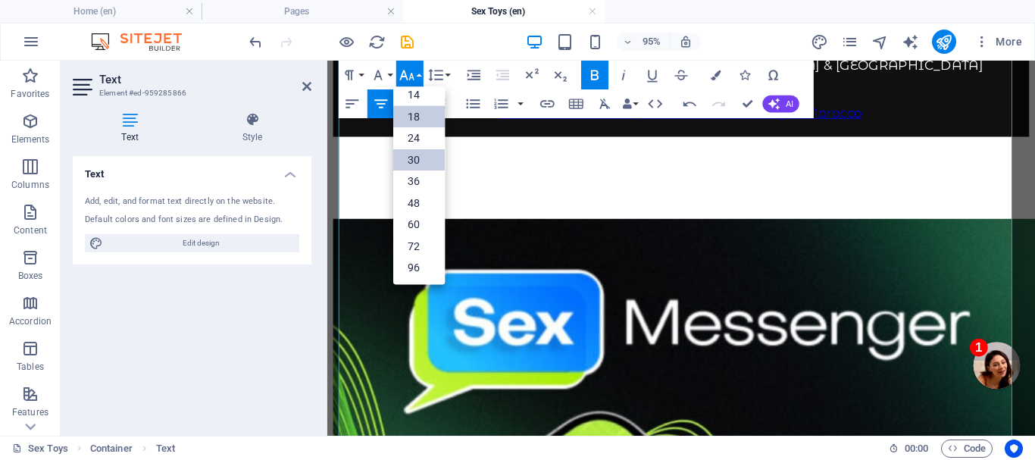
click at [411, 155] on link "30" at bounding box center [419, 160] width 52 height 22
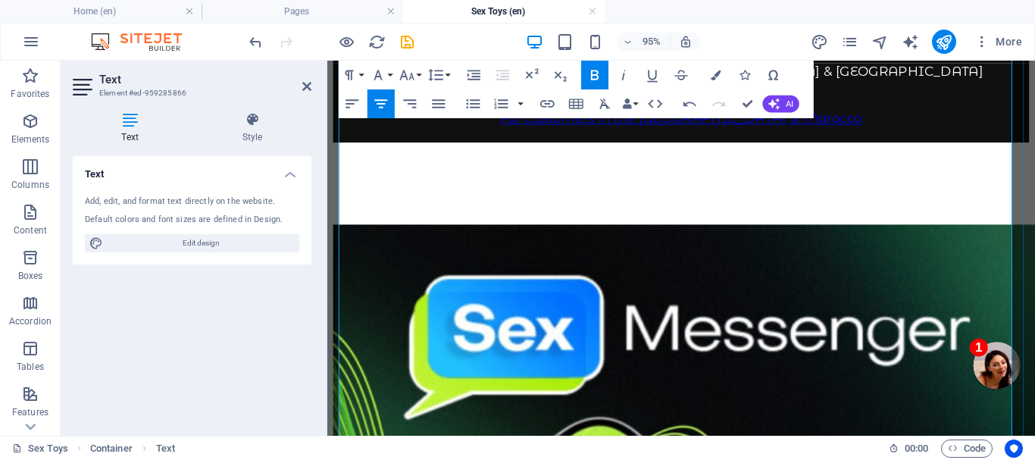
click at [466, 11] on p at bounding box center [699, 3] width 733 height 17
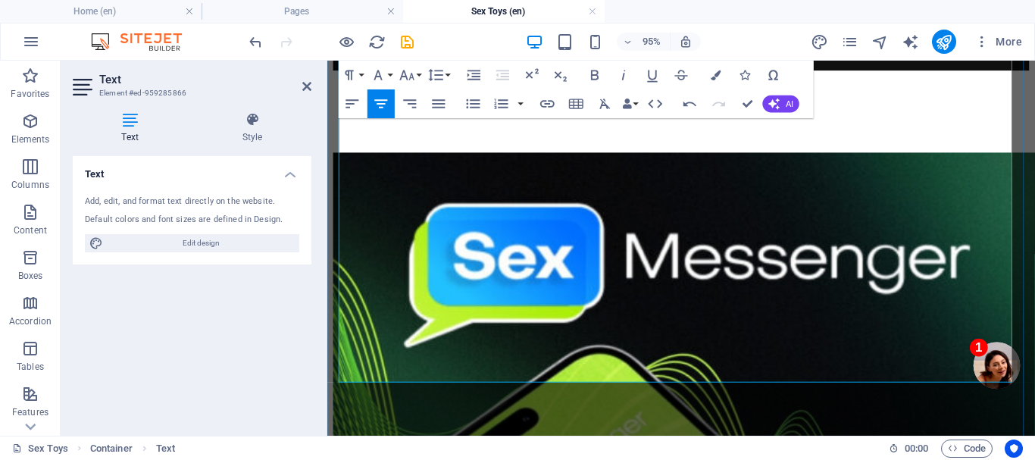
drag, startPoint x: 534, startPoint y: 309, endPoint x: 814, endPoint y: 363, distance: 285.4
click at [814, 71] on div "For Customers in the [GEOGRAPHIC_DATA], [GEOGRAPHIC_DATA] & [GEOGRAPHIC_DATA] F…" at bounding box center [699, 29] width 733 height 83
click at [414, 70] on icon "button" at bounding box center [407, 75] width 17 height 17
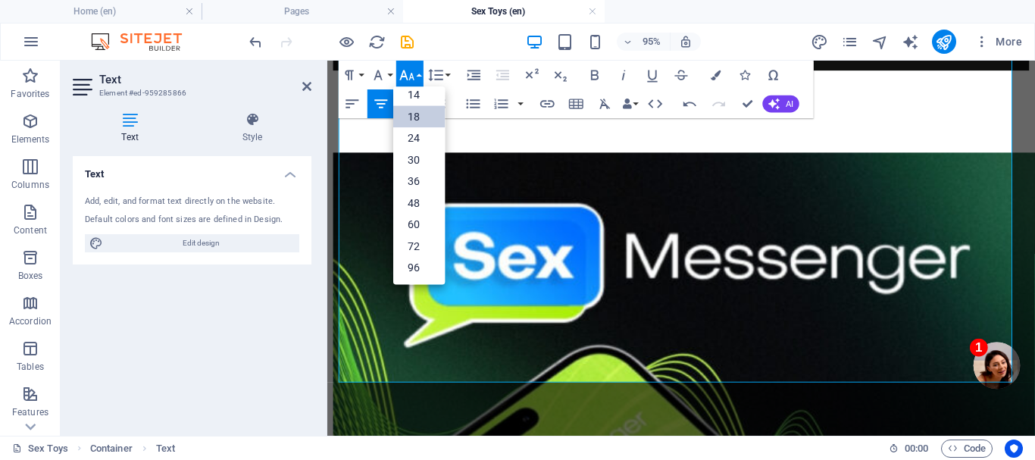
scroll to position [122, 0]
click at [415, 132] on link "24" at bounding box center [419, 138] width 52 height 22
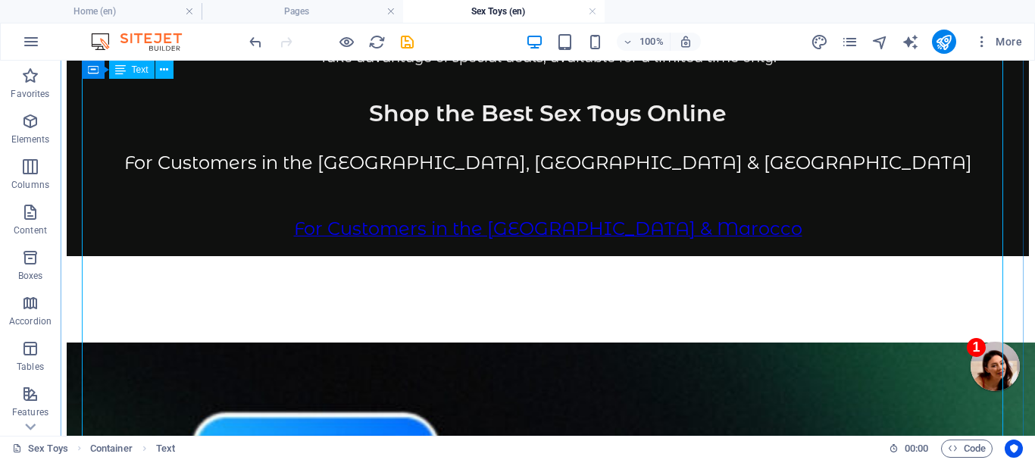
scroll to position [1246, 0]
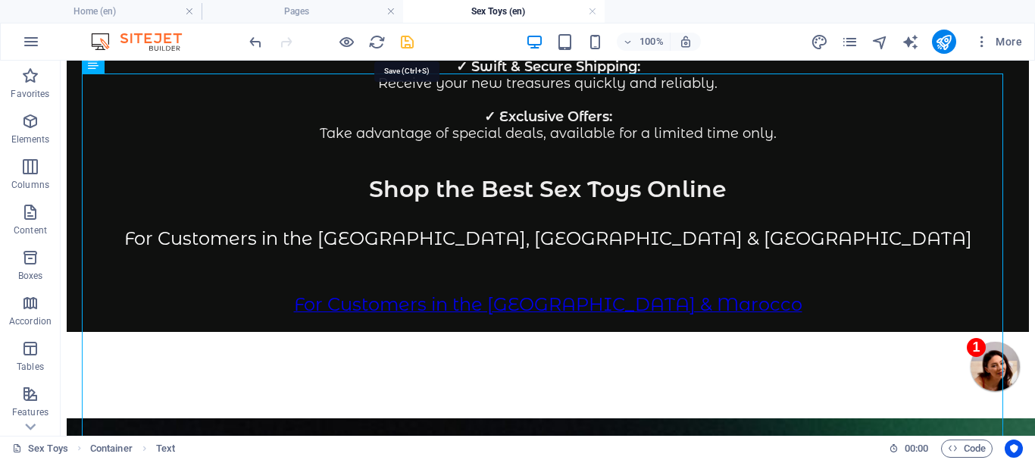
click at [406, 37] on icon "save" at bounding box center [407, 41] width 17 height 17
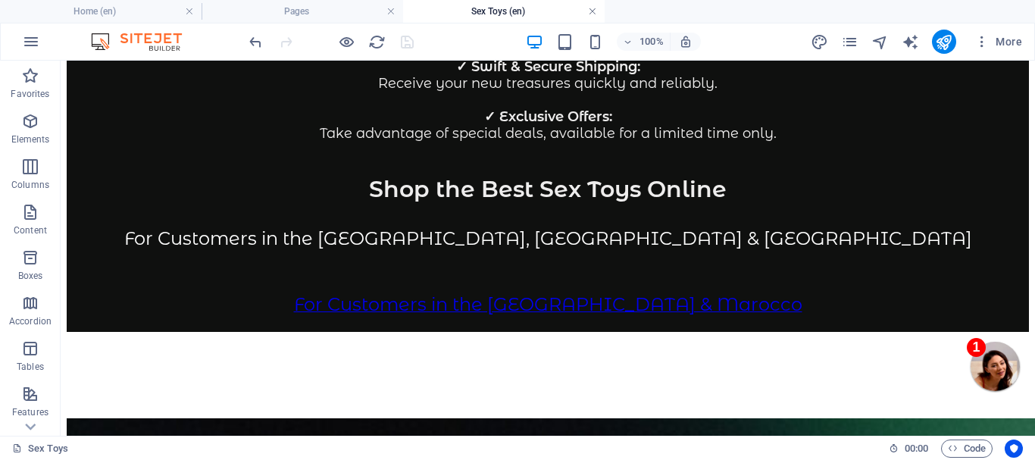
click at [593, 7] on link at bounding box center [592, 12] width 9 height 14
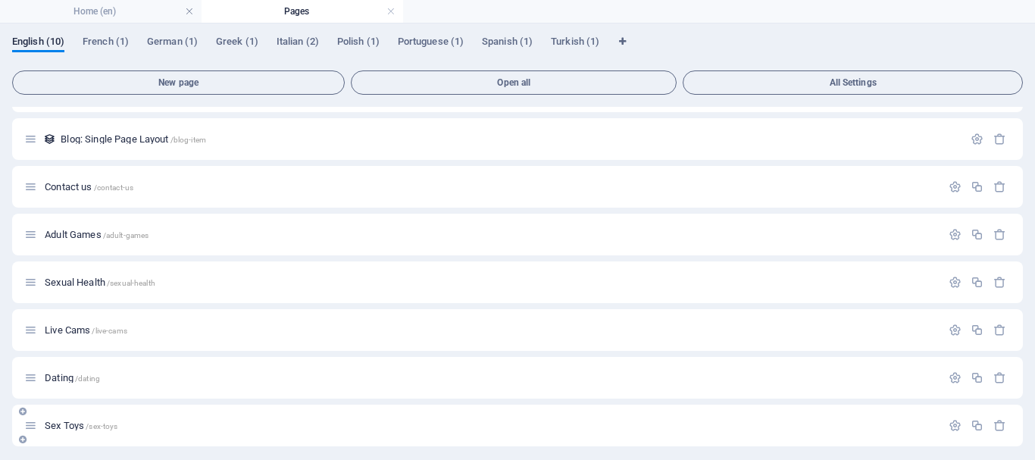
scroll to position [0, 0]
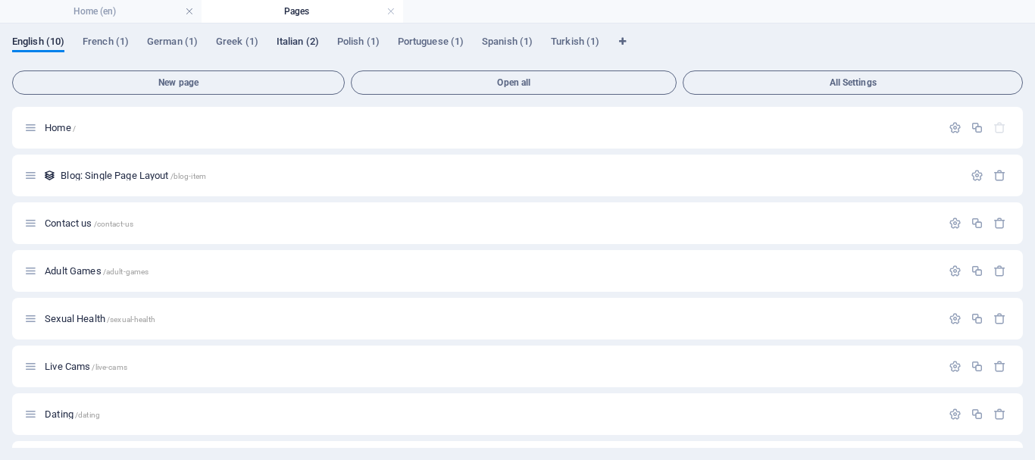
click at [295, 40] on span "Italian (2)" at bounding box center [298, 43] width 42 height 21
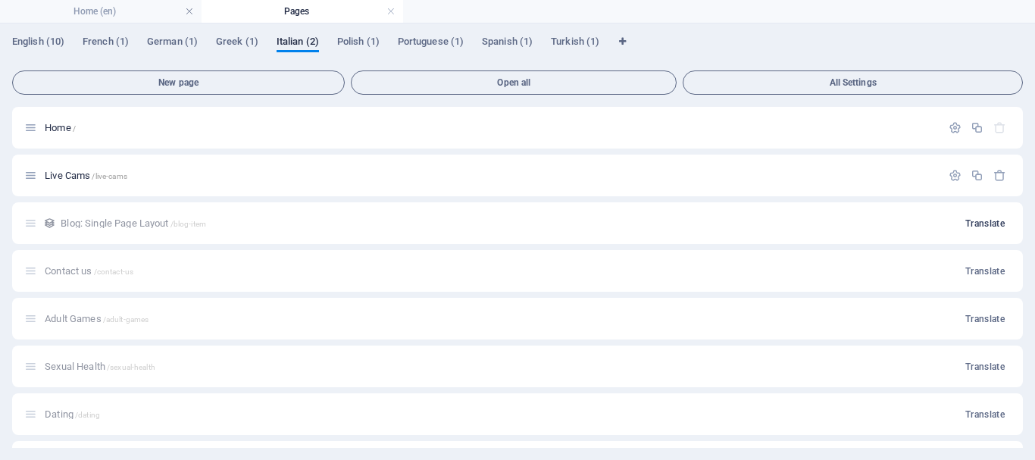
click at [986, 220] on span "Translate" at bounding box center [984, 223] width 39 height 12
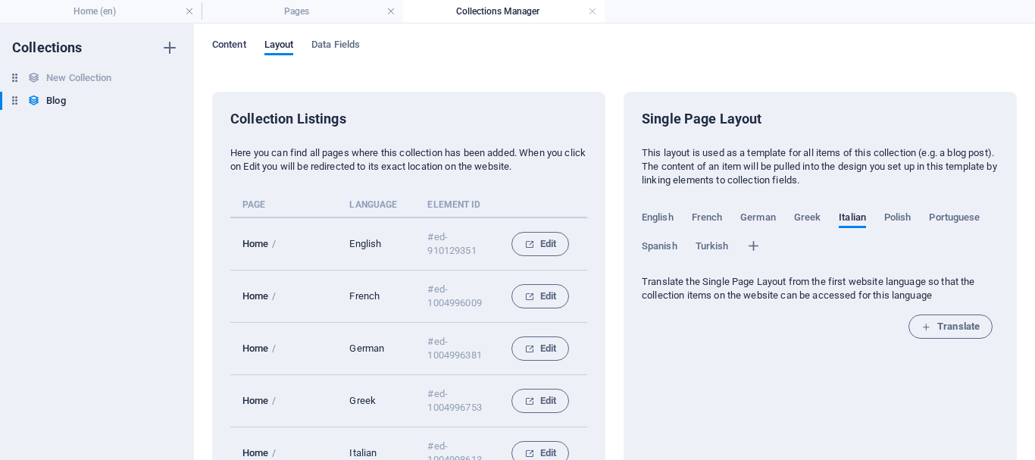
click at [230, 43] on span "Content" at bounding box center [229, 46] width 34 height 21
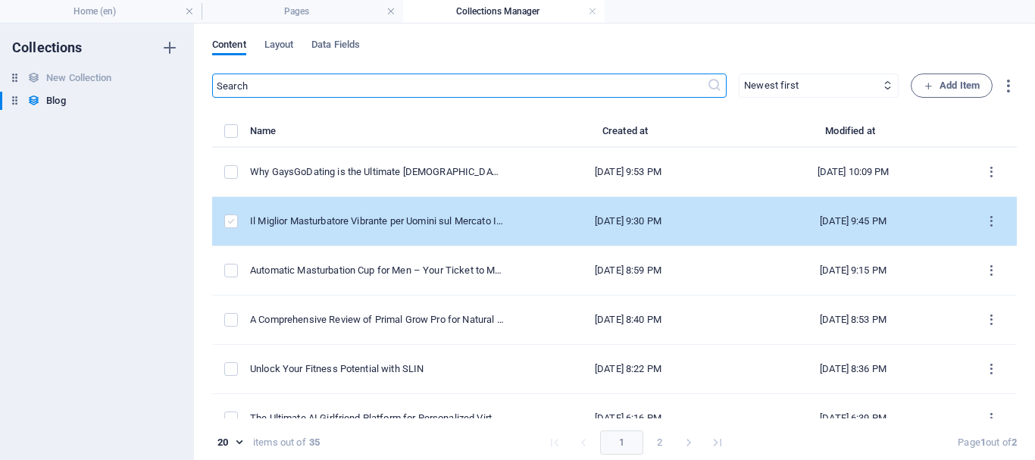
click at [233, 219] on label "items list" at bounding box center [231, 221] width 14 height 14
click at [0, 0] on input "items list" at bounding box center [0, 0] width 0 height 0
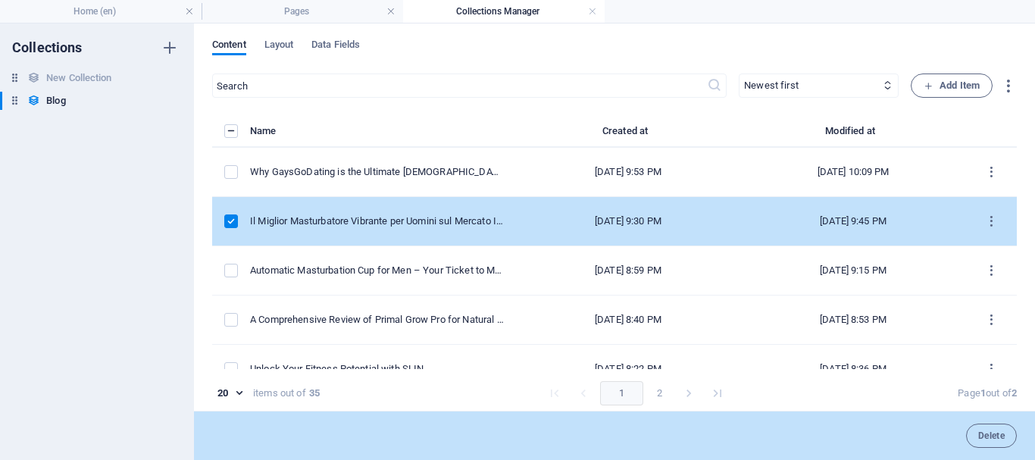
click at [227, 216] on label "items list" at bounding box center [231, 221] width 14 height 14
click at [0, 0] on input "items list" at bounding box center [0, 0] width 0 height 0
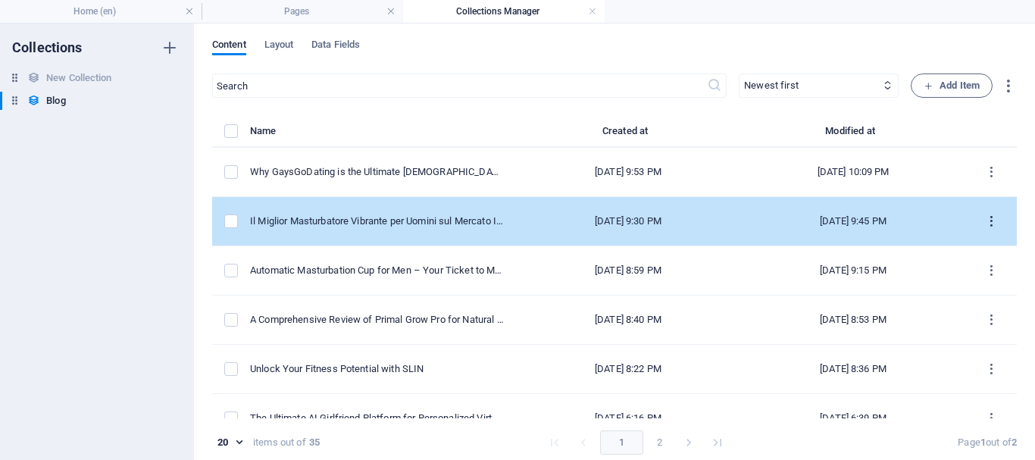
click at [986, 217] on icon "items list" at bounding box center [991, 221] width 14 height 14
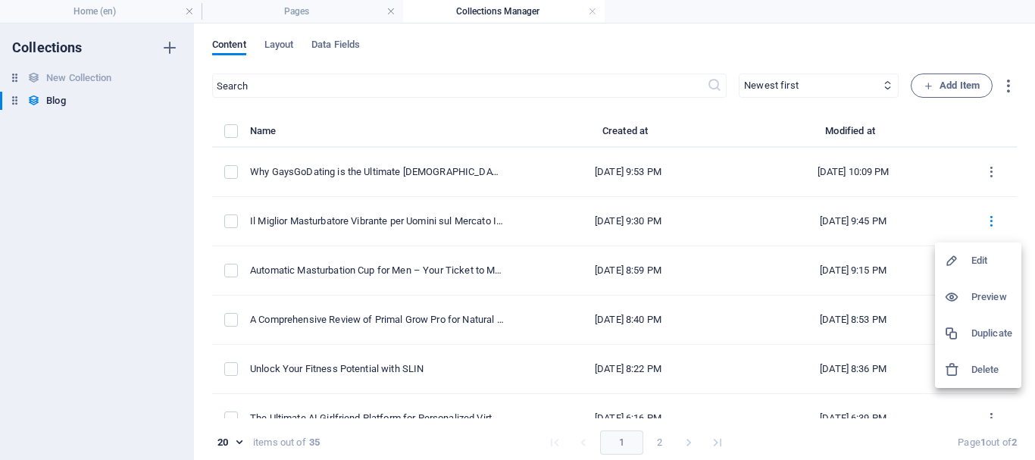
click at [678, 43] on div at bounding box center [517, 230] width 1035 height 460
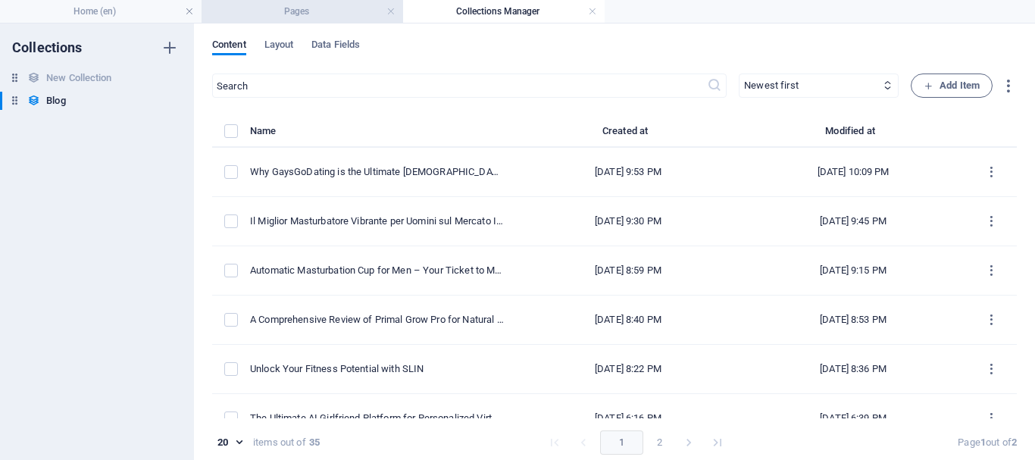
click at [292, 6] on h4 "Pages" at bounding box center [303, 11] width 202 height 17
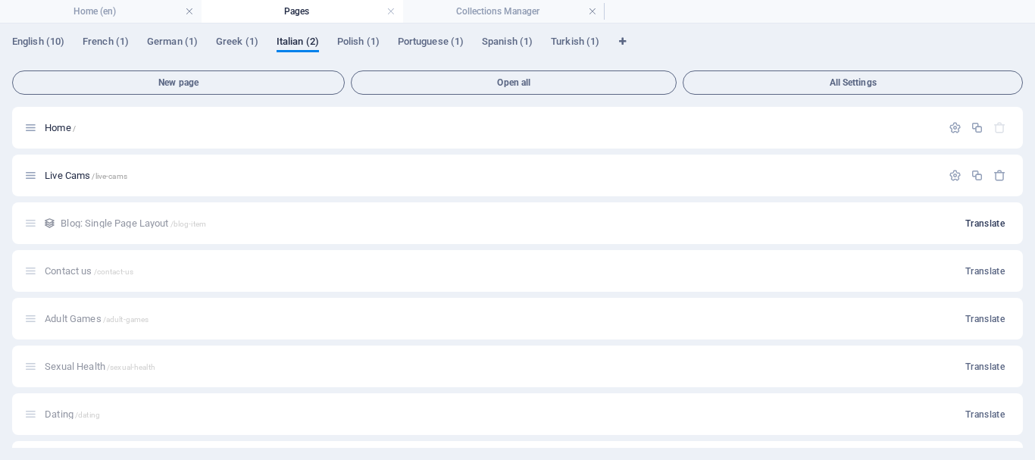
click at [978, 219] on span "Translate" at bounding box center [984, 223] width 39 height 12
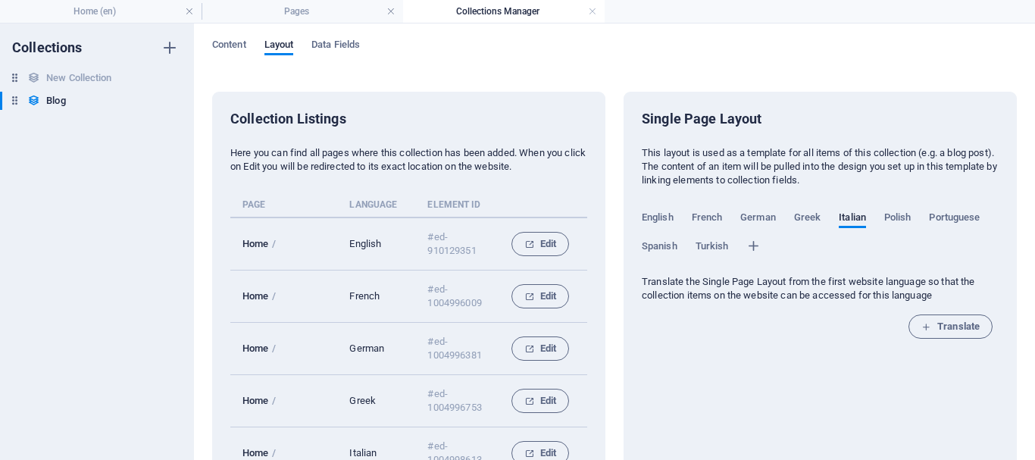
scroll to position [76, 0]
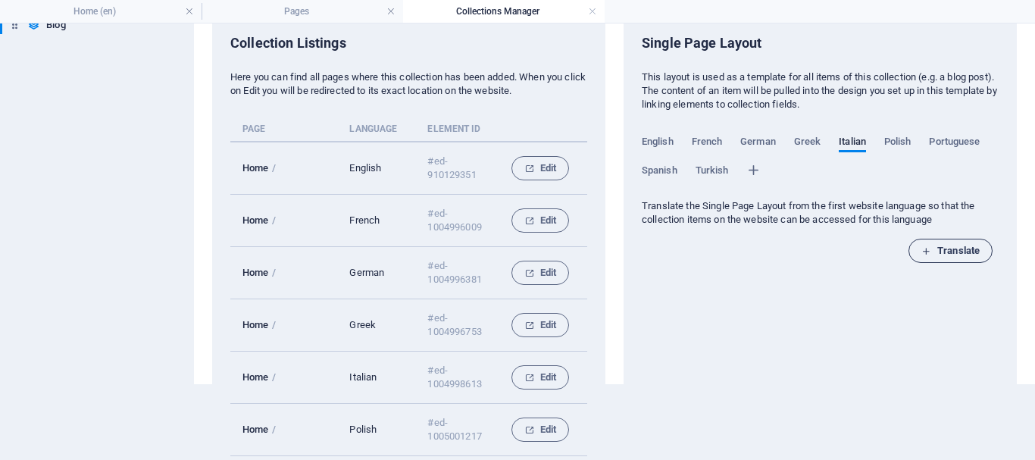
click at [950, 246] on span "Translate" at bounding box center [950, 251] width 58 height 18
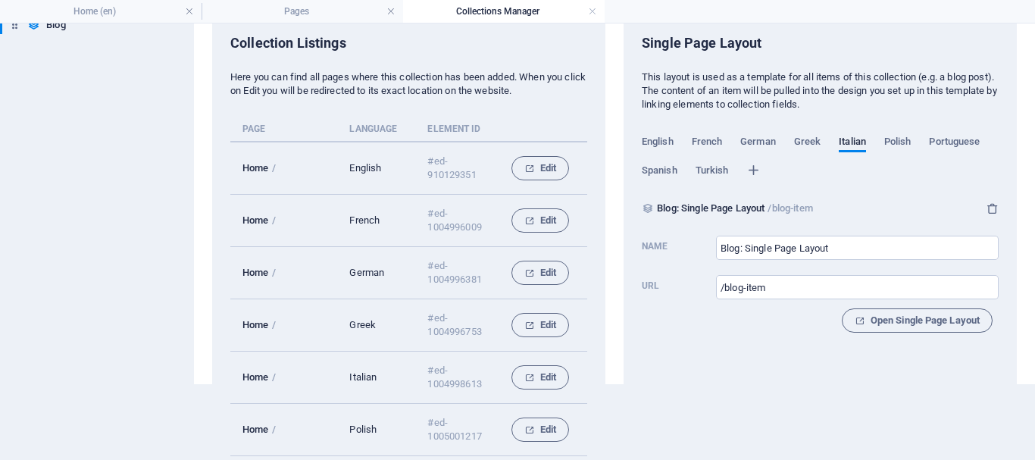
click at [774, 332] on div "Open Single Page Layout" at bounding box center [820, 320] width 357 height 24
click at [745, 342] on div "Single Page Layout This layout is used as a template for all items of this coll…" at bounding box center [820, 189] width 357 height 311
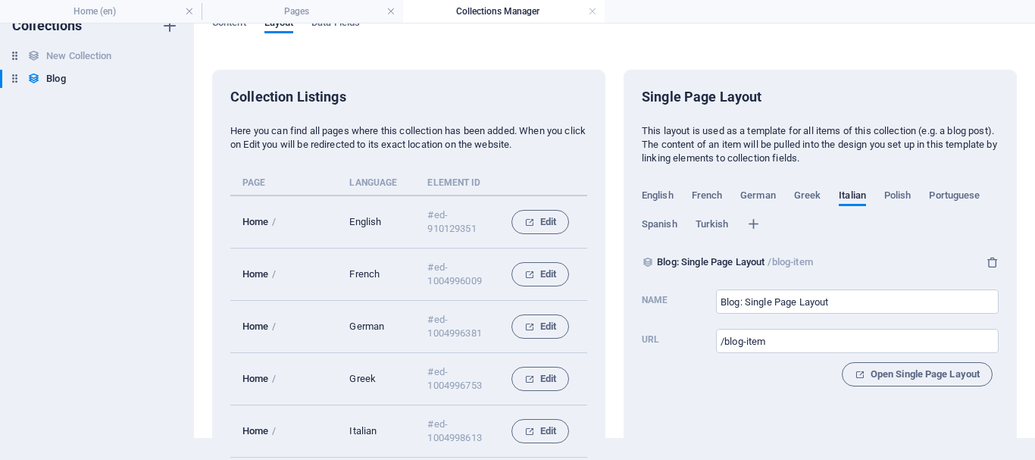
scroll to position [0, 0]
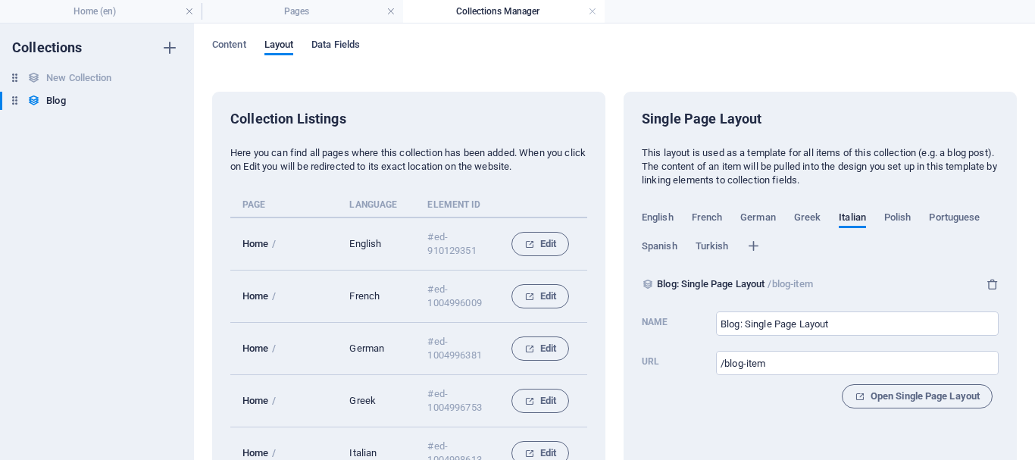
click at [343, 40] on span "Data Fields" at bounding box center [335, 46] width 48 height 21
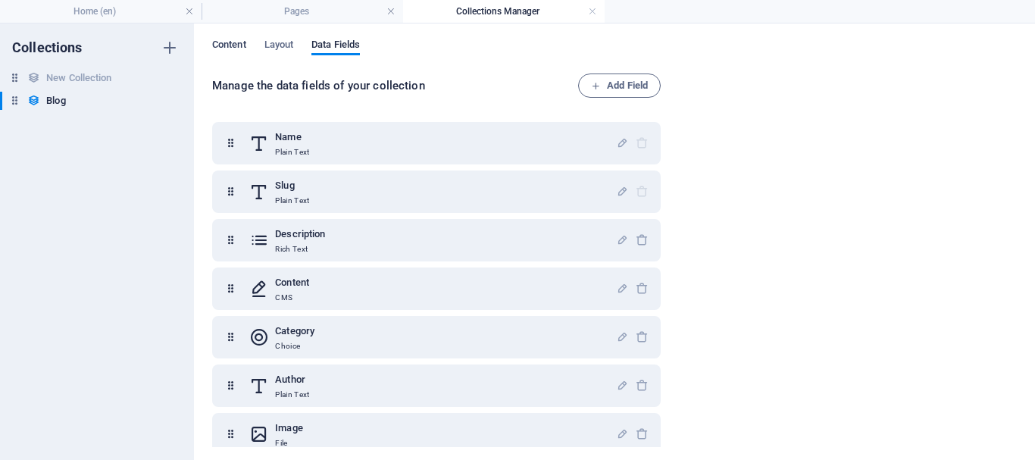
click at [226, 39] on span "Content" at bounding box center [229, 46] width 34 height 21
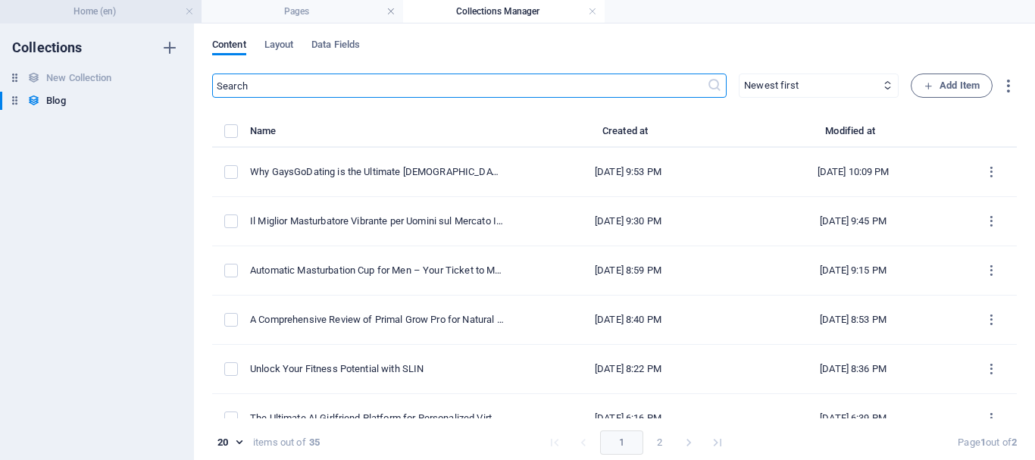
click at [142, 12] on h4 "Home (en)" at bounding box center [101, 11] width 202 height 17
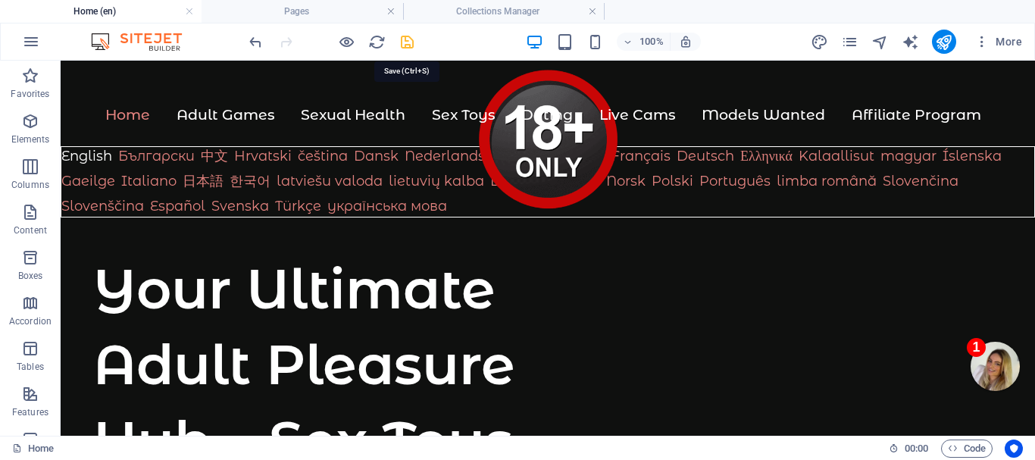
click at [406, 41] on icon "save" at bounding box center [407, 41] width 17 height 17
click at [295, 6] on h4 "Pages" at bounding box center [303, 11] width 202 height 17
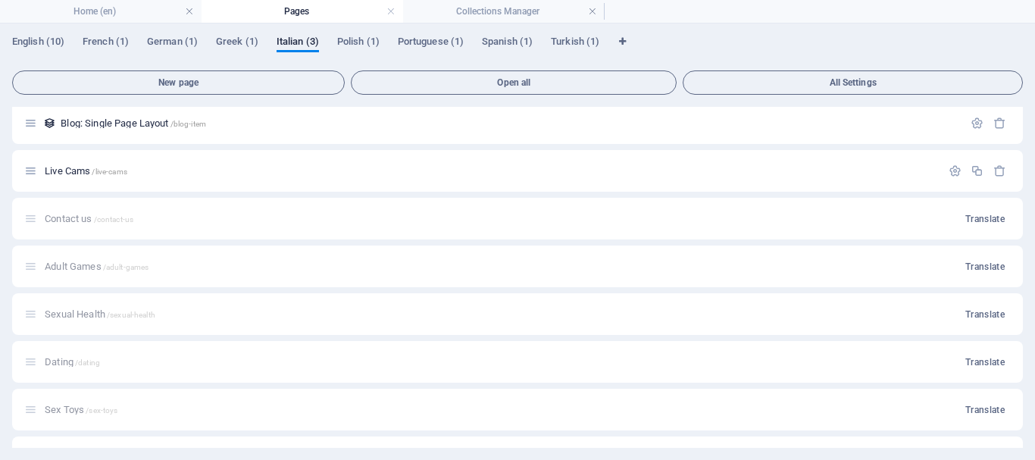
scroll to position [76, 0]
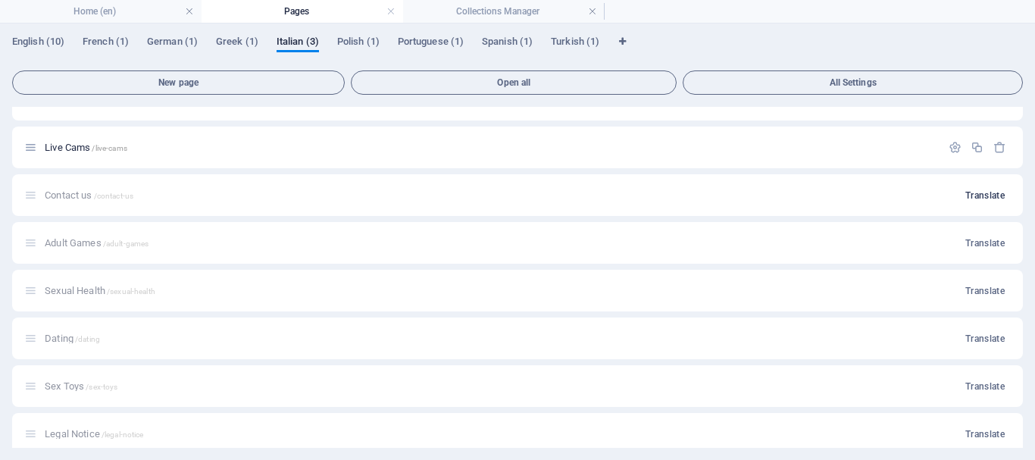
click at [983, 239] on span "Translate" at bounding box center [984, 243] width 39 height 12
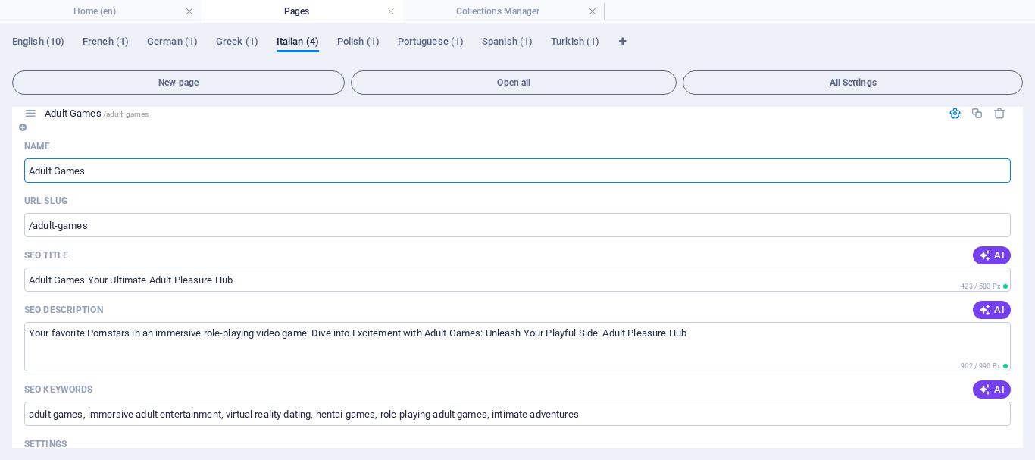
scroll to position [152, 0]
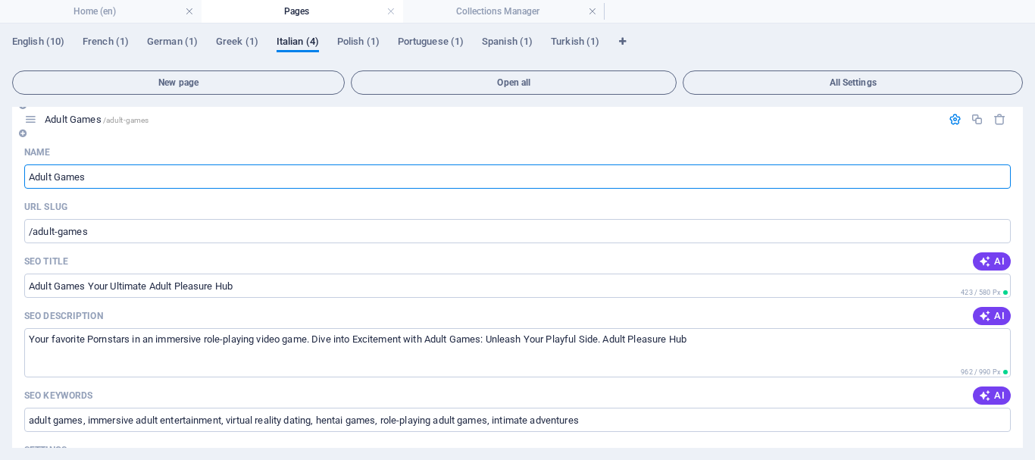
drag, startPoint x: 91, startPoint y: 176, endPoint x: 25, endPoint y: 176, distance: 65.9
click at [25, 176] on input "Adult Games" at bounding box center [517, 176] width 986 height 24
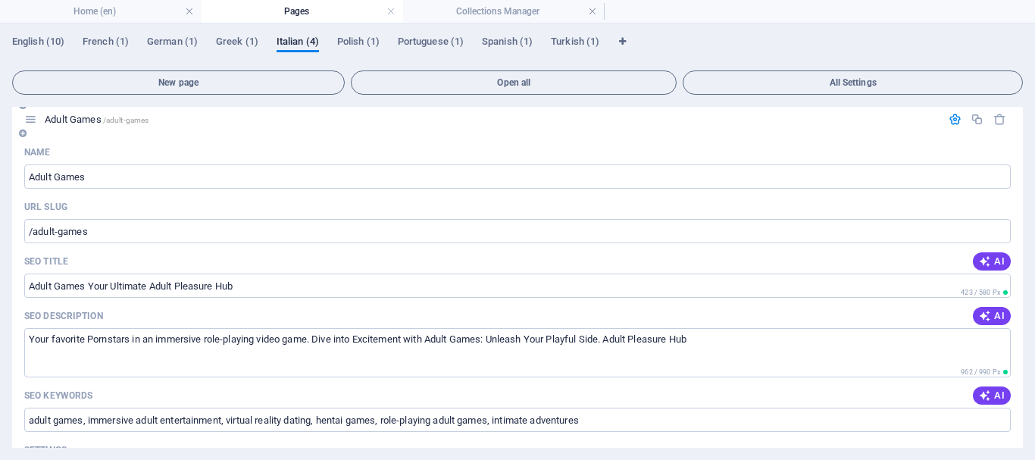
drag, startPoint x: 45, startPoint y: 178, endPoint x: 341, endPoint y: 131, distance: 299.9
click at [341, 131] on div "Adult Games /adult-games" at bounding box center [517, 119] width 1011 height 42
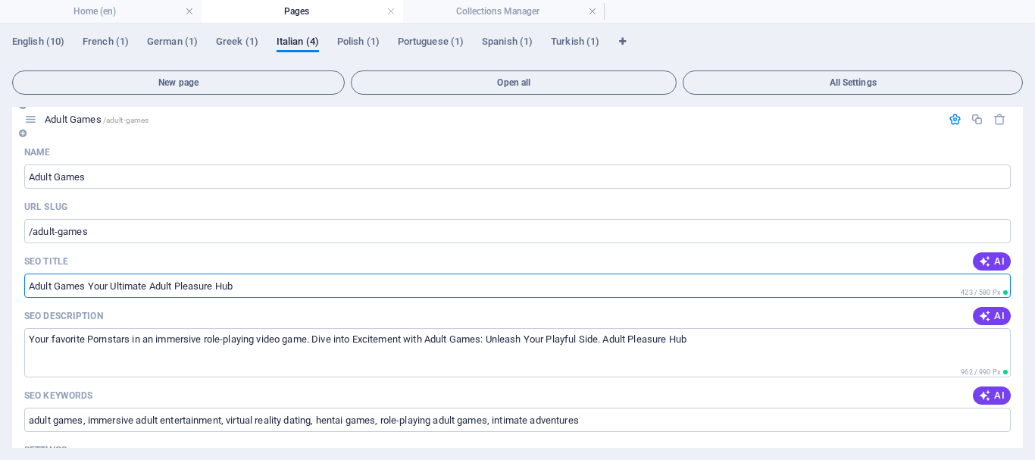
drag, startPoint x: 253, startPoint y: 286, endPoint x: 20, endPoint y: 283, distance: 233.4
click at [20, 283] on div "Name Adult Games ​ URL SLUG /adult-games ​ SEO Title AI Adult Games Your Ultima…" at bounding box center [517, 455] width 1011 height 631
drag, startPoint x: 285, startPoint y: 286, endPoint x: 26, endPoint y: 290, distance: 259.1
click at [26, 290] on input "Adult Games Your Ultimate Adult Pleasure Hub" at bounding box center [517, 286] width 986 height 24
paste input "Giochi per Adulti: Il Tuo Hub Definitivo per il Piacere Adulto"
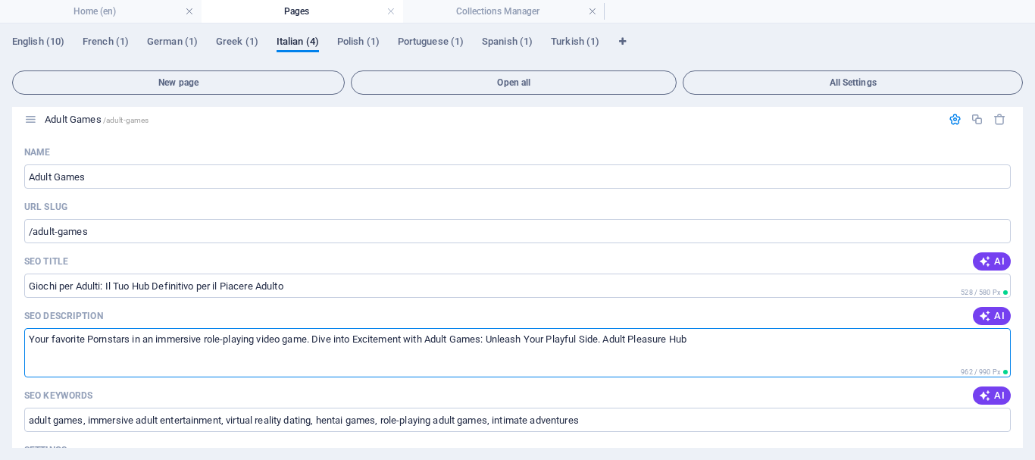
drag, startPoint x: 753, startPoint y: 344, endPoint x: 5, endPoint y: 366, distance: 748.9
click at [2, 364] on div "English (10) French (1) German (1) Greek (1) [DEMOGRAPHIC_DATA] (4) Polish (1) …" at bounding box center [517, 241] width 1035 height 436
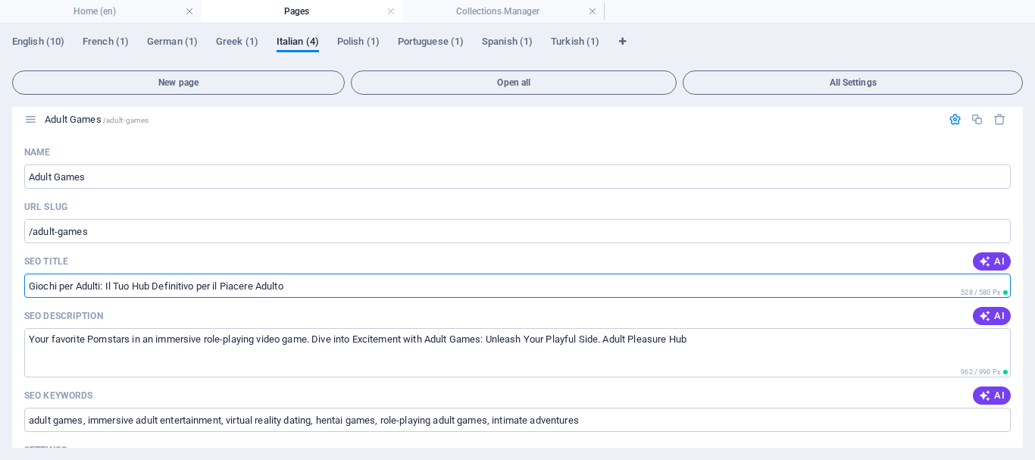
drag, startPoint x: 305, startPoint y: 283, endPoint x: 11, endPoint y: 276, distance: 294.8
click at [11, 276] on div "English (10) French (1) German (1) Greek (1) [DEMOGRAPHIC_DATA] (4) Polish (1) …" at bounding box center [517, 241] width 1035 height 436
paste input "Le tue pornostar preferite in un coinvolgente videogioco di ruolo. Tuffati [PER…"
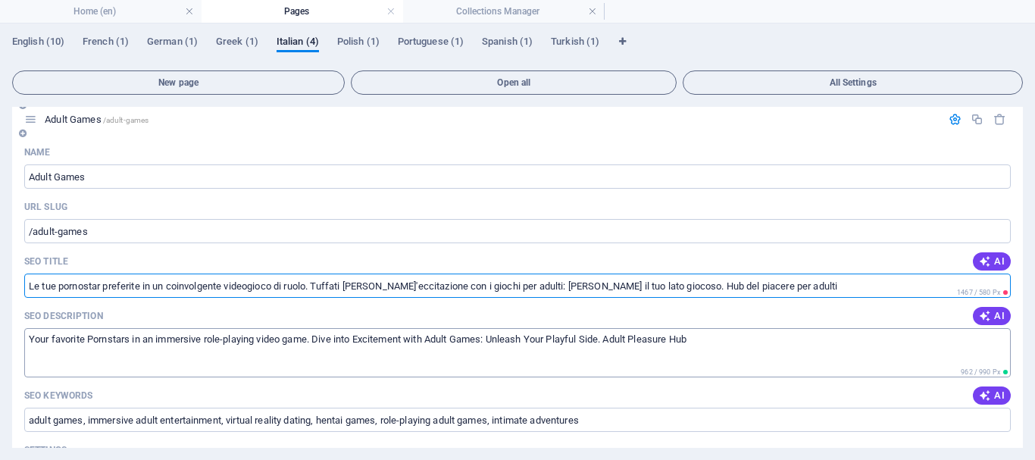
type input "Le tue pornostar preferite in un coinvolgente videogioco di ruolo. Tuffati [PER…"
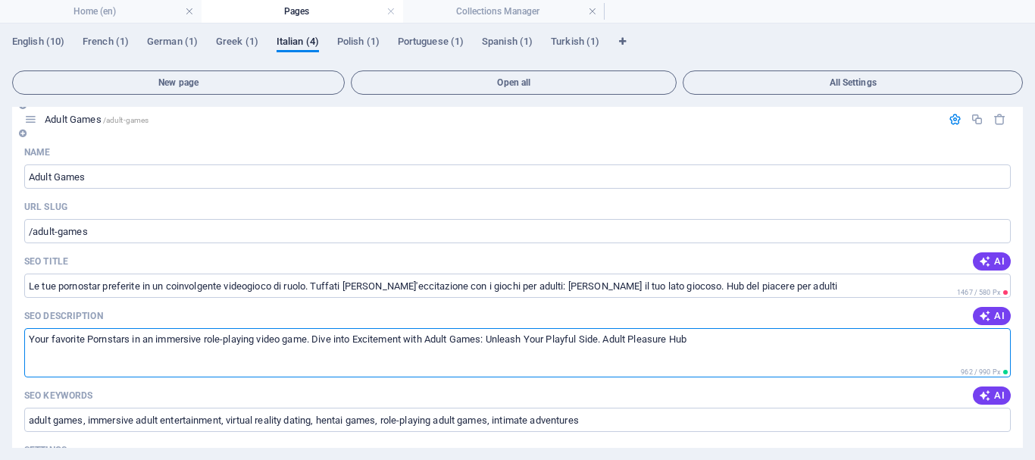
drag, startPoint x: 725, startPoint y: 339, endPoint x: 19, endPoint y: 344, distance: 706.1
paste textarea "Le tue pornostar preferite in un coinvolgente videogioco di ruolo. Tuffati [PER…"
type textarea "Le tue pornostar preferite in un coinvolgente videogioco di ruolo. Tuffati [PER…"
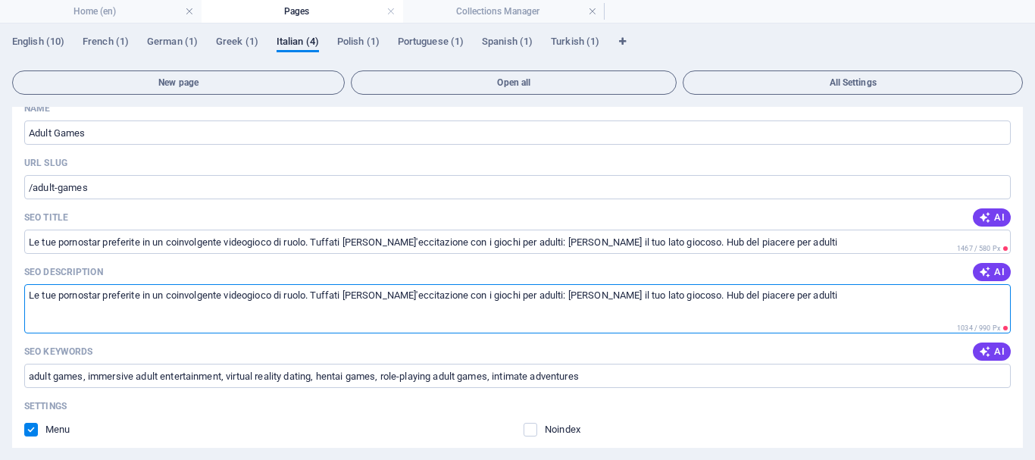
scroll to position [303, 0]
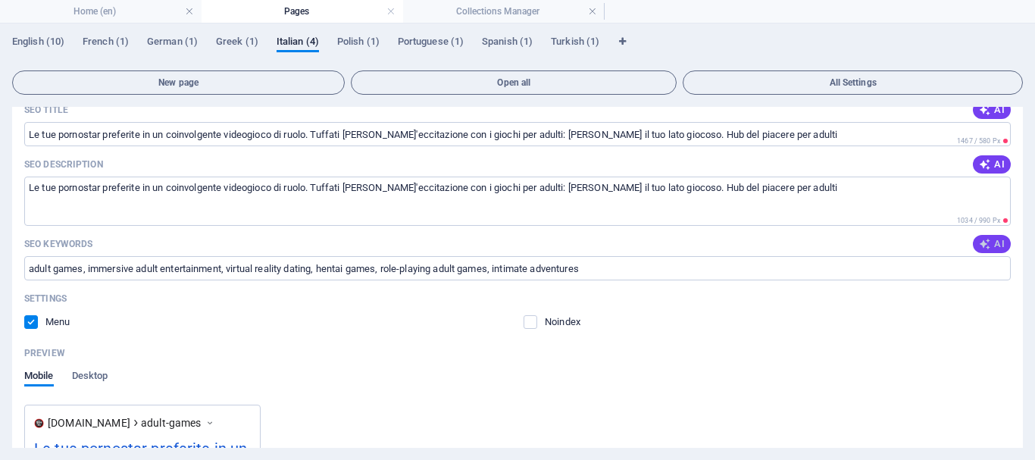
click at [987, 239] on icon "button" at bounding box center [985, 244] width 12 height 12
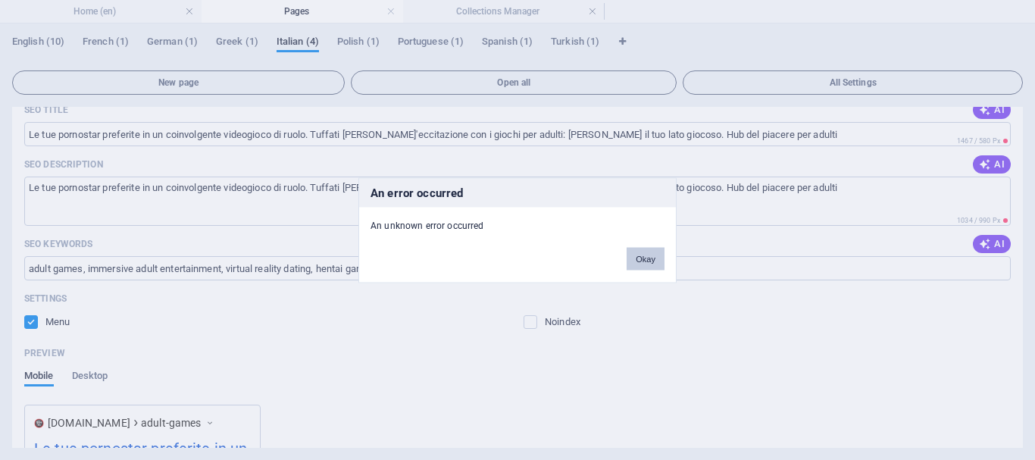
click at [646, 252] on button "Okay" at bounding box center [646, 258] width 38 height 23
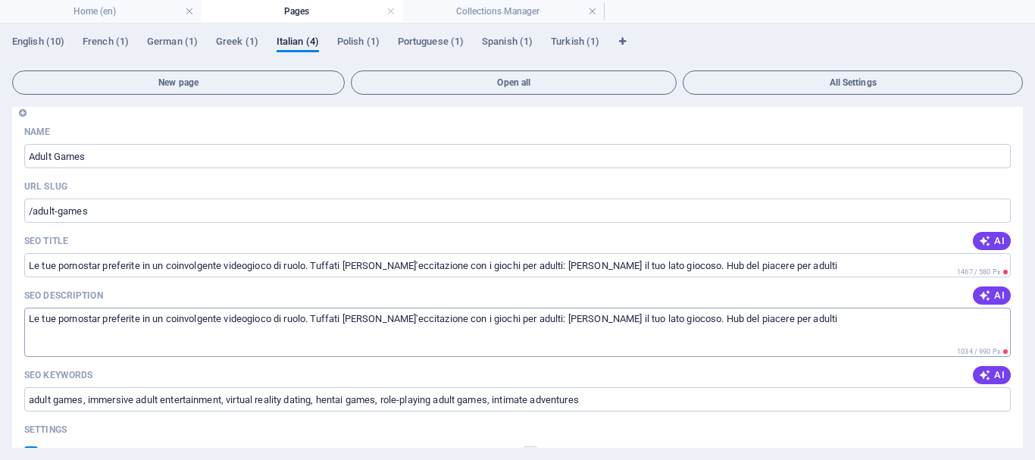
scroll to position [152, 0]
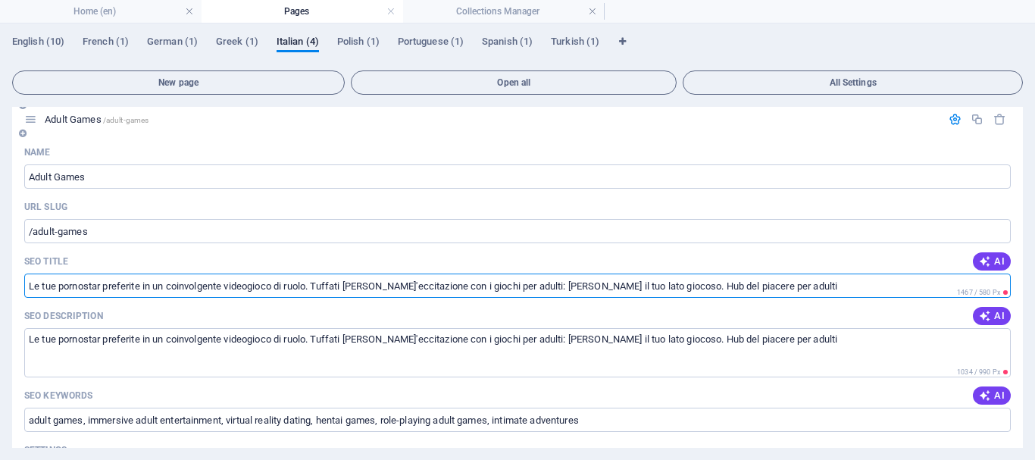
drag, startPoint x: 461, startPoint y: 286, endPoint x: 771, endPoint y: 282, distance: 309.9
click at [771, 282] on input "Le tue pornostar preferite in un coinvolgente videogioco di ruolo. Tuffati [PER…" at bounding box center [517, 286] width 986 height 24
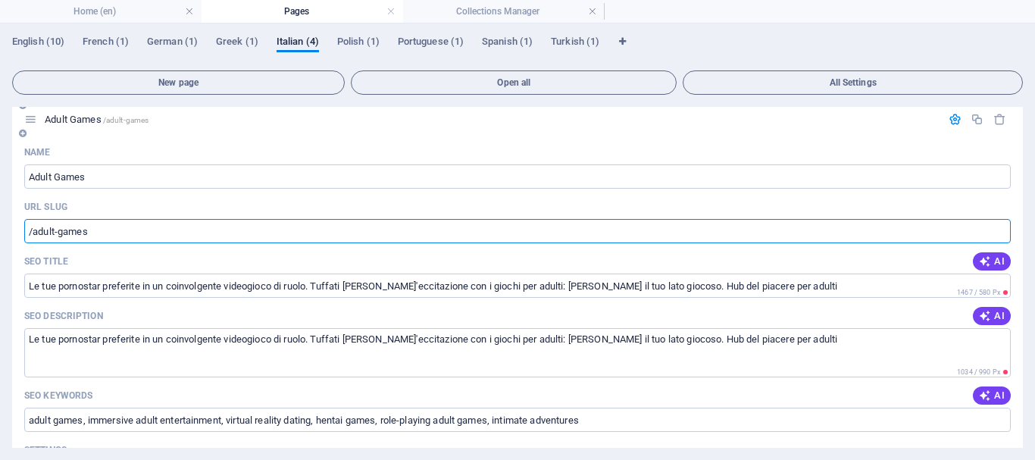
click at [105, 233] on input "/adult-games" at bounding box center [517, 231] width 986 height 24
click at [70, 281] on input "Le tue pornostar preferite in un coinvolgente videogioco di ruolo. Tuffati [PER…" at bounding box center [517, 286] width 986 height 24
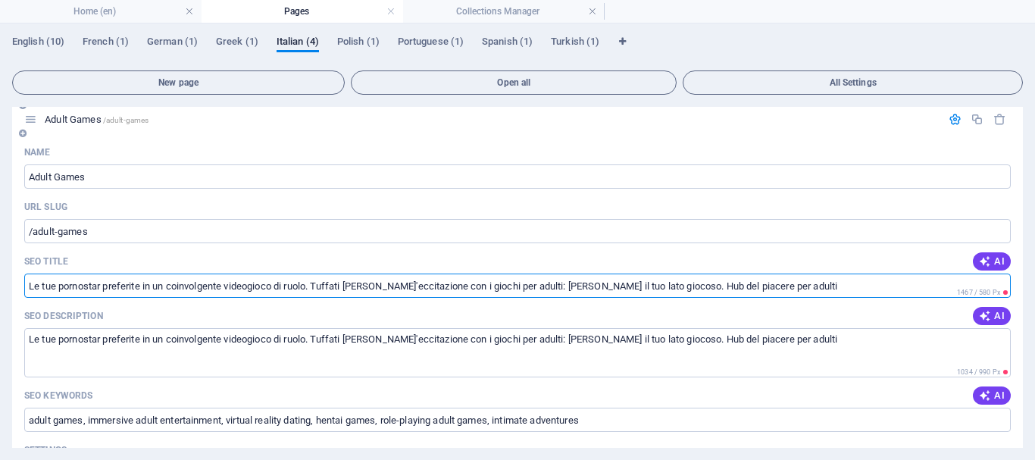
drag, startPoint x: 767, startPoint y: 288, endPoint x: 515, endPoint y: 281, distance: 251.6
click at [553, 290] on input "Le tue pornostar preferite in un coinvolgente videogioco di ruolo. Tuffati [PER…" at bounding box center [517, 286] width 986 height 24
click at [487, 288] on input "Le tue pornostar preferite in un coinvolgente videogioco di ruolo. Tuffati [PER…" at bounding box center [517, 286] width 986 height 24
drag, startPoint x: 451, startPoint y: 286, endPoint x: 25, endPoint y: 288, distance: 425.8
click at [25, 288] on input "Le tue pornostar preferite in un coinvolgente videogioco di ruolo. Tuffati [PER…" at bounding box center [517, 286] width 986 height 24
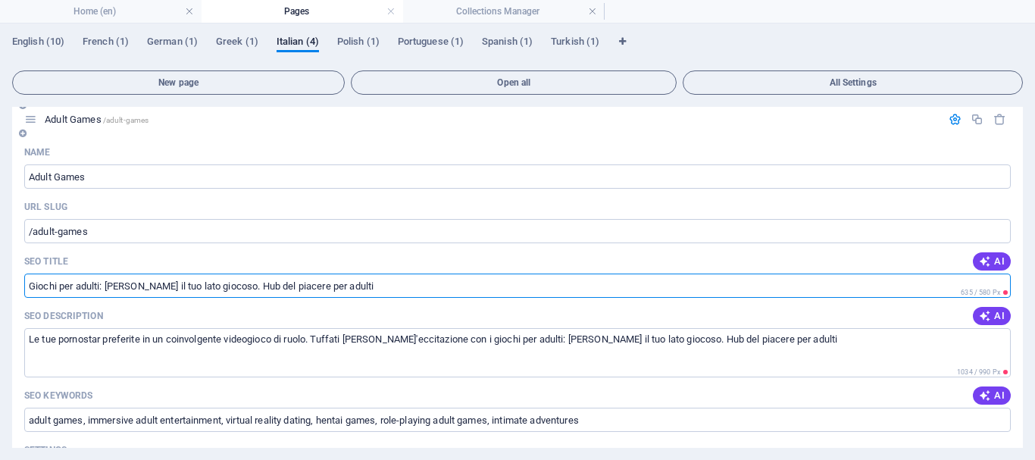
drag, startPoint x: 228, startPoint y: 285, endPoint x: 102, endPoint y: 282, distance: 126.6
click at [102, 282] on input "Giochi per adulti: [PERSON_NAME] il tuo lato giocoso. Hub del piacere per adulti" at bounding box center [517, 286] width 986 height 24
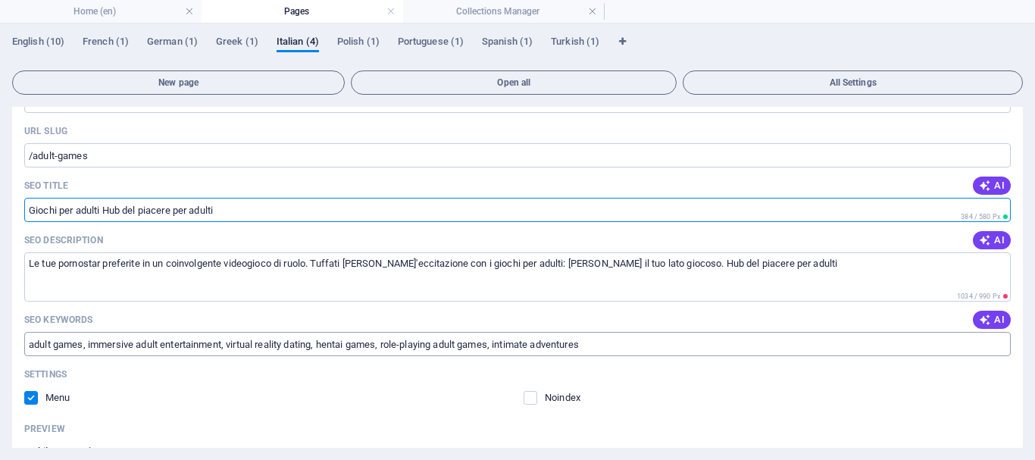
type input "Giochi per adulti Hub del piacere per adulti"
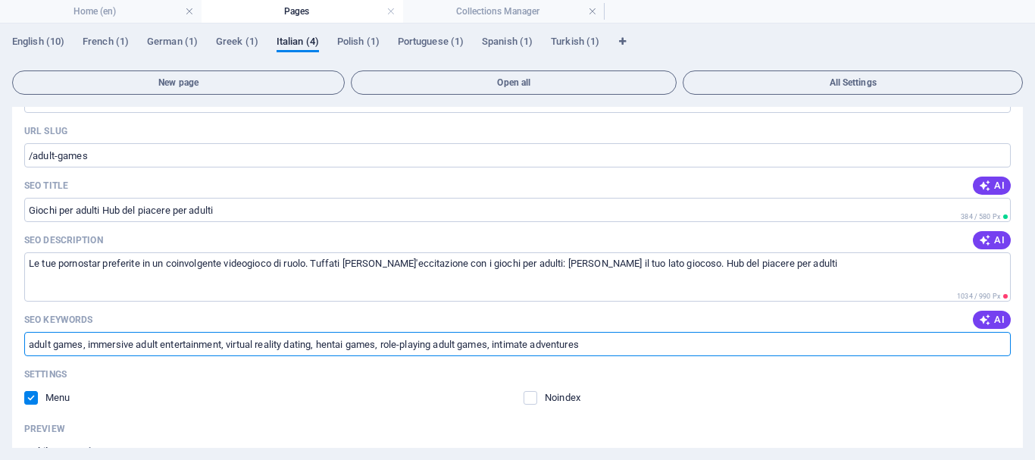
drag, startPoint x: 599, startPoint y: 345, endPoint x: 12, endPoint y: 362, distance: 587.4
click at [12, 362] on div "Name Adult Games ​ URL SLUG /adult-games ​ SEO Title AI Giochi per adulti Hub d…" at bounding box center [517, 387] width 1011 height 646
drag, startPoint x: 619, startPoint y: 349, endPoint x: 30, endPoint y: 340, distance: 588.7
click at [14, 333] on div "Name Adult Games ​ URL SLUG /adult-games ​ SEO Title AI Giochi per adulti Hub d…" at bounding box center [517, 387] width 1011 height 646
paste input "Giochi per adulti, Intrattenimento immersivo per adulti, Incontri in realtà vir…"
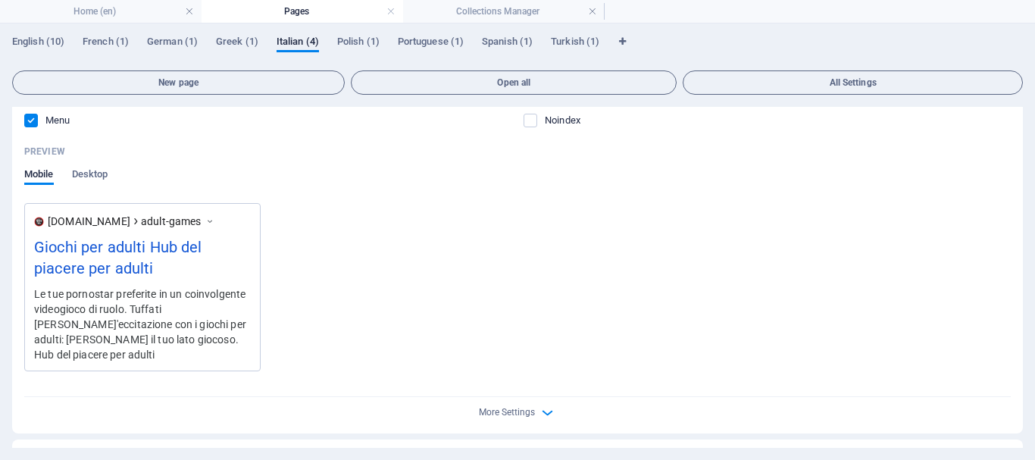
scroll to position [530, 0]
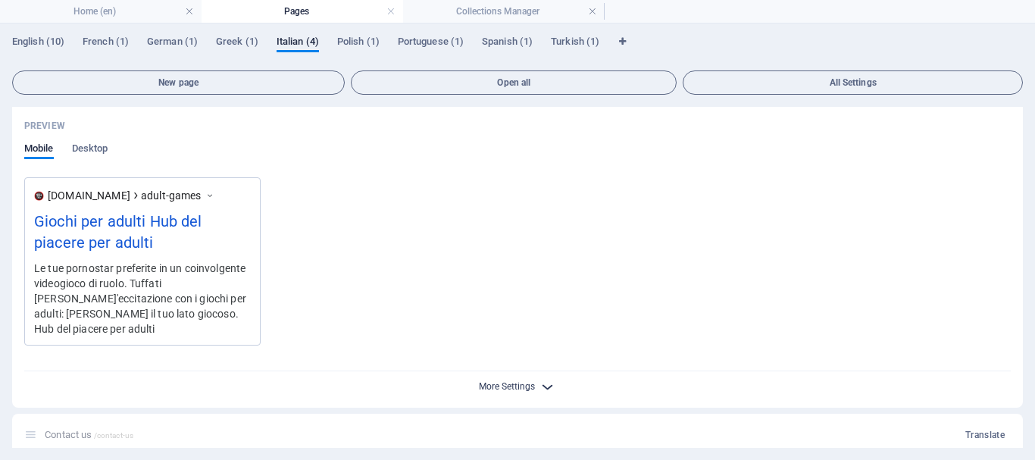
type input "Giochi per adulti, Intrattenimento immersivo per adulti, Incontri in realtà vir…"
click at [499, 381] on span "More Settings" at bounding box center [507, 386] width 56 height 11
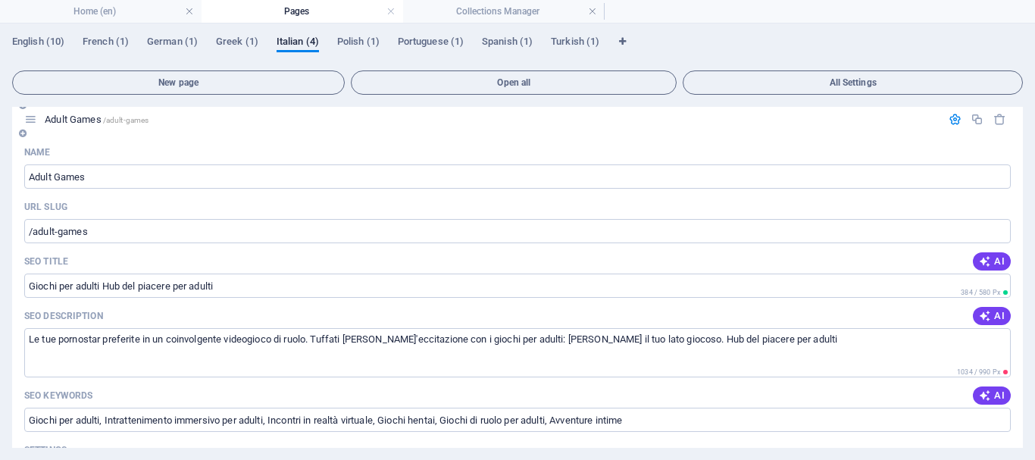
scroll to position [76, 0]
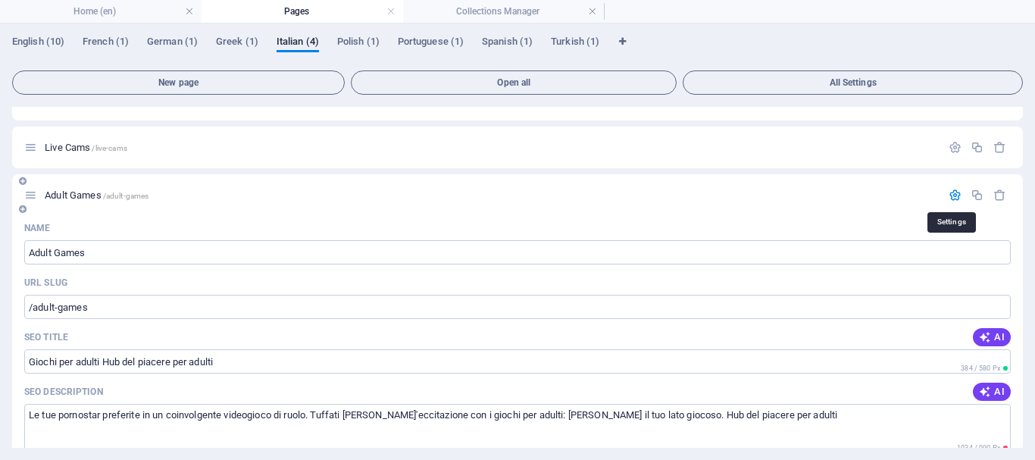
click at [949, 194] on icon "button" at bounding box center [955, 195] width 13 height 13
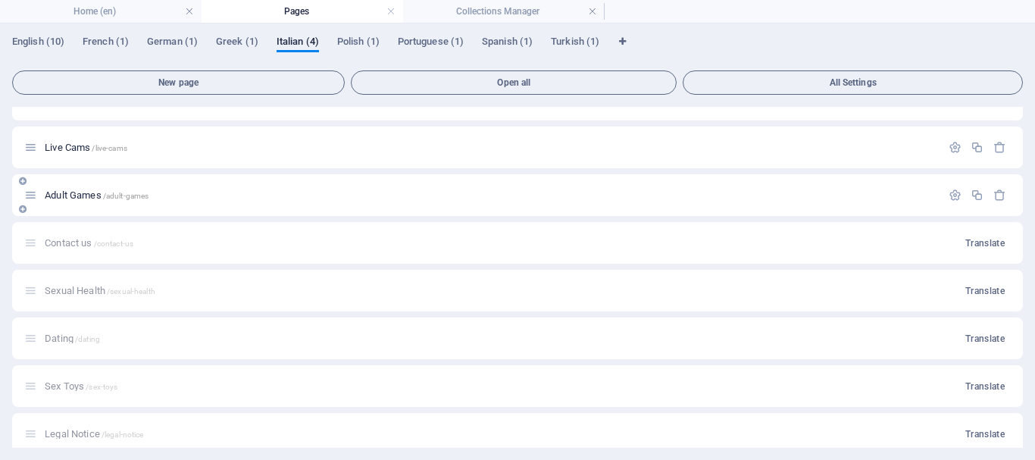
scroll to position [0, 0]
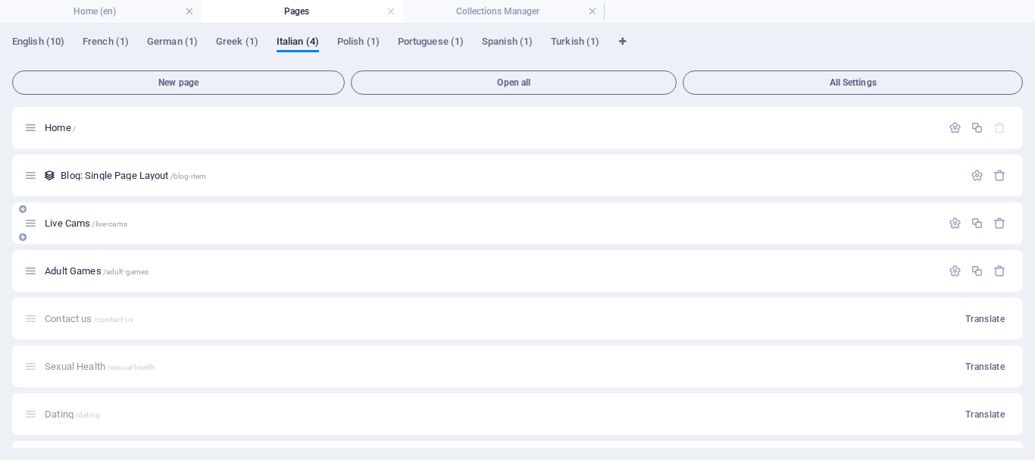
click at [73, 224] on span "Live Cams /live-cams" at bounding box center [86, 222] width 83 height 11
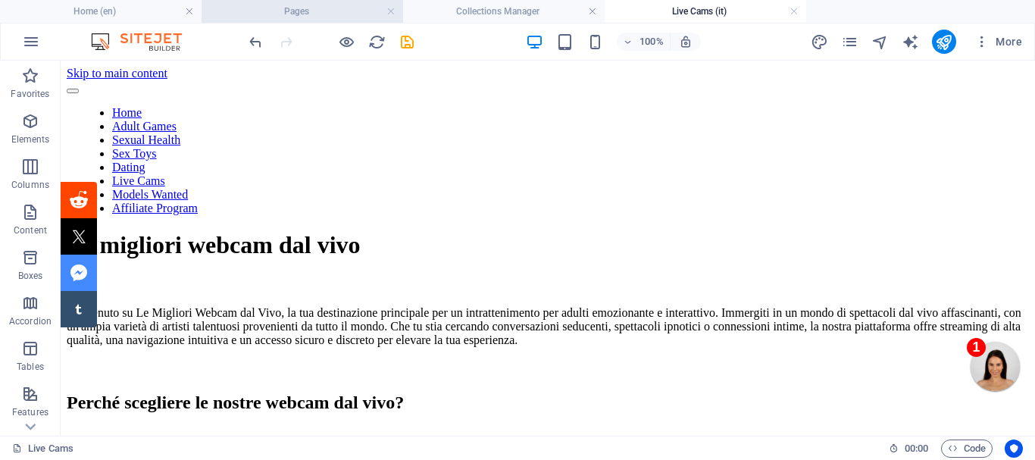
click at [324, 14] on h4 "Pages" at bounding box center [303, 11] width 202 height 17
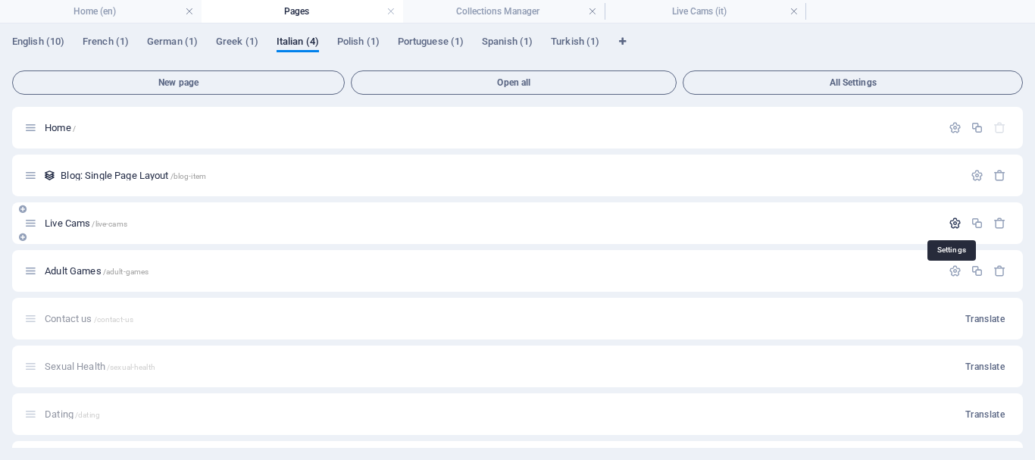
click at [952, 223] on icon "button" at bounding box center [955, 223] width 13 height 13
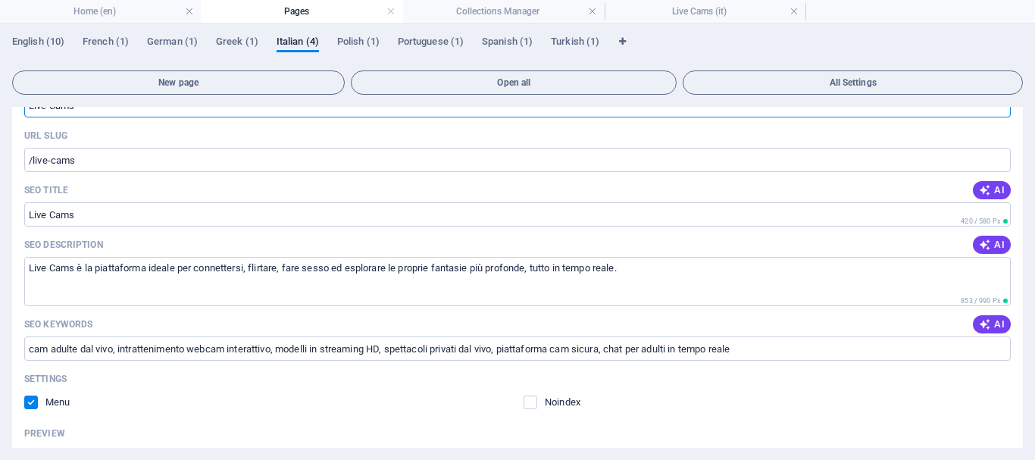
scroll to position [152, 0]
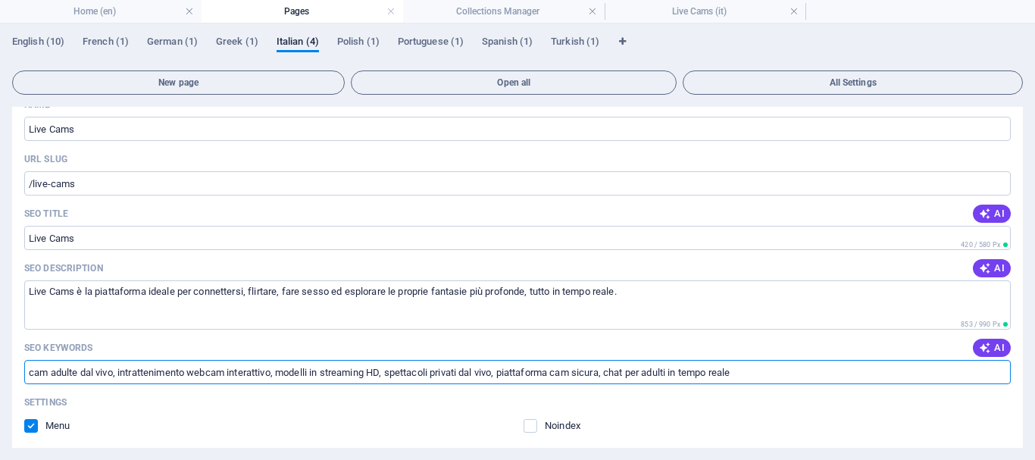
drag, startPoint x: 192, startPoint y: 372, endPoint x: 275, endPoint y: 374, distance: 83.4
click at [275, 374] on input "cam adulte dal vivo, intrattenimento webcam interattivo, modelli in streaming H…" at bounding box center [517, 372] width 986 height 24
click at [151, 236] on input "Live Cams" at bounding box center [517, 238] width 986 height 24
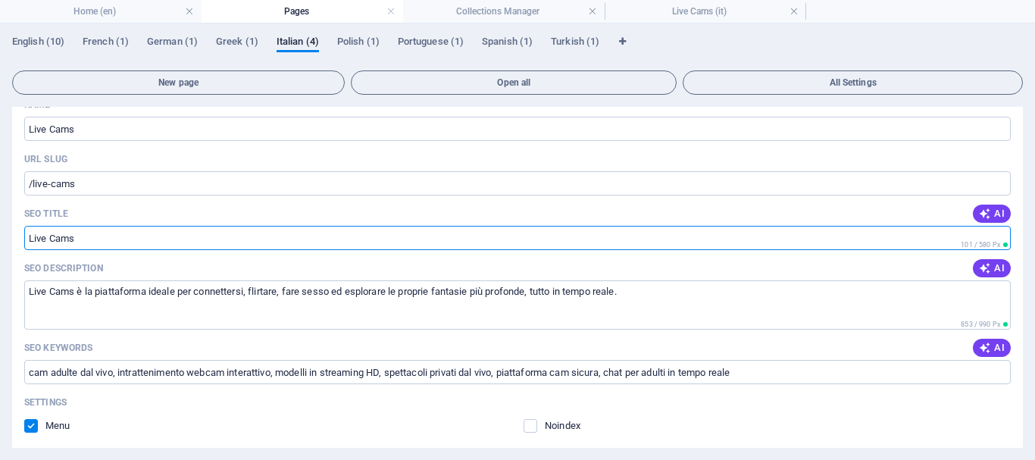
paste input "webcam interattivo"
click at [81, 239] on input "Live Cams webcam interattivo" at bounding box center [517, 238] width 986 height 24
click at [79, 235] on input "Live Cams WWebcam interattivo" at bounding box center [517, 238] width 986 height 24
click at [221, 236] on input "Live Cams Webcam interattivo" at bounding box center [517, 238] width 986 height 24
click at [77, 235] on input "Live Cams Webcam interattivo" at bounding box center [517, 238] width 986 height 24
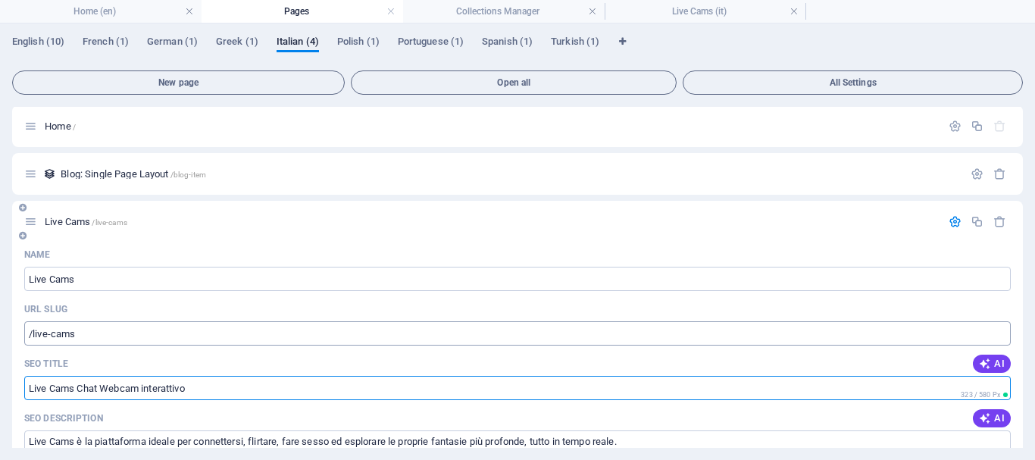
scroll to position [0, 0]
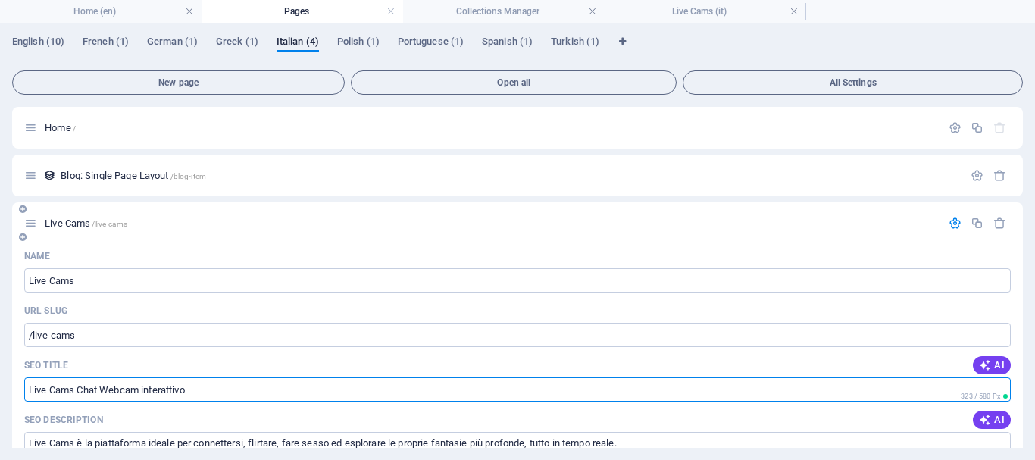
type input "Live Cams Chat Webcam interattivo"
click at [952, 220] on icon "button" at bounding box center [955, 223] width 13 height 13
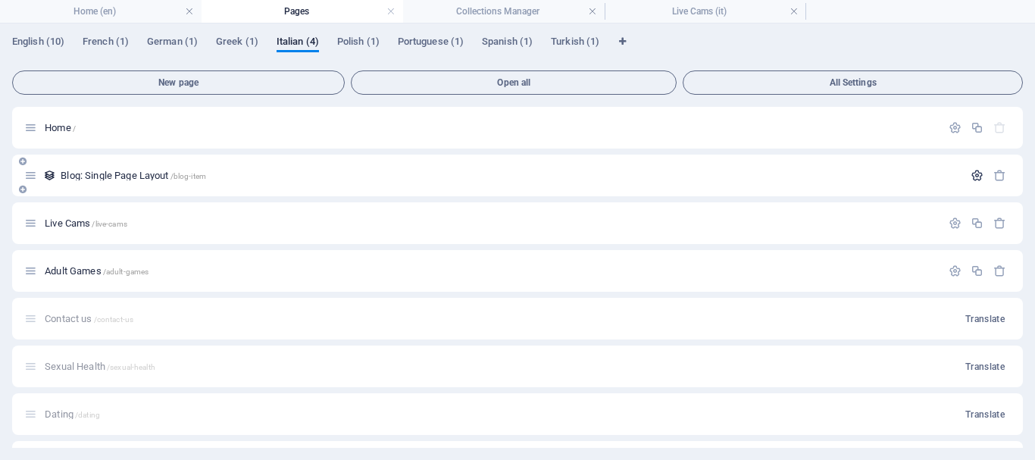
click at [974, 170] on icon "button" at bounding box center [977, 175] width 13 height 13
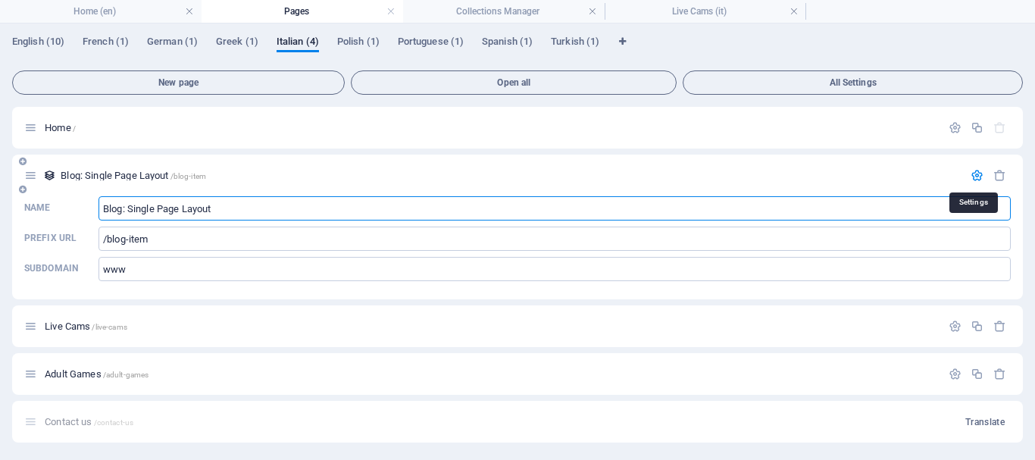
click at [977, 170] on icon "button" at bounding box center [977, 175] width 13 height 13
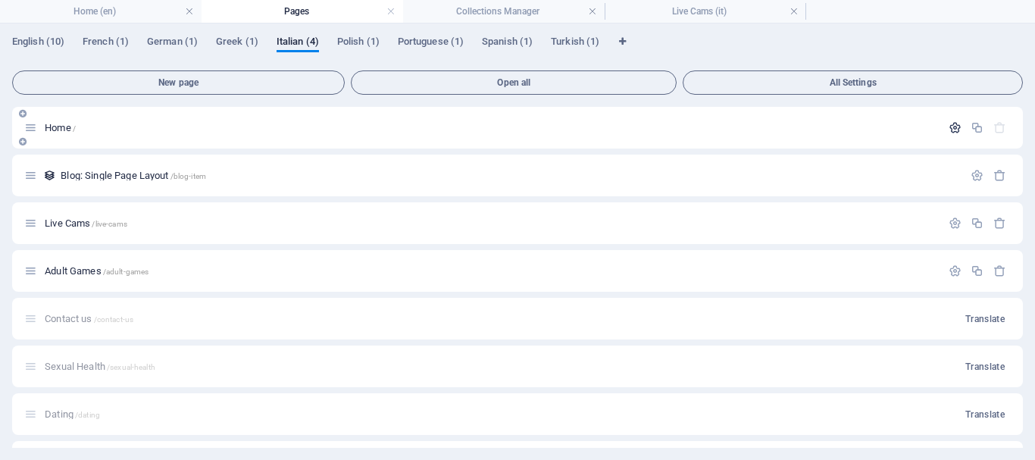
click at [949, 127] on icon "button" at bounding box center [955, 127] width 13 height 13
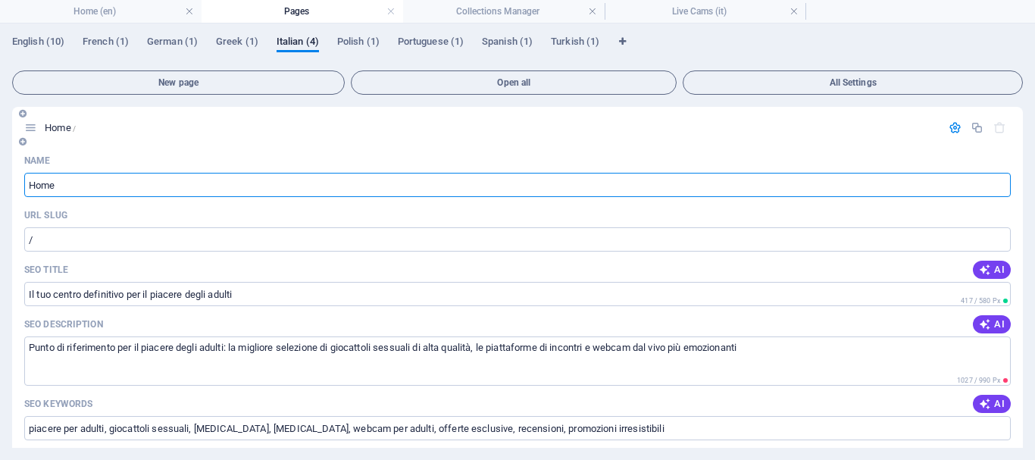
click at [952, 123] on icon "button" at bounding box center [955, 127] width 13 height 13
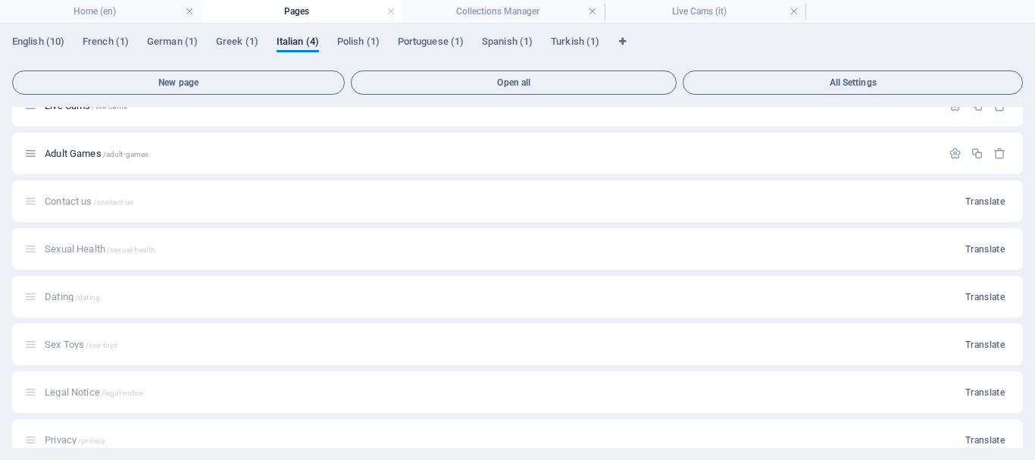
scroll to position [136, 0]
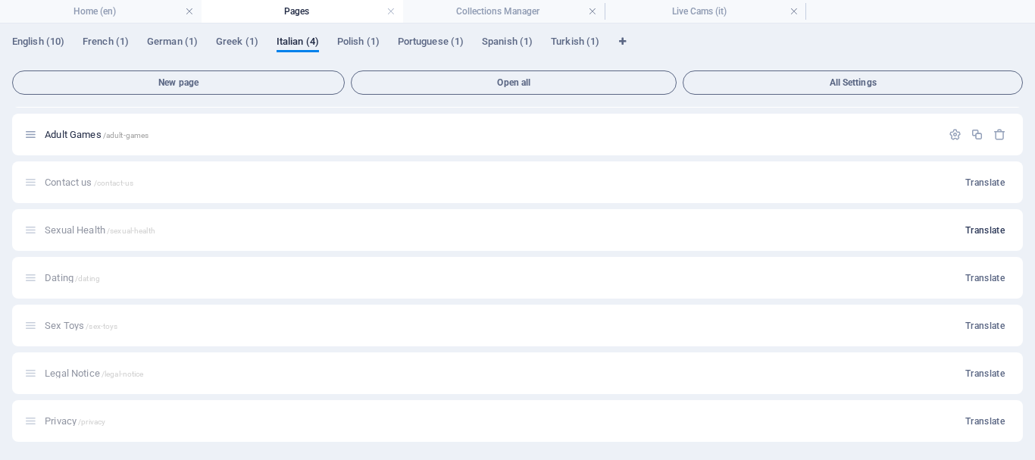
click at [974, 227] on span "Translate" at bounding box center [984, 230] width 39 height 12
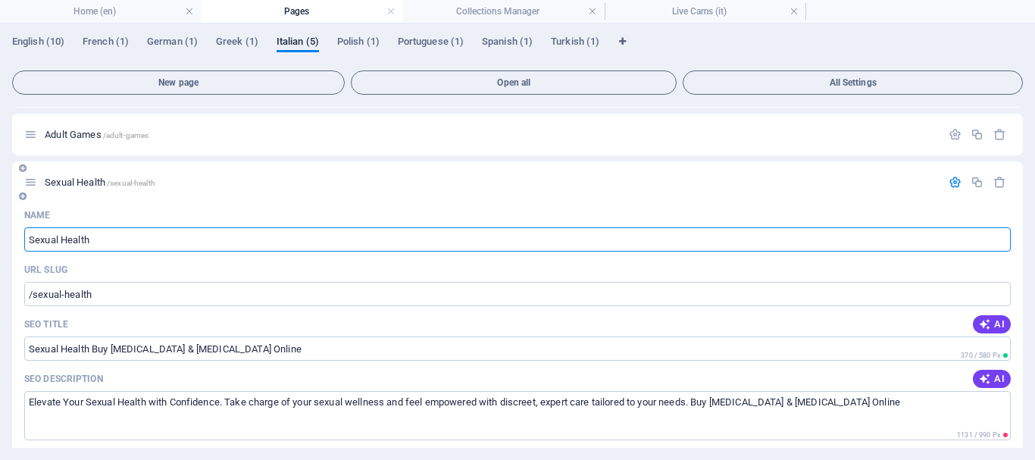
scroll to position [212, 0]
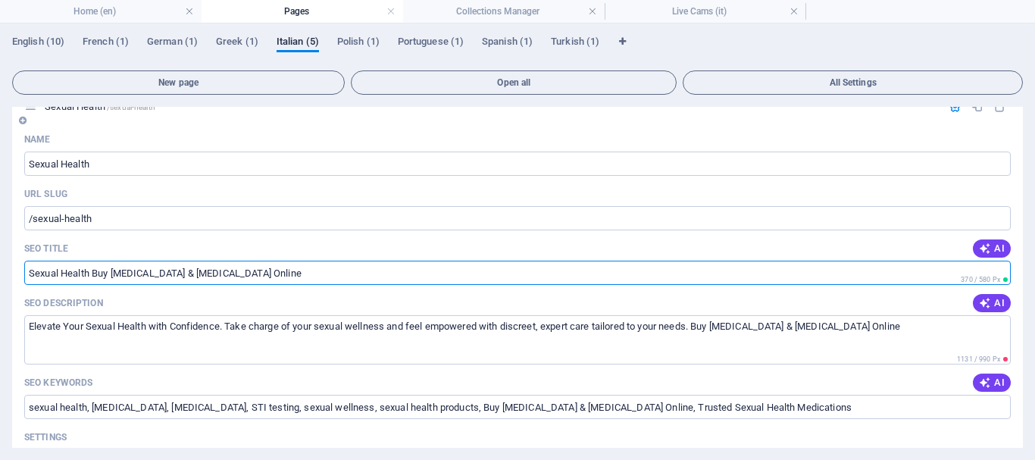
drag, startPoint x: 214, startPoint y: 274, endPoint x: 25, endPoint y: 267, distance: 188.8
click at [25, 267] on input "Sexual Health Buy [MEDICAL_DATA] & [MEDICAL_DATA] Online" at bounding box center [517, 273] width 986 height 24
click at [78, 339] on textarea "Elevate Your Sexual Health with Confidence. Take charge of your sexual wellness…" at bounding box center [517, 339] width 986 height 49
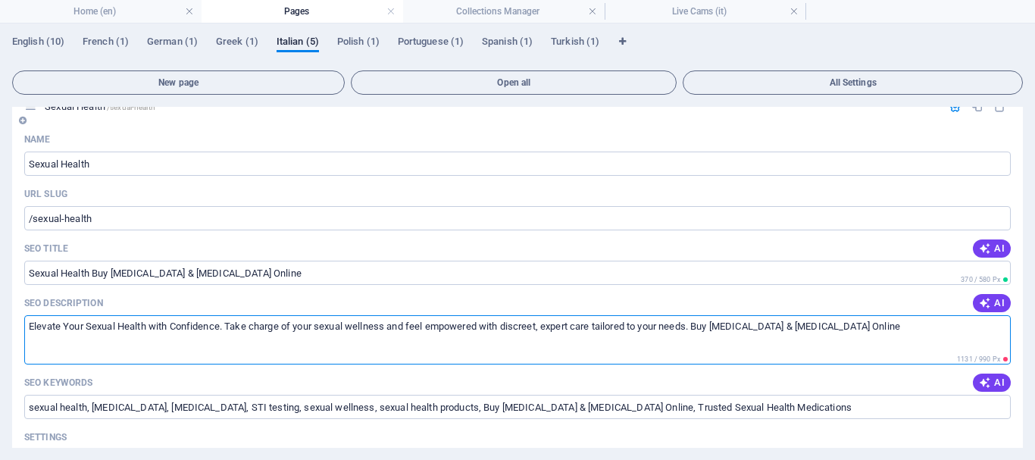
drag, startPoint x: 838, startPoint y: 330, endPoint x: 25, endPoint y: 327, distance: 813.0
click at [25, 327] on textarea "Elevate Your Sexual Health with Confidence. Take charge of your sexual wellness…" at bounding box center [517, 339] width 986 height 49
drag, startPoint x: 855, startPoint y: 328, endPoint x: 15, endPoint y: 318, distance: 839.5
click at [15, 318] on div "Name Sexual Health ​ URL SLUG /sexual-health ​ SEO Title AI Sexual Health Buy […" at bounding box center [517, 460] width 1011 height 667
paste textarea "la tua salute sessuale con fiducia. Prendi il controllo del tuo benessere sessu…"
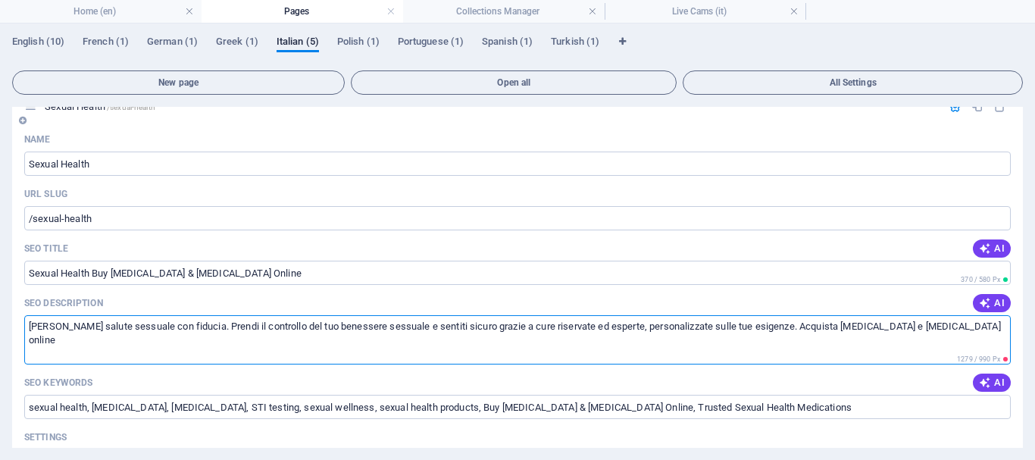
drag, startPoint x: 787, startPoint y: 325, endPoint x: 940, endPoint y: 327, distance: 153.1
click at [940, 327] on textarea "[PERSON_NAME] salute sessuale con fiducia. Prendi il controllo del tuo benesser…" at bounding box center [517, 339] width 986 height 49
type textarea "[PERSON_NAME] salute sessuale con fiducia. Prendi il controllo del tuo benesser…"
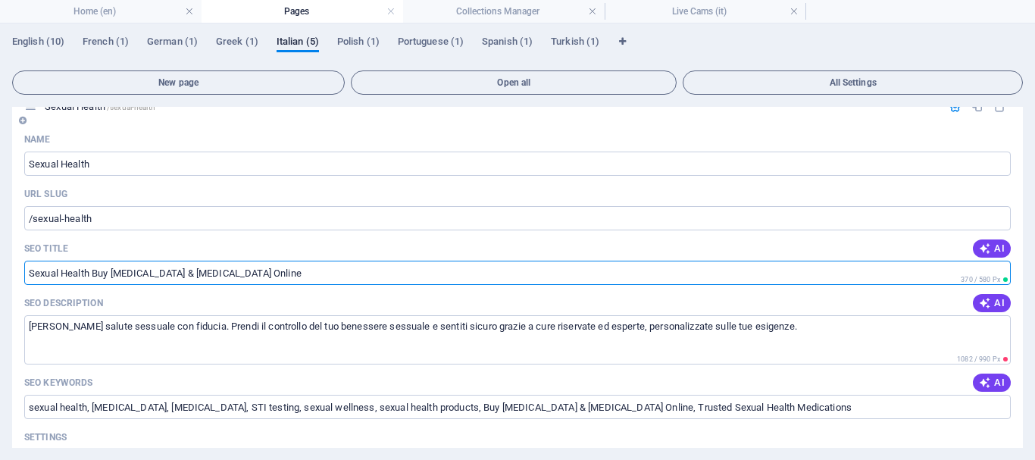
drag, startPoint x: 89, startPoint y: 271, endPoint x: 23, endPoint y: 278, distance: 67.0
click at [23, 278] on div "Name Sexual Health ​ URL SLUG /sexual-health ​ SEO Title AI Sexual Health Buy […" at bounding box center [517, 453] width 1011 height 652
drag, startPoint x: 215, startPoint y: 271, endPoint x: 17, endPoint y: 274, distance: 198.5
click at [17, 274] on div "Name Sexual Health ​ URL SLUG /sexual-health ​ SEO Title AI Sexual Health Buy […" at bounding box center [517, 453] width 1011 height 652
paste input "alute sessual"
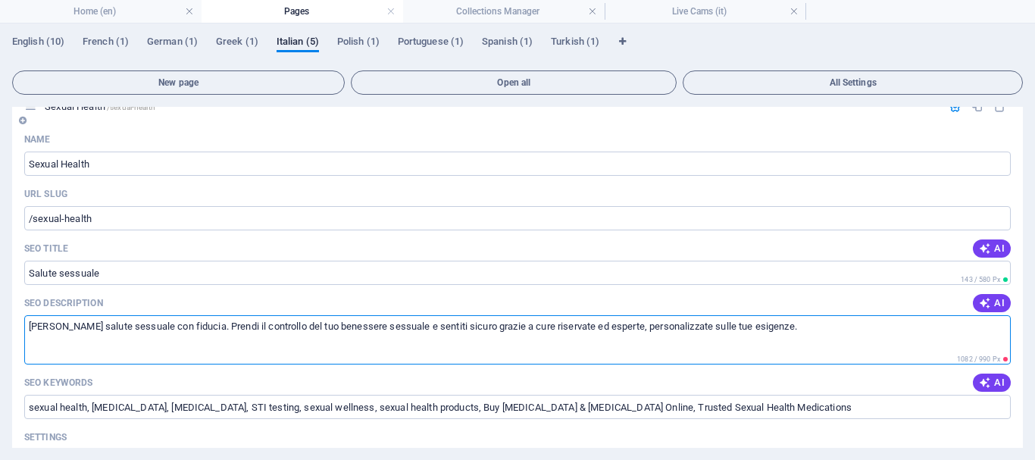
drag, startPoint x: 27, startPoint y: 325, endPoint x: 203, endPoint y: 327, distance: 175.8
click at [203, 327] on textarea "[PERSON_NAME] salute sessuale con fiducia. Prendi il controllo del tuo benesser…" at bounding box center [517, 339] width 986 height 49
click at [137, 274] on input "Salute sessuale" at bounding box center [517, 273] width 986 height 24
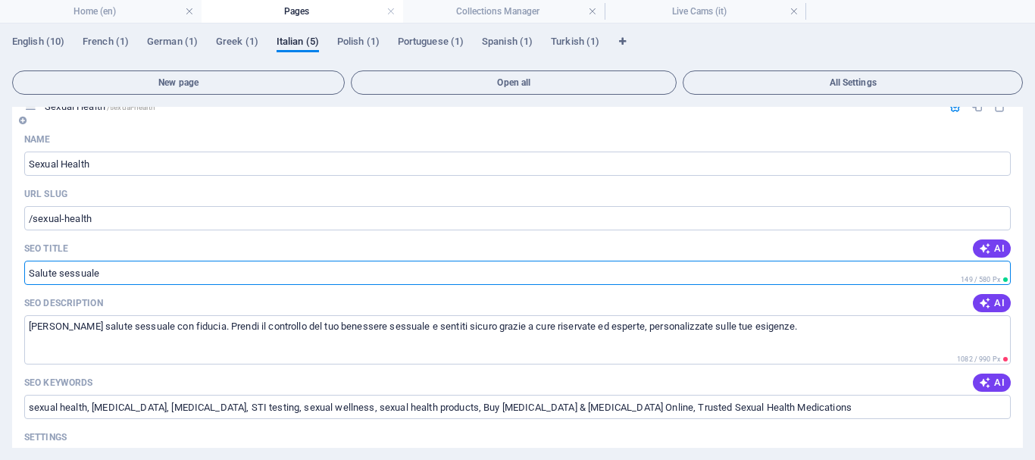
paste input "[PERSON_NAME] salute sessuale con fiducia"
type input "Salute sessuale [PERSON_NAME] salute sessuale con fiducia"
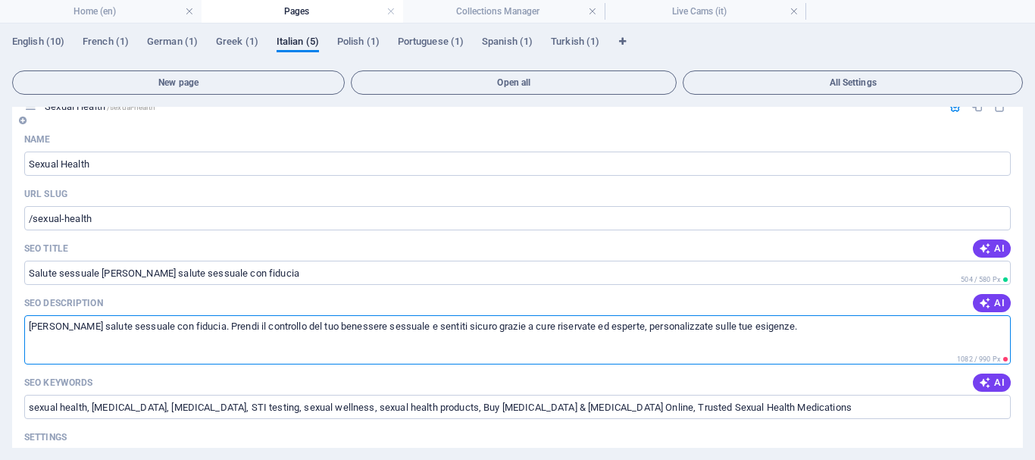
click at [154, 355] on textarea "[PERSON_NAME] salute sessuale con fiducia. Prendi il controllo del tuo benesser…" at bounding box center [517, 339] width 986 height 49
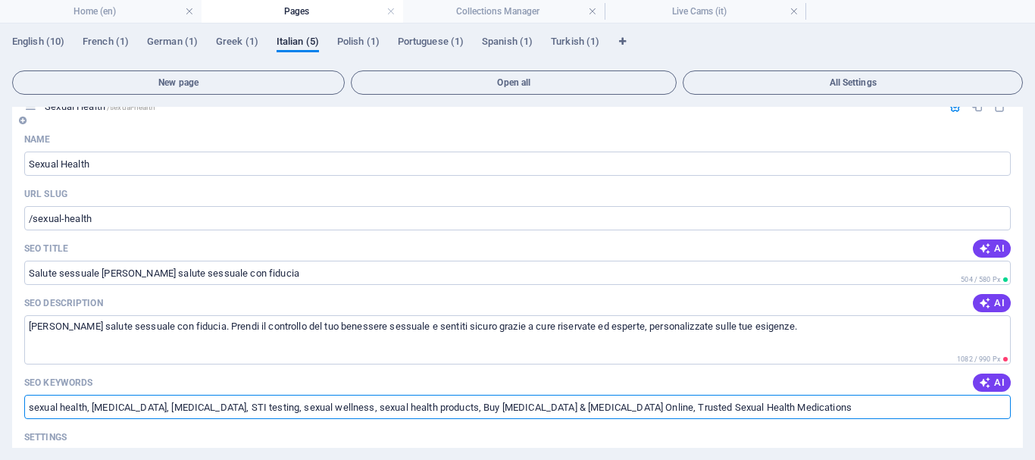
drag, startPoint x: 676, startPoint y: 408, endPoint x: 21, endPoint y: 412, distance: 654.6
click at [21, 412] on div "Name Sexual Health ​ URL SLUG /sexual-health ​ SEO Title AI Salute sessuale [PE…" at bounding box center [517, 453] width 1011 height 652
drag, startPoint x: 679, startPoint y: 408, endPoint x: 24, endPoint y: 418, distance: 654.7
click at [24, 418] on input "sexual health, [MEDICAL_DATA], [MEDICAL_DATA], STI testing, sexual wellness, se…" at bounding box center [517, 407] width 986 height 24
paste input "alute sessuale, [MEDICAL_DATA], [MEDICAL_DATA], test per IST, benessere sessual…"
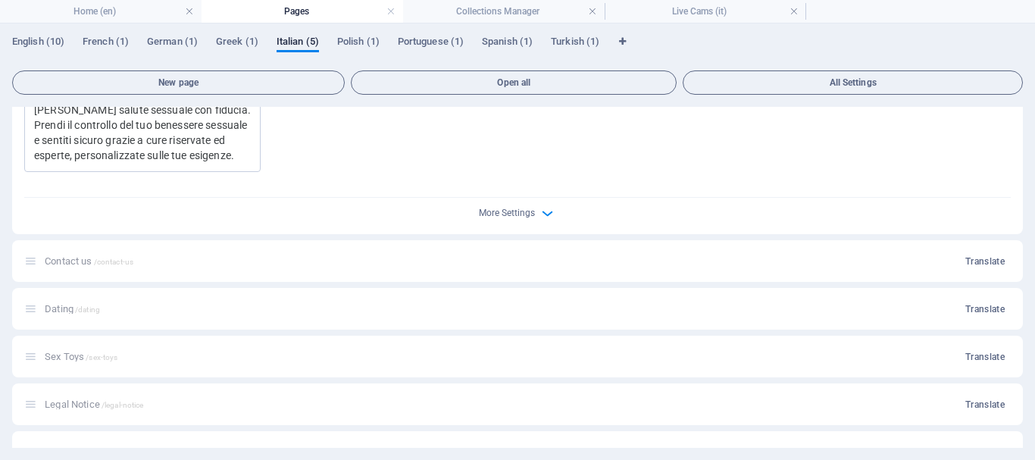
scroll to position [783, 0]
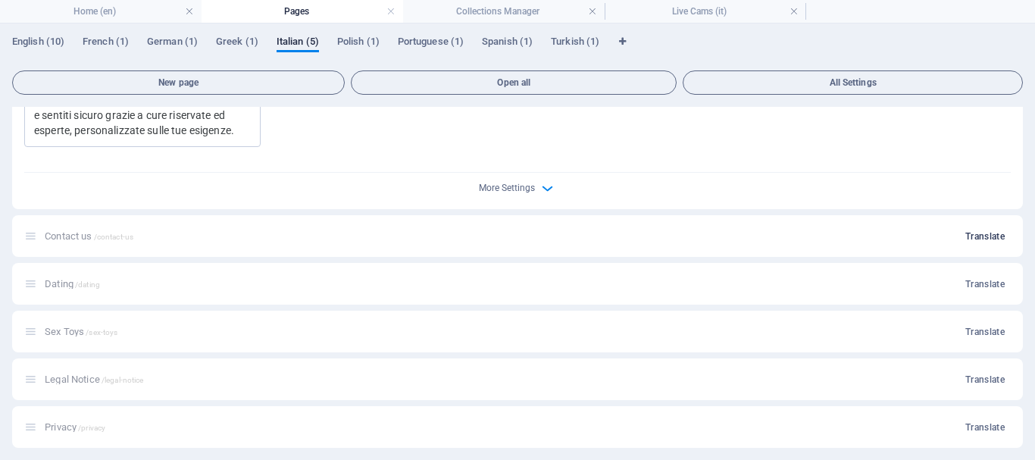
type input "salute sessuale, [MEDICAL_DATA], [MEDICAL_DATA], test per IST, benessere sessua…"
click at [982, 230] on span "Translate" at bounding box center [984, 236] width 39 height 12
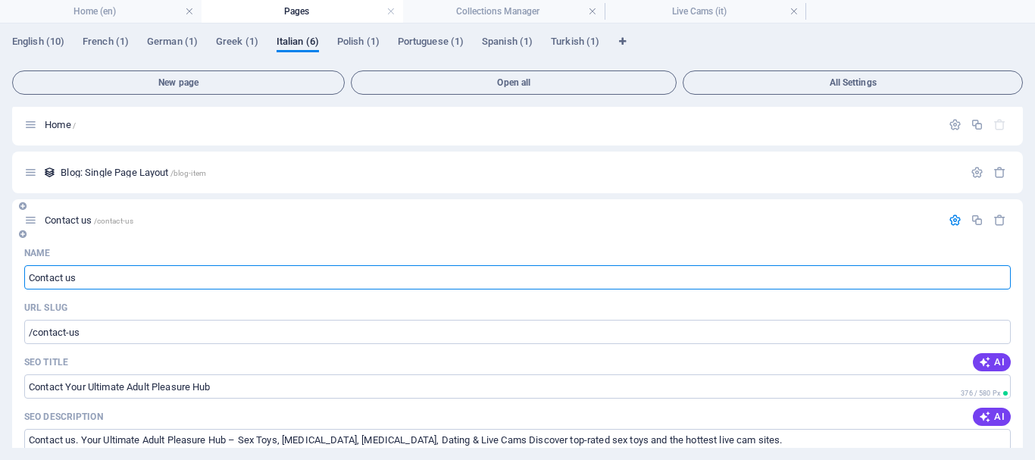
scroll to position [79, 0]
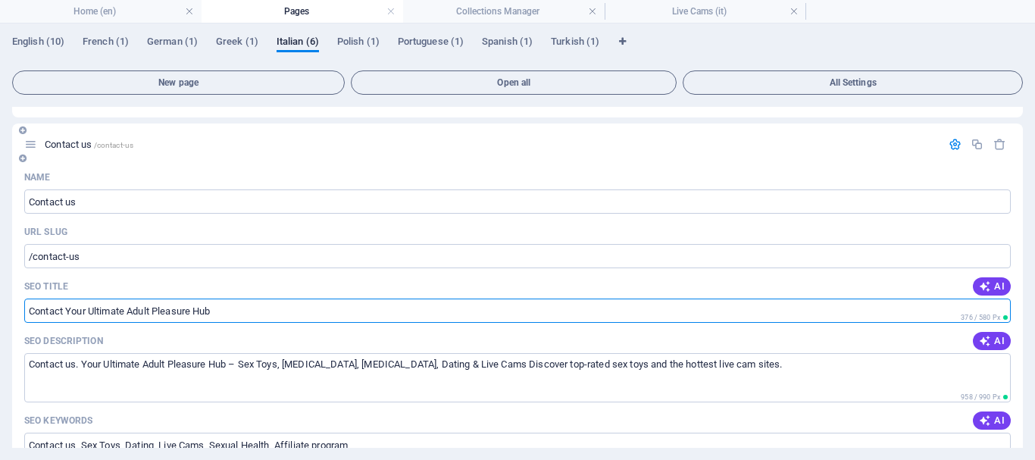
drag, startPoint x: 226, startPoint y: 312, endPoint x: 22, endPoint y: 312, distance: 203.8
drag, startPoint x: 225, startPoint y: 308, endPoint x: 36, endPoint y: 316, distance: 189.6
click at [27, 317] on input "Contact Your Ultimate Adult Pleasure Hub" at bounding box center [517, 311] width 986 height 24
paste input "tti il Suo Centro Definitivo per il Piacere Adulto"
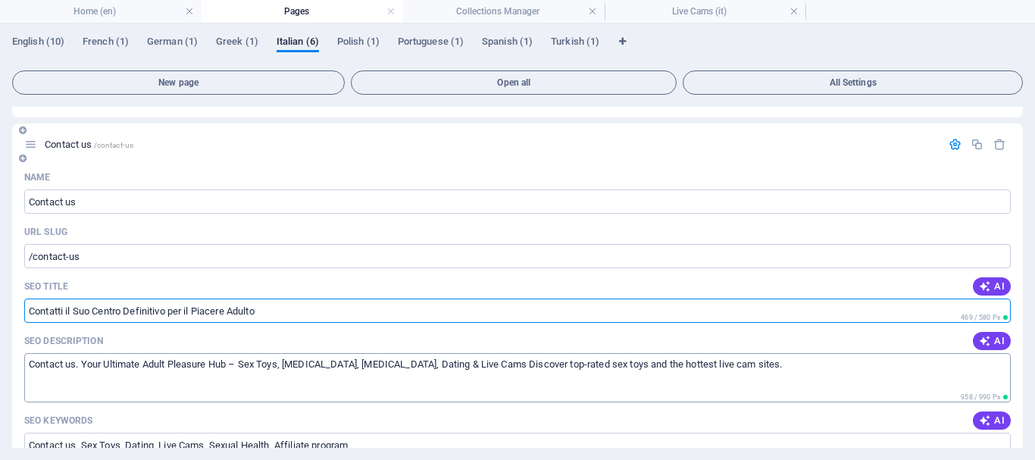
type input "Contatti il Suo Centro Definitivo per il Piacere Adulto"
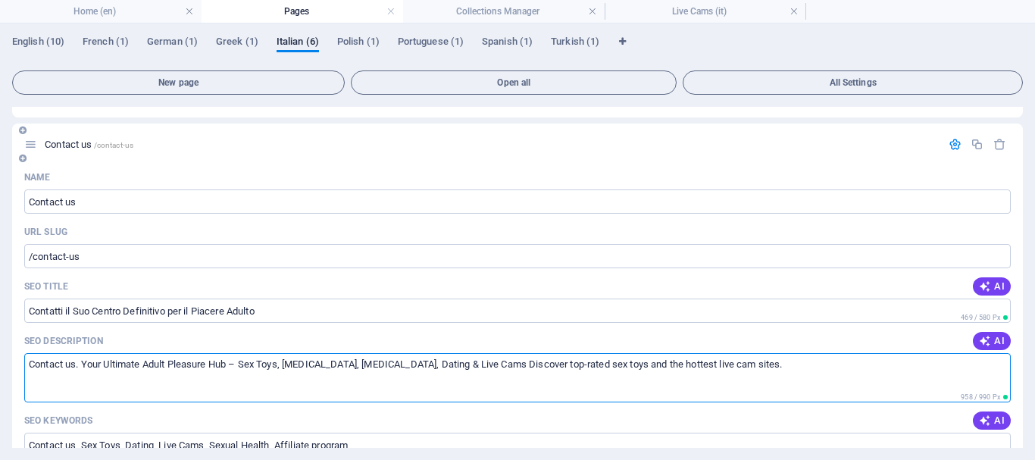
click at [235, 374] on textarea "Contact us. Your Ultimate Adult Pleasure Hub – Sex Toys, [MEDICAL_DATA], [MEDIC…" at bounding box center [517, 377] width 986 height 49
drag, startPoint x: 717, startPoint y: 365, endPoint x: 27, endPoint y: 360, distance: 691.0
click at [24, 361] on textarea "Contact us. Your Ultimate Adult Pleasure Hub – Sex Toys, [MEDICAL_DATA], [MEDIC…" at bounding box center [517, 377] width 986 height 49
drag, startPoint x: 683, startPoint y: 364, endPoint x: 21, endPoint y: 370, distance: 661.5
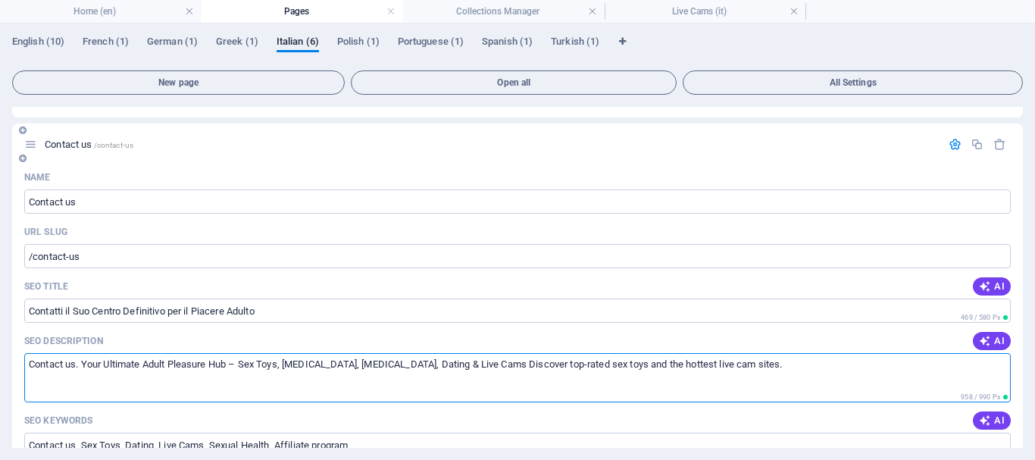
paste textarea "ttaci. Il tuo ultimo hub di piacere per adulti - Sex Toys, [MEDICAL_DATA], [MED…"
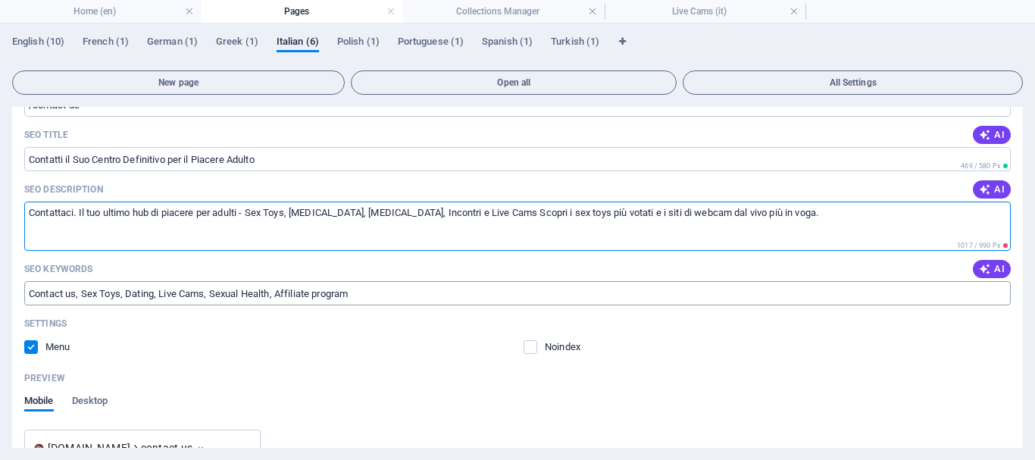
type textarea "Contattaci. Il tuo ultimo hub di piacere per adulti - Sex Toys, [MEDICAL_DATA],…"
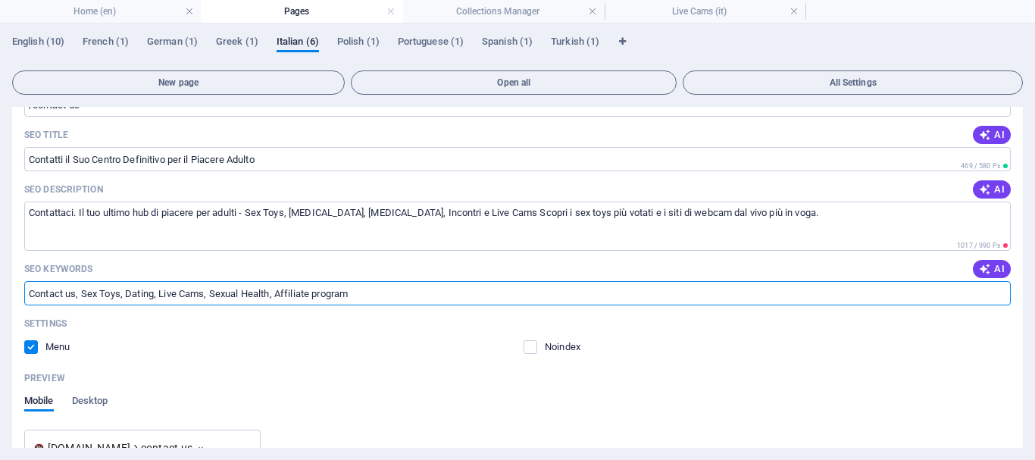
drag, startPoint x: 367, startPoint y: 295, endPoint x: 20, endPoint y: 295, distance: 347.8
click at [20, 295] on div "Name Contact us ​ URL SLUG /contact-us ​ SEO Title AI Contatti il Suo Centro De…" at bounding box center [517, 337] width 1011 height 646
drag, startPoint x: 376, startPoint y: 289, endPoint x: 27, endPoint y: 292, distance: 348.5
click at [27, 292] on input "Contact us, Sex Toys, Dating, Live Cams, Sexual Health, Affiliate program" at bounding box center [517, 293] width 986 height 24
paste input "ttaci, Giocattoli sessuali, Incontri, Webcam dal vivo, Salute sessuale, Program…"
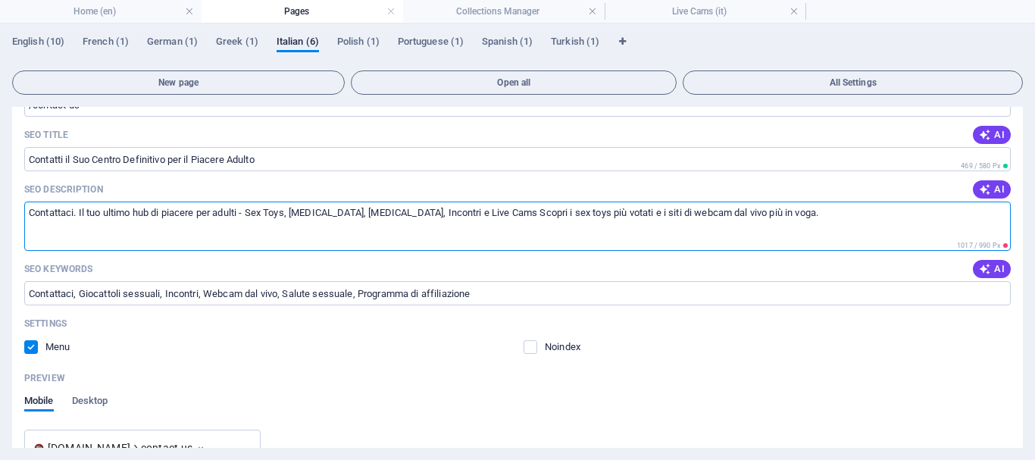
drag, startPoint x: 165, startPoint y: 213, endPoint x: 244, endPoint y: 210, distance: 78.9
click at [244, 210] on textarea "Contattaci. Il tuo ultimo hub di piacere per adulti - Sex Toys, [MEDICAL_DATA],…" at bounding box center [517, 226] width 986 height 49
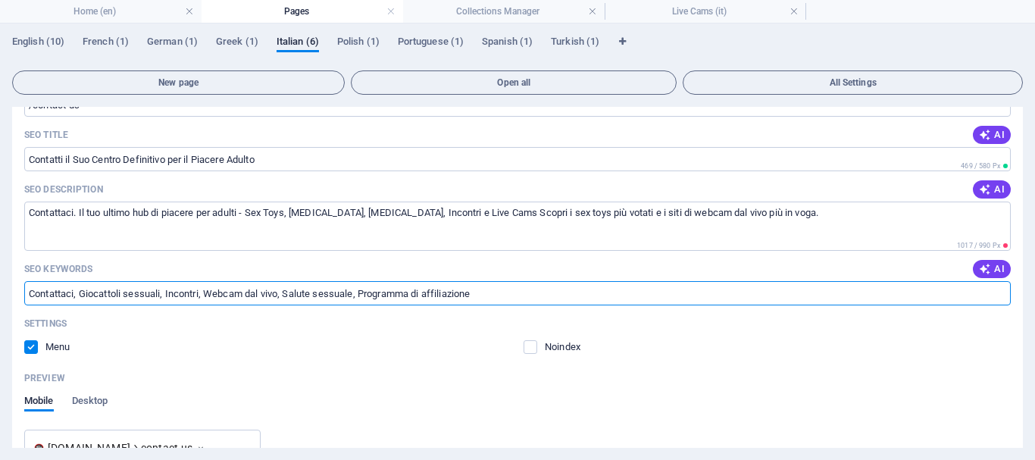
click at [482, 291] on input "Contattaci, Giocattoli sessuali, Incontri, Webcam dal vivo, Salute sessuale, Pr…" at bounding box center [517, 293] width 986 height 24
paste input "piacere per adulti"
click at [699, 354] on div "Noindex" at bounding box center [767, 347] width 487 height 14
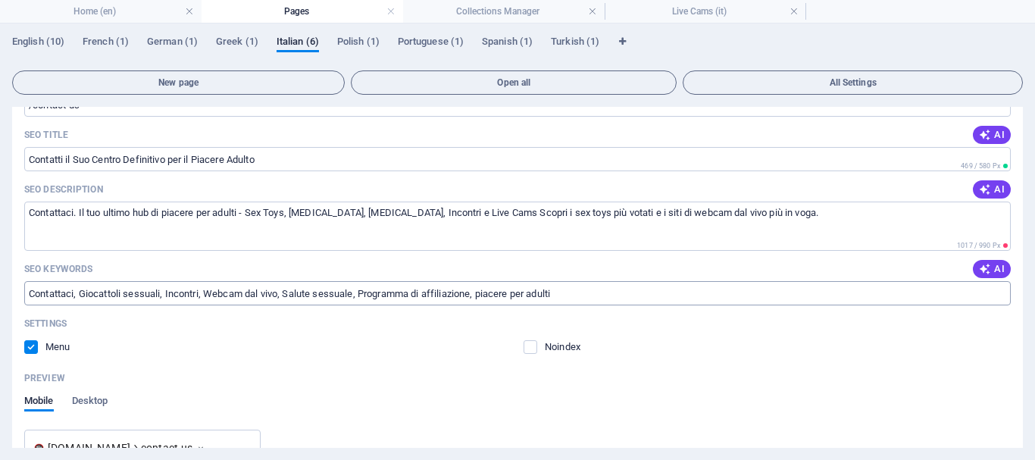
type input "Contattaci, Giocattoli sessuali, Incontri, Webcam dal vivo, Salute sessuale, Pr…"
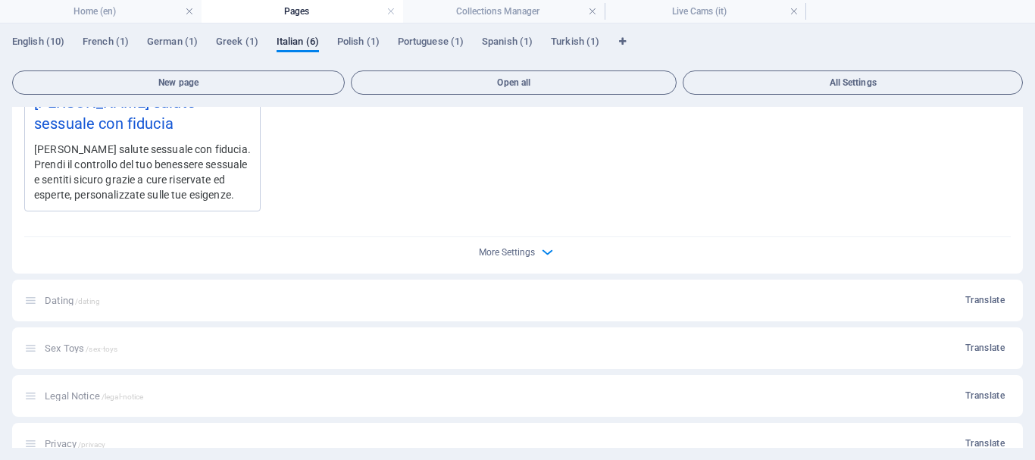
scroll to position [1415, 0]
click at [112, 8] on h4 "Home (en)" at bounding box center [101, 11] width 202 height 17
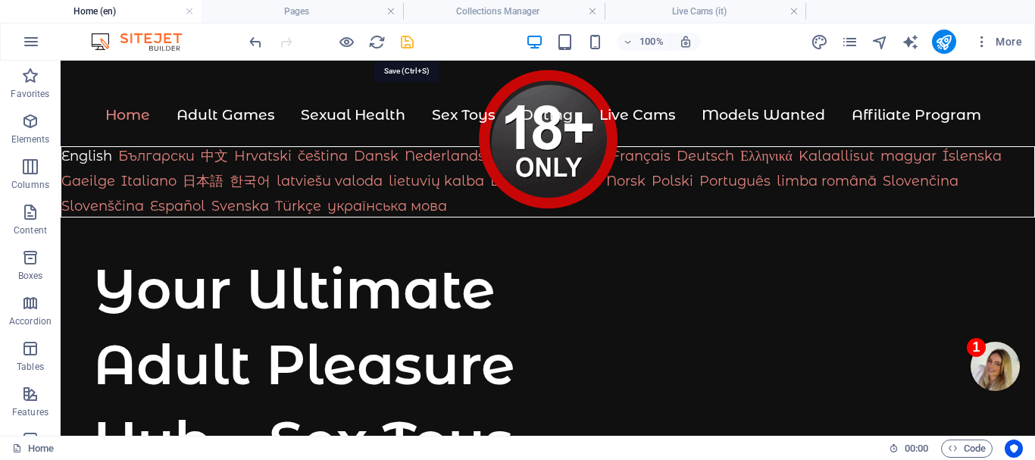
click at [408, 41] on icon "save" at bounding box center [407, 41] width 17 height 17
click at [325, 12] on h4 "Pages" at bounding box center [303, 11] width 202 height 17
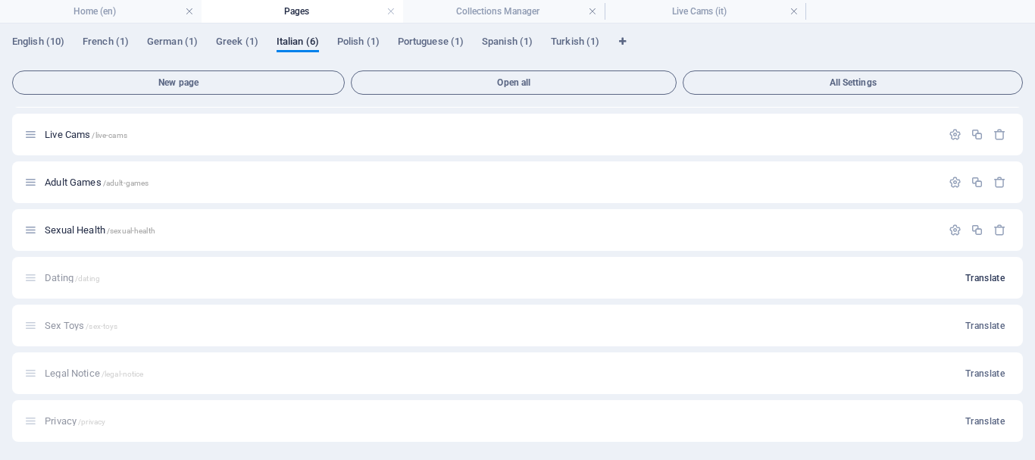
click at [980, 273] on span "Translate" at bounding box center [984, 278] width 39 height 12
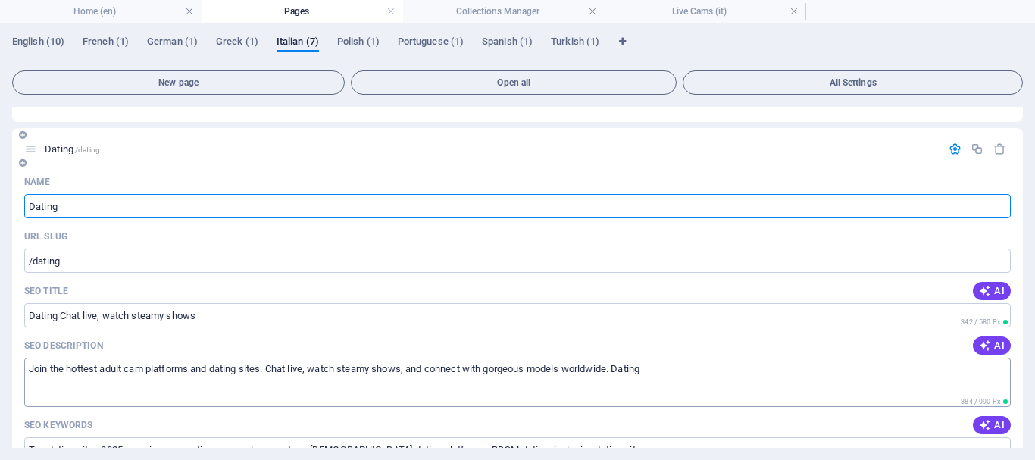
scroll to position [288, 0]
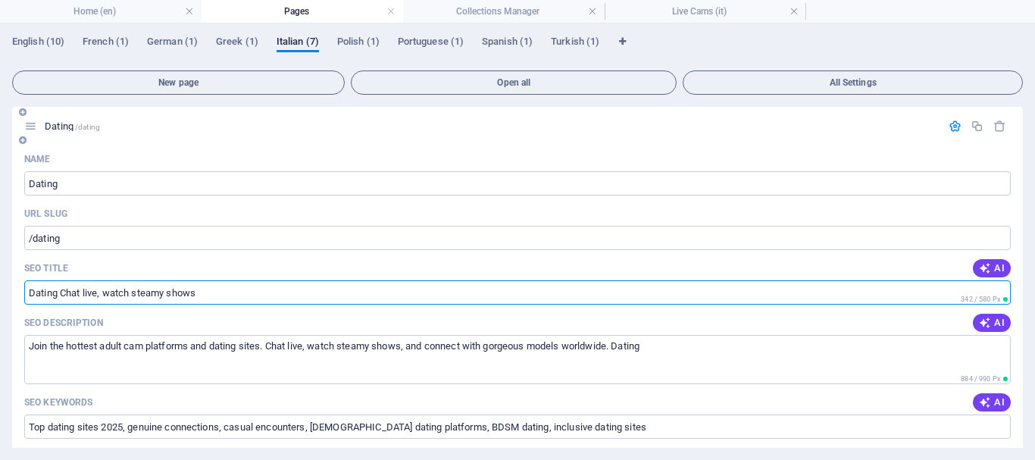
drag, startPoint x: 203, startPoint y: 292, endPoint x: 24, endPoint y: 289, distance: 178.8
click at [24, 289] on input "Dating Chat live, watch steamy shows" at bounding box center [517, 292] width 986 height 24
drag, startPoint x: 224, startPoint y: 292, endPoint x: 23, endPoint y: 287, distance: 200.1
click at [19, 287] on div "Name Dating ​ URL SLUG /dating ​ SEO Title AI Dating Chat live, watch steamy sh…" at bounding box center [517, 462] width 1011 height 631
paste input "Chat di incontri dal vivo, guarda spettacoli piccanti"
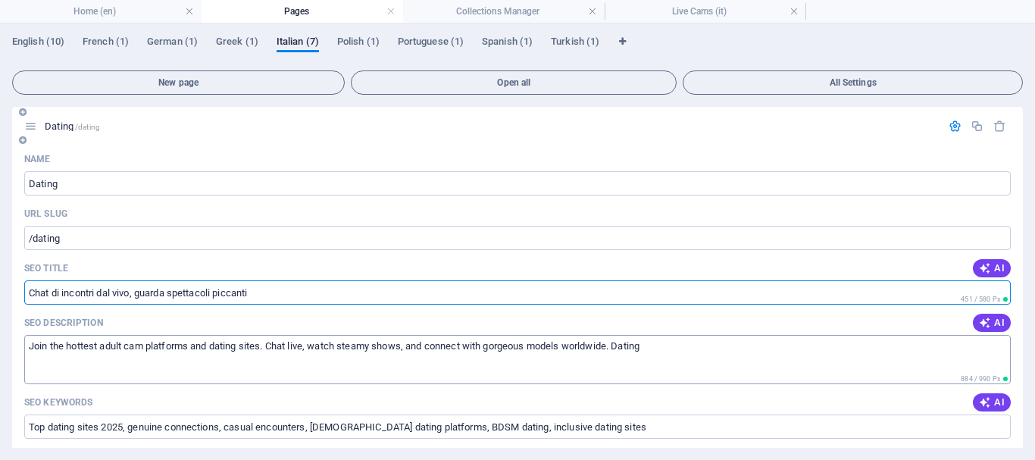
click at [687, 345] on textarea "Join the hottest adult cam platforms and dating sites. Chat live, watch steamy …" at bounding box center [517, 359] width 986 height 49
click at [578, 344] on textarea "Join the hottest adult cam platforms and dating sites. Chat live, watch steamy …" at bounding box center [517, 359] width 986 height 49
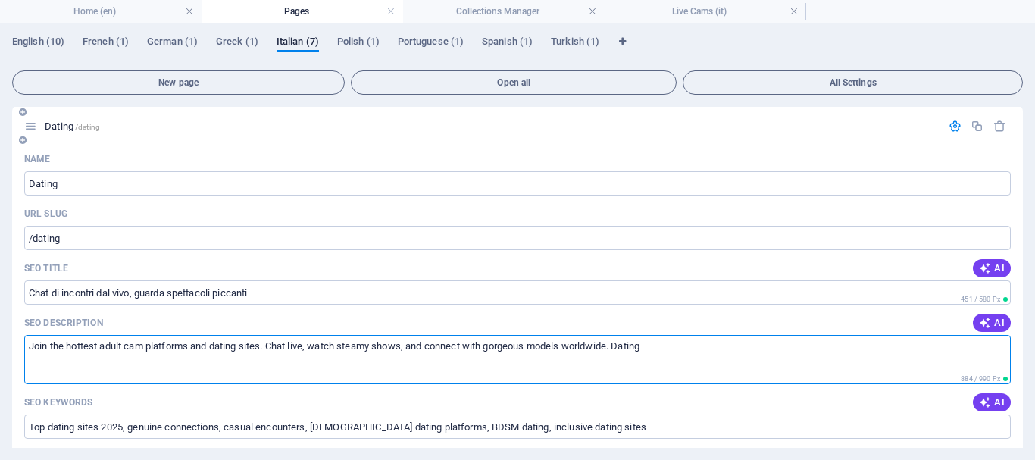
type input "Chat di incontri dal vivo, guarda spettacoli piccanti"
click at [148, 364] on textarea "Join the hottest adult cam platforms and dating sites. Chat live, watch steamy …" at bounding box center [517, 359] width 986 height 49
drag, startPoint x: 55, startPoint y: 349, endPoint x: 627, endPoint y: 359, distance: 572.9
click at [658, 361] on textarea "Join the hottest adult cam platforms and dating sites. Chat live, watch steamy …" at bounding box center [517, 359] width 986 height 49
drag, startPoint x: 680, startPoint y: 348, endPoint x: 20, endPoint y: 342, distance: 660.7
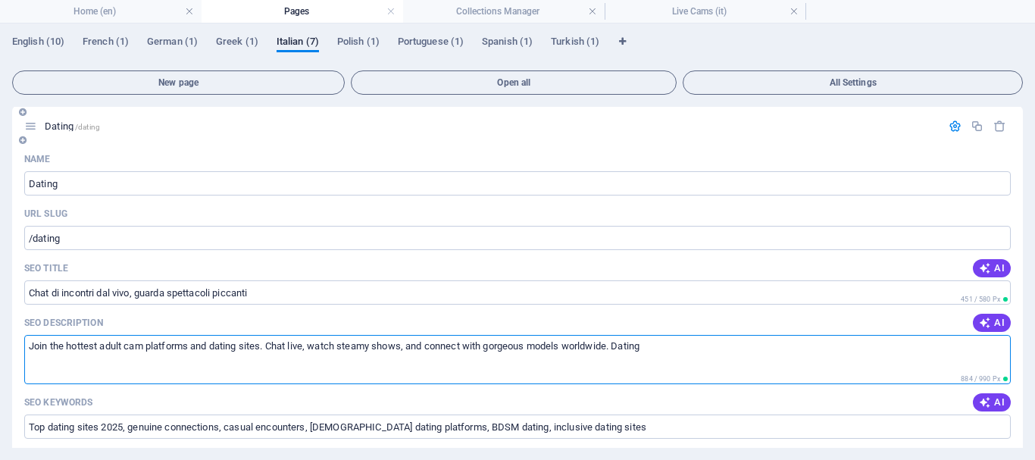
click at [20, 342] on div "Name Dating ​ URL SLUG /dating ​ SEO Title AI Chat di incontri dal vivo, guarda…" at bounding box center [517, 462] width 1011 height 631
paste textarea "Unisciti alle piattaforme di cam per adulti e ai siti di incontri più in voga. …"
drag, startPoint x: 768, startPoint y: 344, endPoint x: 824, endPoint y: 346, distance: 55.4
click at [824, 346] on textarea "Unisciti alle piattaforme di cam per adulti e ai siti di incontri più in voga. …" at bounding box center [517, 359] width 986 height 49
click at [822, 355] on textarea "Unisciti alle piattaforme di cam per adulti e ai siti di incontri più in voga. …" at bounding box center [517, 359] width 986 height 49
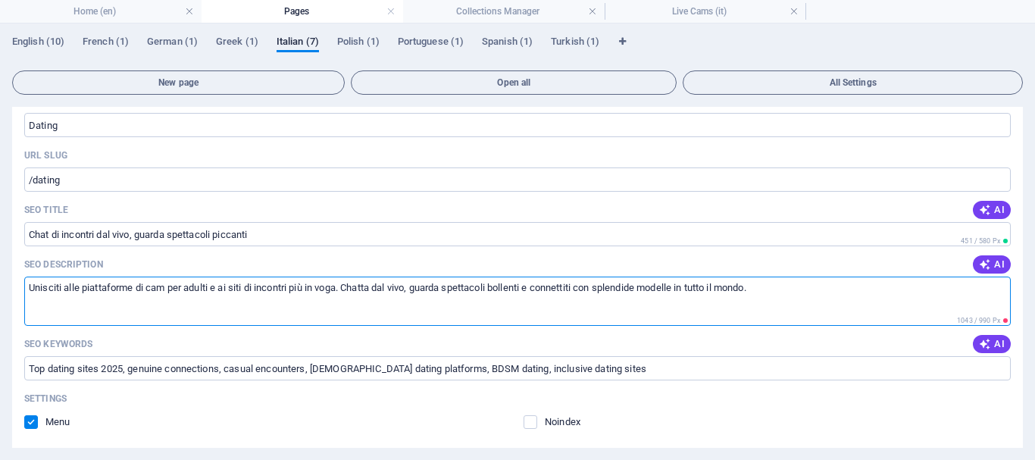
scroll to position [364, 0]
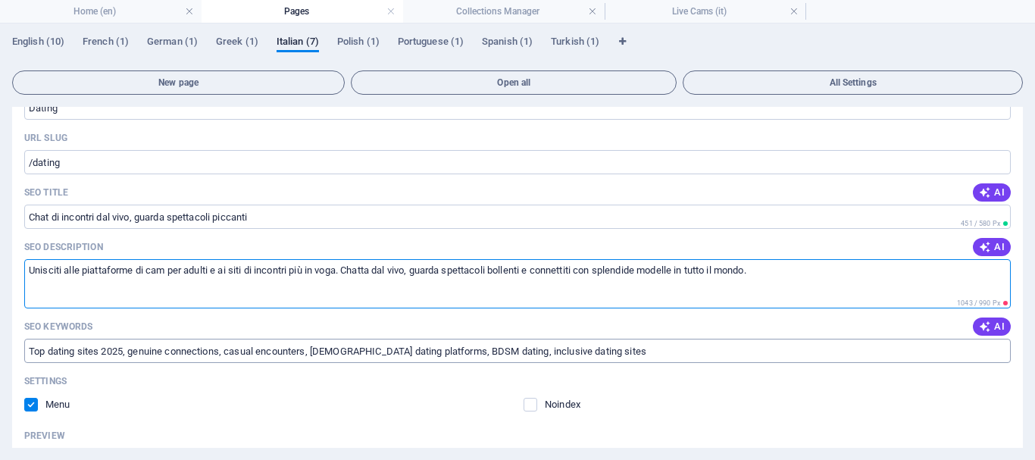
type textarea "Unisciti alle piattaforme di cam per adulti e ai siti di incontri più in voga. …"
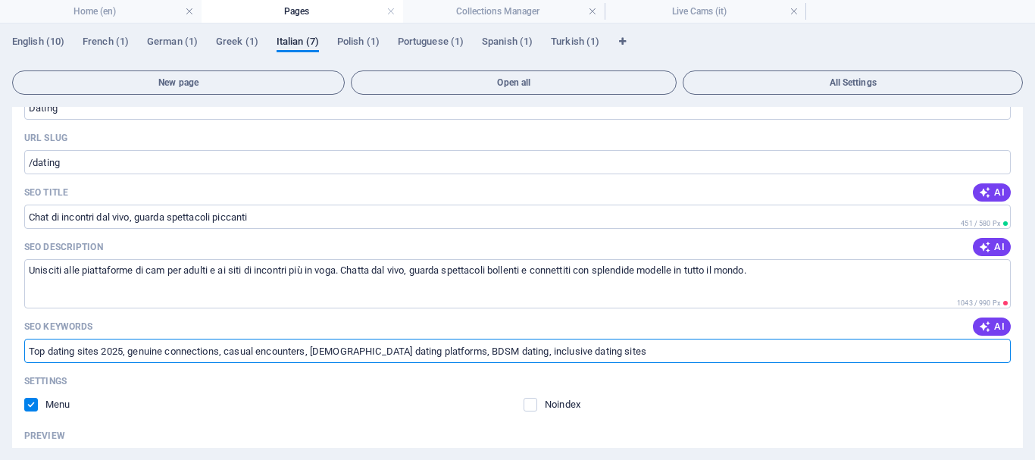
drag, startPoint x: 590, startPoint y: 352, endPoint x: 27, endPoint y: 359, distance: 563.0
click at [27, 359] on input "Top dating sites 2025, genuine connections, casual encounters, [DEMOGRAPHIC_DAT…" at bounding box center [517, 351] width 986 height 24
drag, startPoint x: 578, startPoint y: 352, endPoint x: 17, endPoint y: 336, distance: 561.6
click at [17, 338] on div "Name Dating ​ URL SLUG /dating ​ SEO Title AI Chat di incontri dal vivo, guarda…" at bounding box center [517, 386] width 1011 height 631
paste input "I migliori siti di incontri 2025, connessioni autentiche, incontri casuali, pia…"
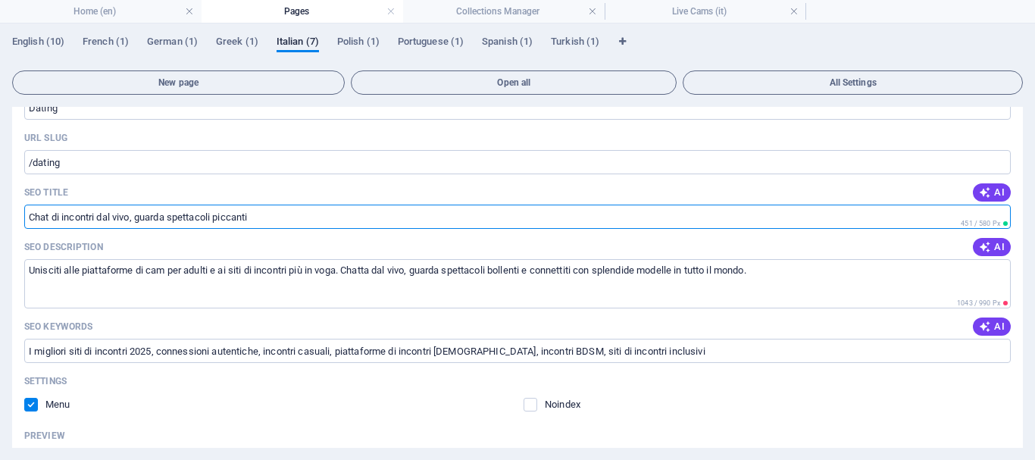
drag, startPoint x: 257, startPoint y: 218, endPoint x: 27, endPoint y: 214, distance: 230.4
click at [27, 214] on input "Chat di incontri dal vivo, guarda spettacoli piccanti" at bounding box center [517, 217] width 986 height 24
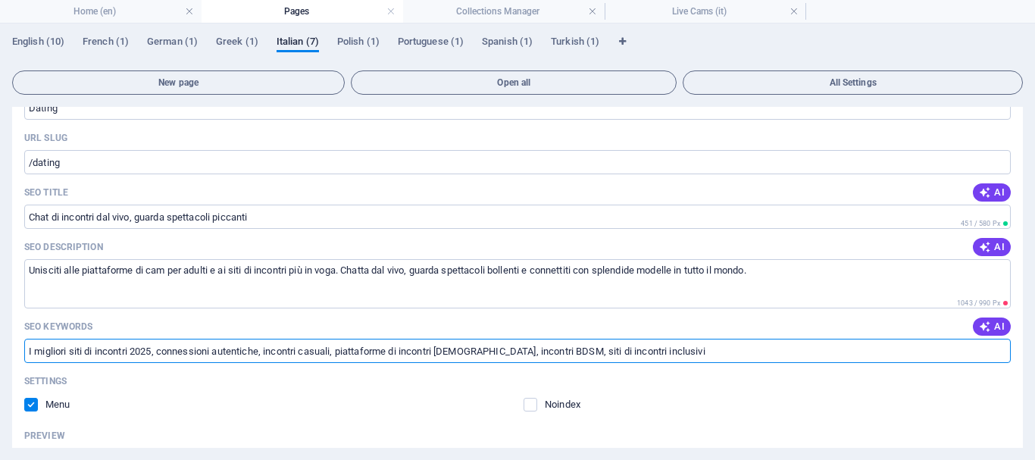
click at [27, 351] on input "I migliori siti di incontri 2025, connessioni autentiche, incontri casuali, pia…" at bounding box center [517, 351] width 986 height 24
paste input "Chat di incontri dal vivo, guarda spettacoli piccanti"
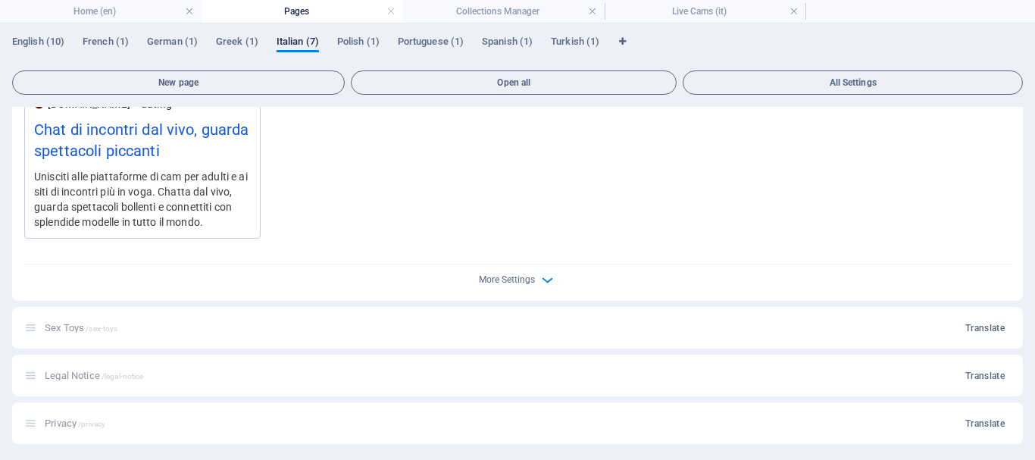
scroll to position [767, 0]
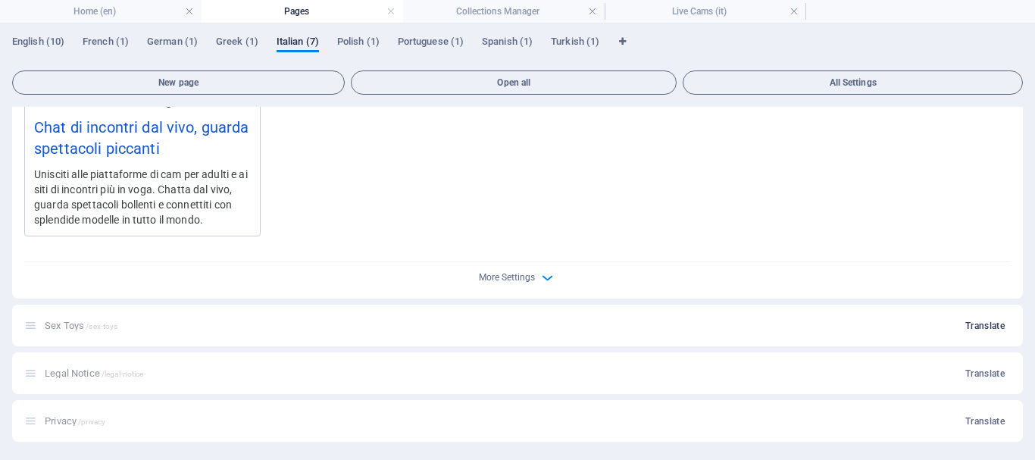
type input "Chat di incontri dal vivo, guarda spettacoli piccanti, I migliori siti di incon…"
click at [983, 323] on span "Translate" at bounding box center [984, 326] width 39 height 12
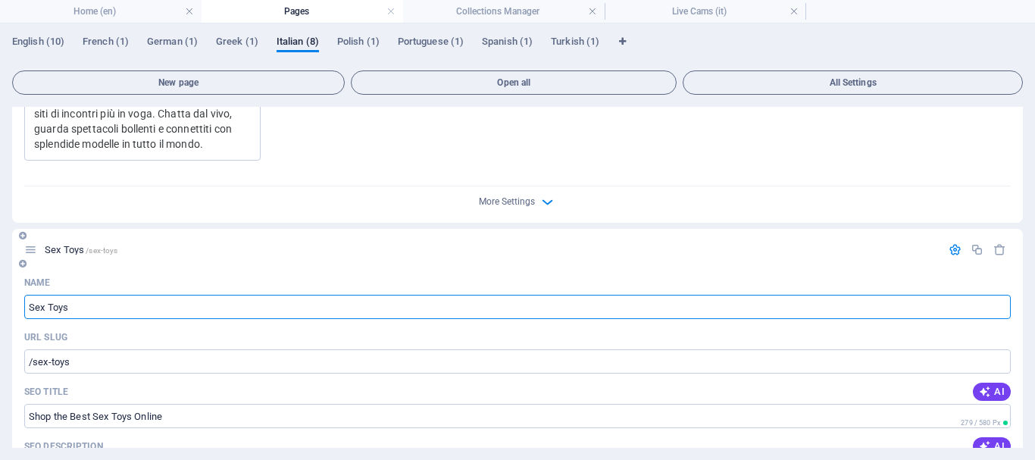
scroll to position [919, 0]
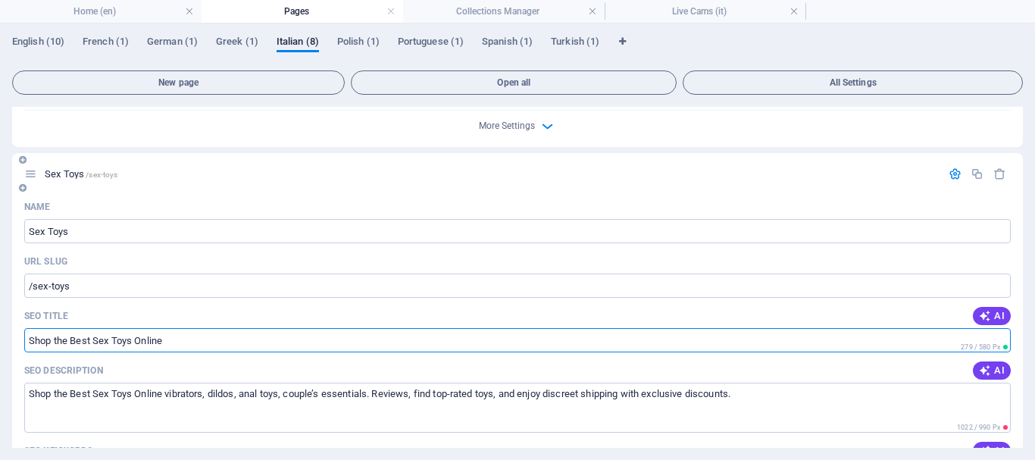
drag, startPoint x: 166, startPoint y: 343, endPoint x: 26, endPoint y: 338, distance: 140.3
click at [26, 338] on input "Shop the Best Sex Toys Online" at bounding box center [517, 340] width 986 height 24
drag, startPoint x: 167, startPoint y: 342, endPoint x: 19, endPoint y: 336, distance: 148.6
paste input "Acquista i migliori giocattoli sessuali o"
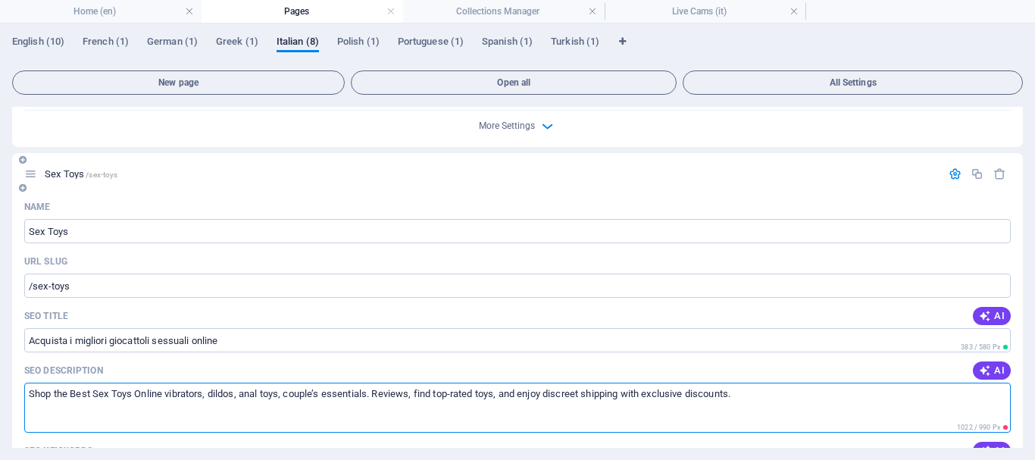
type input "Acquista i migliori giocattoli sessuali online"
drag, startPoint x: 730, startPoint y: 394, endPoint x: 23, endPoint y: 400, distance: 706.9
drag, startPoint x: 749, startPoint y: 395, endPoint x: 6, endPoint y: 395, distance: 742.5
click at [6, 395] on div "English (10) French (1) [DEMOGRAPHIC_DATA] (1) Greek (1) [DEMOGRAPHIC_DATA] (8)…" at bounding box center [517, 241] width 1035 height 436
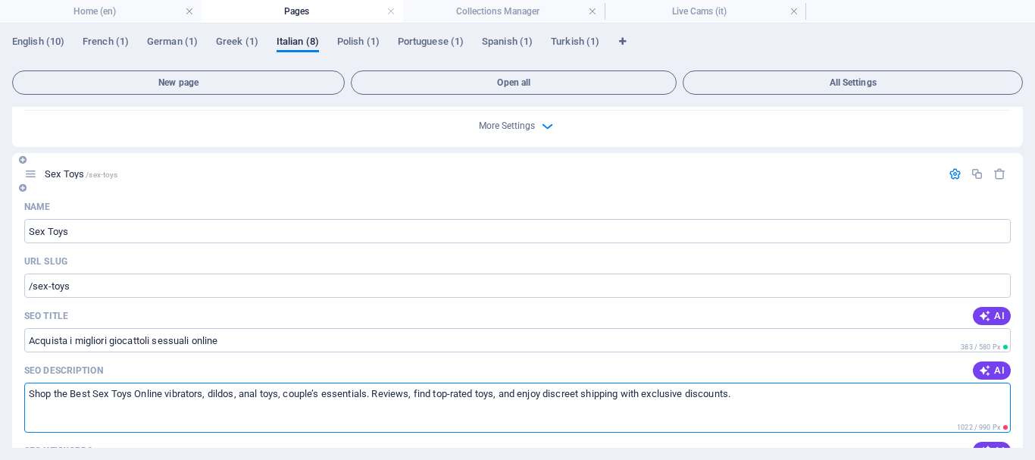
paste textarea "Acquista i migliori giocattoli sessuali online vibratori, dildo, giocattoli ana…"
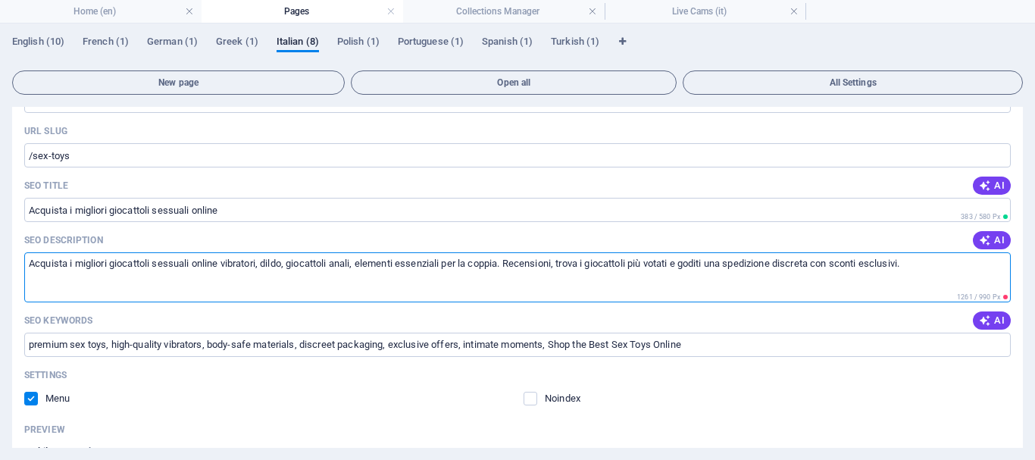
scroll to position [1071, 0]
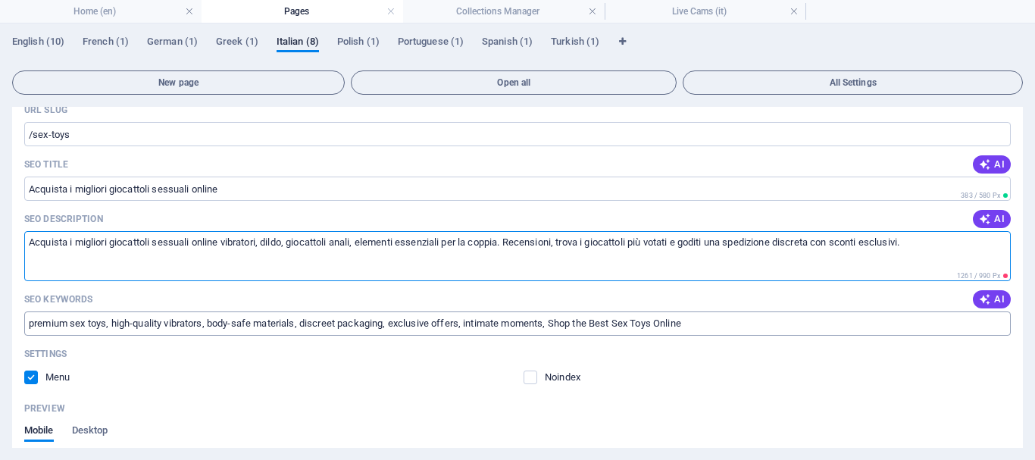
type textarea "Acquista i migliori giocattoli sessuali online vibratori, dildo, giocattoli ana…"
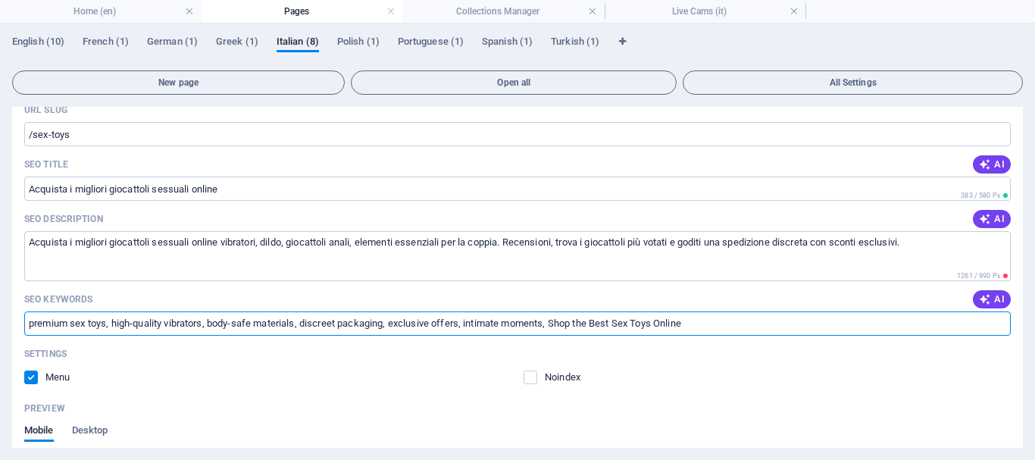
drag, startPoint x: 707, startPoint y: 323, endPoint x: 23, endPoint y: 331, distance: 683.4
click at [23, 331] on div "Name Sex Toys ​ URL SLUG /sex-toys ​ SEO Title AI Acquista i migliori giocattol…" at bounding box center [517, 366] width 1011 height 646
drag, startPoint x: 702, startPoint y: 321, endPoint x: 19, endPoint y: 327, distance: 683.4
click at [19, 327] on div "Name Sex Toys ​ URL SLUG /sex-toys ​ SEO Title AI Acquista i migliori giocattol…" at bounding box center [517, 366] width 1011 height 646
paste input "giocattoli sessuali di alta qualità, vibratori di alta qualità, materiali sicur…"
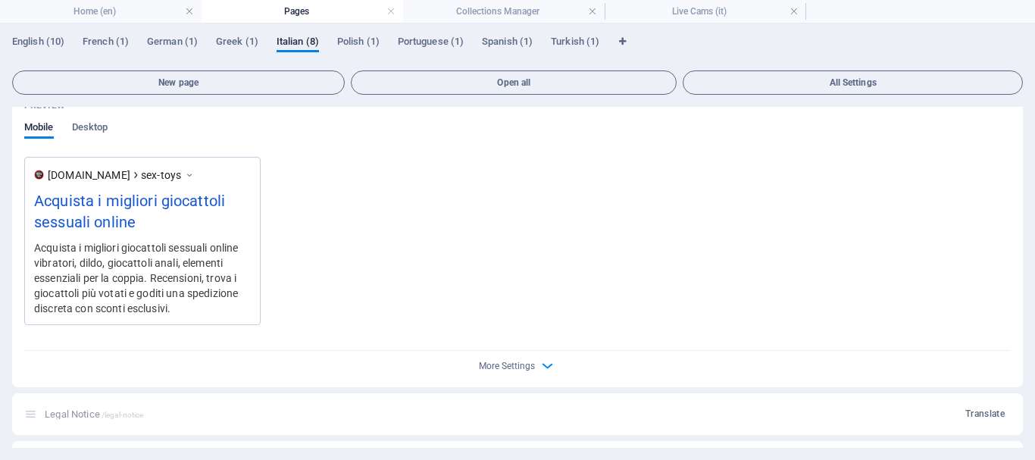
scroll to position [1415, 0]
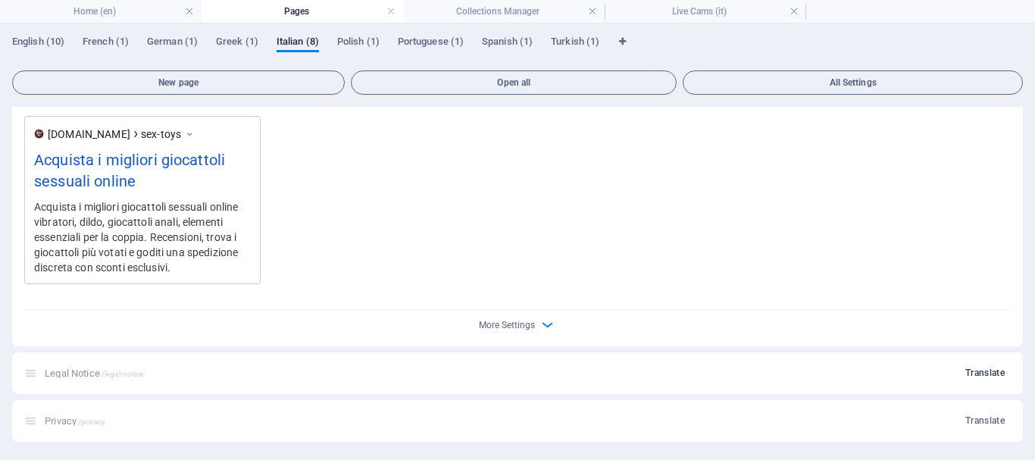
type input "giocattoli sessuali di alta qualità, vibratori di alta qualità, materiali sicur…"
click at [984, 368] on span "Translate" at bounding box center [984, 373] width 39 height 12
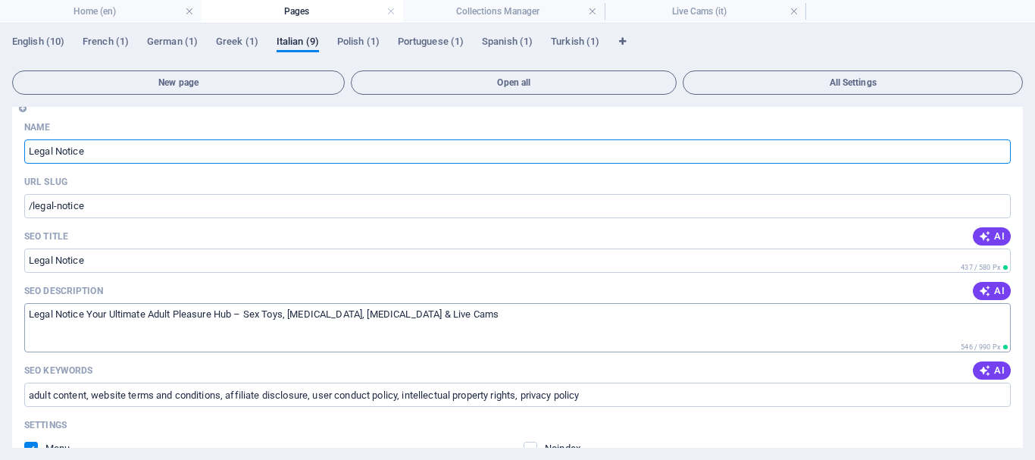
scroll to position [1718, 0]
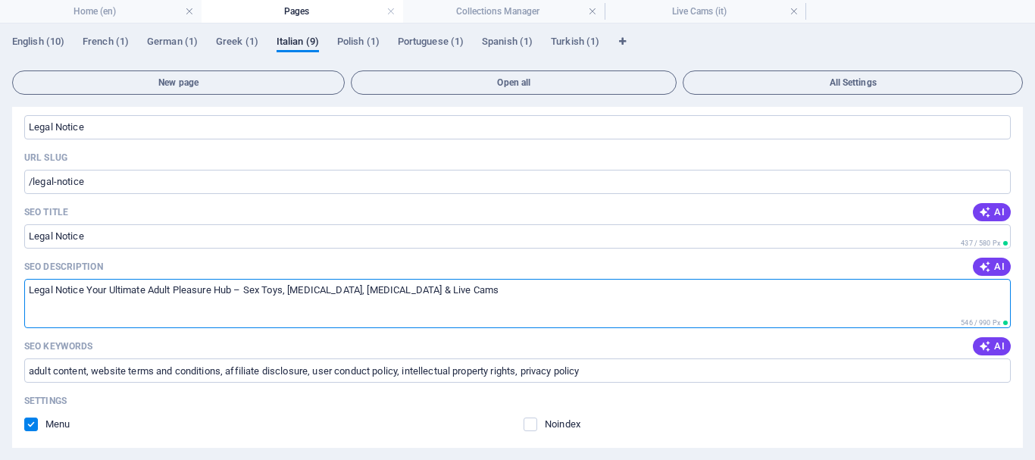
drag, startPoint x: 429, startPoint y: 292, endPoint x: 24, endPoint y: 285, distance: 404.7
click at [24, 285] on textarea "Legal Notice Your Ultimate Adult Pleasure Hub – Sex Toys, [MEDICAL_DATA], [MEDI…" at bounding box center [517, 303] width 986 height 49
drag, startPoint x: 88, startPoint y: 289, endPoint x: 399, endPoint y: 297, distance: 311.5
click at [439, 295] on textarea "Legal Notice Your Ultimate Adult Pleasure Hub – Sex Toys, [MEDICAL_DATA], [MEDI…" at bounding box center [517, 303] width 986 height 49
paste textarea "Il tuo ultimo centro di piacere per adulti – Sex Toys, [MEDICAL_DATA], [MEDICAL…"
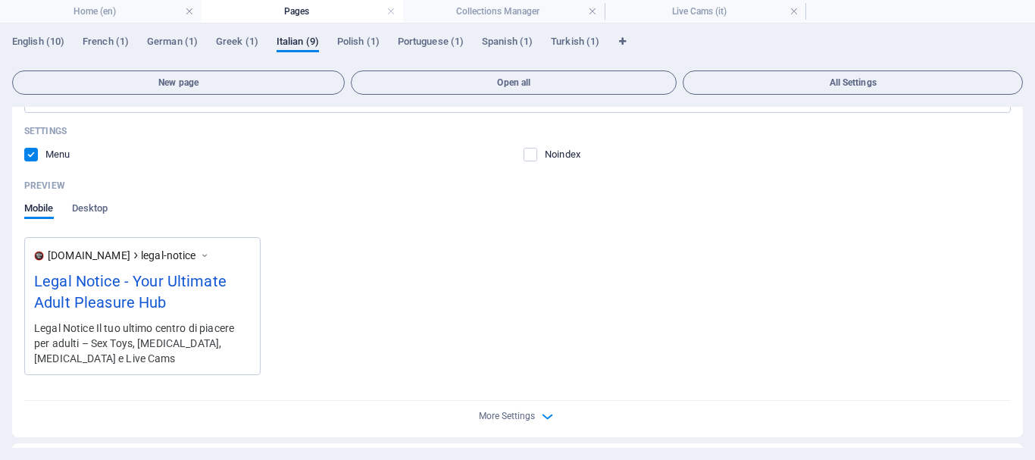
scroll to position [2030, 0]
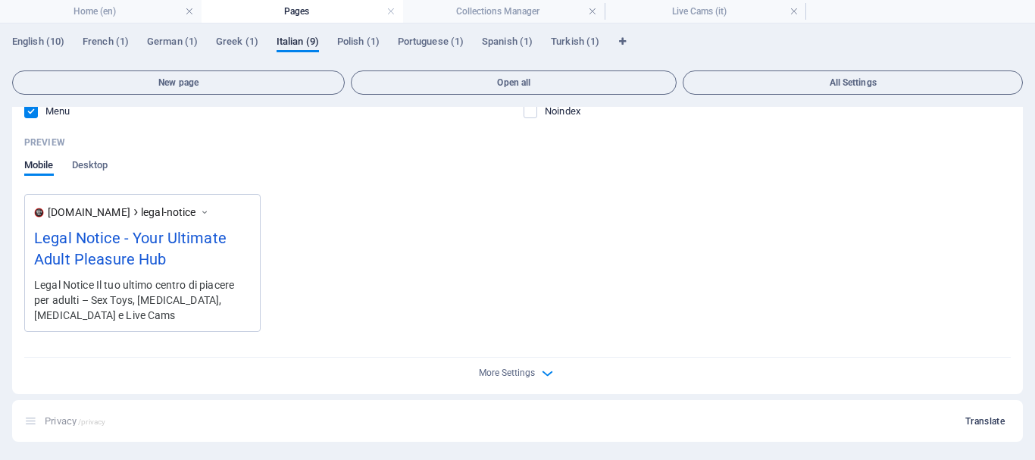
type textarea "Legal Notice Il tuo ultimo centro di piacere per adulti – Sex Toys, [MEDICAL_DA…"
click at [977, 420] on span "Translate" at bounding box center [984, 421] width 39 height 12
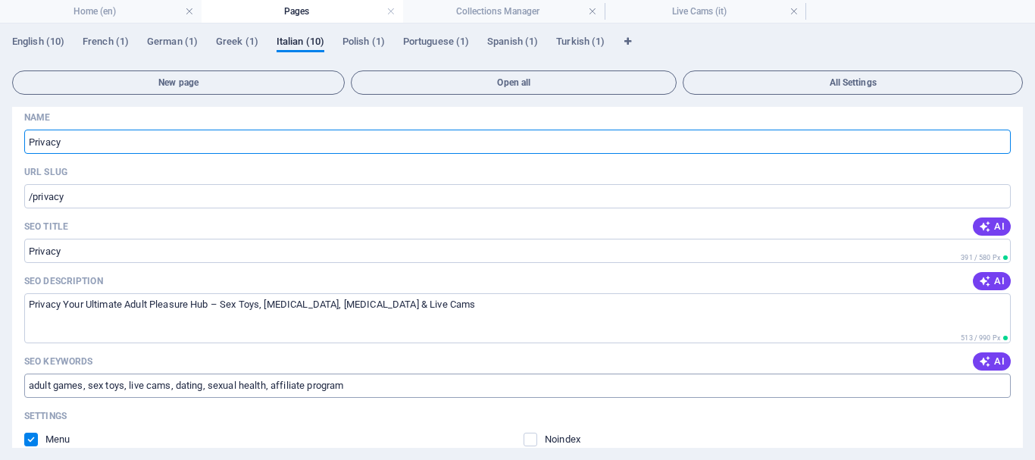
scroll to position [2459, 0]
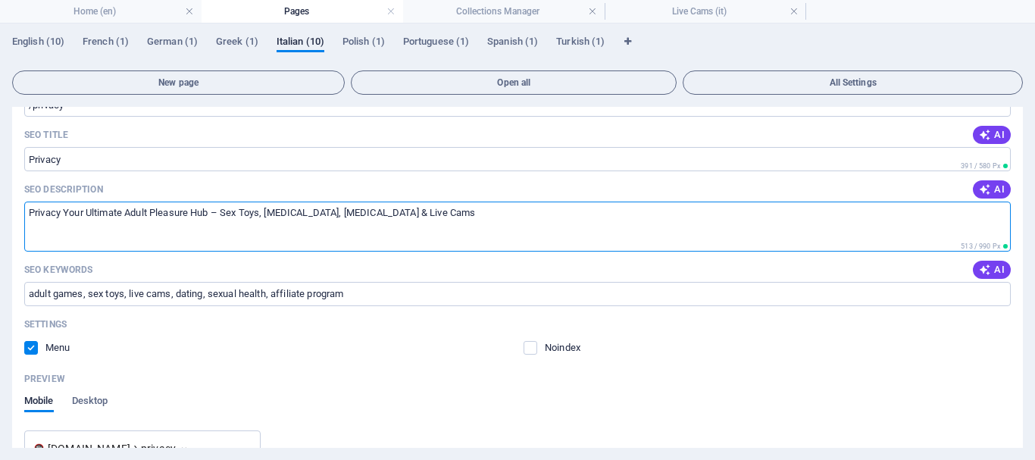
drag, startPoint x: 63, startPoint y: 211, endPoint x: 372, endPoint y: 212, distance: 309.1
click at [396, 218] on textarea "Privacy Your Ultimate Adult Pleasure Hub – Sex Toys, [MEDICAL_DATA], [MEDICAL_D…" at bounding box center [517, 226] width 986 height 49
paste textarea "Il tuo ultimo centro di piacere per adulti – Sex Toys, [MEDICAL_DATA], [MEDICAL…"
type textarea "Privacy Il tuo ultimo centro di piacere per adulti – Sex Toys, [MEDICAL_DATA], …"
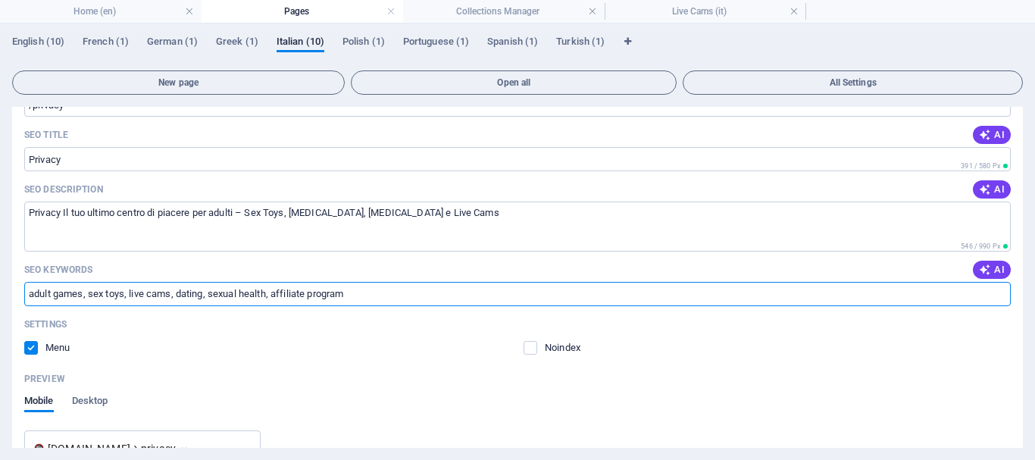
click at [348, 293] on input "adult games, sex toys, live cams, dating, sexual health, affiliate program" at bounding box center [517, 294] width 986 height 24
drag, startPoint x: 302, startPoint y: 288, endPoint x: 62, endPoint y: 286, distance: 239.4
click at [27, 291] on input "adult games, sex toys, live cams, dating, sexual health, affiliate program" at bounding box center [517, 294] width 986 height 24
drag, startPoint x: 360, startPoint y: 293, endPoint x: 21, endPoint y: 290, distance: 338.7
click at [21, 290] on div "Name Privacy ​ URL SLUG /privacy ​ SEO Title AI Privacy ​ 391 / 580 Px SEO Desc…" at bounding box center [517, 322] width 1011 height 616
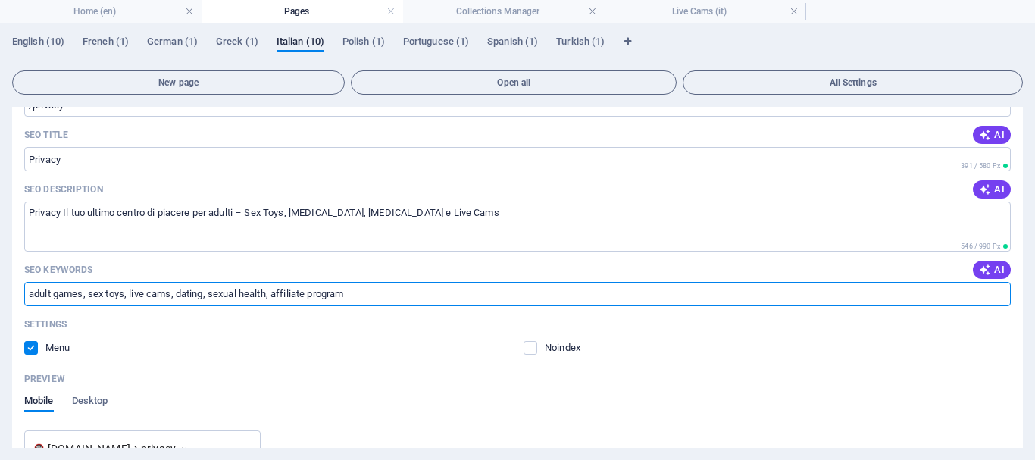
paste input "Giochi per adulti, giocattoli del sesso, webcam dal vivo, incontri, salute sess…"
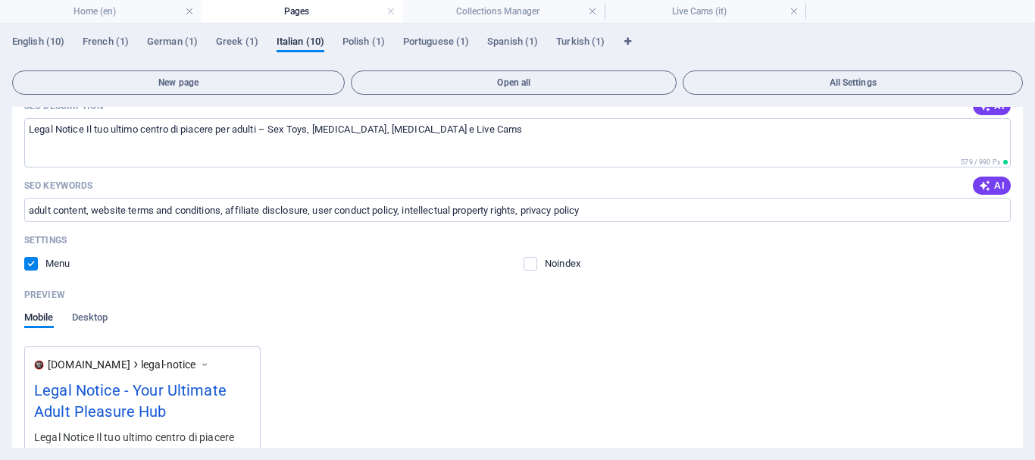
scroll to position [1852, 0]
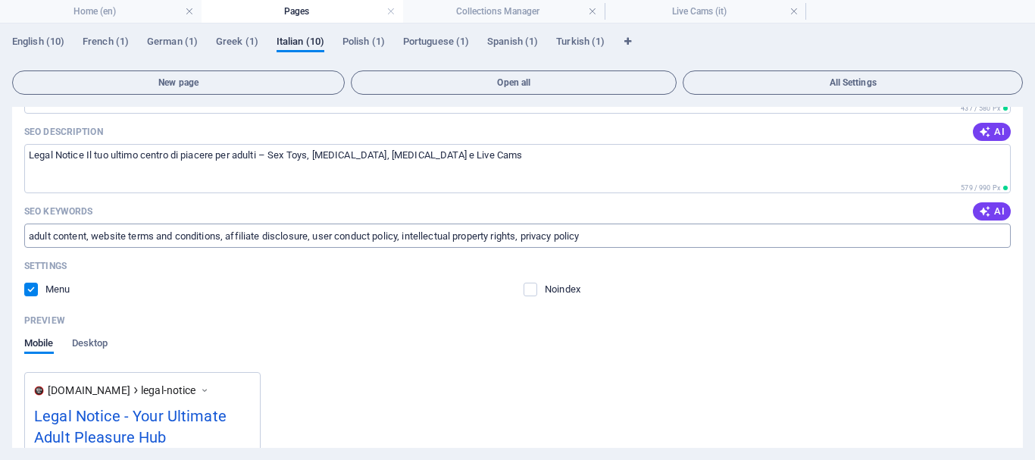
type input "Giochi per adulti, giocattoli del sesso, webcam dal vivo, incontri, salute sess…"
drag, startPoint x: 600, startPoint y: 235, endPoint x: 60, endPoint y: 236, distance: 540.2
click at [21, 243] on div "Name Legal Notice ​ URL SLUG /legal-notice ​ SEO Title AI Legal Notice ​ 437 / …" at bounding box center [517, 264] width 1011 height 616
drag, startPoint x: 608, startPoint y: 237, endPoint x: 20, endPoint y: 235, distance: 588.7
click at [20, 235] on div "Name Legal Notice ​ URL SLUG /legal-notice ​ SEO Title AI Legal Notice ​ 437 / …" at bounding box center [517, 264] width 1011 height 616
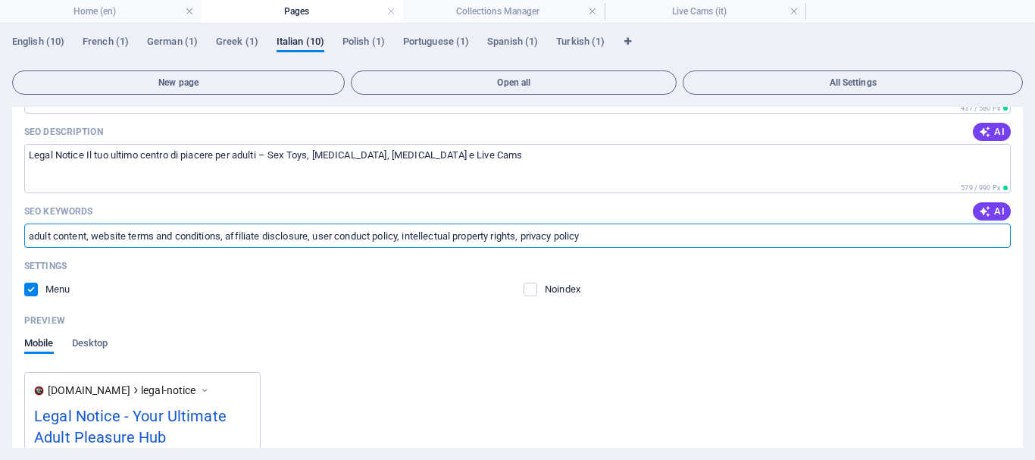
paste input "contenuti per adulti, termini e condizioni del sito web, divulgazione per affil…"
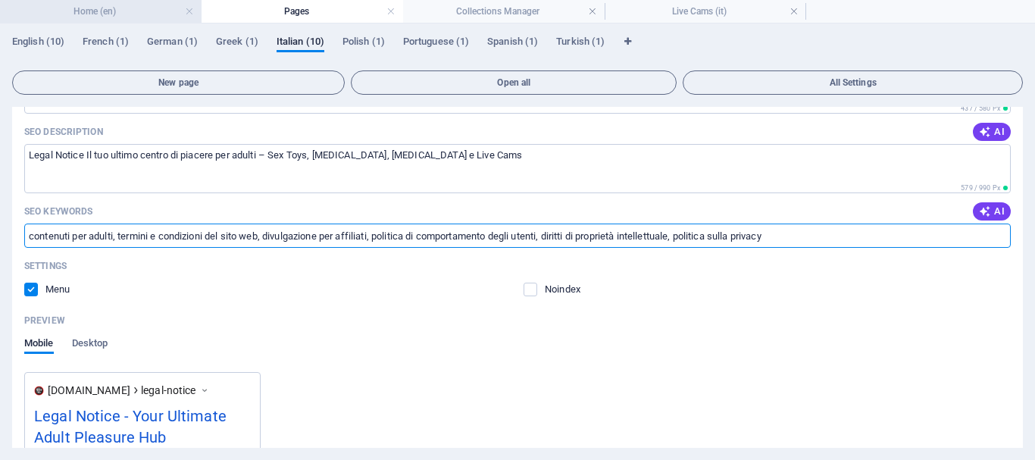
type input "contenuti per adulti, termini e condizioni del sito web, divulgazione per affil…"
click at [131, 8] on h4 "Home (en)" at bounding box center [101, 11] width 202 height 17
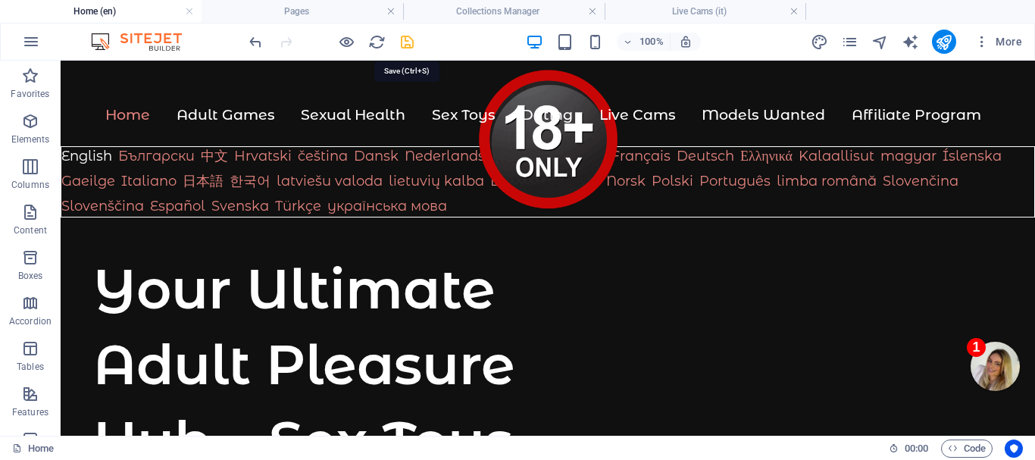
drag, startPoint x: 406, startPoint y: 40, endPoint x: 384, endPoint y: 151, distance: 112.8
click at [406, 40] on icon "save" at bounding box center [407, 41] width 17 height 17
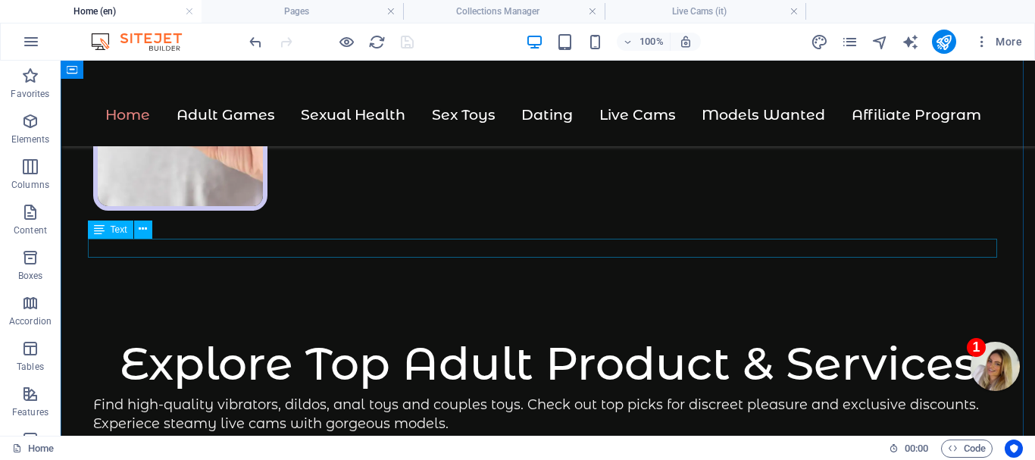
scroll to position [1292, 0]
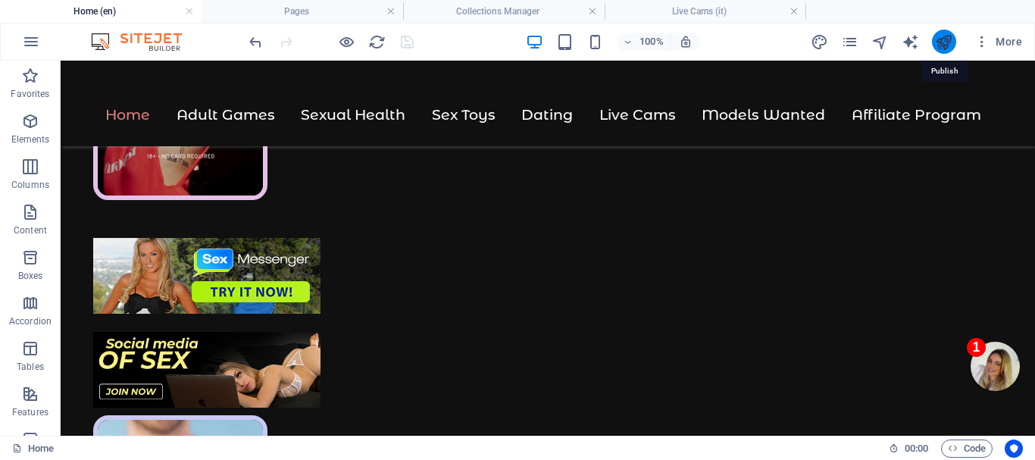
click at [939, 36] on icon "publish" at bounding box center [943, 41] width 17 height 17
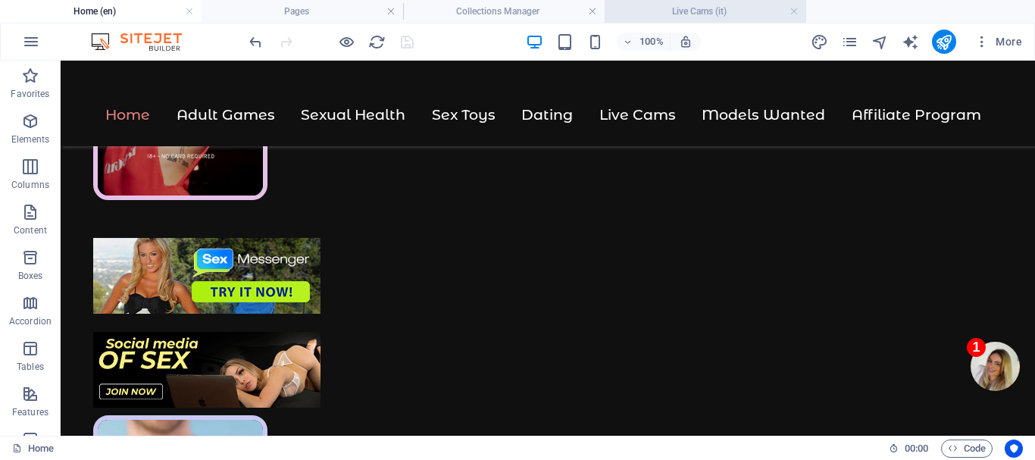
click at [730, 7] on h4 "Live Cams (it)" at bounding box center [706, 11] width 202 height 17
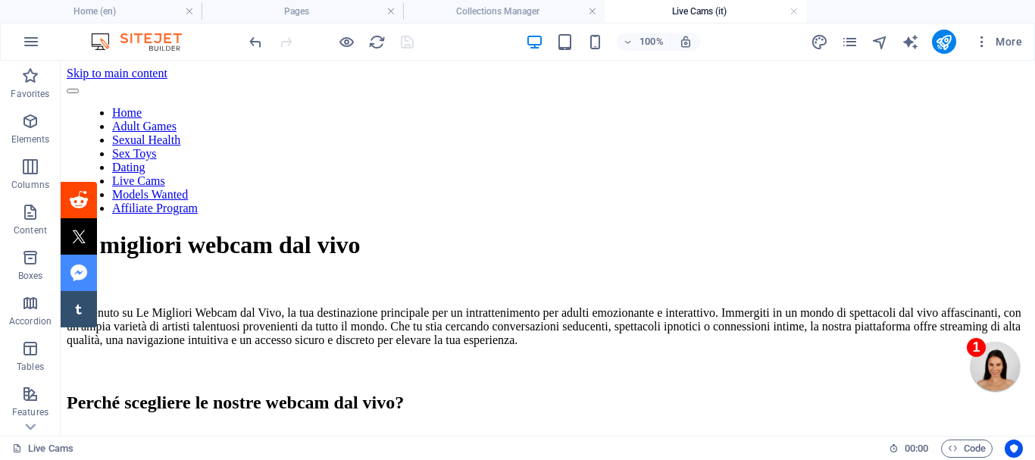
click at [408, 44] on div at bounding box center [331, 42] width 170 height 24
click at [792, 9] on link at bounding box center [793, 12] width 9 height 14
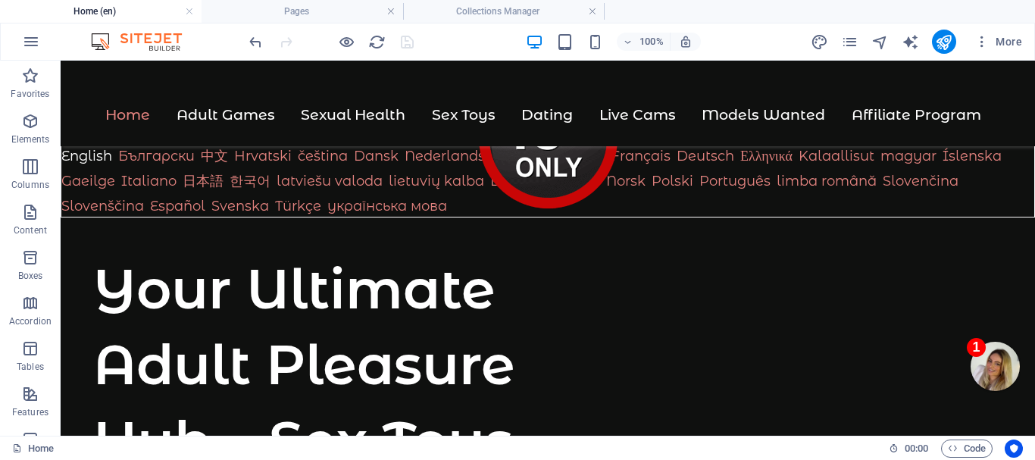
scroll to position [1292, 0]
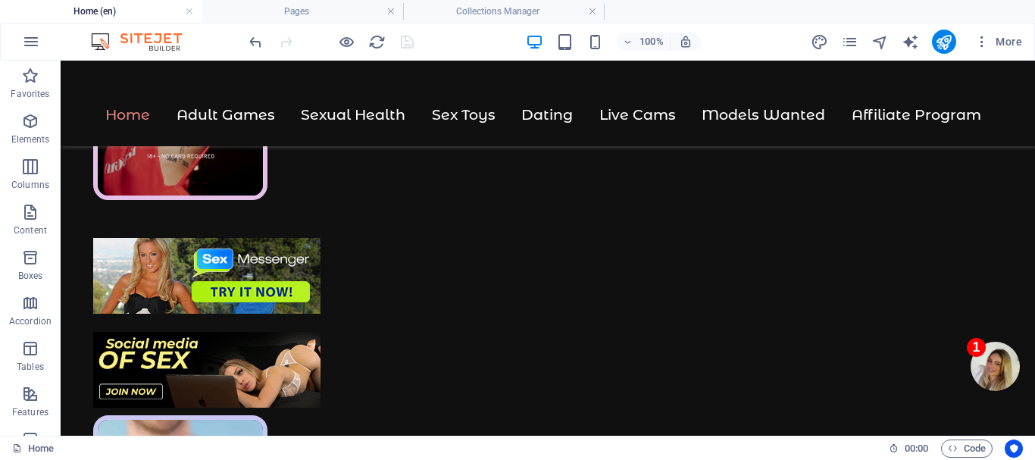
click at [404, 40] on div at bounding box center [331, 42] width 170 height 24
click at [336, 8] on h4 "Pages" at bounding box center [303, 11] width 202 height 17
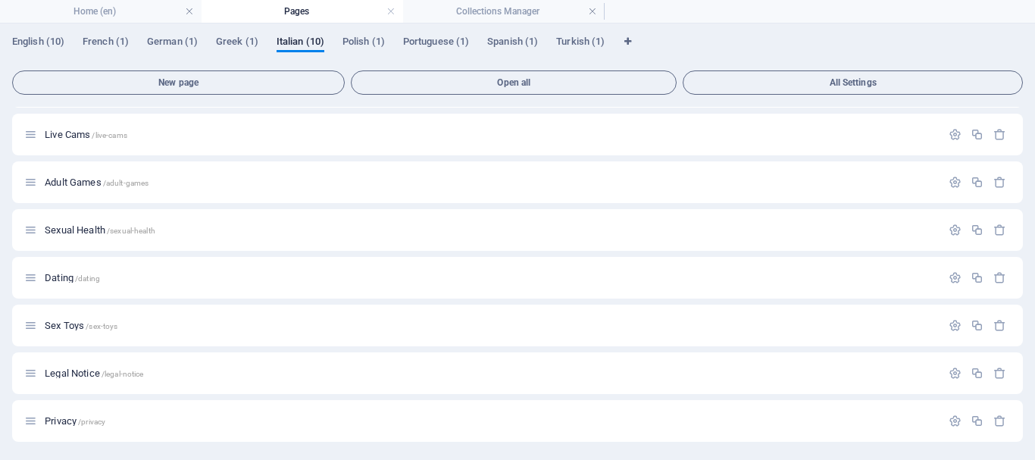
scroll to position [0, 0]
click at [393, 9] on link at bounding box center [390, 12] width 9 height 14
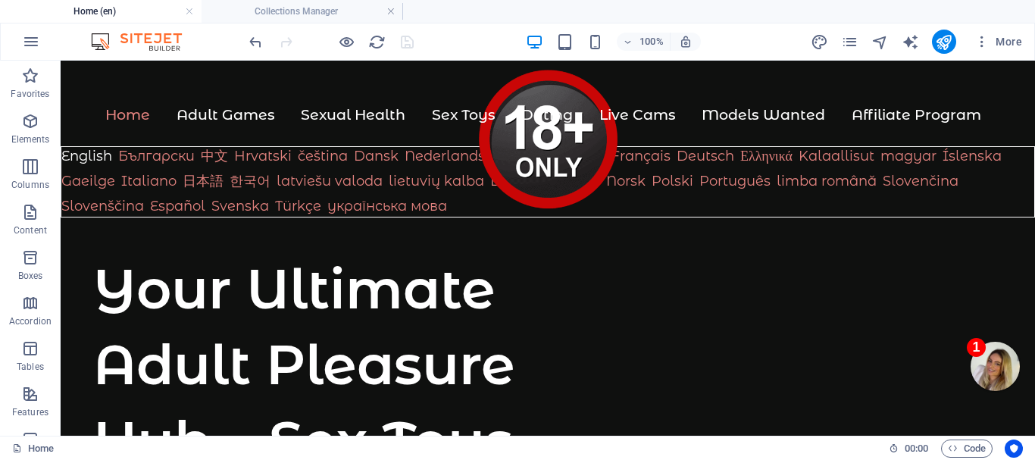
scroll to position [1292, 0]
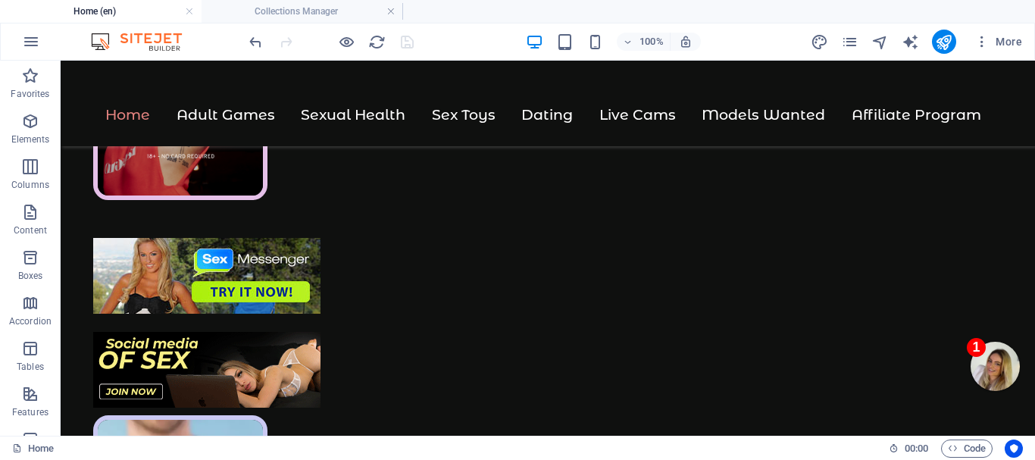
click at [403, 45] on div at bounding box center [331, 42] width 170 height 24
click at [339, 2] on li "Collections Manager" at bounding box center [303, 11] width 202 height 23
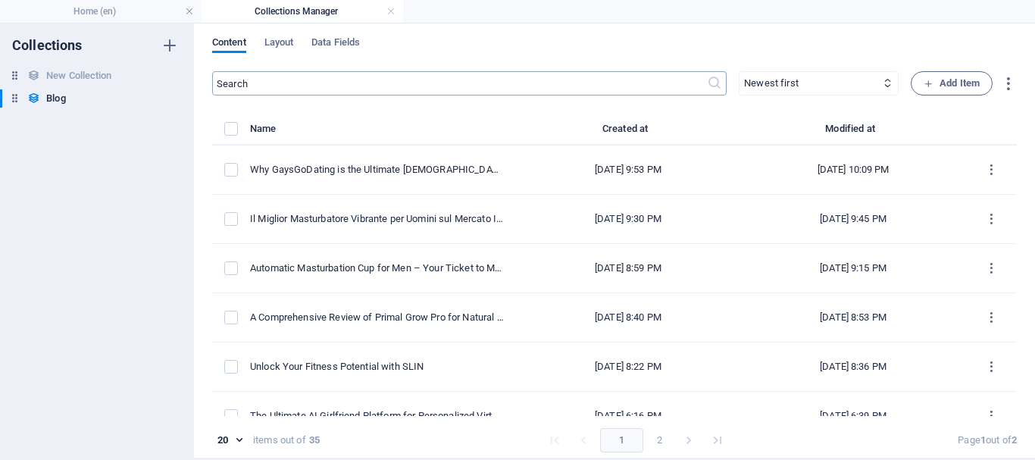
scroll to position [0, 0]
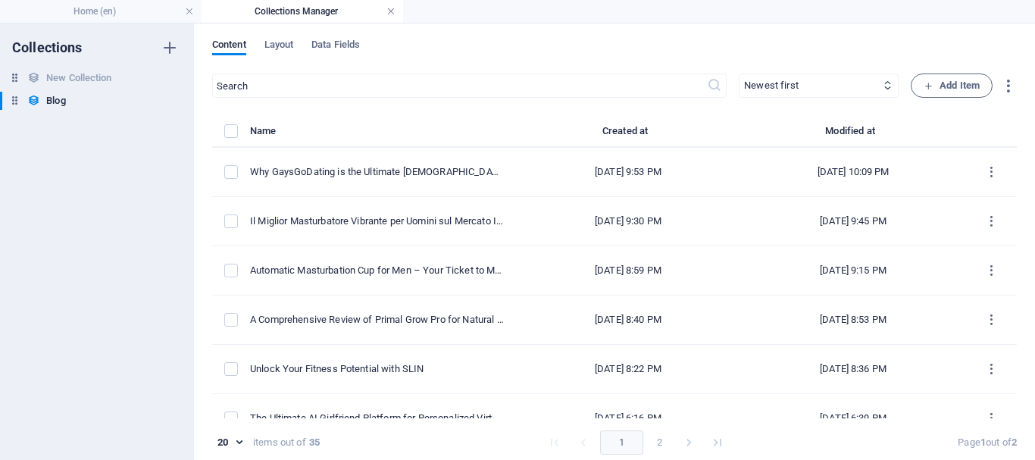
click at [390, 8] on link at bounding box center [390, 12] width 9 height 14
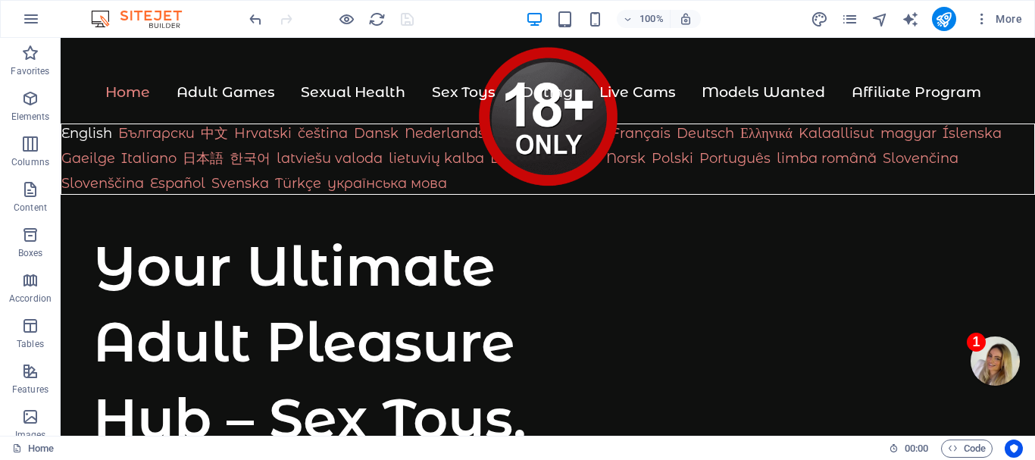
scroll to position [1292, 0]
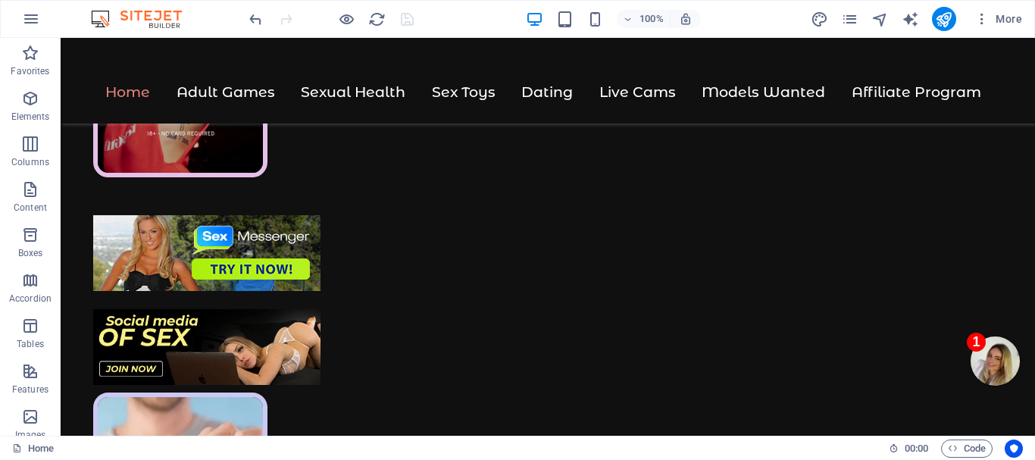
click at [405, 17] on div at bounding box center [331, 19] width 170 height 24
click at [940, 17] on icon "publish" at bounding box center [943, 19] width 17 height 17
click at [941, 13] on icon "publish" at bounding box center [943, 19] width 17 height 17
